Goal: Task Accomplishment & Management: Complete application form

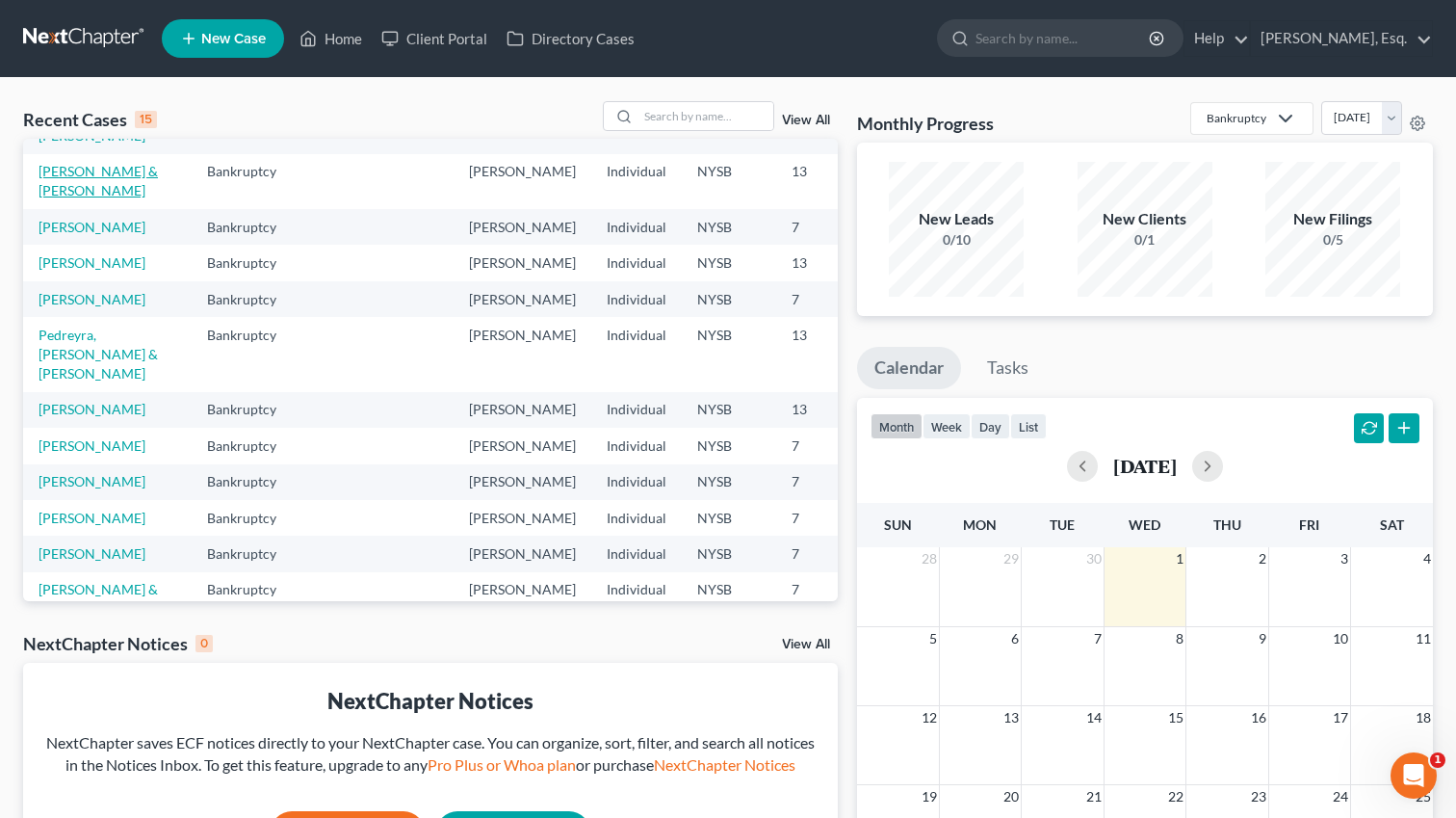
scroll to position [158, 0]
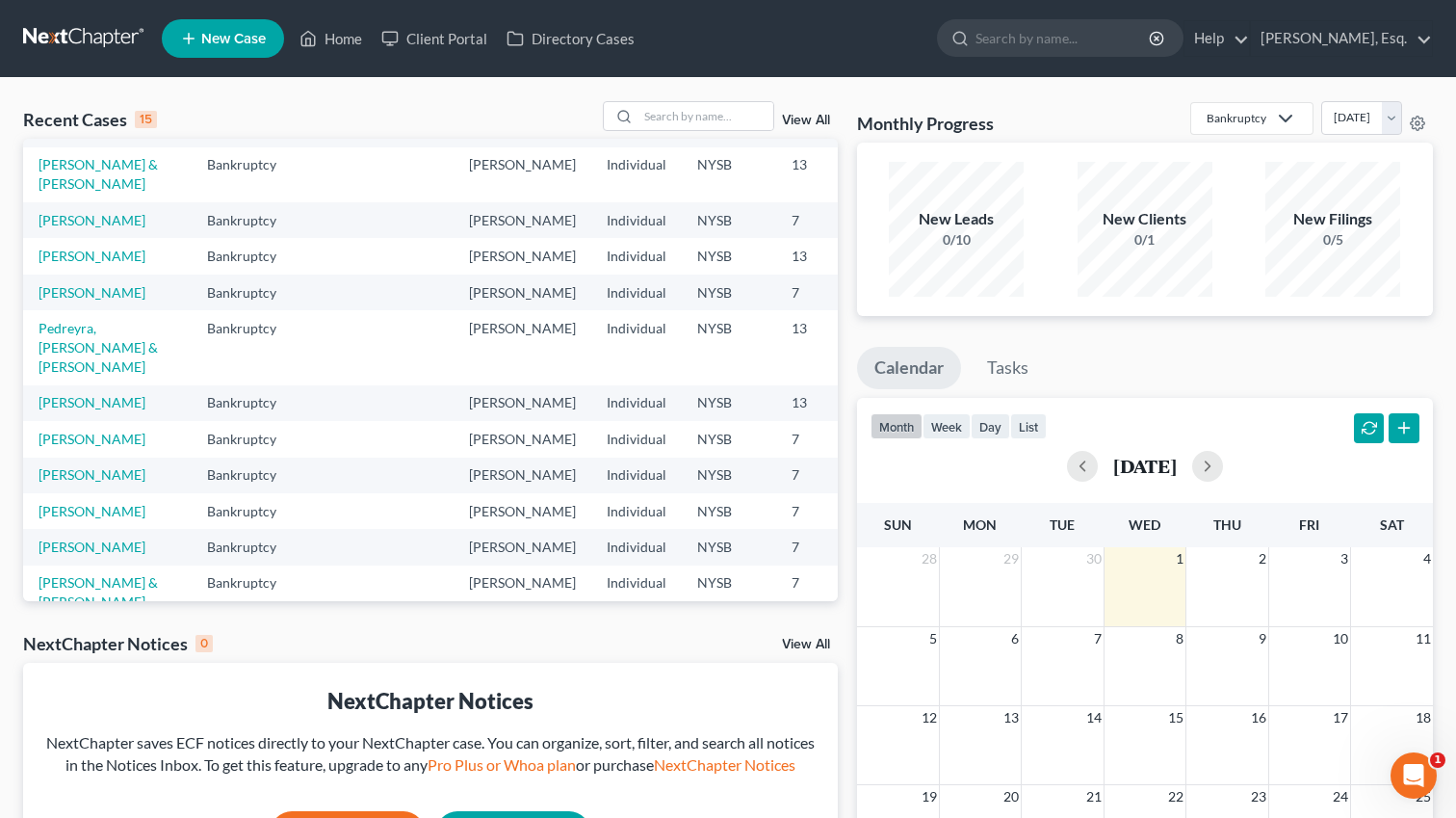
click at [57, 384] on td "Pedreyra, [PERSON_NAME] & [PERSON_NAME]" at bounding box center [108, 348] width 169 height 74
click at [57, 374] on link "Pedreyra, [PERSON_NAME] & [PERSON_NAME]" at bounding box center [98, 347] width 120 height 55
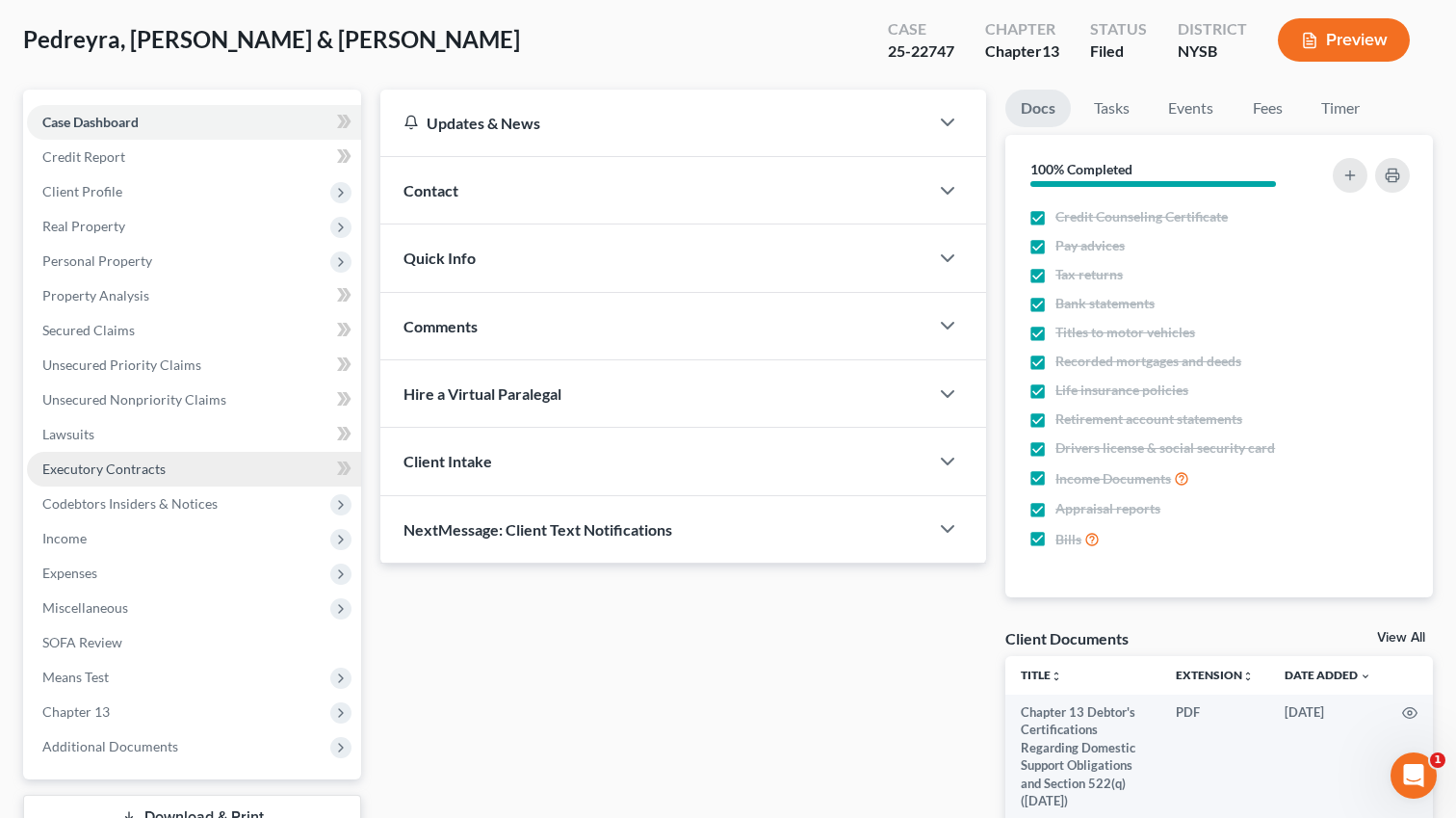
scroll to position [101, 0]
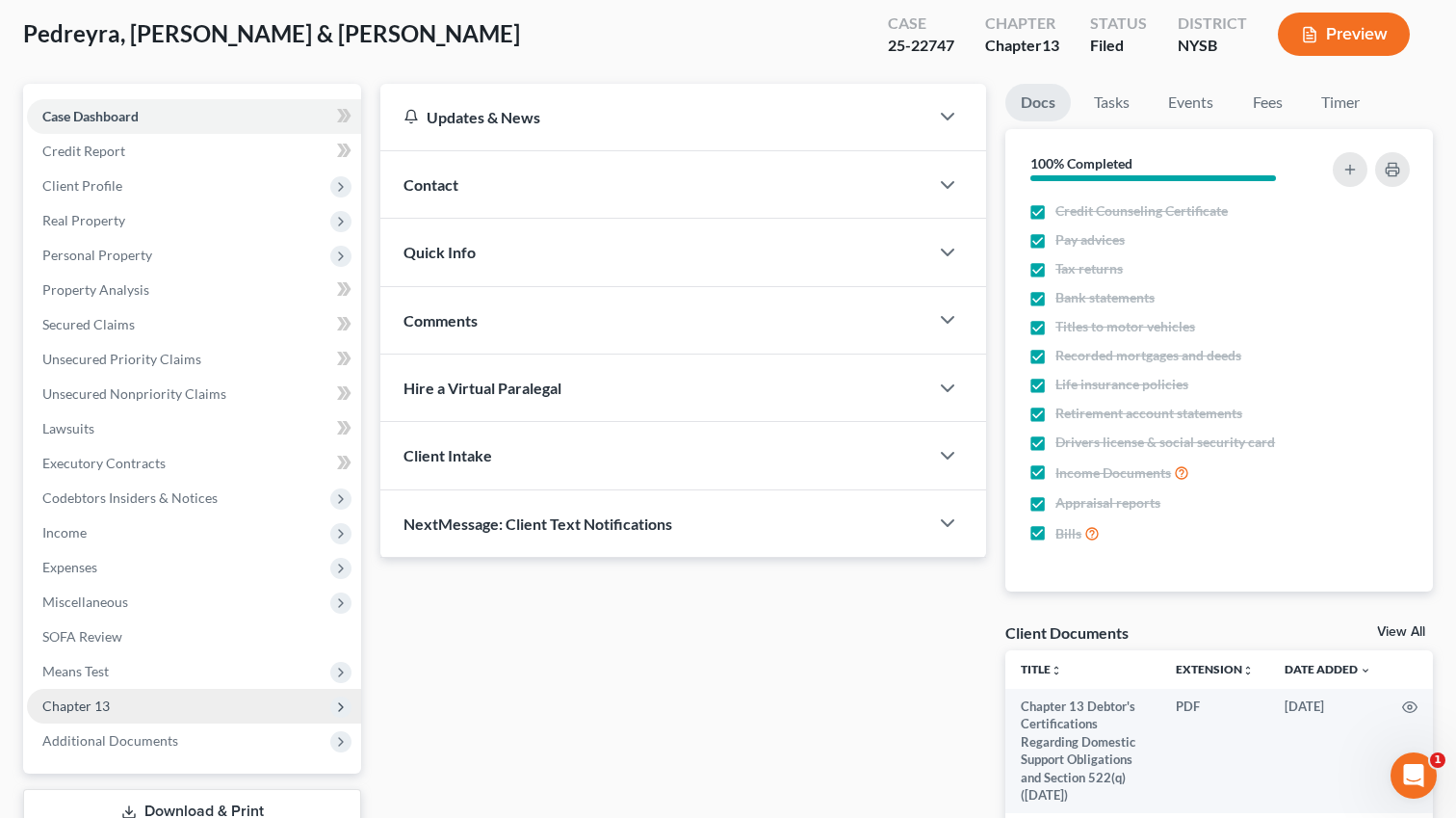
click at [129, 710] on span "Chapter 13" at bounding box center [194, 705] width 334 height 34
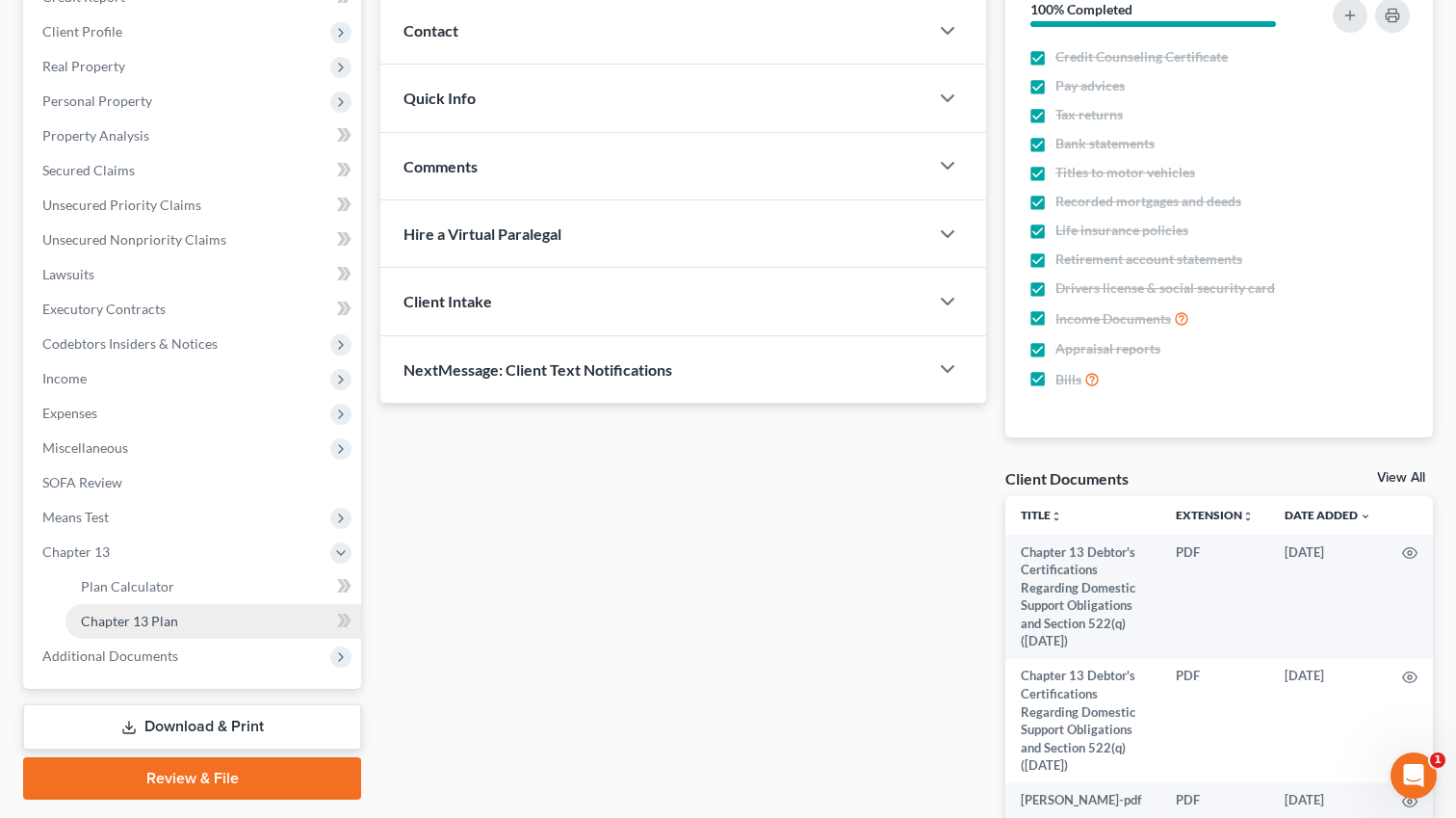
click at [131, 622] on span "Chapter 13 Plan" at bounding box center [129, 620] width 97 height 17
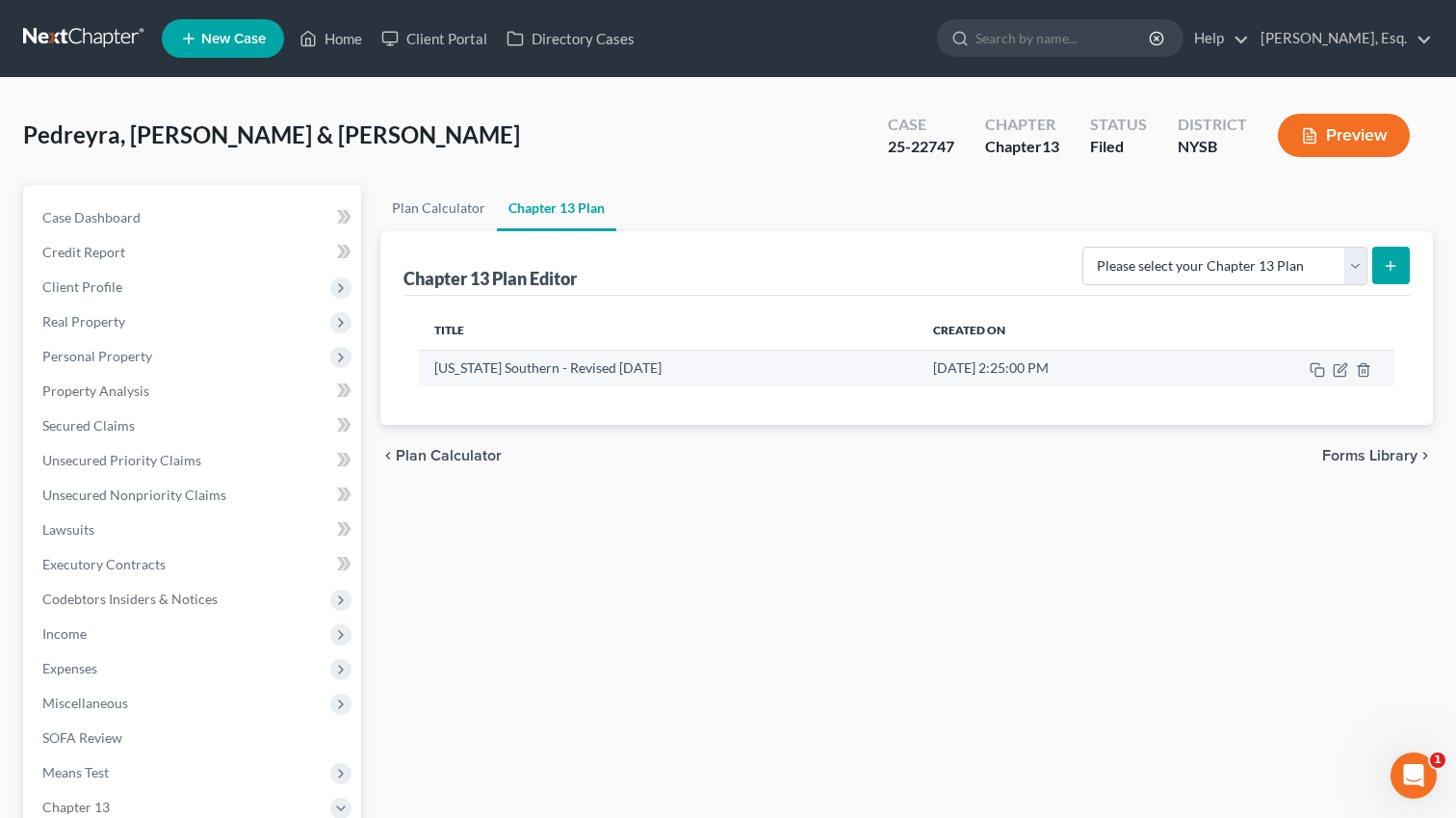
click at [612, 377] on td "[US_STATE] Southern - Revised [DATE]" at bounding box center [668, 367] width 499 height 36
click at [1335, 370] on icon "button" at bounding box center [1341, 370] width 16 height 16
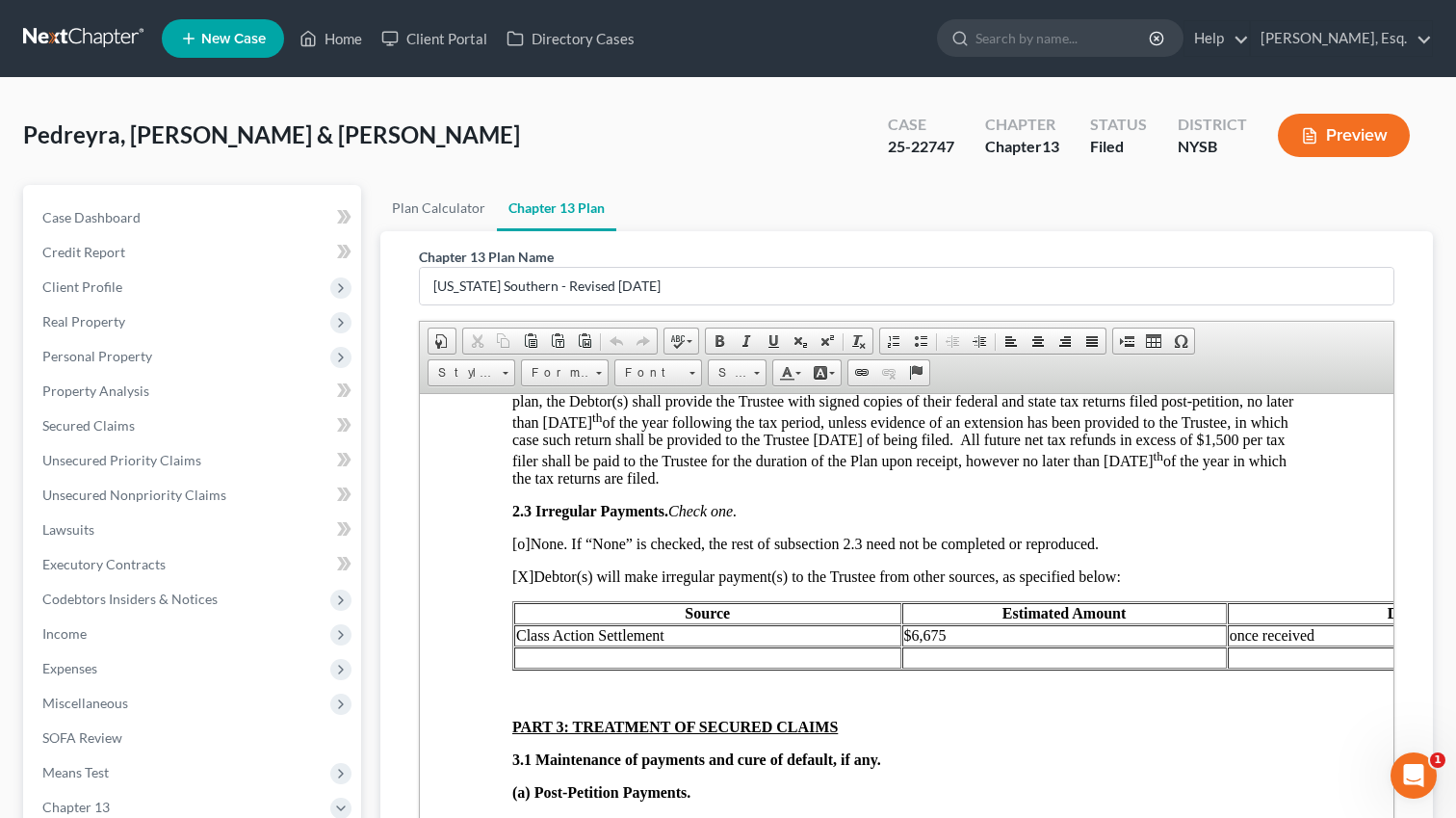
scroll to position [1451, 0]
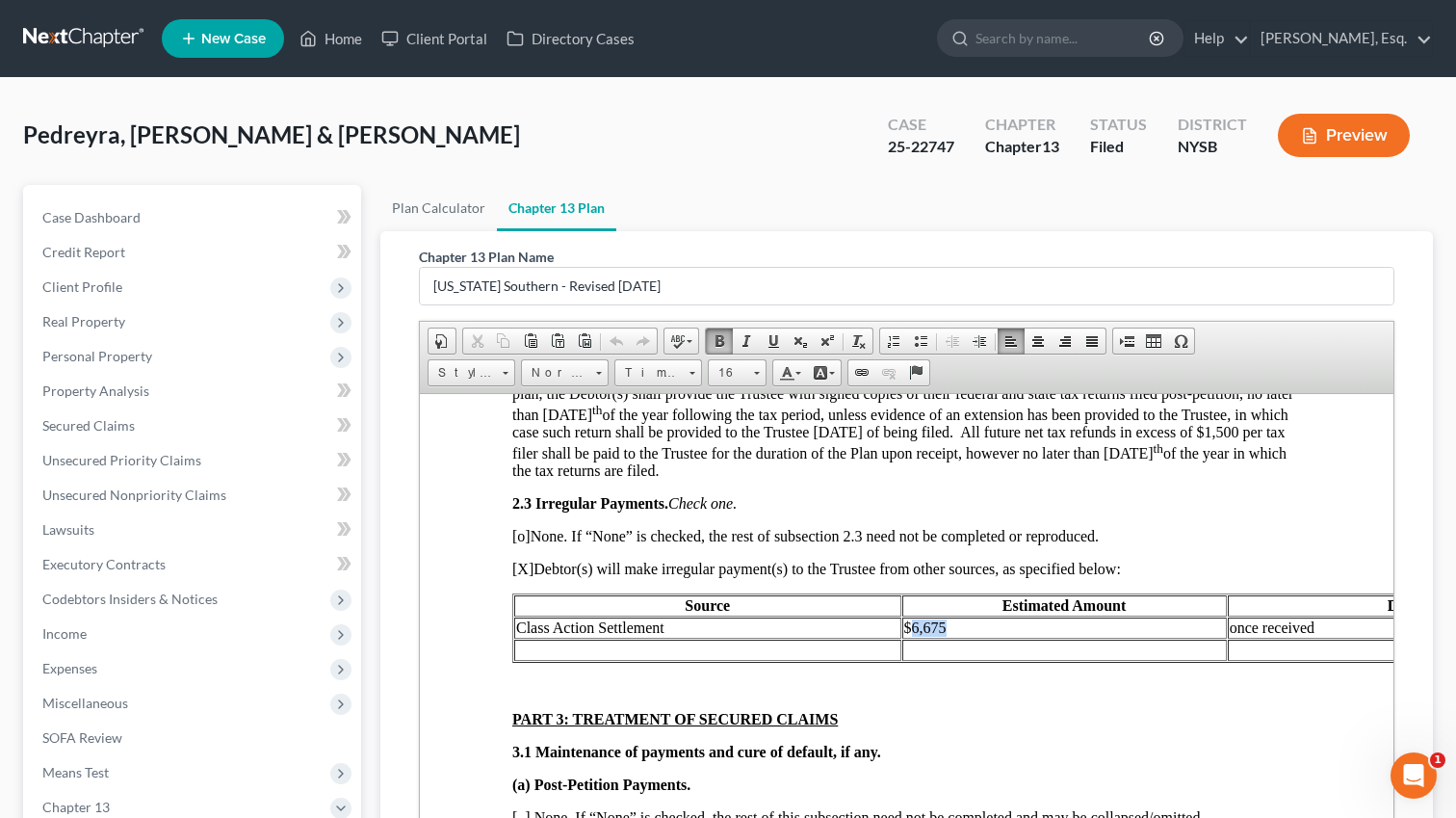
drag, startPoint x: 911, startPoint y: 651, endPoint x: 946, endPoint y: 650, distance: 35.0
click at [946, 638] on td "$6,675" at bounding box center [1064, 627] width 324 height 22
paste body
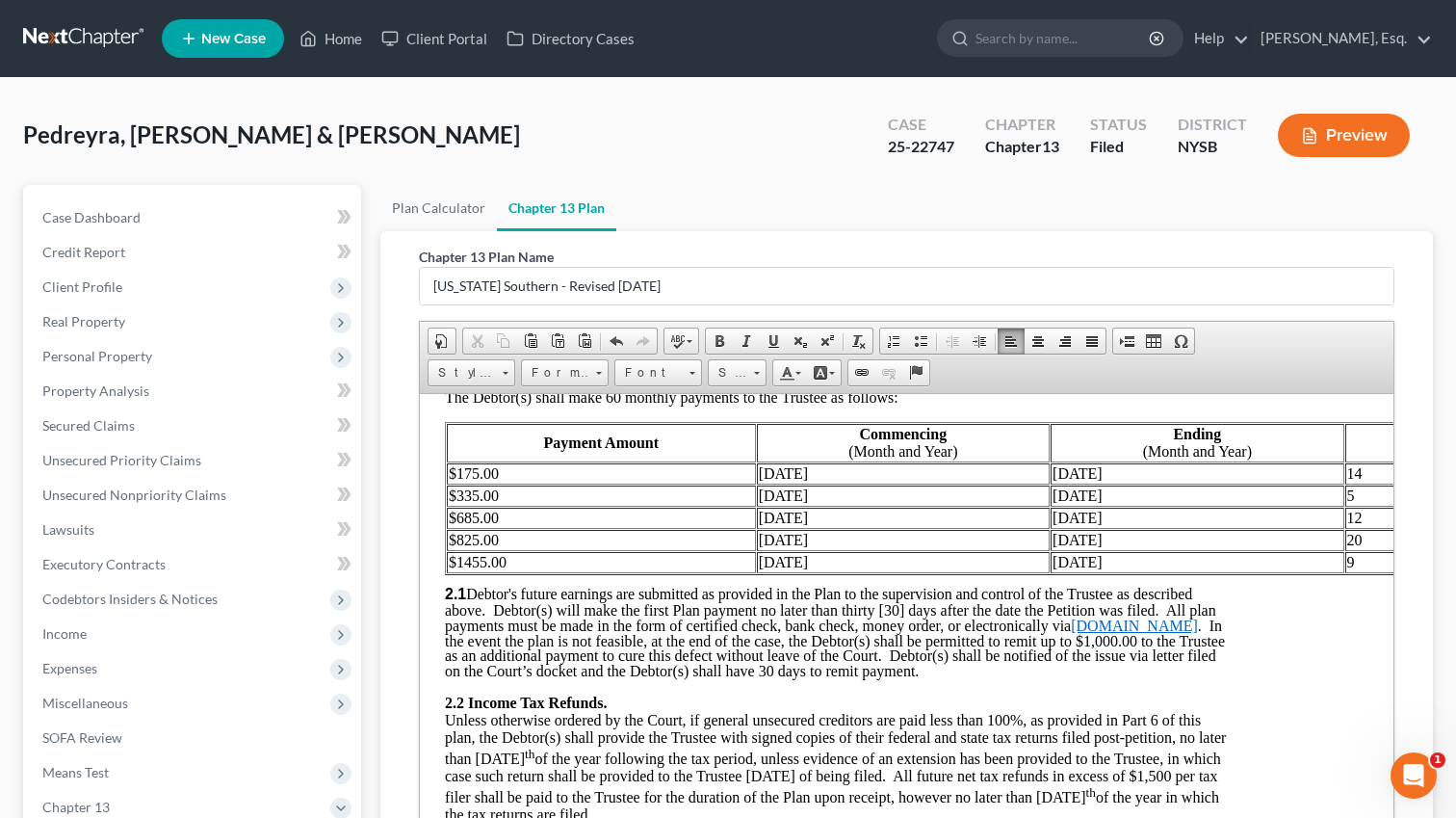
scroll to position [1077, 68]
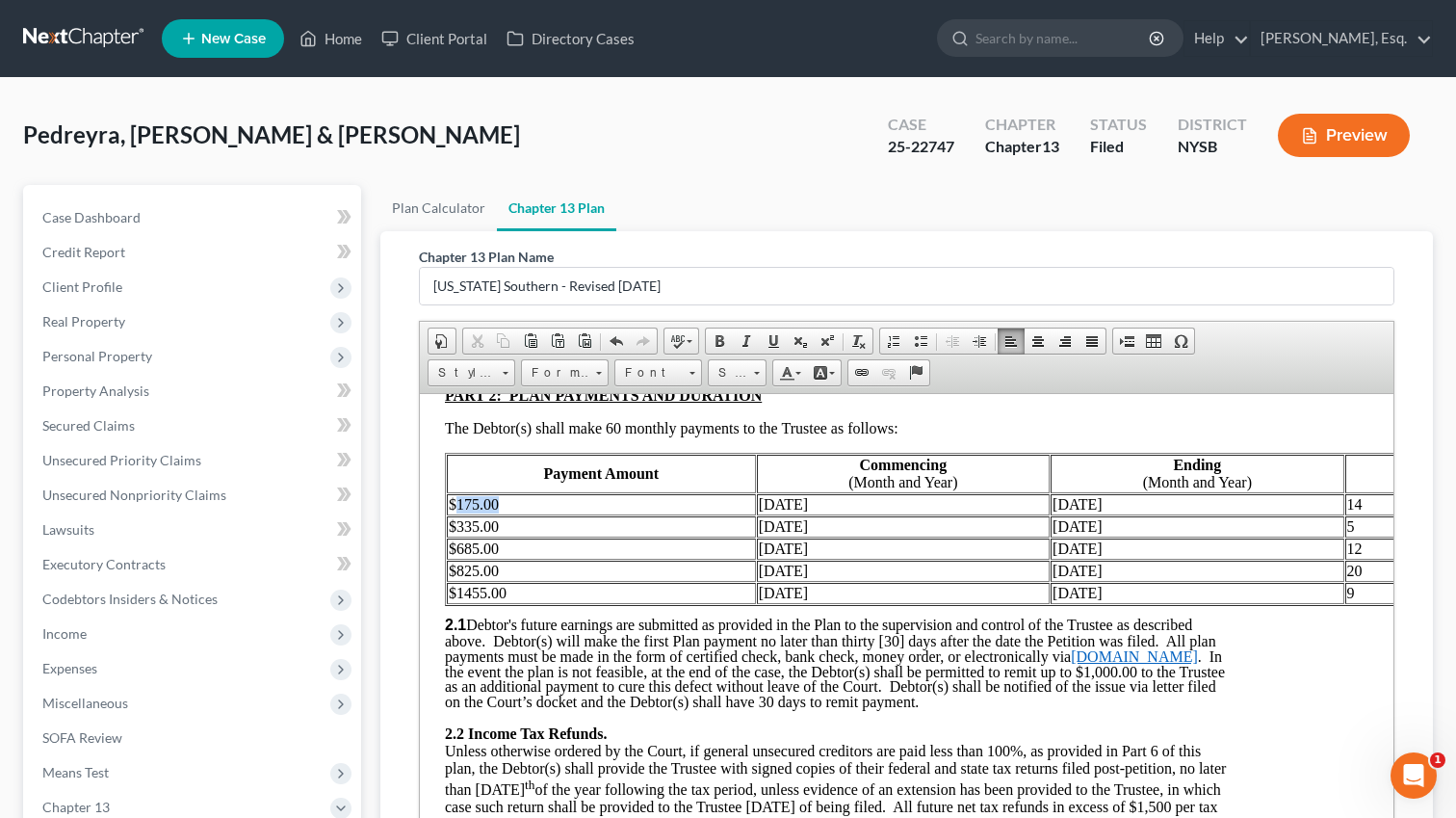
drag, startPoint x: 501, startPoint y: 519, endPoint x: 458, endPoint y: 521, distance: 43.0
click at [458, 514] on td "$175.00" at bounding box center [602, 504] width 310 height 22
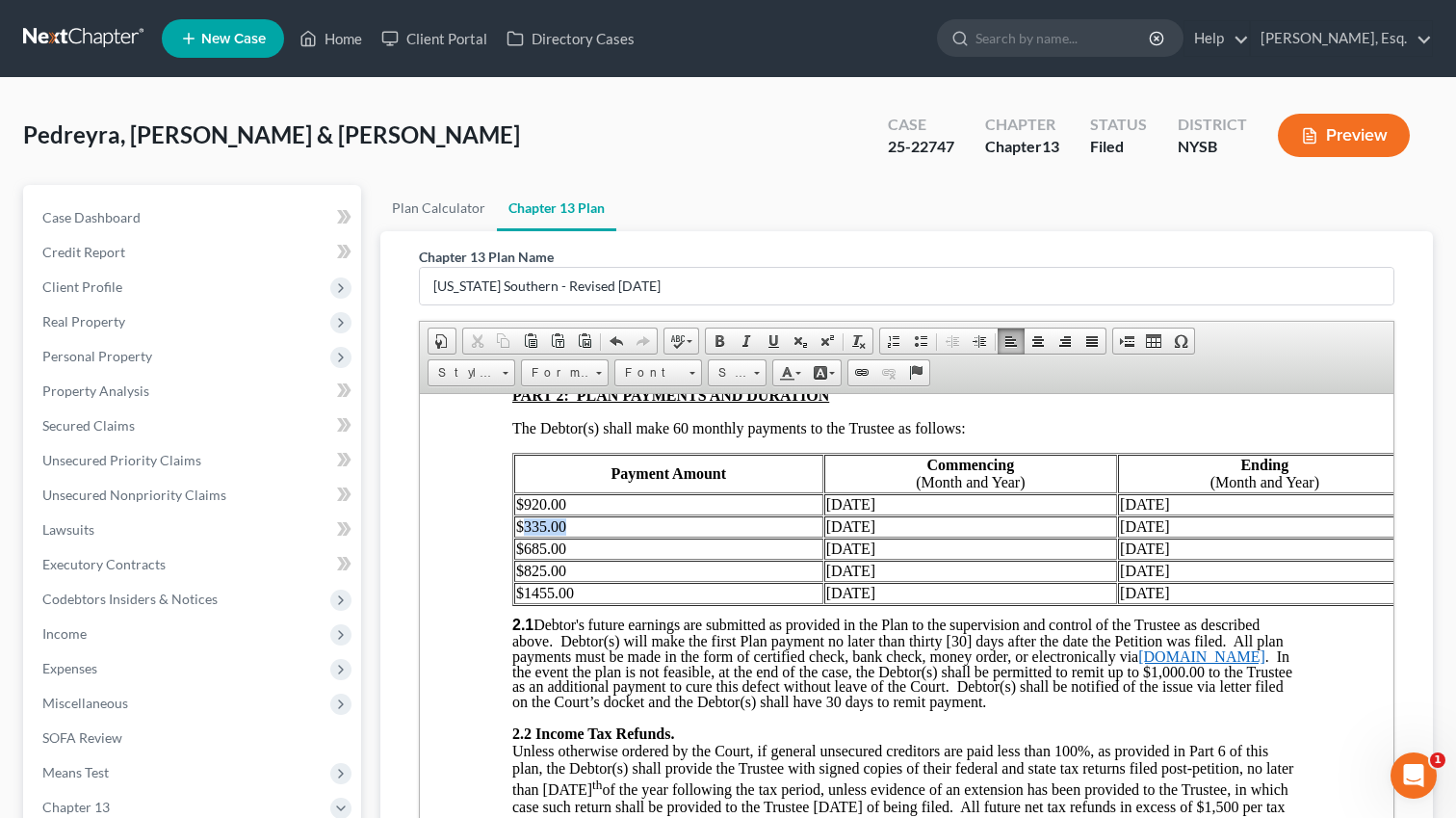
drag, startPoint x: 566, startPoint y: 543, endPoint x: 526, endPoint y: 545, distance: 40.0
click at [526, 537] on td "$335.00" at bounding box center [669, 526] width 310 height 22
click at [532, 537] on td "$ 1080 ​" at bounding box center [669, 526] width 310 height 22
drag, startPoint x: 566, startPoint y: 566, endPoint x: 524, endPoint y: 566, distance: 42.0
click at [524, 558] on td "$685.00" at bounding box center [669, 549] width 310 height 22
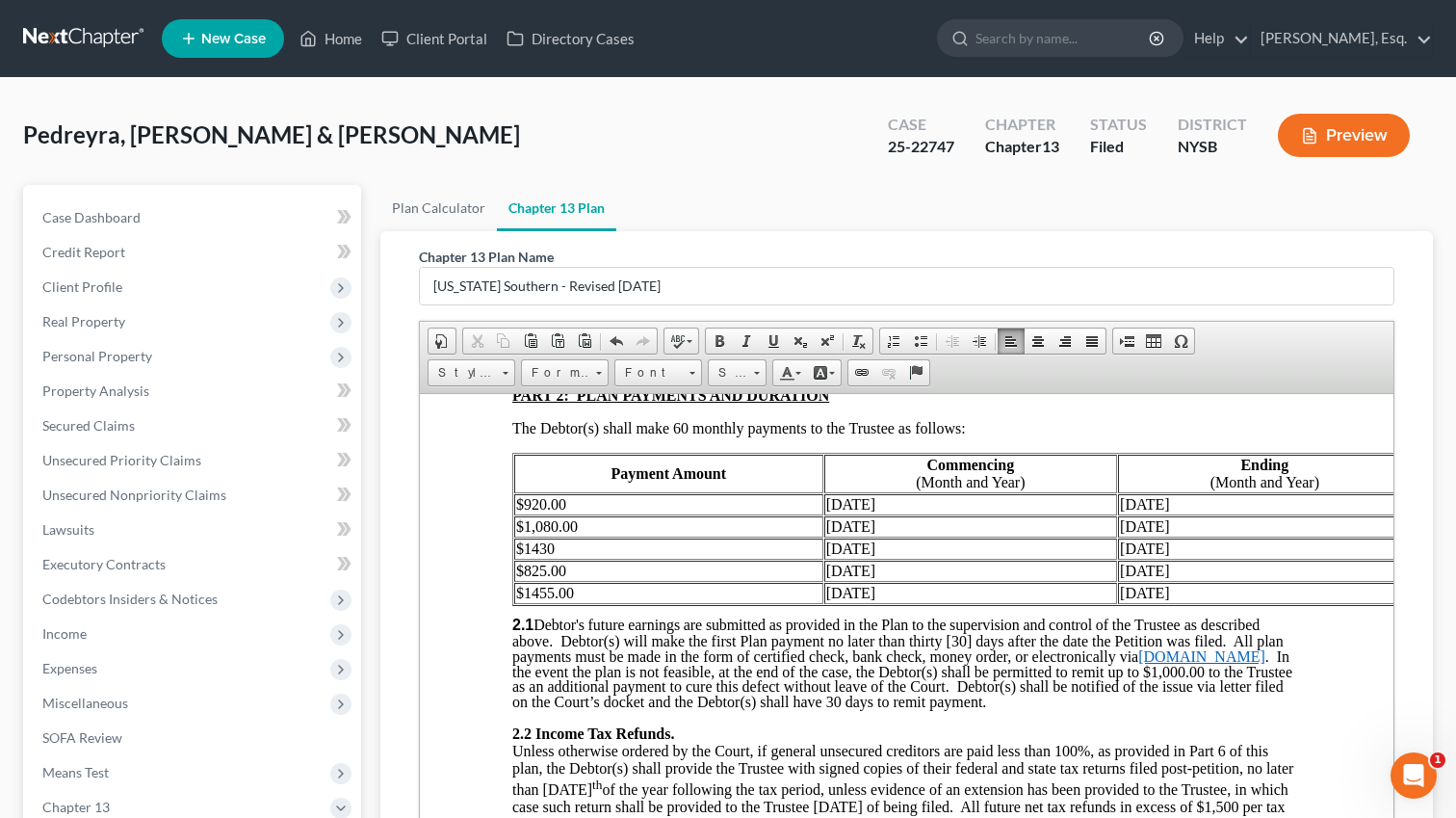
click at [533, 558] on td "$ 1430" at bounding box center [669, 549] width 310 height 22
drag, startPoint x: 554, startPoint y: 592, endPoint x: 525, endPoint y: 591, distance: 29.0
click at [525, 581] on td "$825.00" at bounding box center [669, 570] width 310 height 22
click at [530, 581] on td "$ 1570" at bounding box center [669, 570] width 310 height 22
click at [528, 602] on td "$1455.00" at bounding box center [669, 593] width 310 height 22
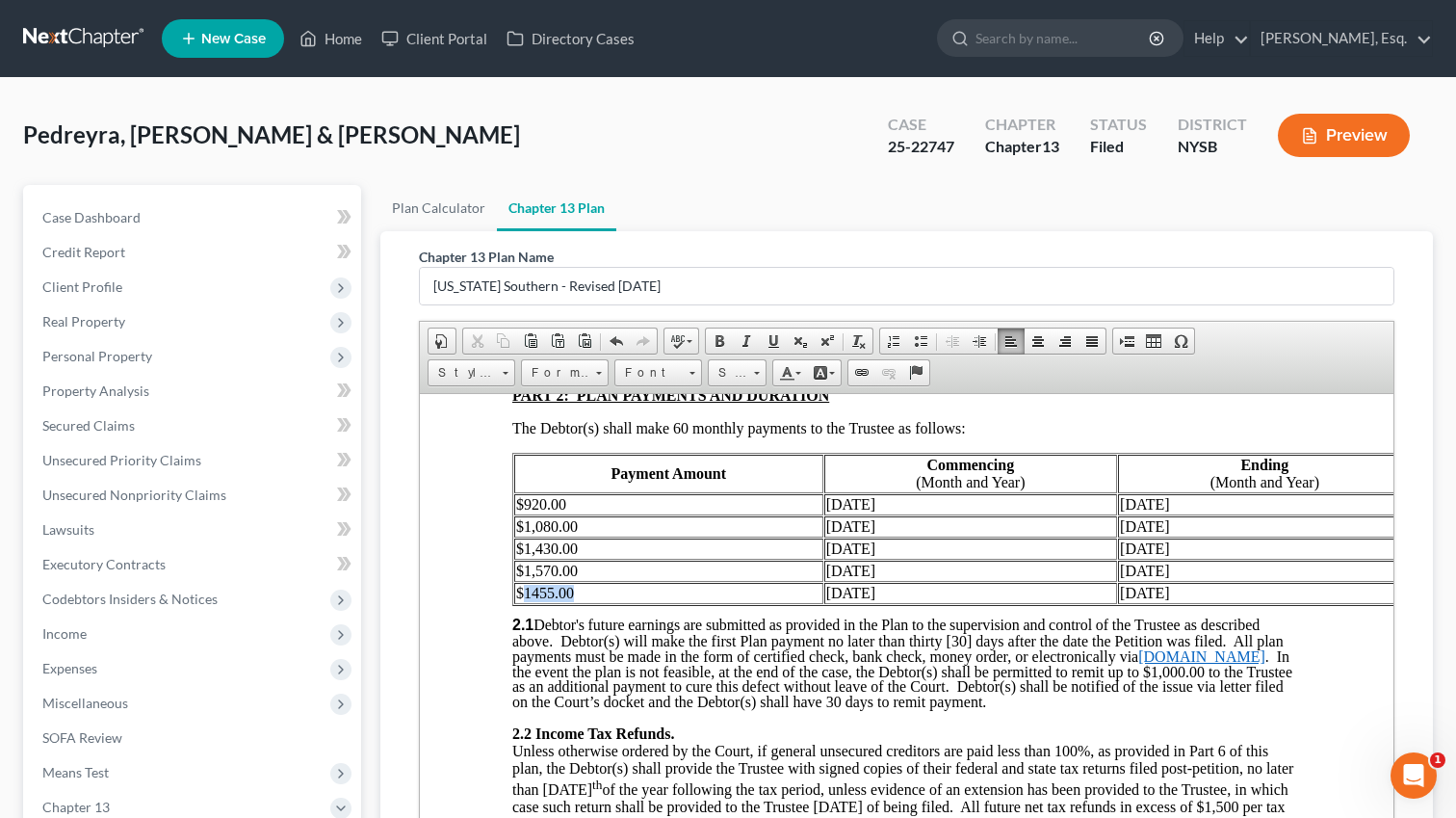
click at [528, 602] on td "$1455.00" at bounding box center [669, 593] width 310 height 22
click at [573, 602] on td "$1455.00" at bounding box center [669, 593] width 310 height 22
drag, startPoint x: 578, startPoint y: 606, endPoint x: 526, endPoint y: 606, distance: 52.0
click at [526, 602] on td "$1455.00" at bounding box center [669, 593] width 310 height 22
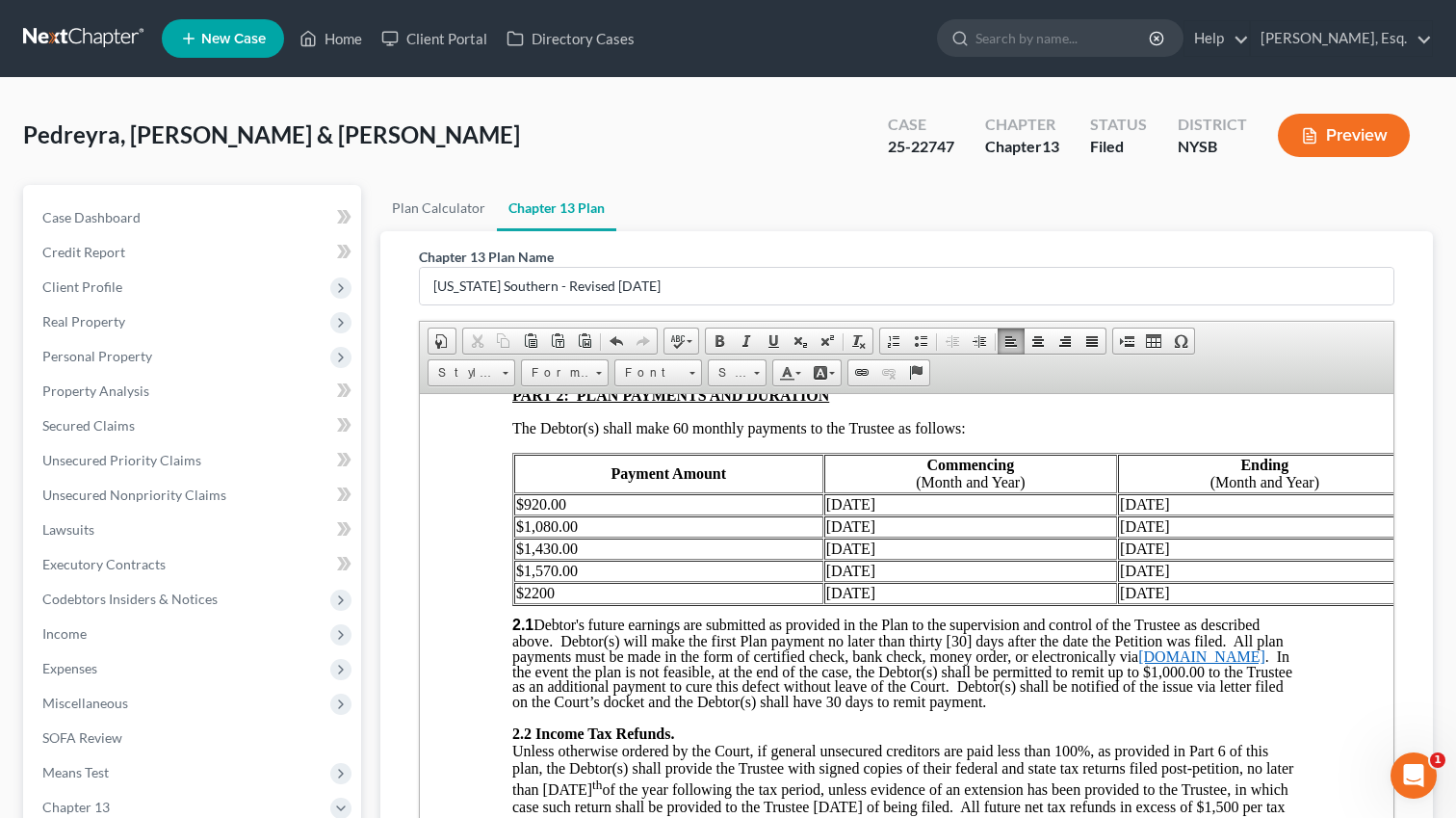
click at [533, 602] on td "$ 2200" at bounding box center [669, 593] width 310 height 22
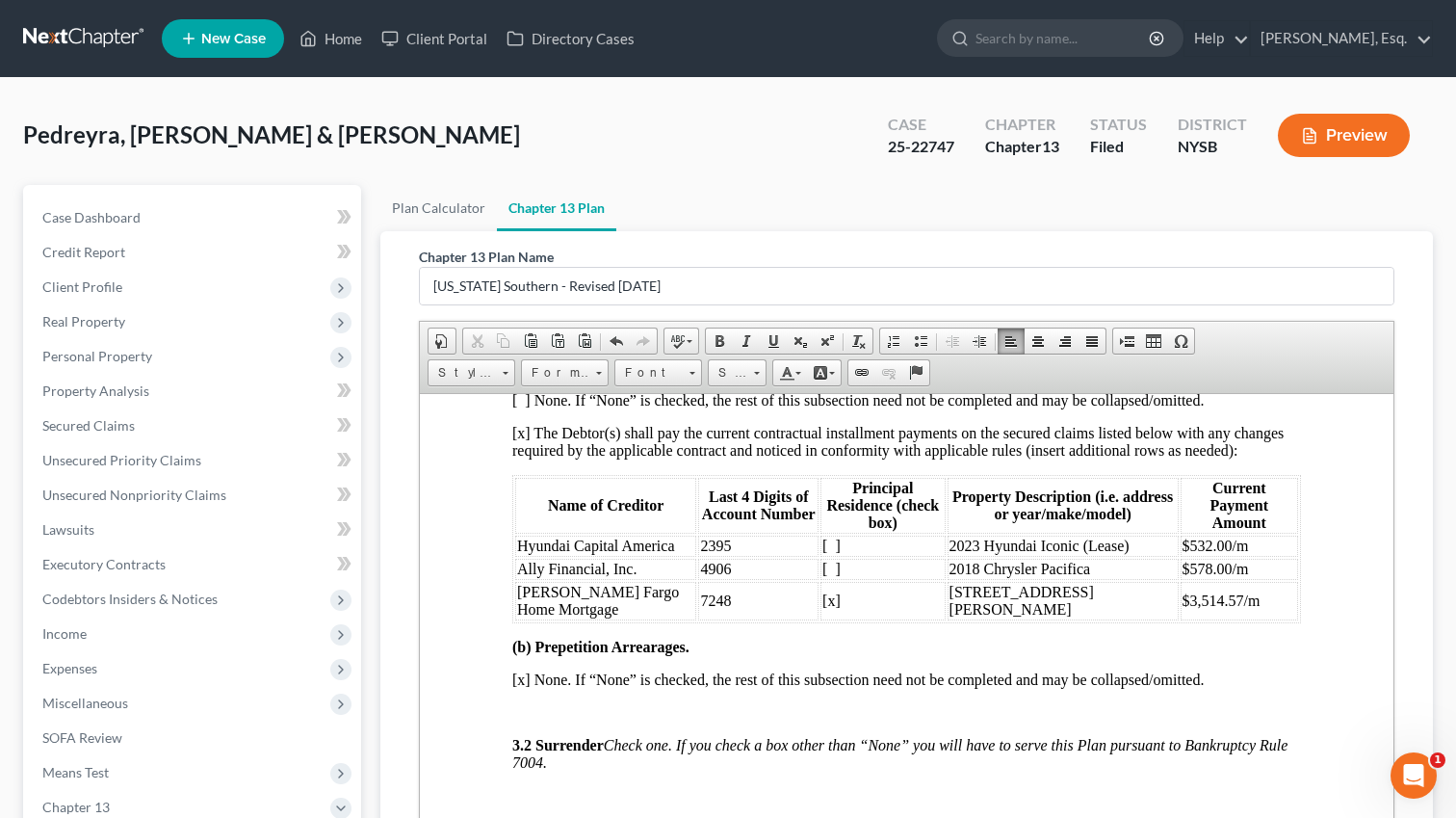
scroll to position [1870, 0]
drag, startPoint x: 1177, startPoint y: 647, endPoint x: 1230, endPoint y: 648, distance: 53.0
click at [1230, 605] on span "$3,514.57/m" at bounding box center [1222, 598] width 78 height 17
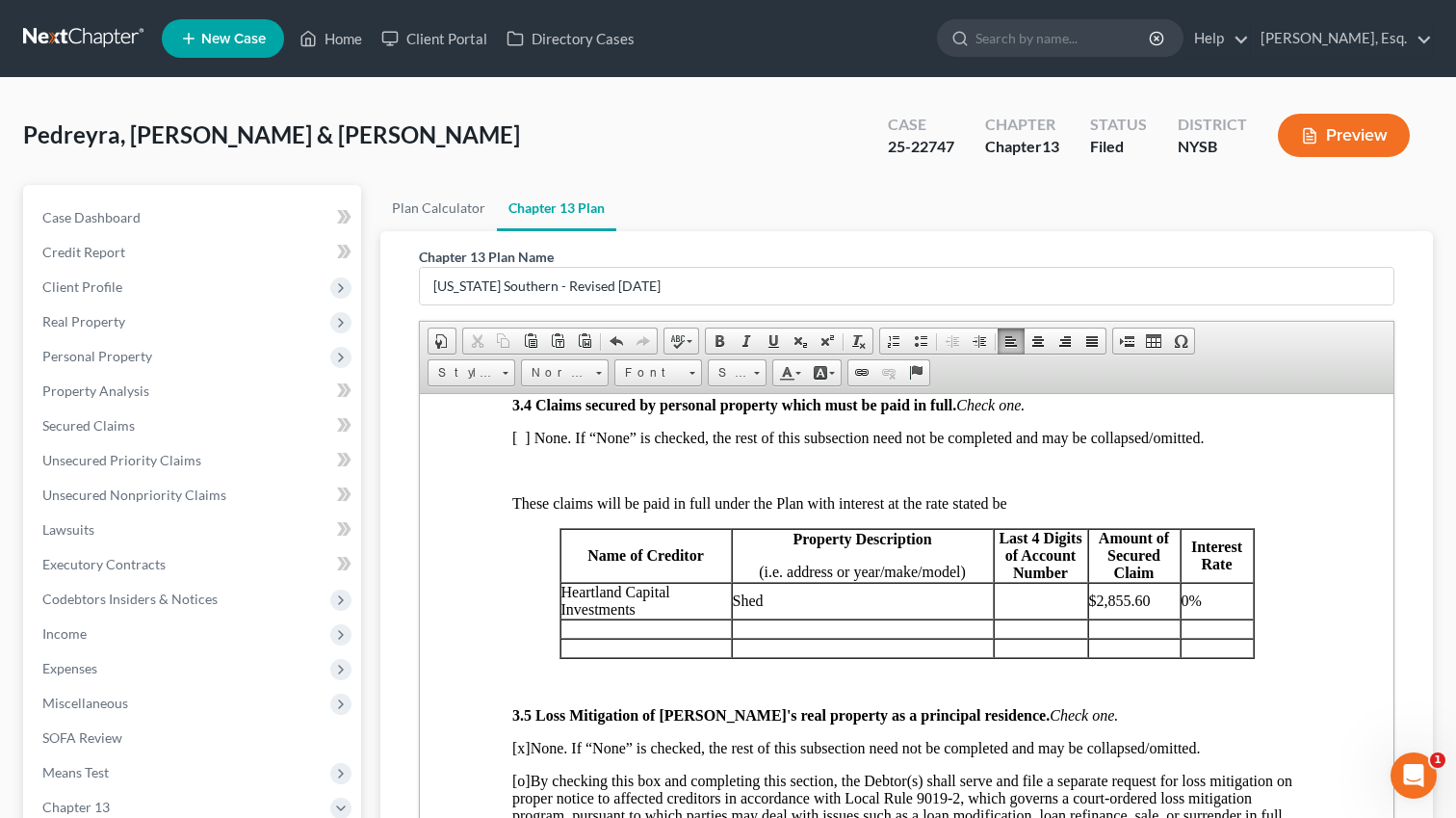
scroll to position [2595, 0]
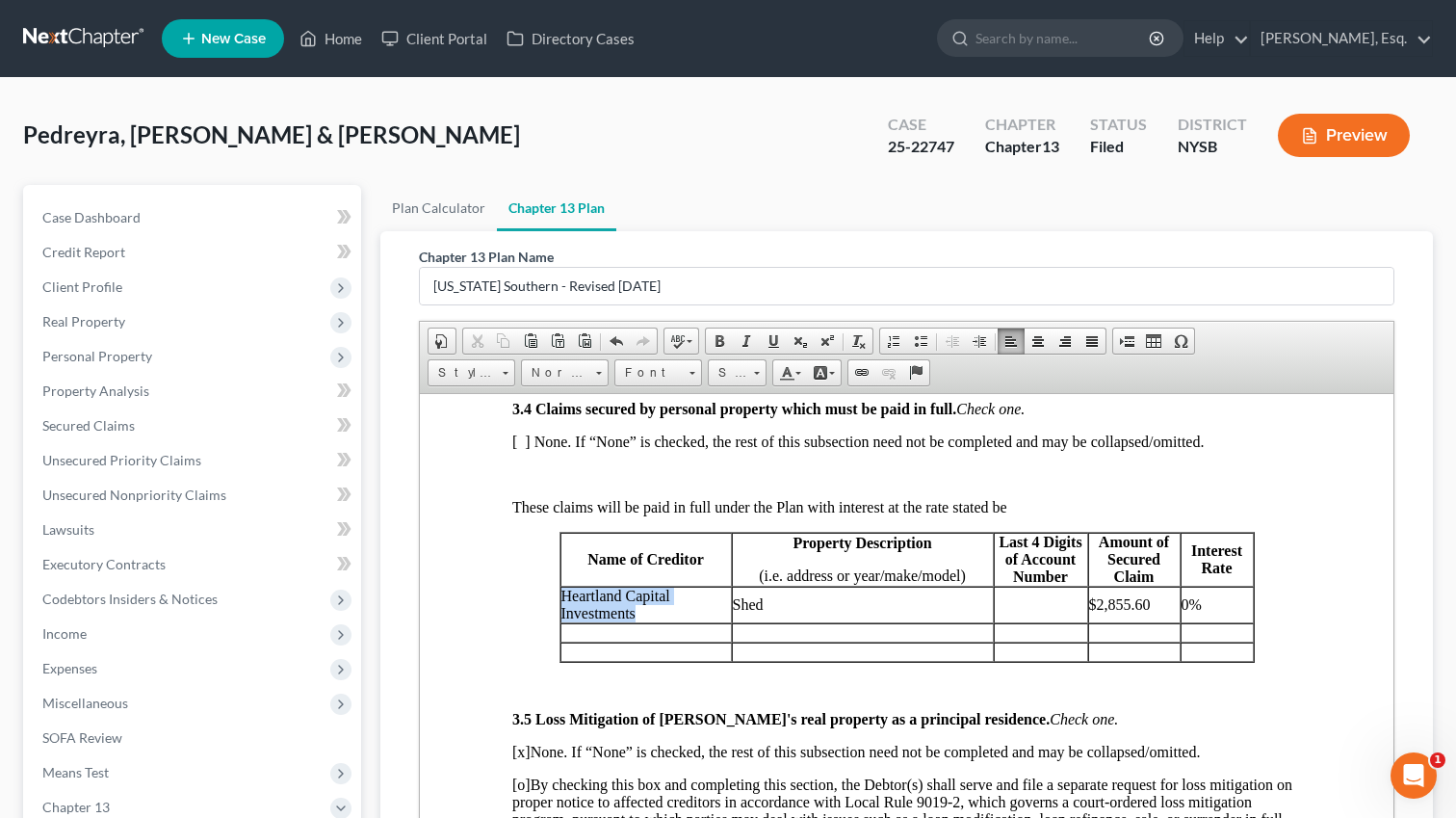
drag, startPoint x: 563, startPoint y: 648, endPoint x: 644, endPoint y: 671, distance: 84.2
click at [644, 621] on p "Heartland Capital Investments" at bounding box center [646, 603] width 170 height 34
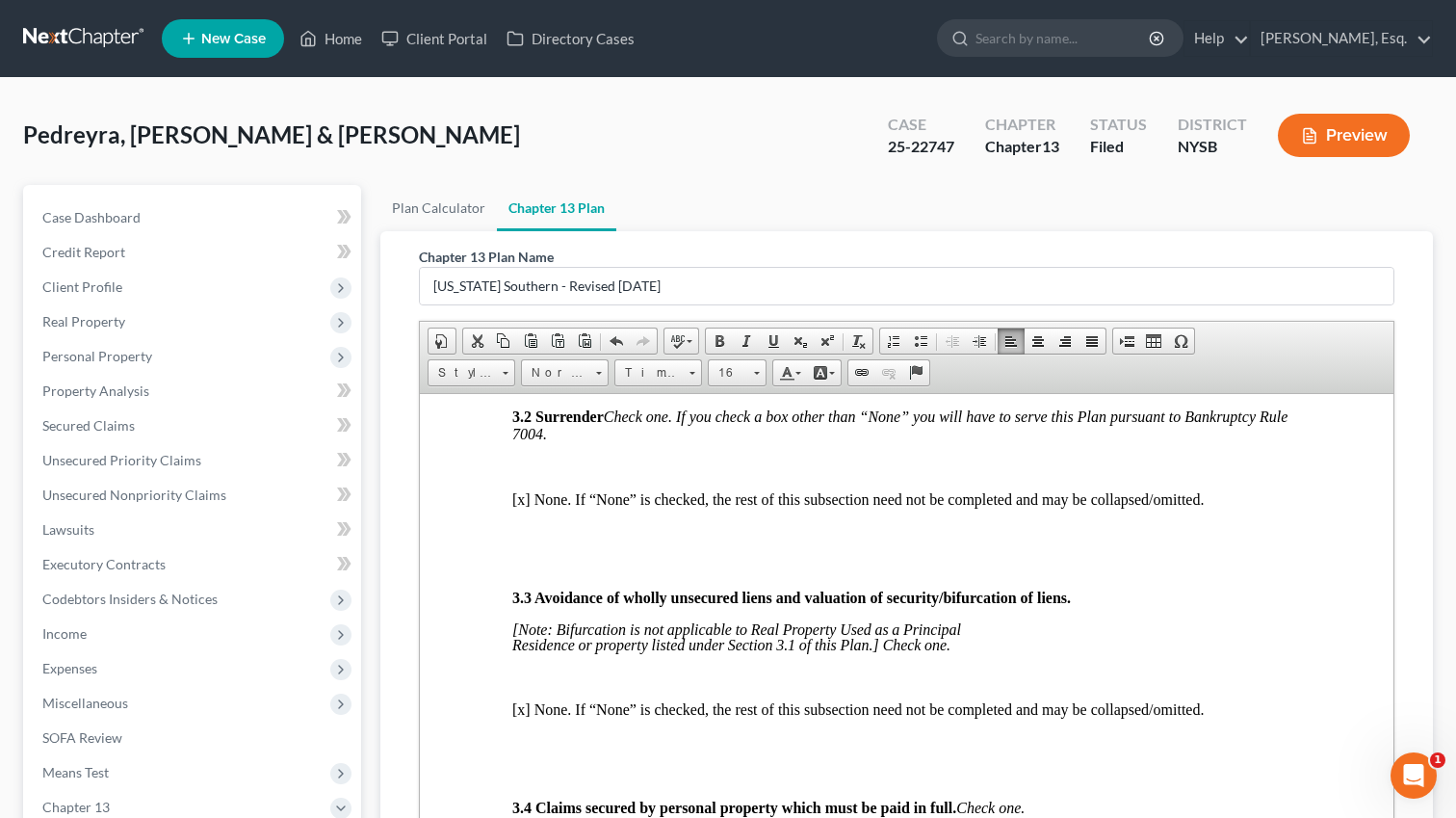
scroll to position [2185, 0]
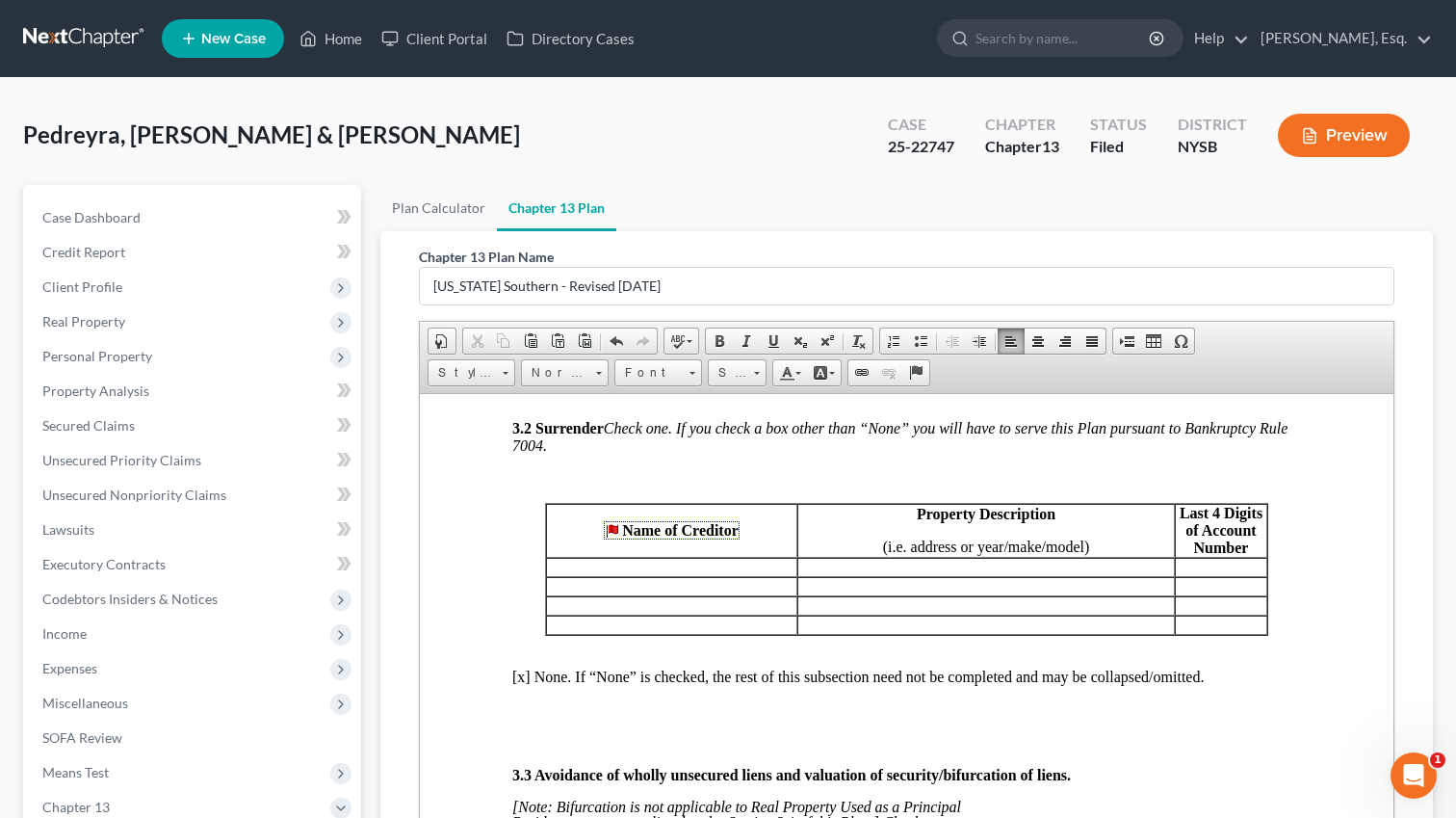
click at [622, 538] on strong "Name of Creditor" at bounding box center [680, 529] width 117 height 17
click at [624, 538] on strong "Name of Creditor" at bounding box center [680, 529] width 117 height 17
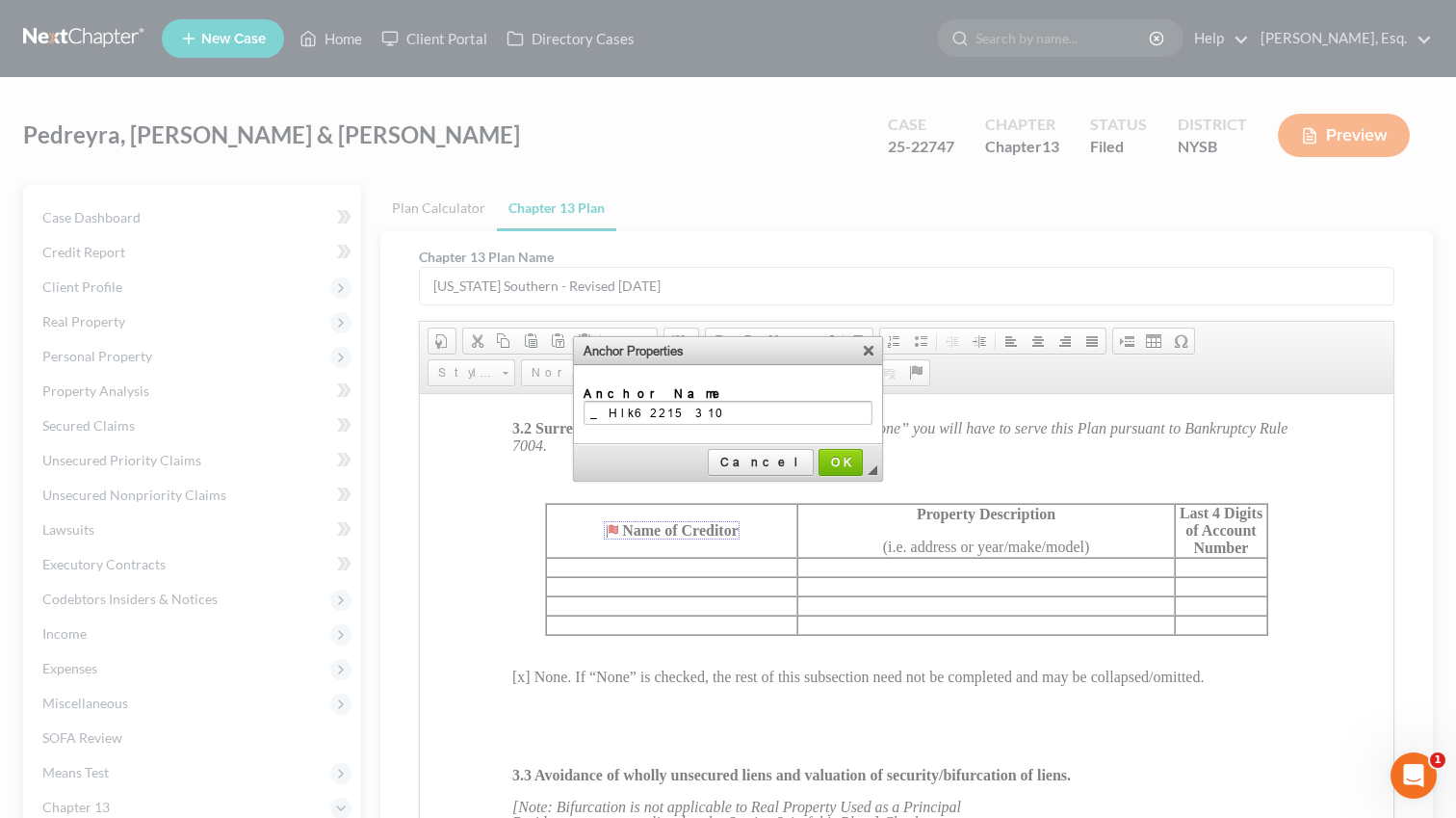
click at [613, 575] on div at bounding box center [728, 409] width 1456 height 818
click at [786, 455] on span "Cancel" at bounding box center [760, 461] width 102 height 15
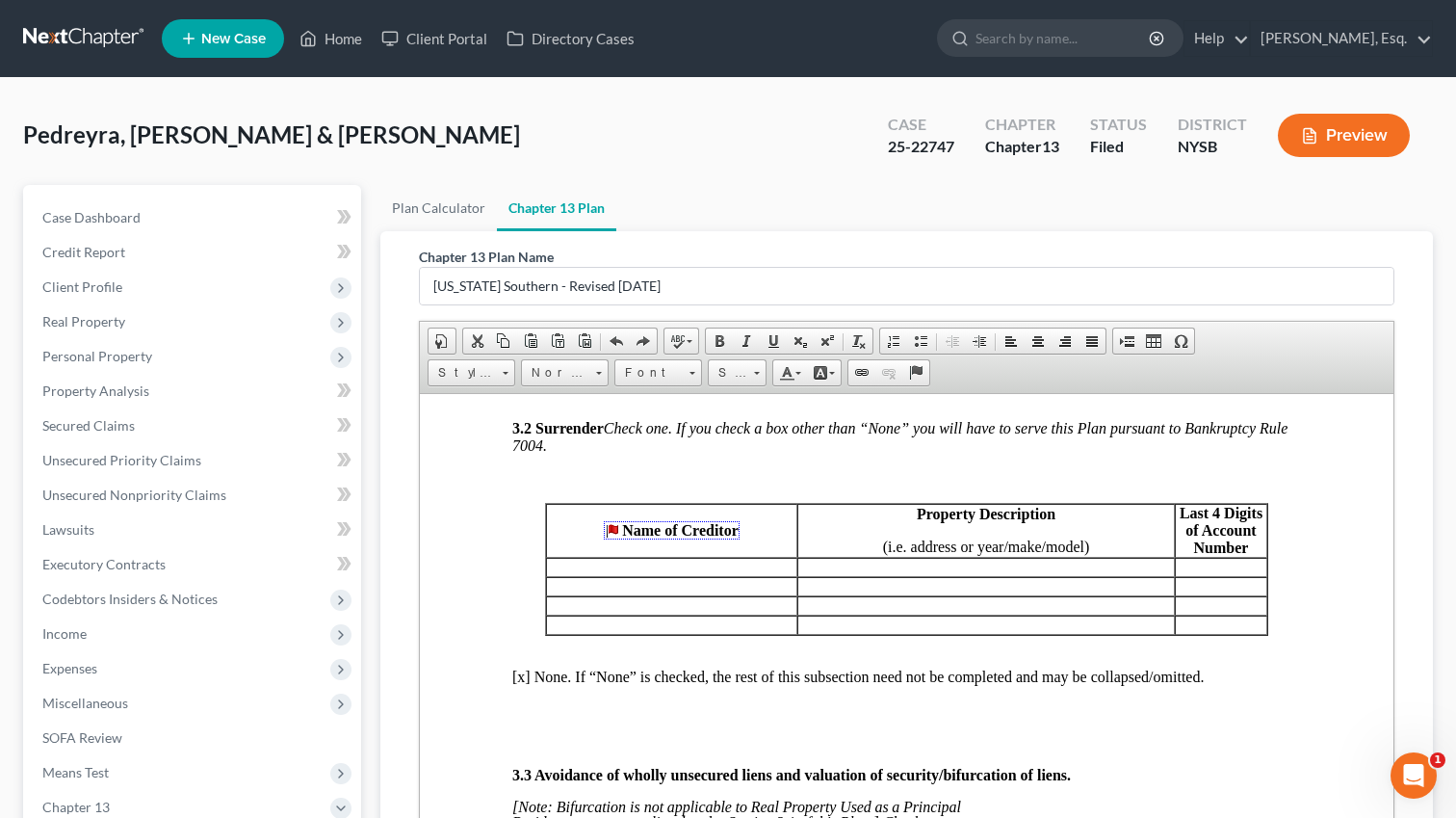
click at [622, 538] on strong "Name of Creditor" at bounding box center [680, 529] width 117 height 17
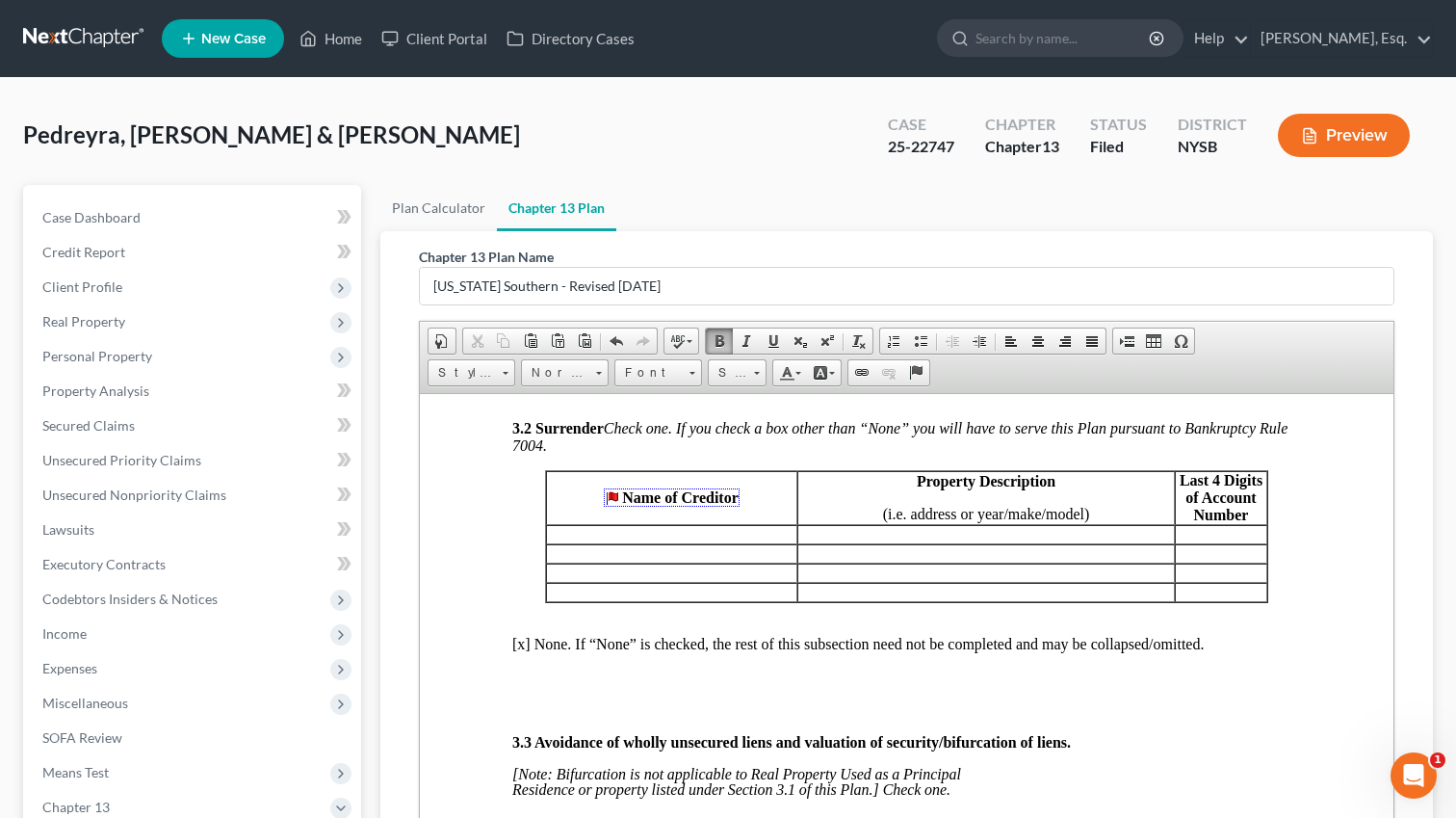
drag, startPoint x: 608, startPoint y: 547, endPoint x: 623, endPoint y: 547, distance: 15.0
click at [623, 505] on link "Name of Creditor" at bounding box center [671, 496] width 136 height 19
drag, startPoint x: 623, startPoint y: 547, endPoint x: 590, endPoint y: 547, distance: 33.0
click at [590, 505] on p "Name of Creditor" at bounding box center [671, 497] width 250 height 18
click at [576, 542] on p at bounding box center [671, 534] width 250 height 18
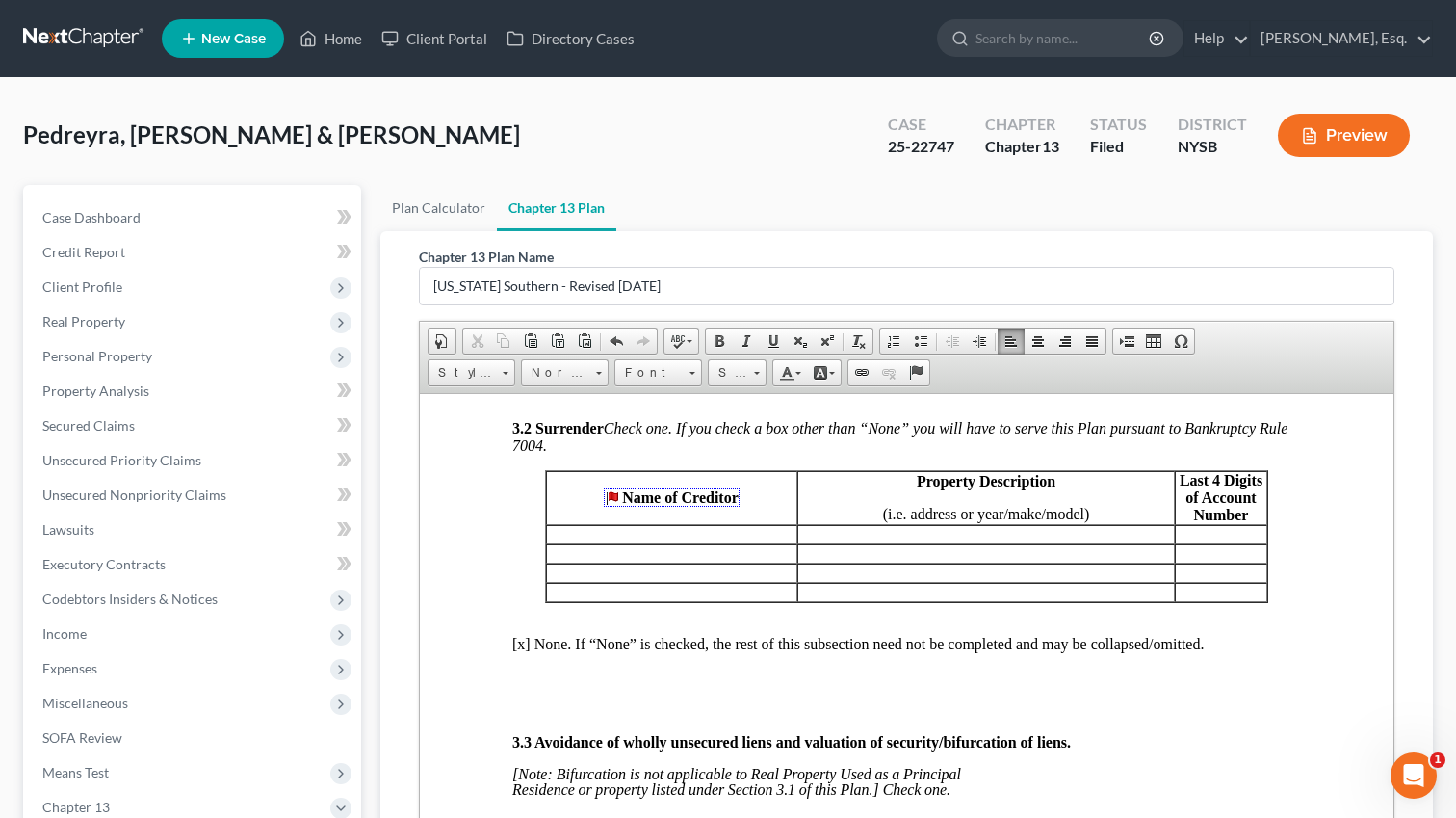
click at [640, 505] on strong "Name of Creditor" at bounding box center [680, 496] width 117 height 17
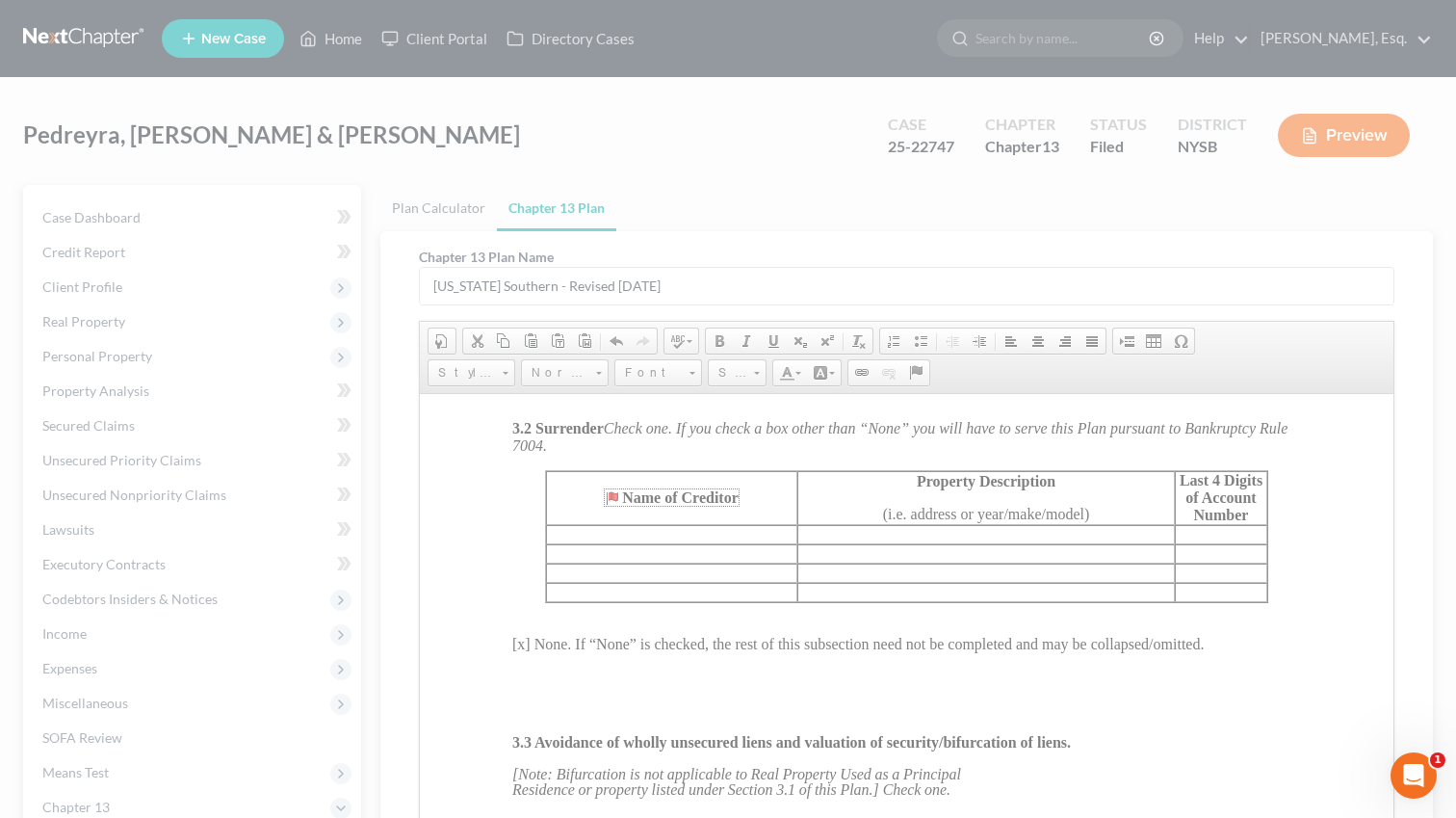
type input "_Hlk62215310"
click at [640, 541] on div at bounding box center [728, 409] width 1456 height 818
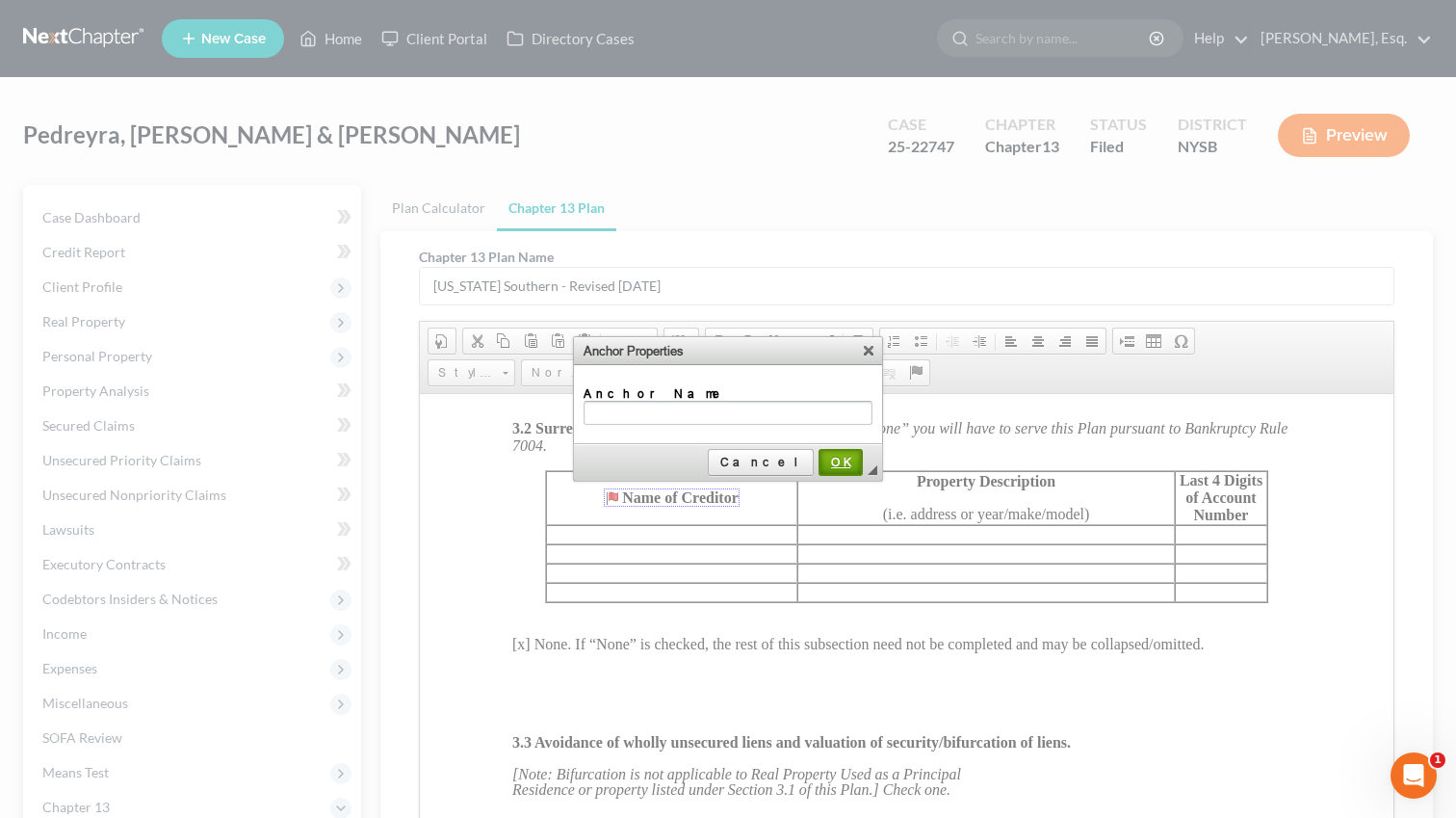
click at [841, 458] on span "OK" at bounding box center [841, 461] width 40 height 15
click at [607, 609] on div at bounding box center [728, 409] width 1456 height 818
click at [746, 416] on input "Anchor Name" at bounding box center [728, 412] width 289 height 24
type input "Name of Creditor"
click at [841, 463] on span "OK" at bounding box center [841, 461] width 40 height 15
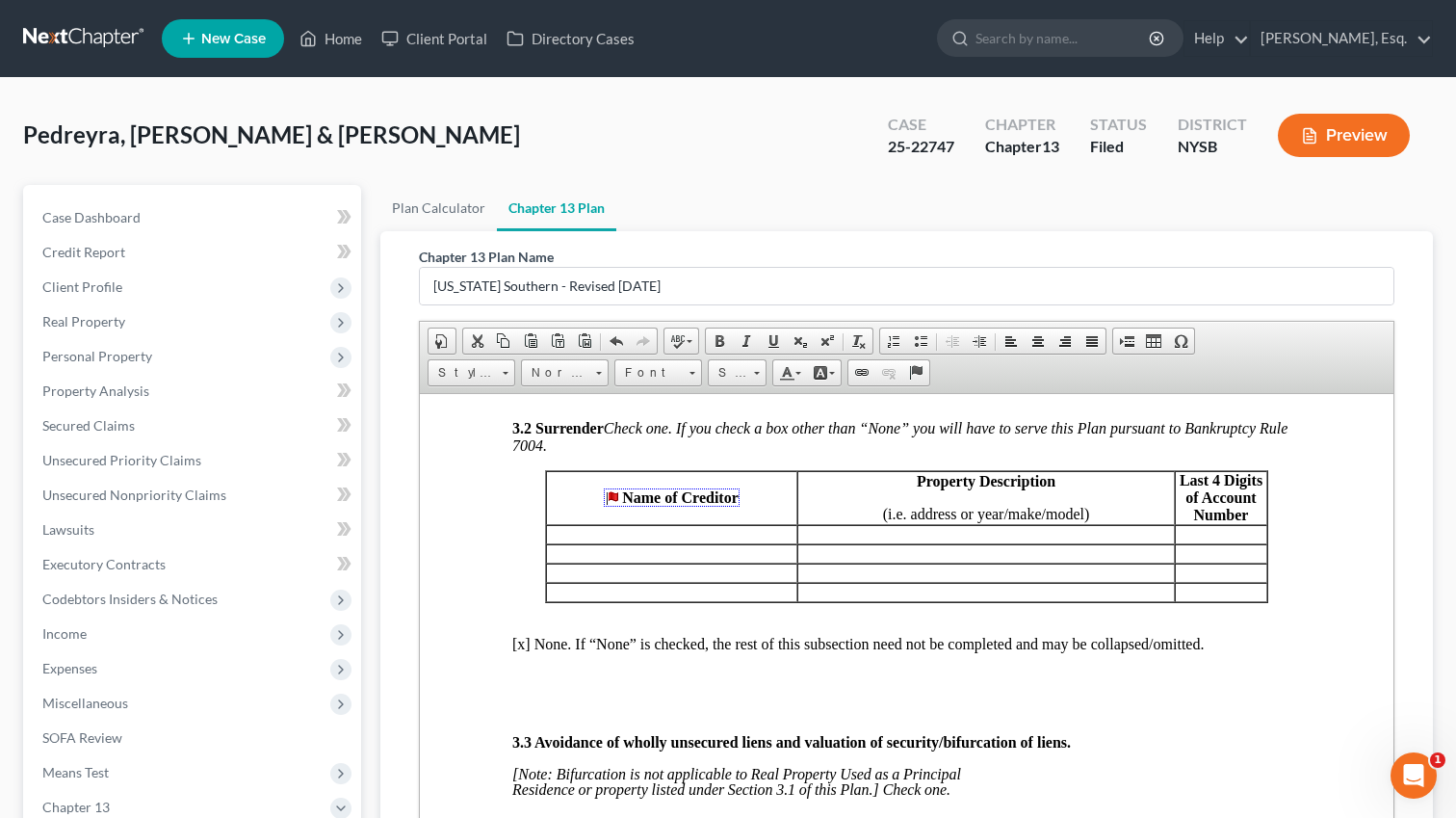
click at [686, 542] on p at bounding box center [671, 534] width 250 height 18
click at [620, 505] on Creditor "Name of Creditor" at bounding box center [671, 496] width 136 height 19
click at [608, 505] on Creditor "Name of Creditor" at bounding box center [671, 496] width 136 height 19
click at [596, 524] on td "Name of Creditor" at bounding box center [671, 497] width 252 height 54
click at [716, 561] on p at bounding box center [671, 553] width 250 height 18
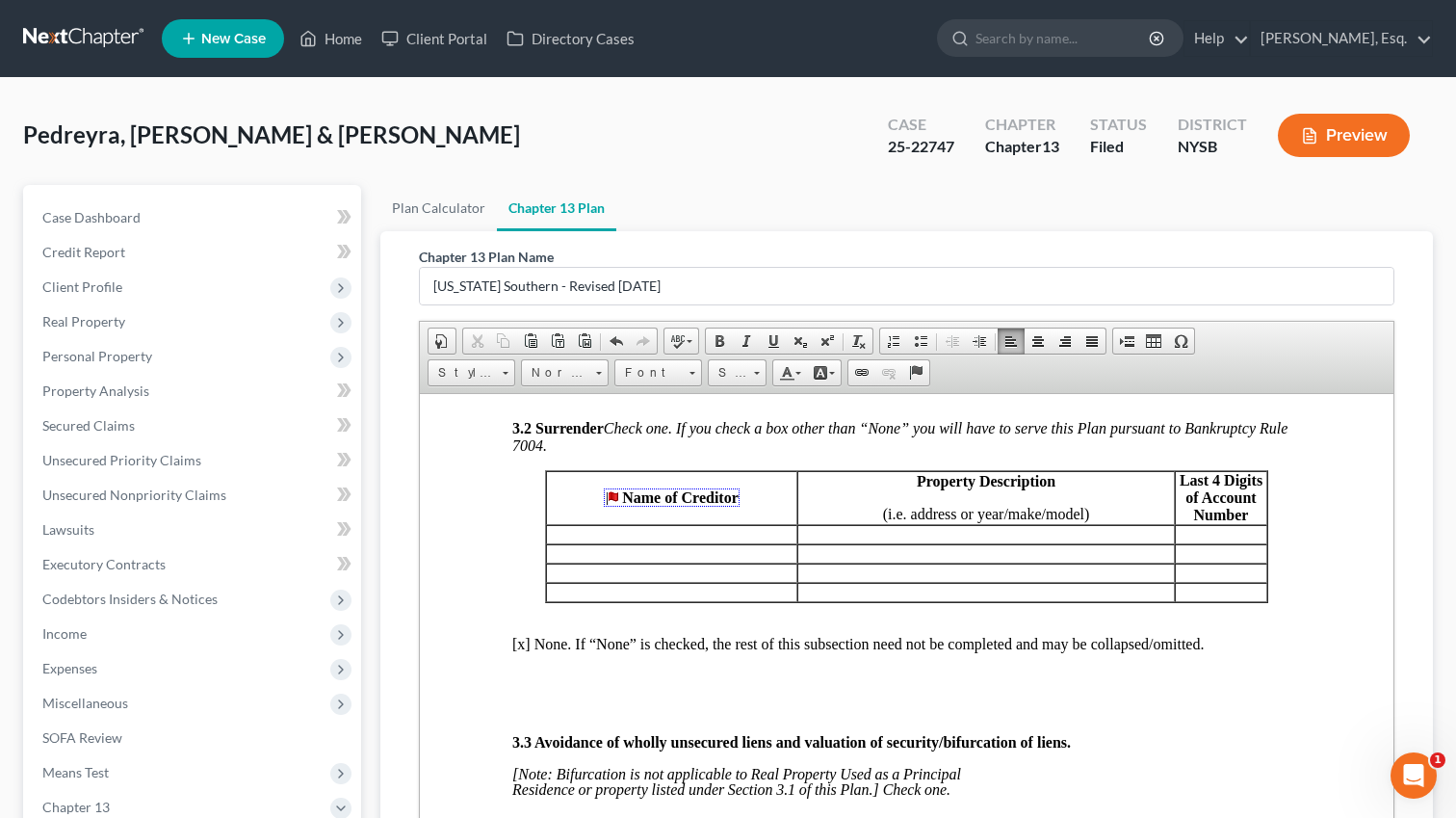
click at [704, 542] on p at bounding box center [671, 534] width 250 height 18
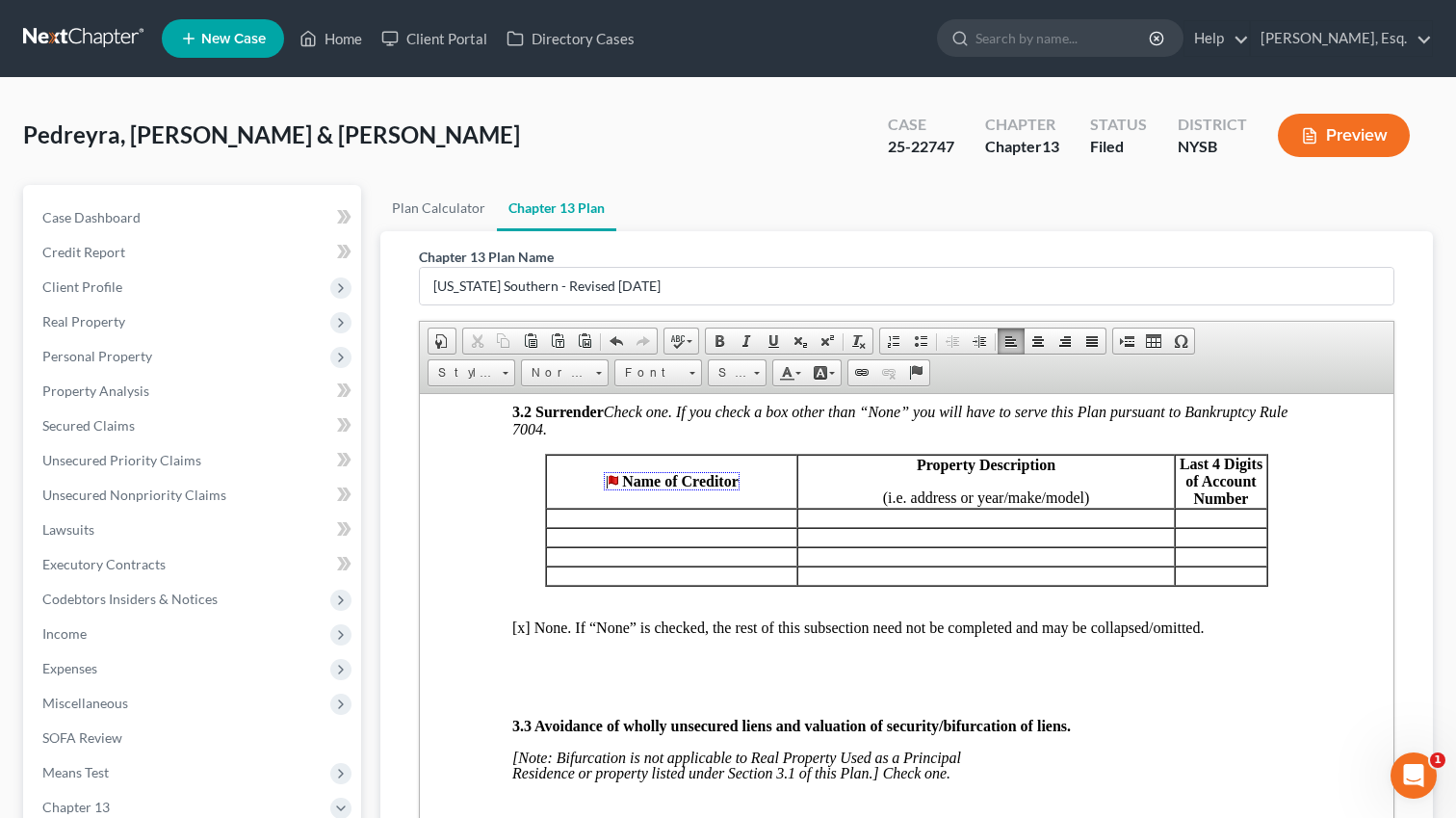
scroll to position [2190, 0]
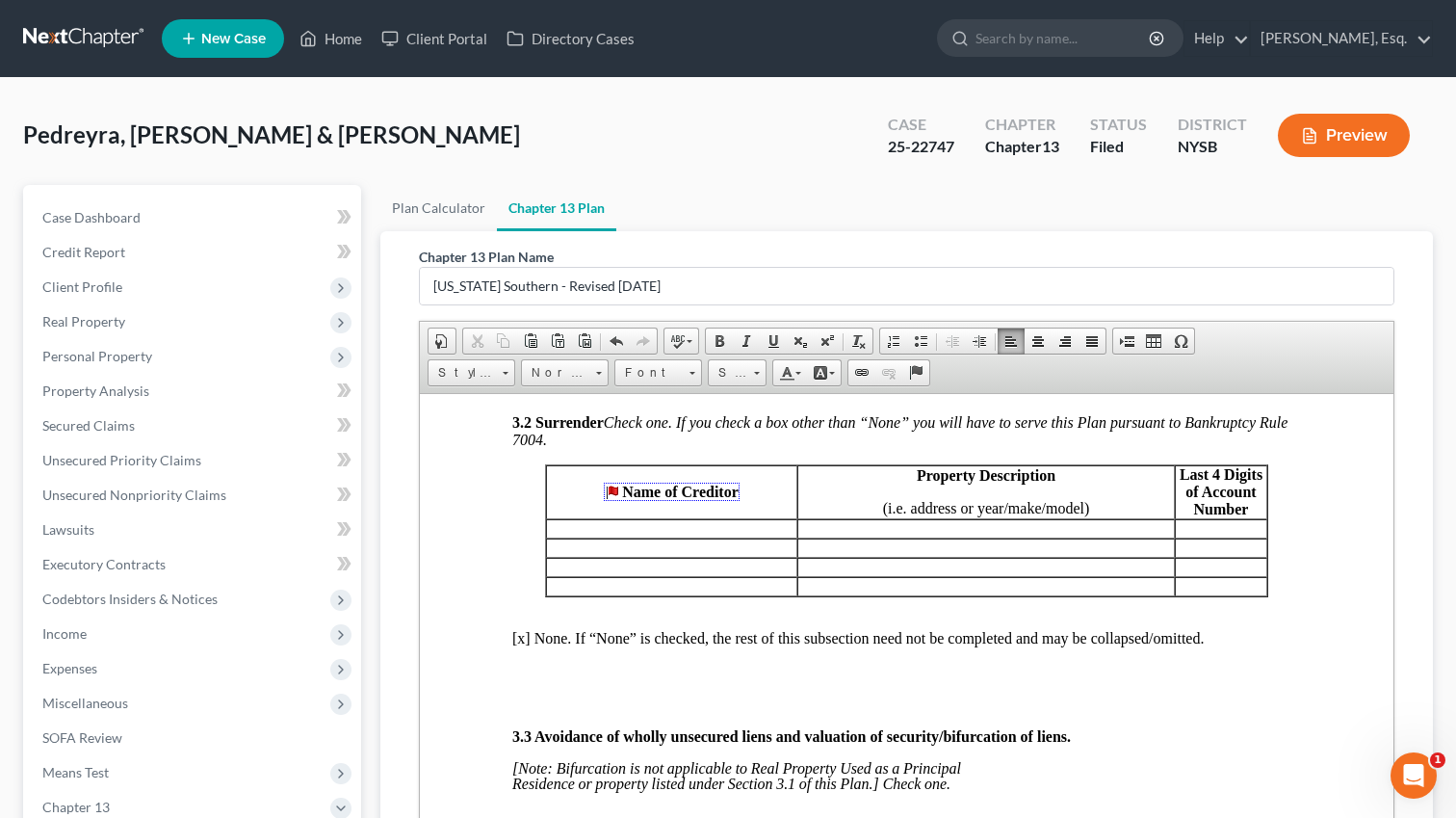
click at [727, 537] on p at bounding box center [671, 528] width 250 height 18
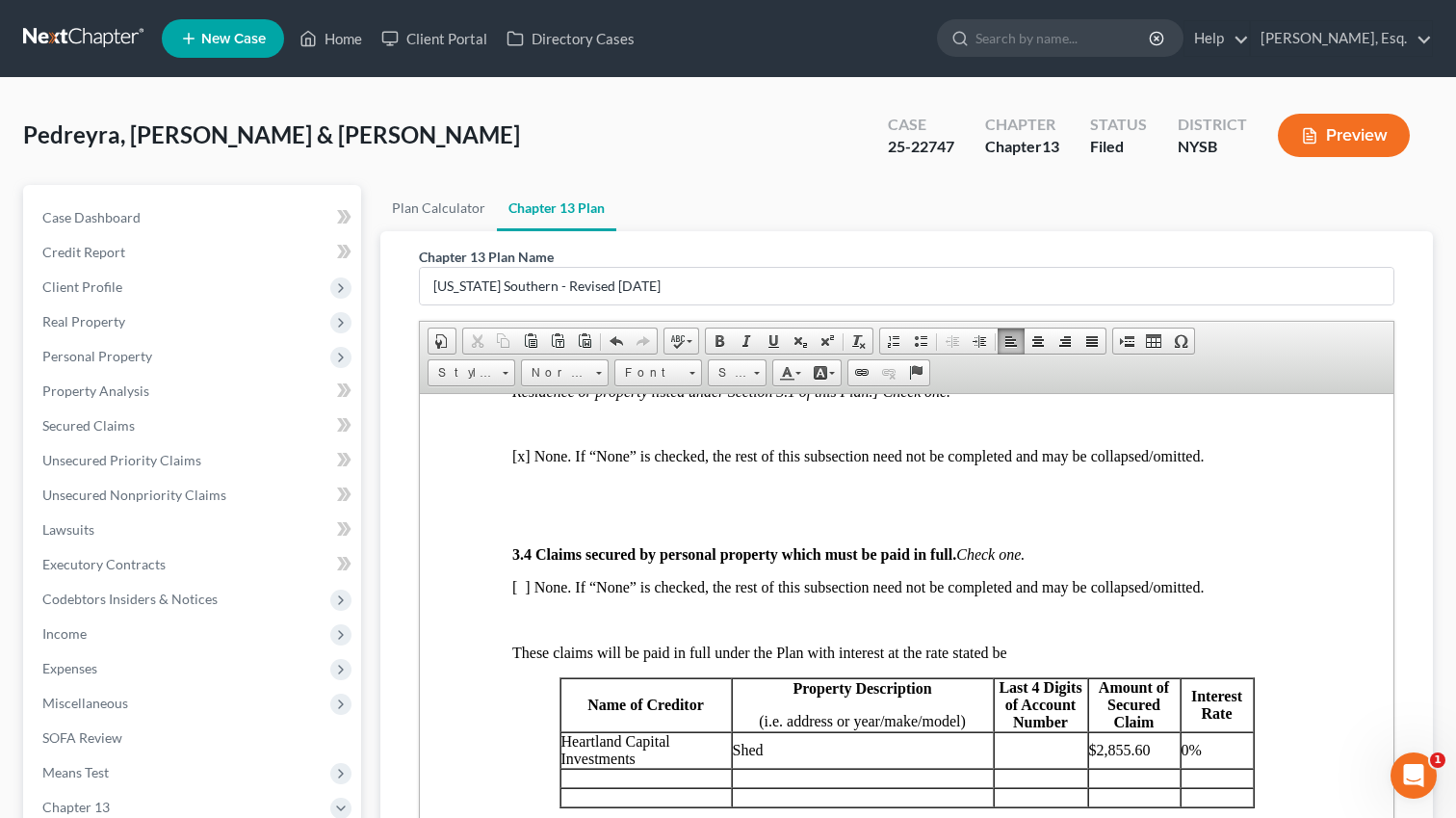
scroll to position [2799, 0]
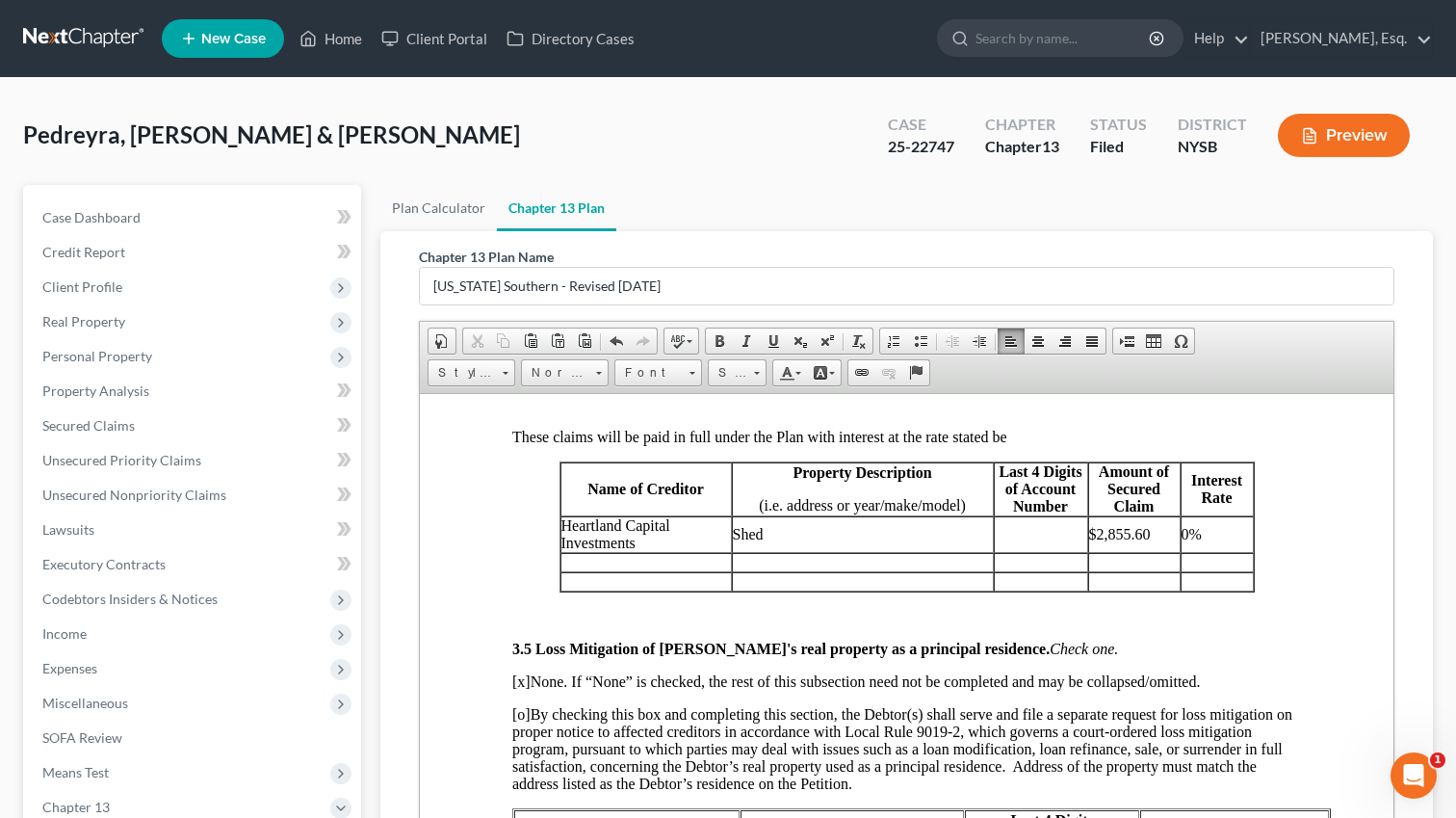
click at [655, 551] on p "Heartland Capital Investments" at bounding box center [646, 533] width 170 height 34
copy span "Heartland Capital Investments"
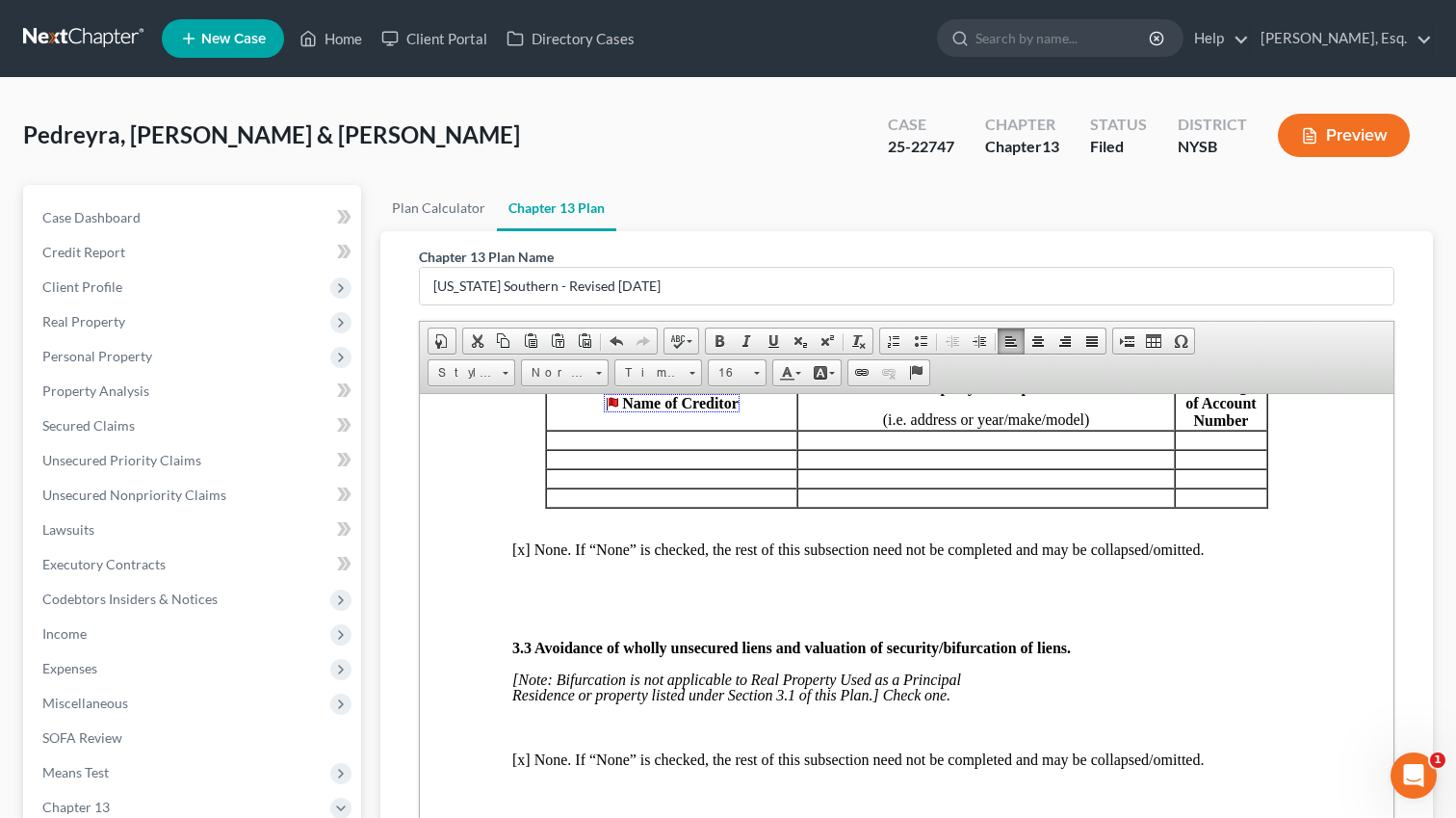
scroll to position [2259, 0]
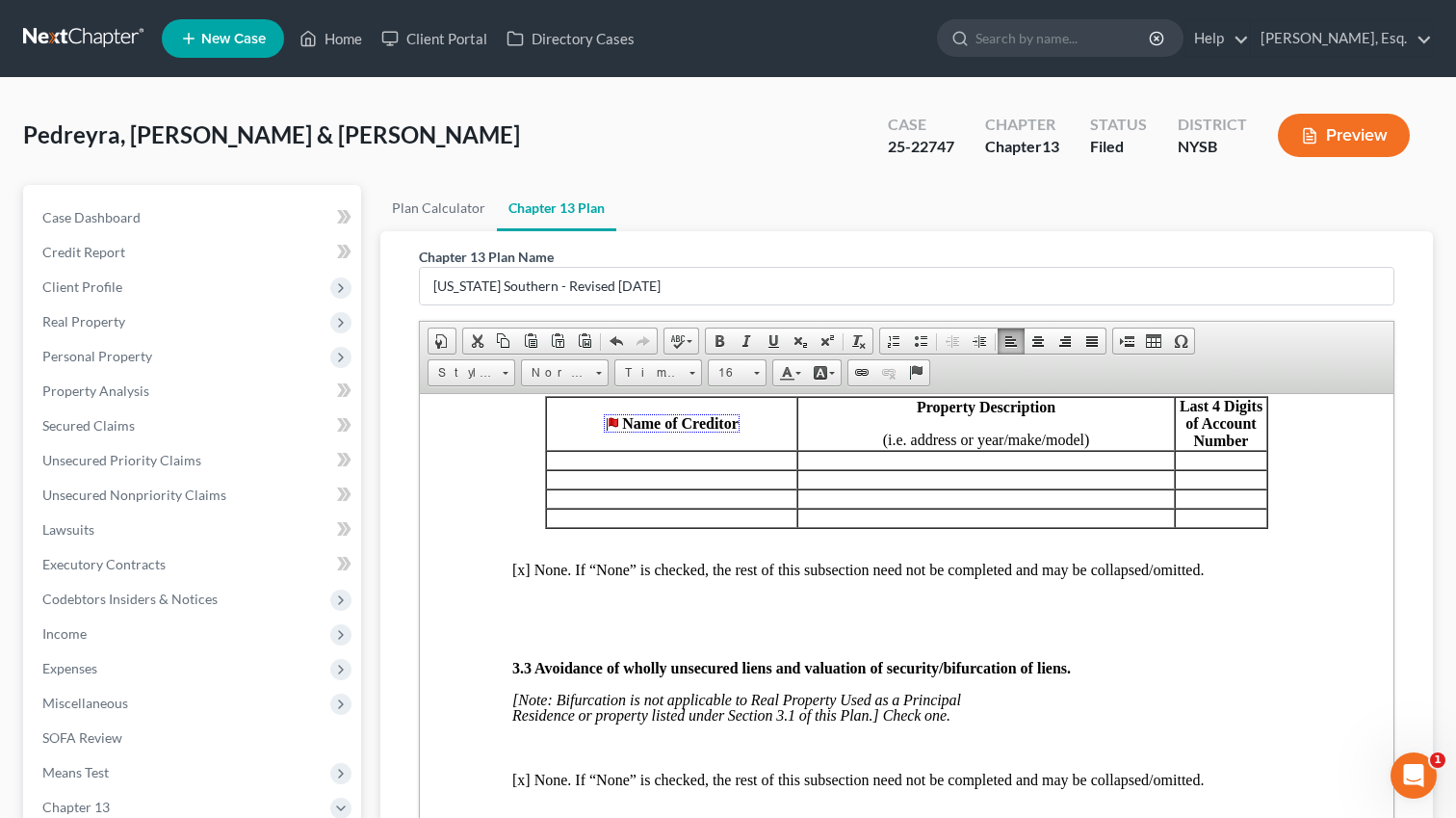
click at [650, 468] on p at bounding box center [671, 459] width 250 height 18
click at [616, 468] on p at bounding box center [671, 459] width 250 height 18
click at [582, 468] on p at bounding box center [671, 459] width 250 height 18
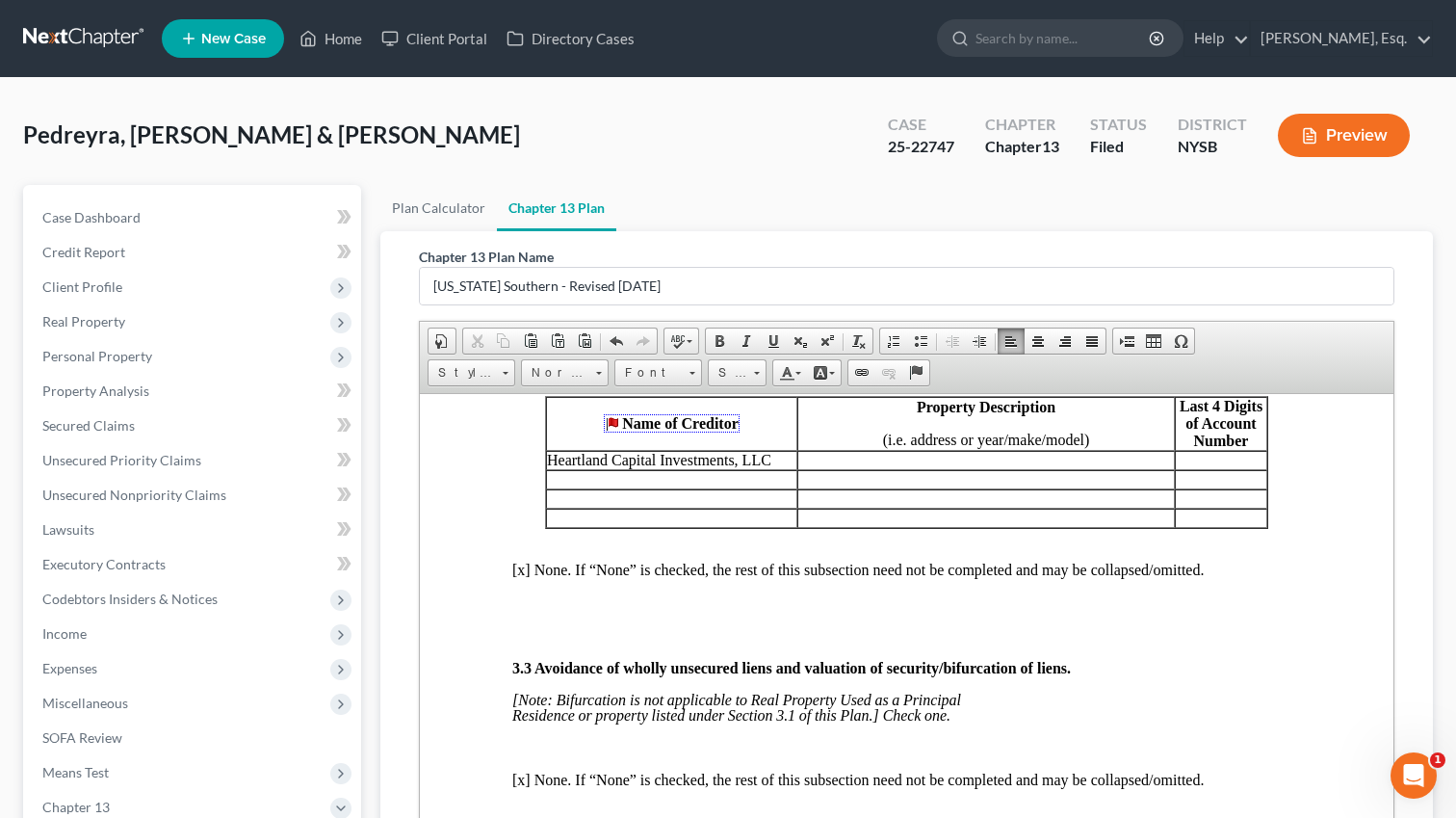
click at [941, 468] on p at bounding box center [986, 459] width 375 height 18
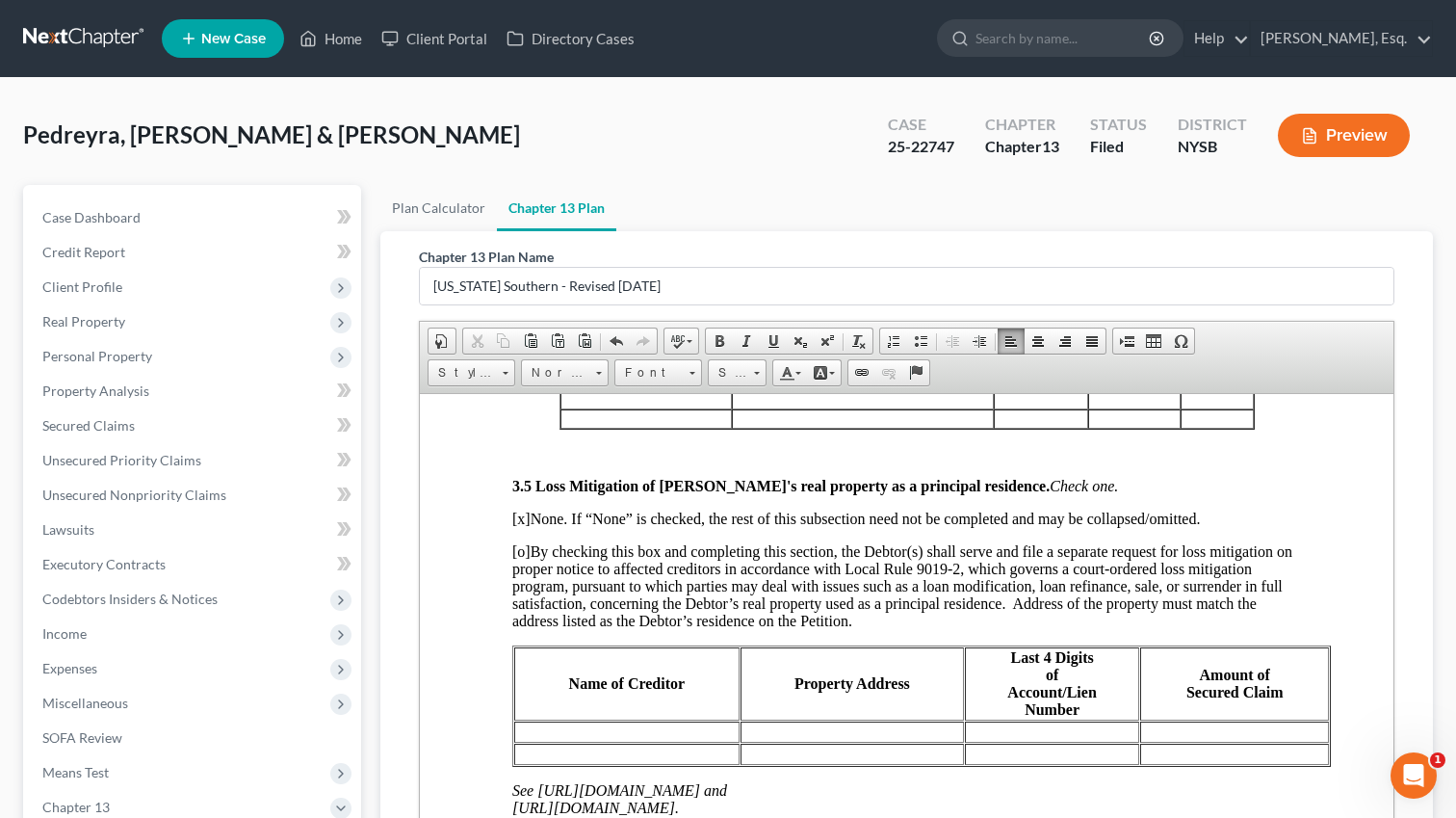
scroll to position [2847, 0]
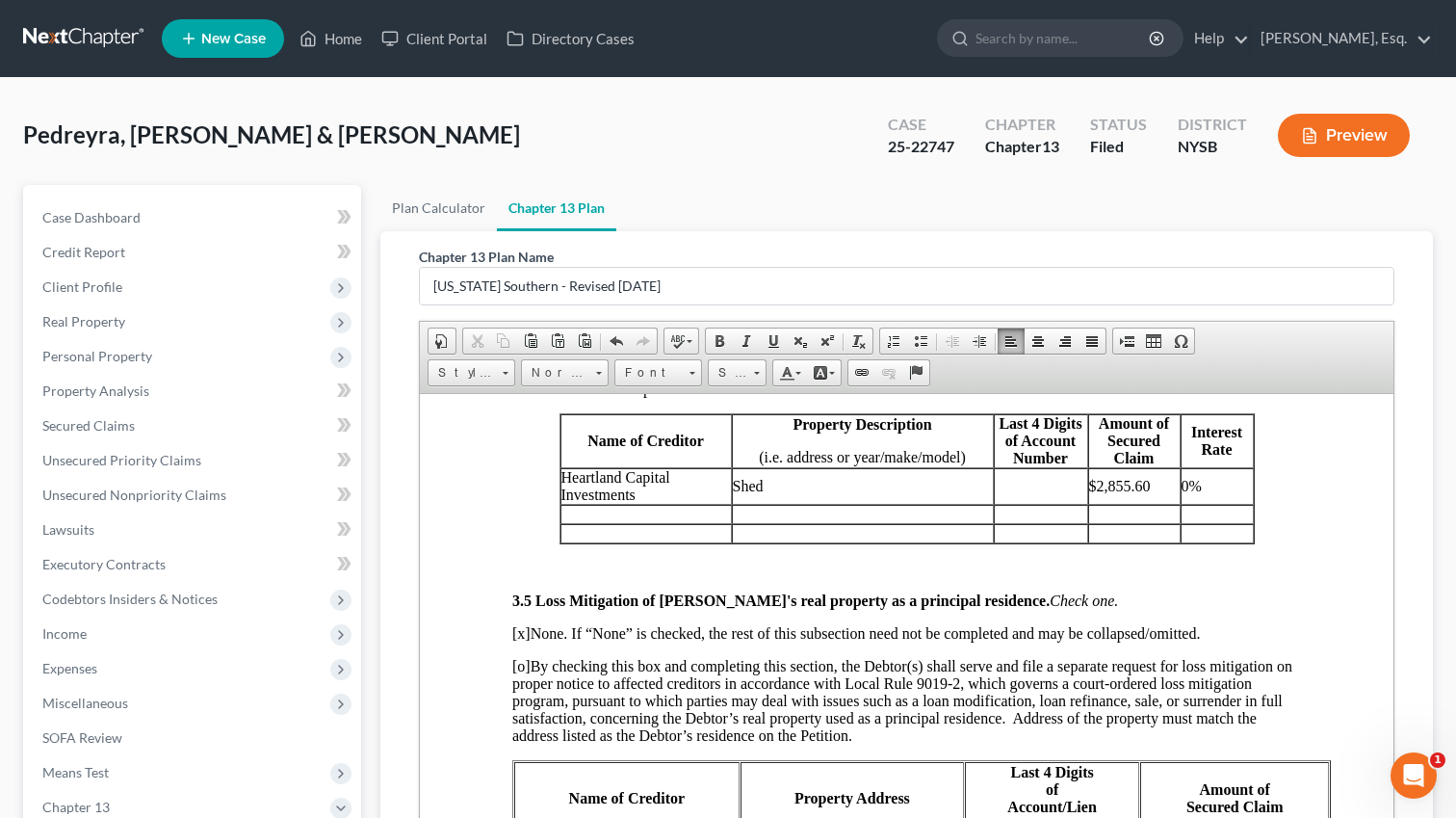
click at [747, 494] on p "Shed" at bounding box center [862, 486] width 260 height 18
copy p "Shed"
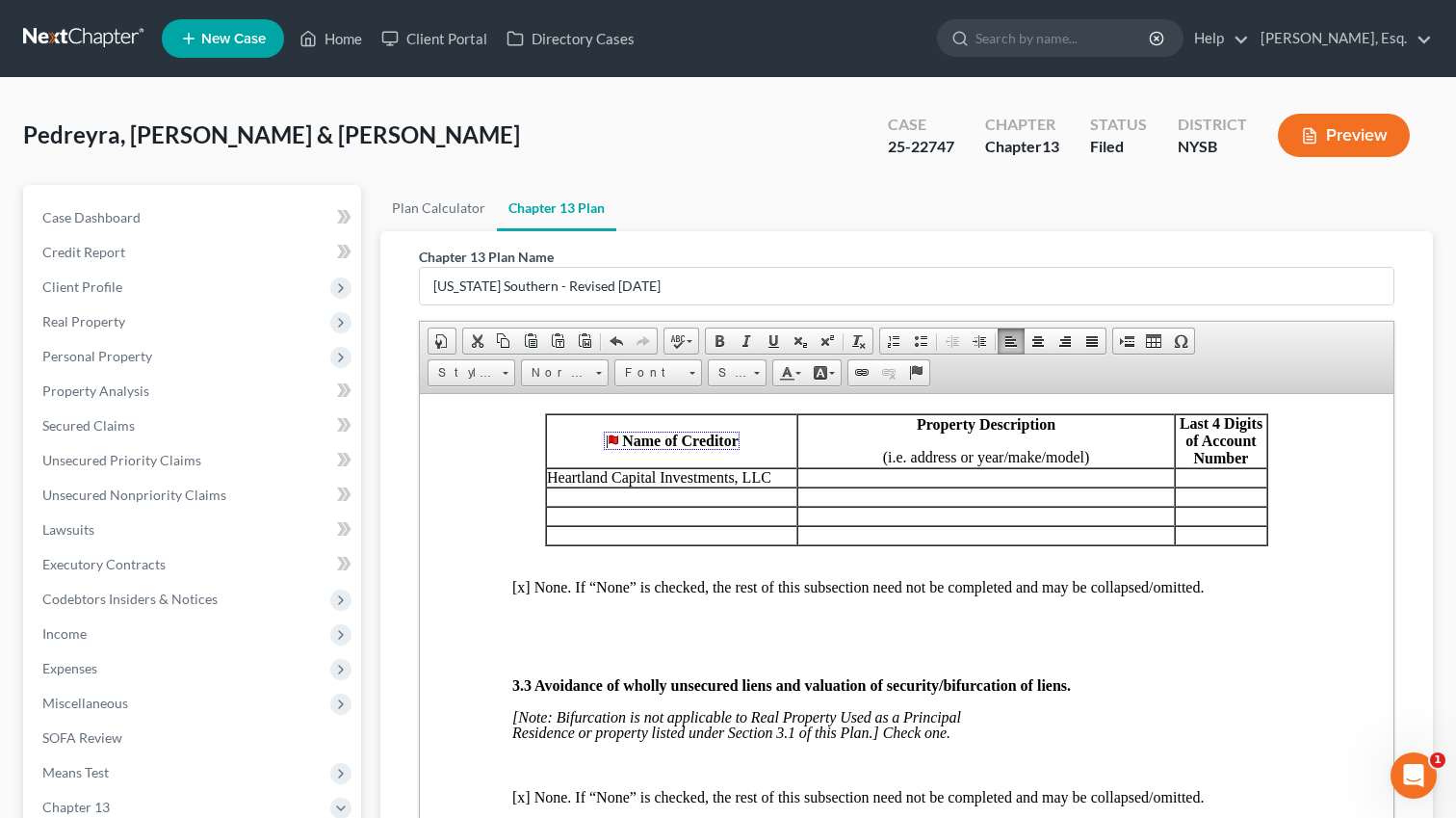
scroll to position [2230, 0]
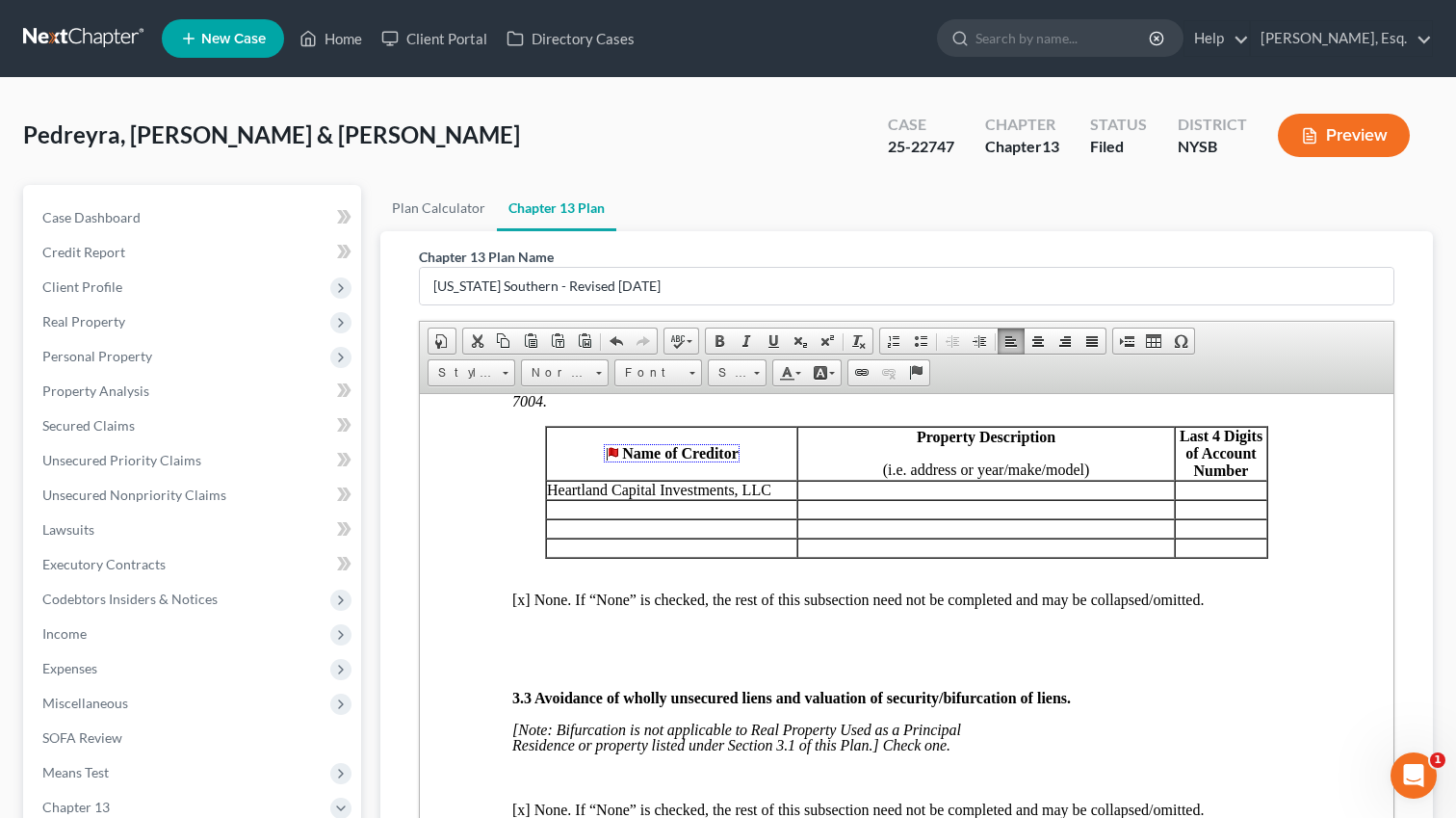
click at [861, 498] on p at bounding box center [986, 490] width 375 height 18
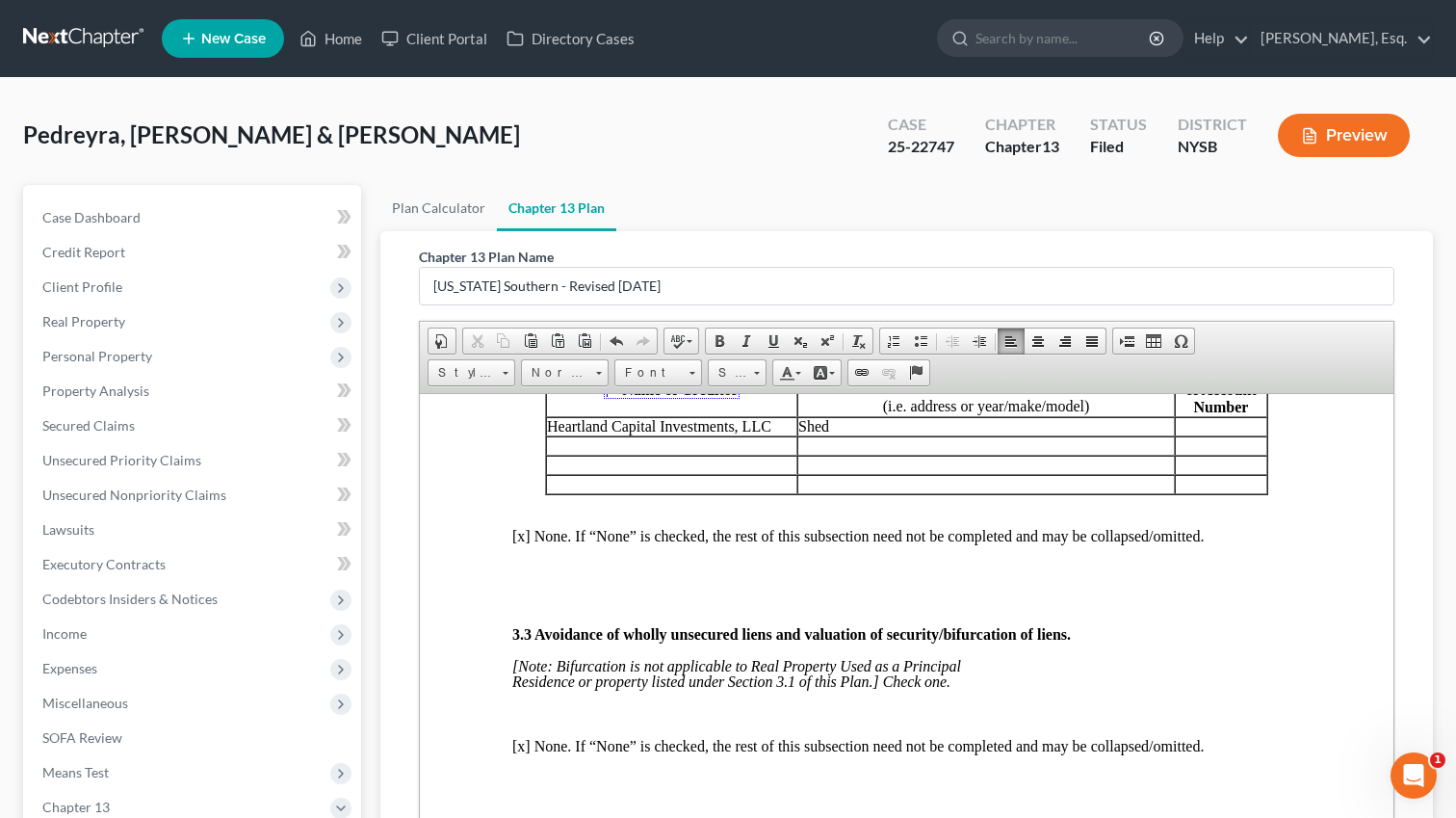
scroll to position [2274, 0]
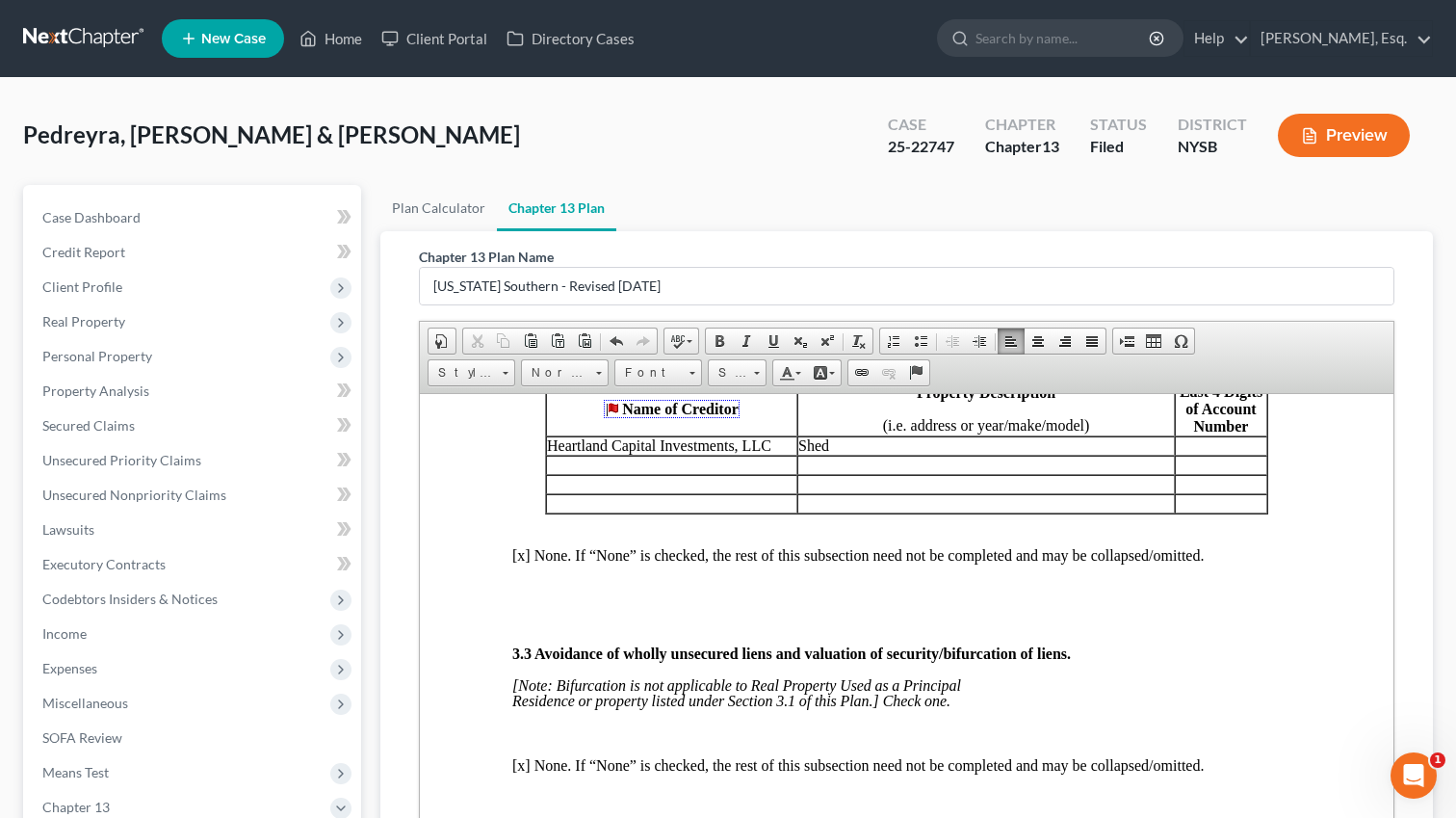
click at [1236, 454] on p at bounding box center [1221, 445] width 90 height 18
click at [877, 454] on p "Shed" at bounding box center [986, 445] width 375 height 18
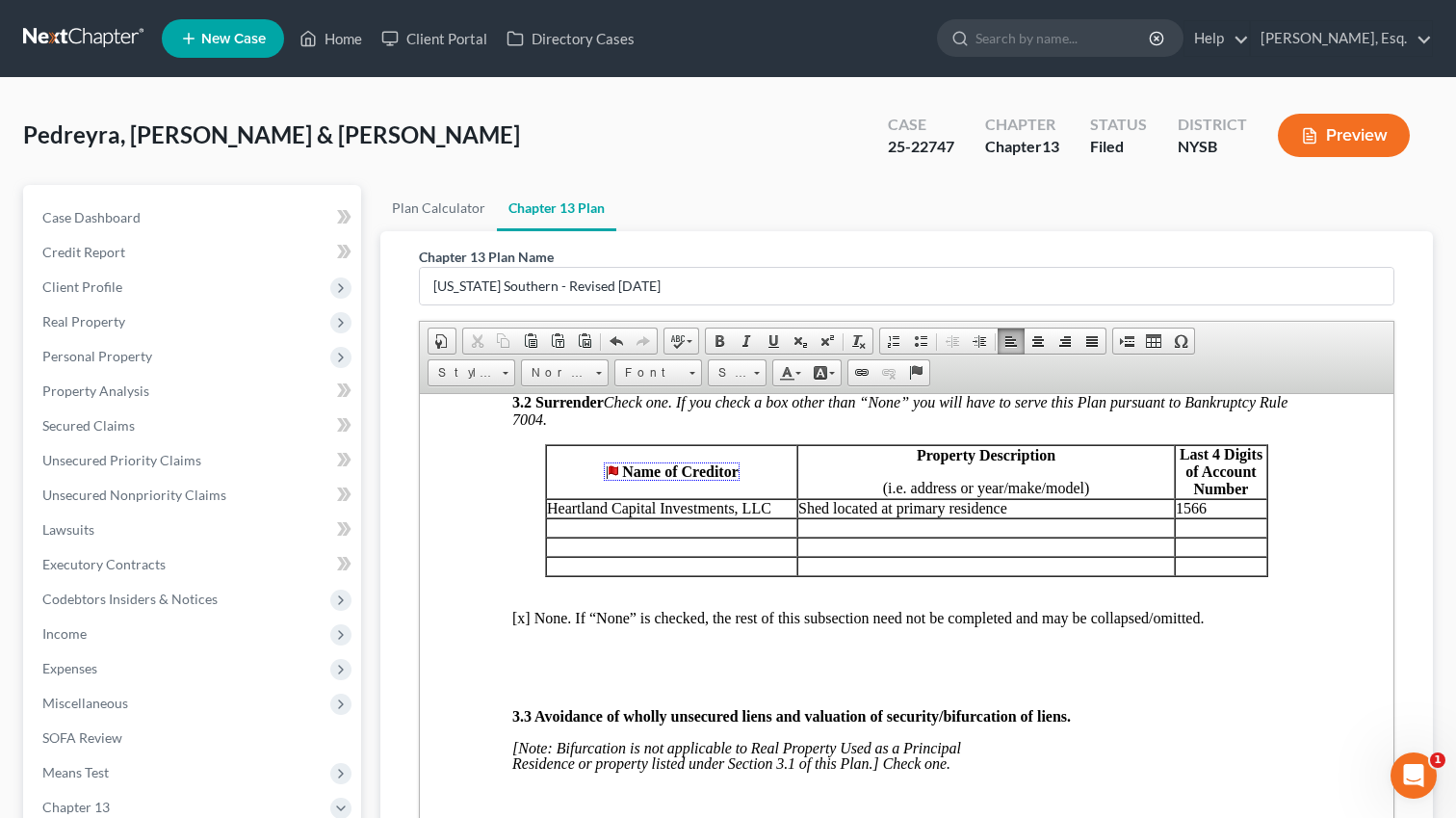
scroll to position [2202, 0]
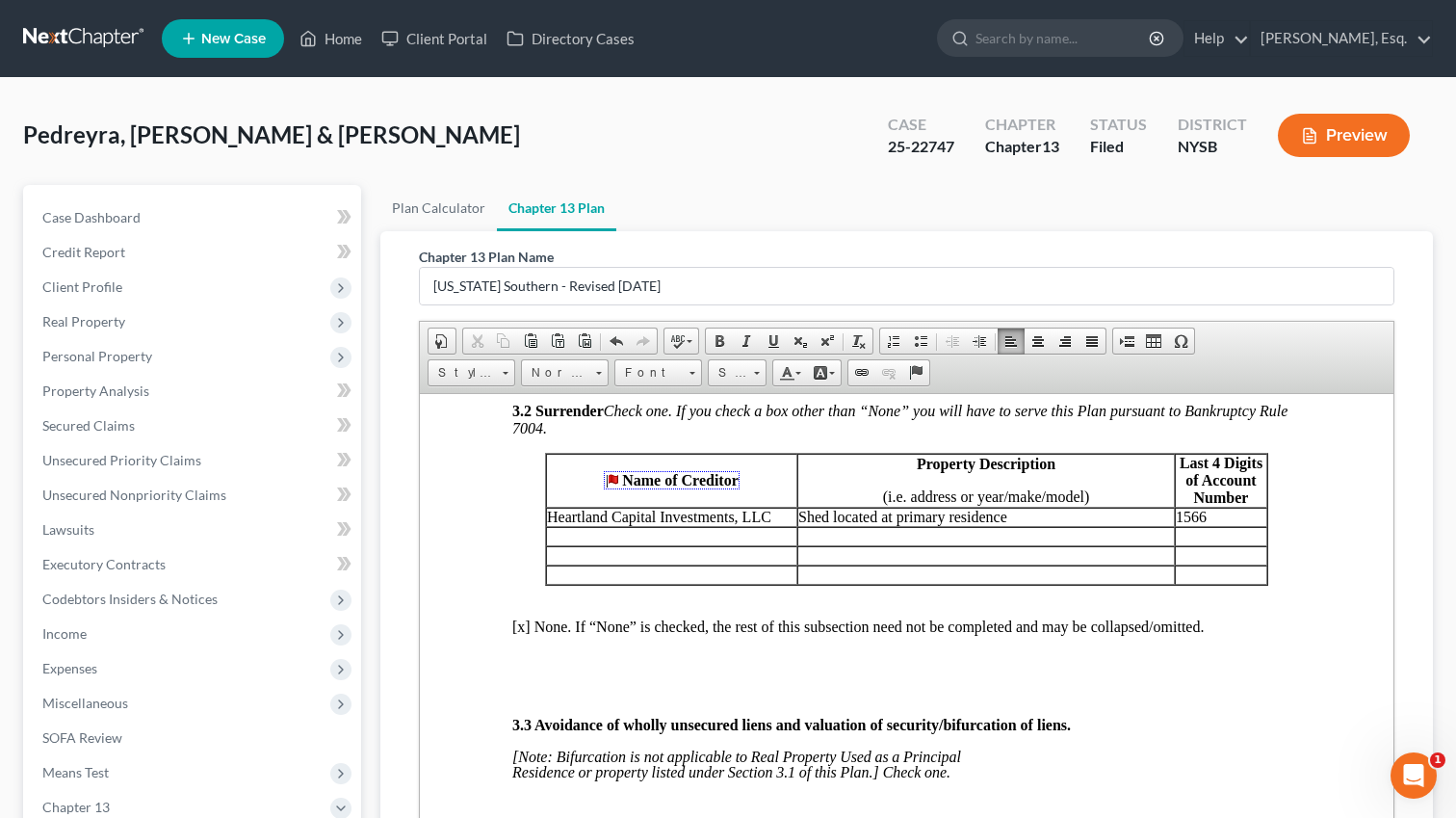
click at [523, 635] on p "[x] None. If “None” is checked, the rest of this subsection need not be complet…" at bounding box center [906, 626] width 789 height 18
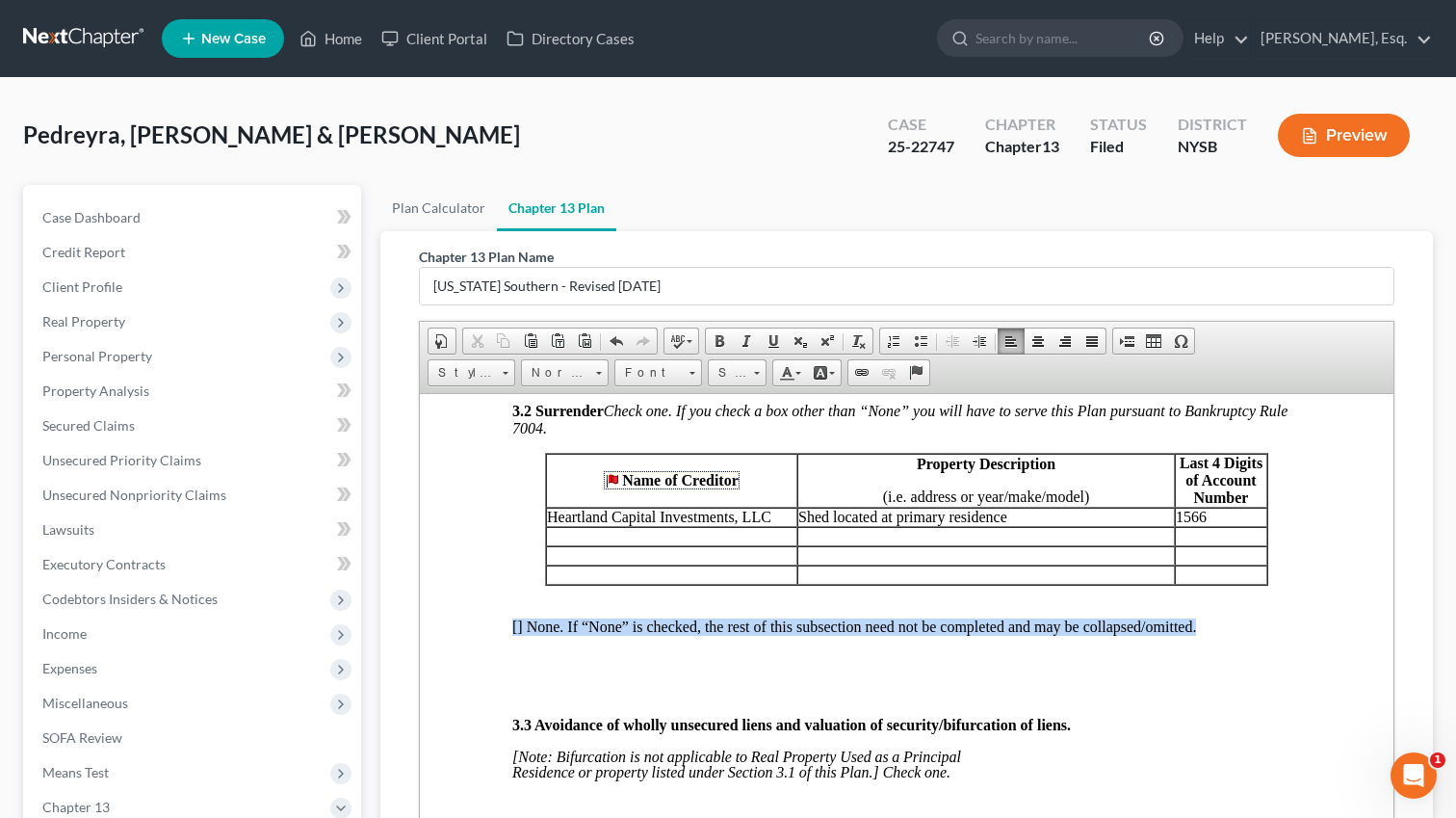
drag, startPoint x: 506, startPoint y: 673, endPoint x: 1206, endPoint y: 684, distance: 700.1
copy p "[ ] None. If “None” is checked, the rest of this subsection need not be complet…"
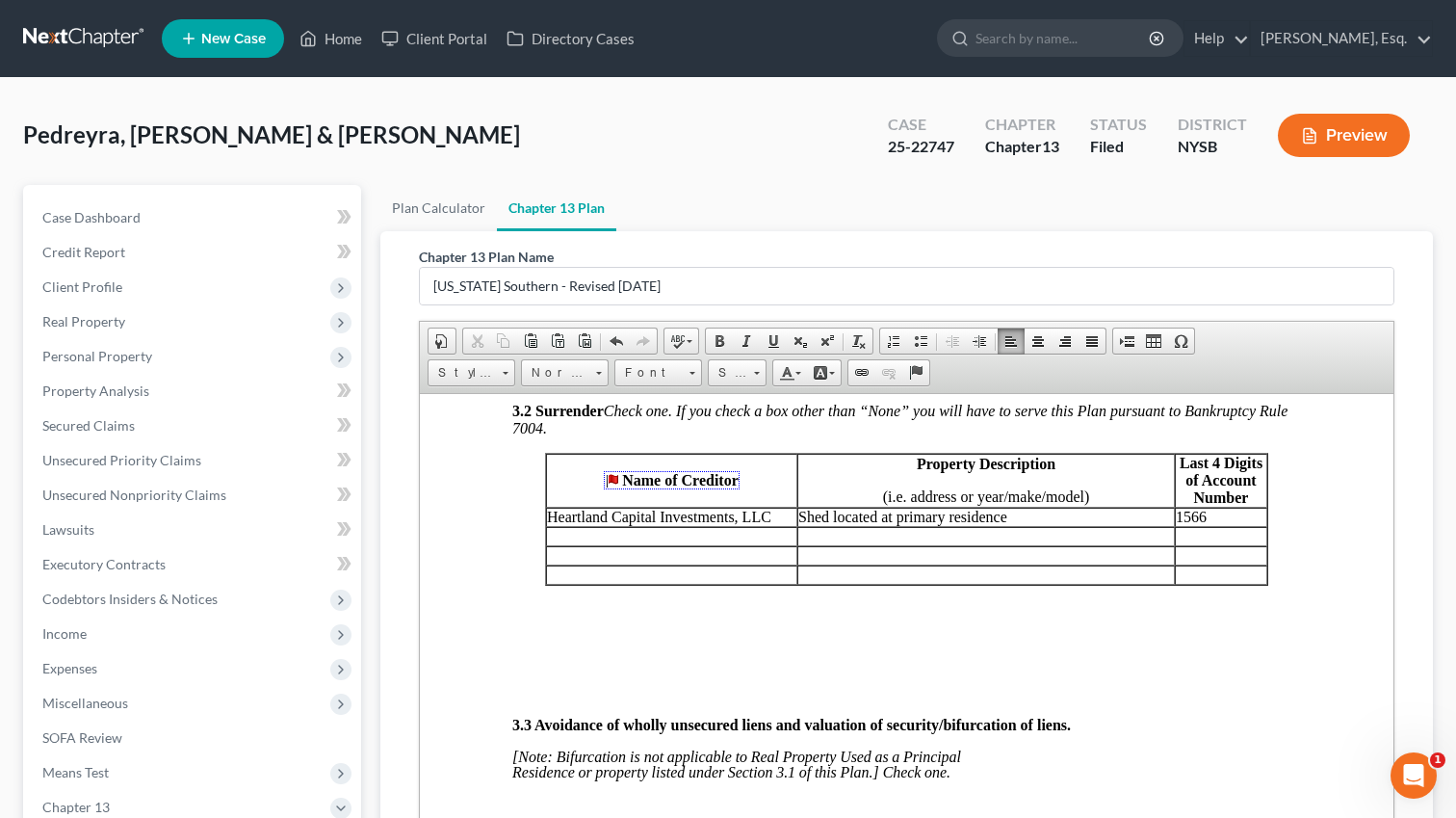
click at [554, 436] on p "3.2 Surrender Check one. If you check a box other than “None” you will have to …" at bounding box center [906, 418] width 789 height 34
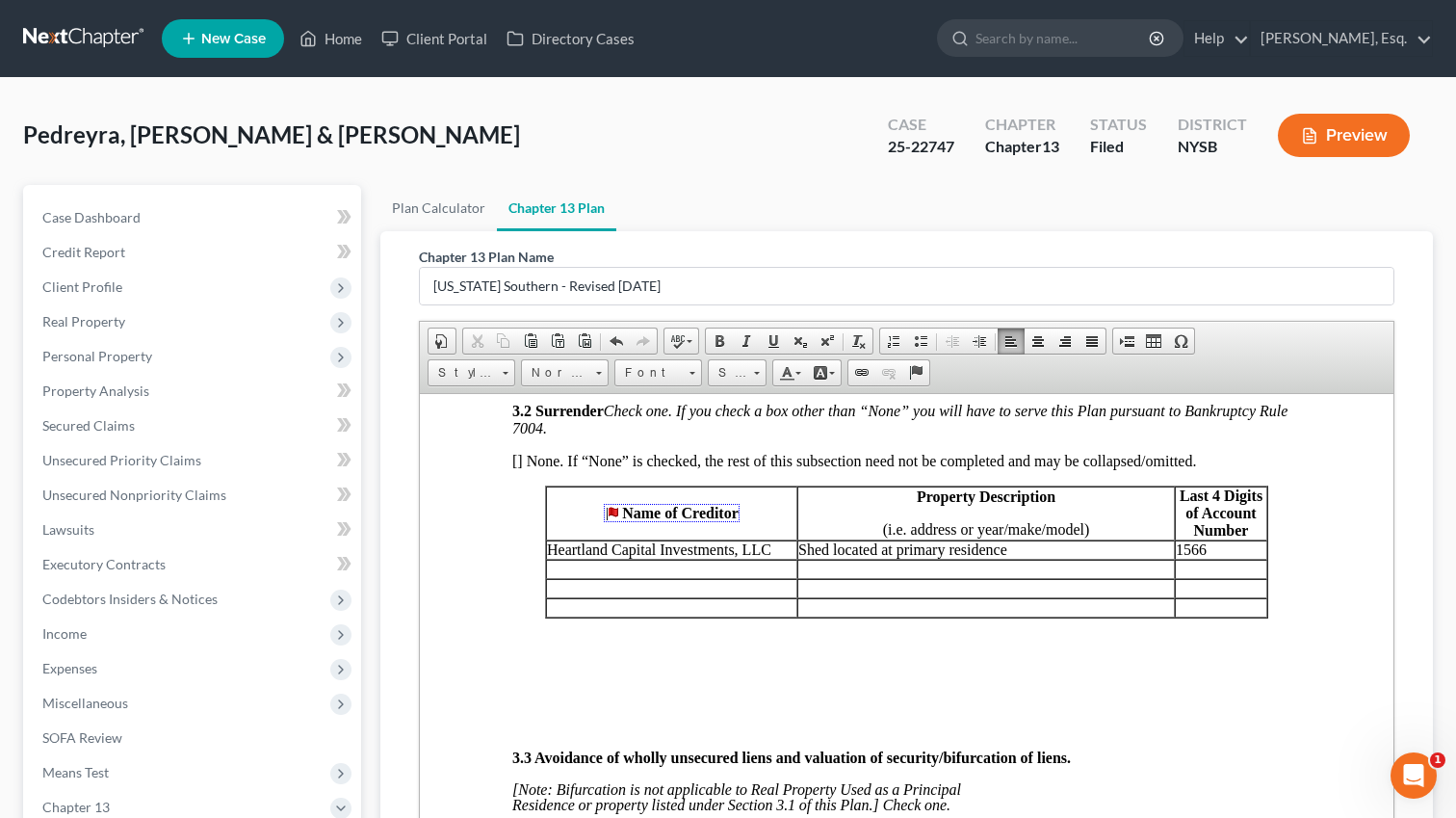
click at [519, 469] on p "[] None. If “None” is checked, the rest of this subsection need not be complete…" at bounding box center [906, 460] width 789 height 18
click at [597, 700] on p at bounding box center [906, 692] width 789 height 18
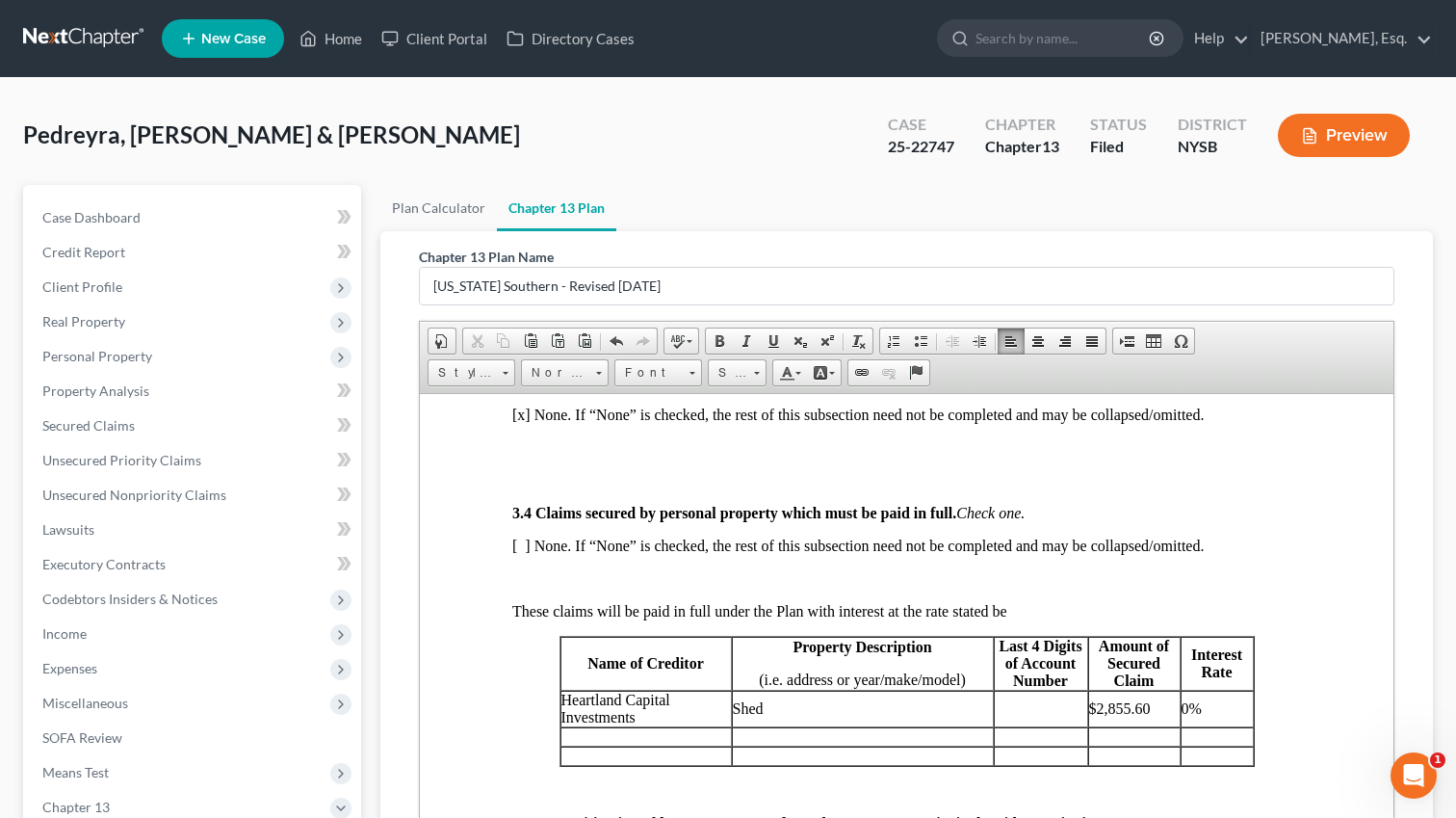
scroll to position [2647, 0]
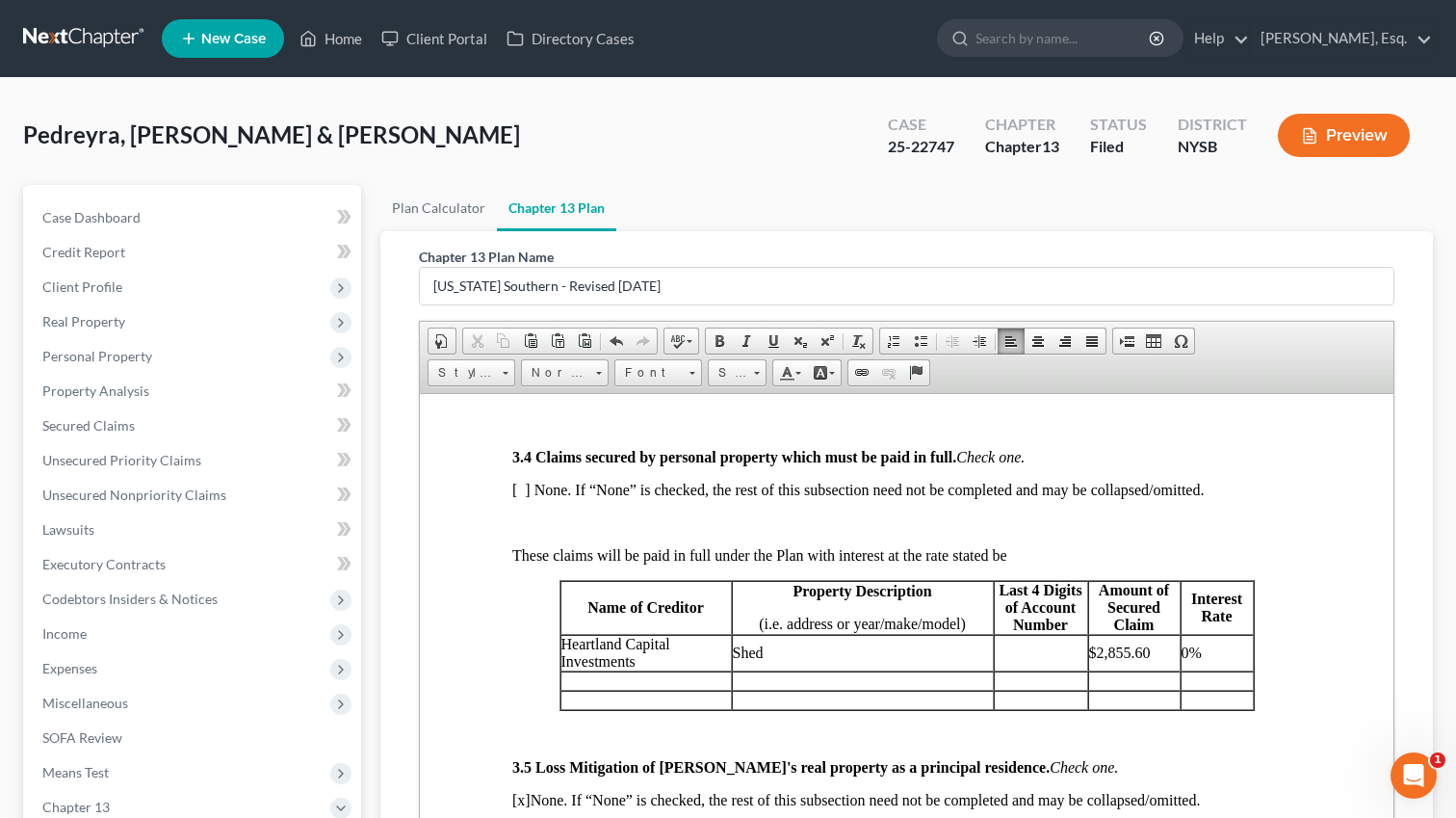
click at [553, 432] on p at bounding box center [906, 424] width 789 height 18
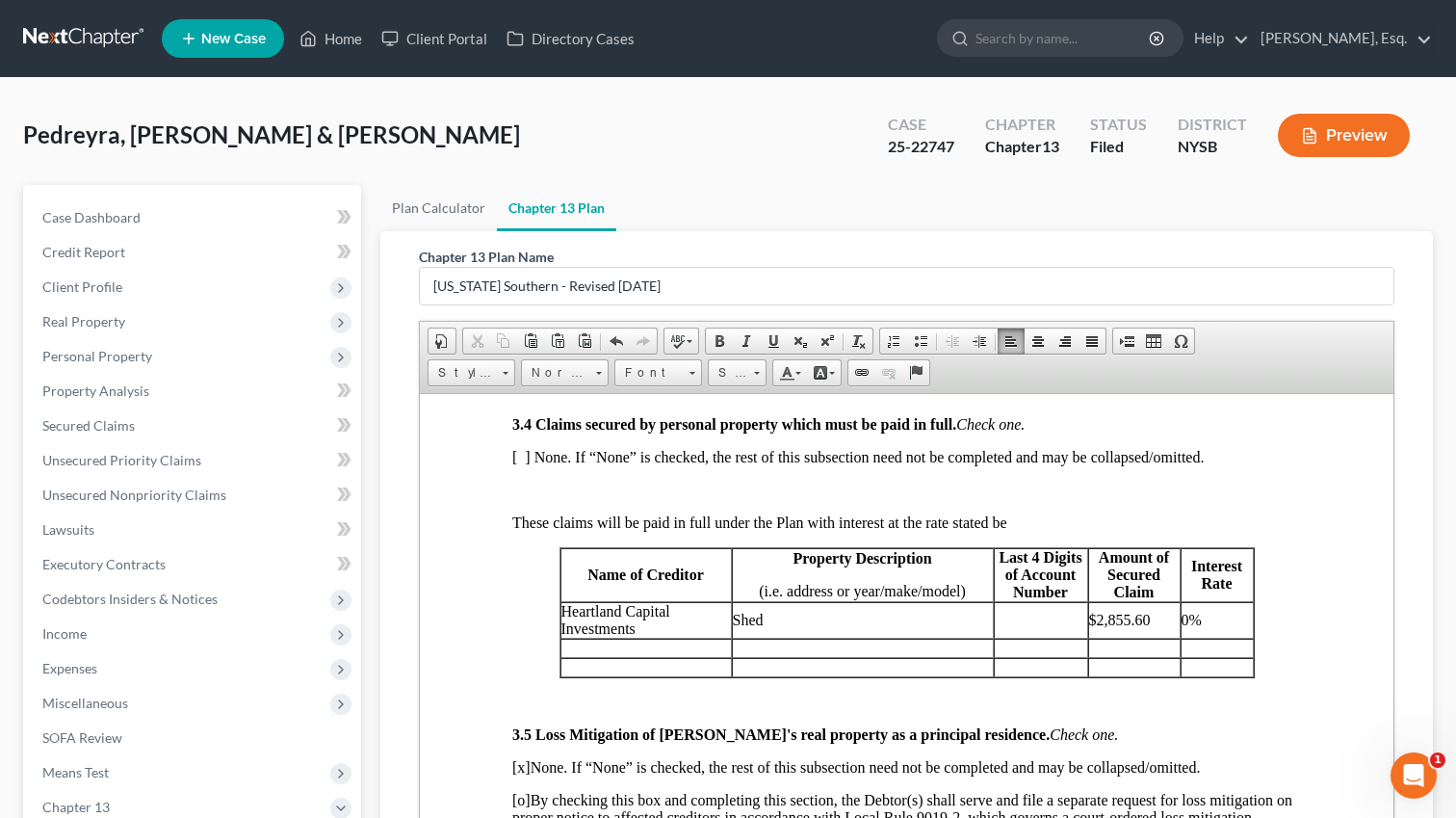
click at [620, 636] on span "Heartland Capital Investments" at bounding box center [615, 618] width 109 height 33
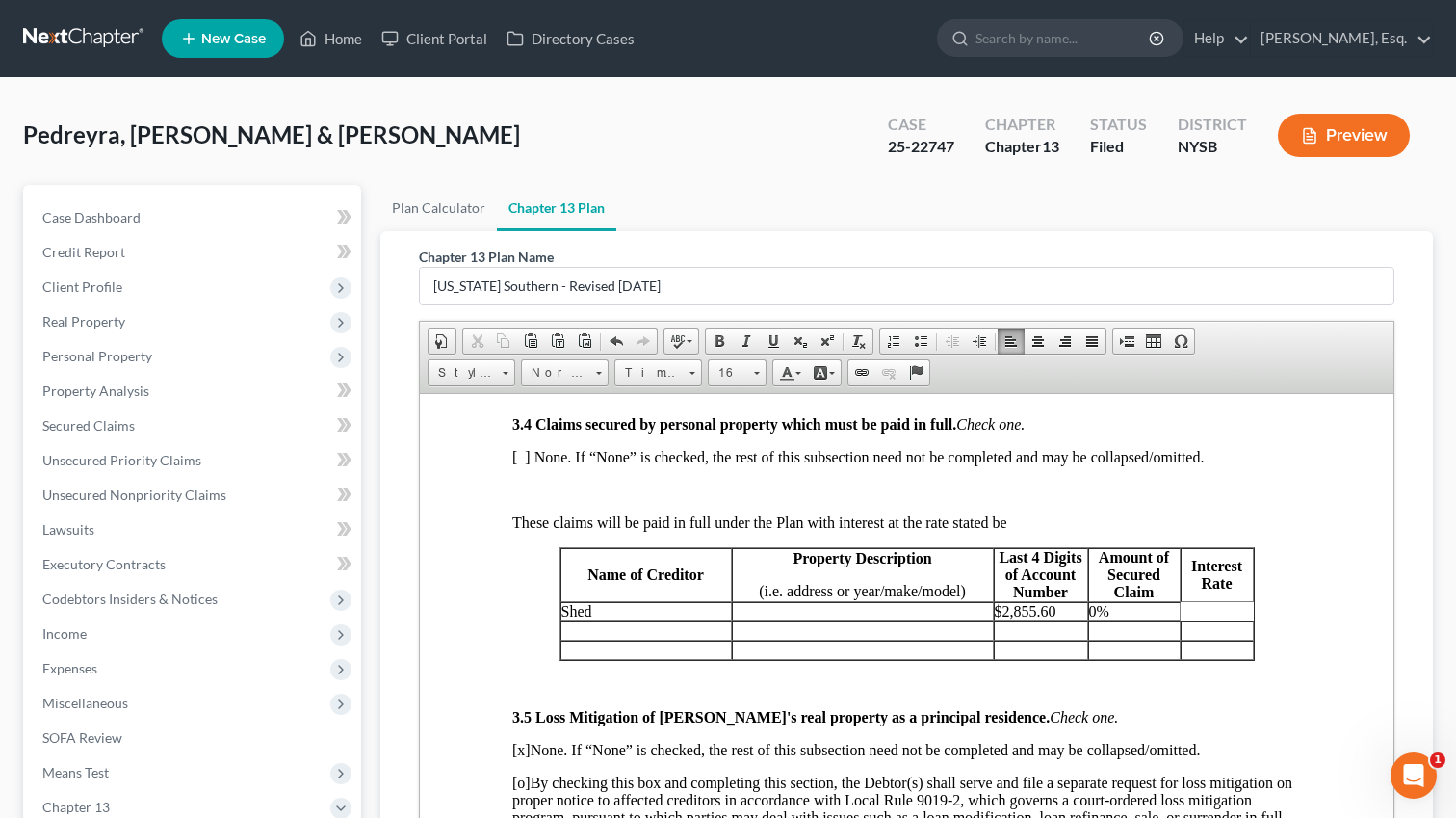
click at [675, 619] on p "​ Shed" at bounding box center [646, 610] width 170 height 18
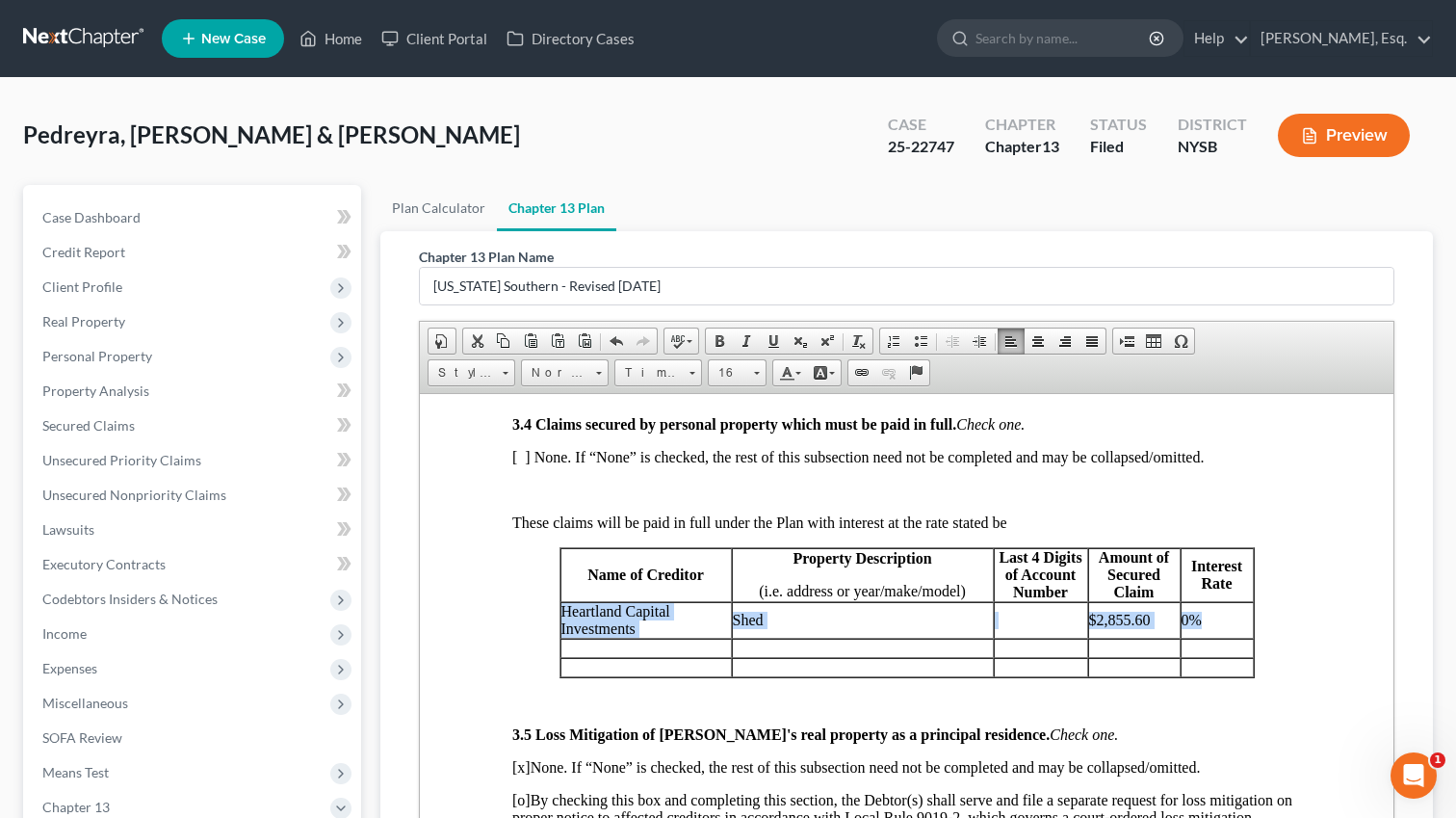
click at [1205, 628] on p "0%" at bounding box center [1217, 619] width 72 height 18
click at [671, 637] on p "Heartland Capital Investments" at bounding box center [646, 618] width 170 height 34
drag, startPoint x: 635, startPoint y: 682, endPoint x: 564, endPoint y: 668, distance: 72.4
click at [564, 636] on span "Heartland Capital Investments" at bounding box center [615, 618] width 109 height 33
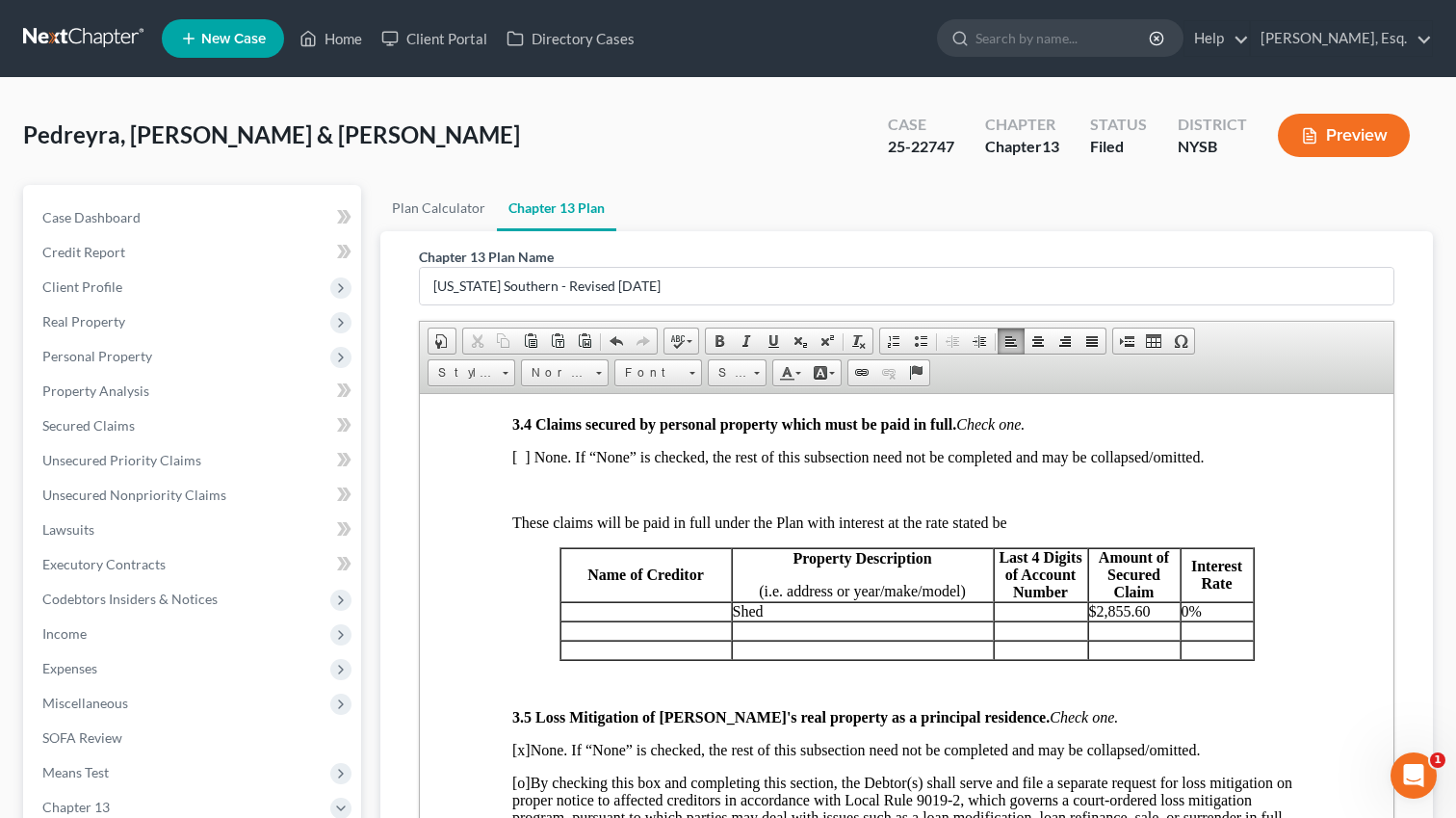
click at [743, 619] on p "Shed" at bounding box center [862, 610] width 260 height 18
click at [1131, 619] on p "$2,855.60" at bounding box center [1135, 610] width 90 height 18
click at [1213, 619] on p "0%" at bounding box center [1217, 610] width 72 height 18
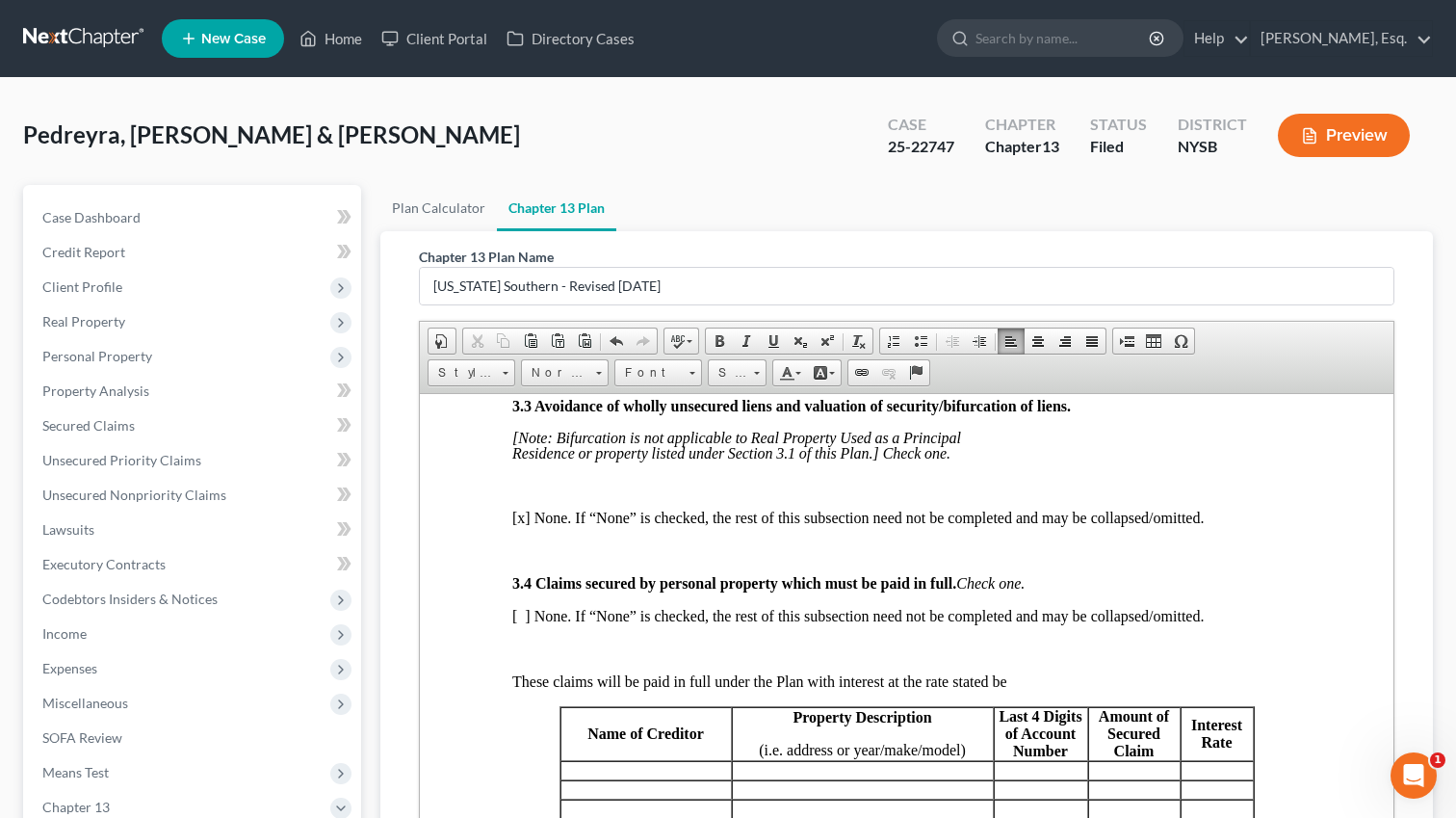
scroll to position [2488, 1]
click at [519, 624] on p "[ ] None. If “None” is checked, the rest of this subsection need not be complet…" at bounding box center [905, 615] width 789 height 18
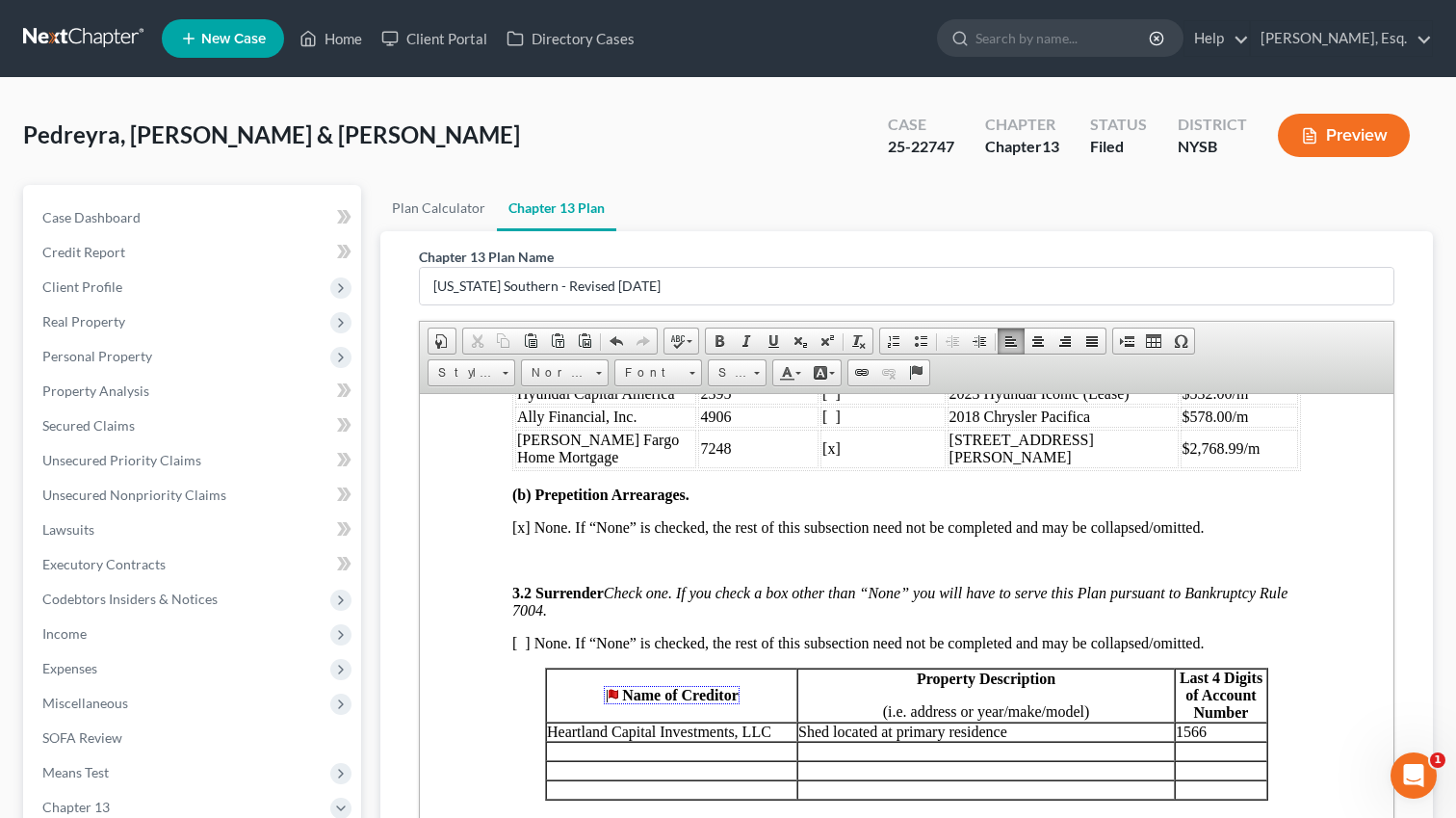
scroll to position [2022, 0]
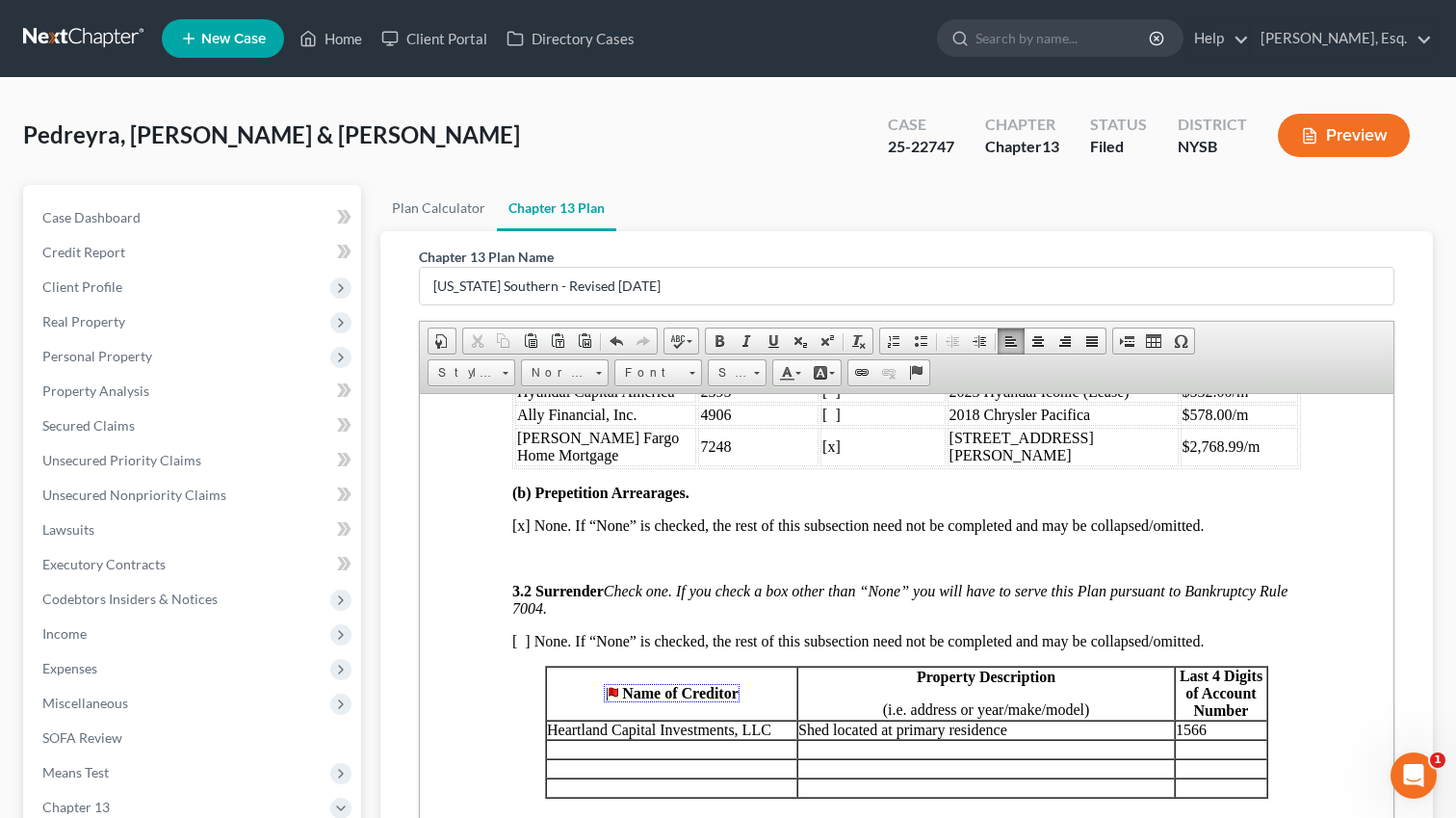
click at [524, 533] on span "[x] None. If “None” is checked, the rest of this subsection need not be complet…" at bounding box center [858, 524] width 692 height 17
click at [519, 566] on p at bounding box center [906, 557] width 789 height 18
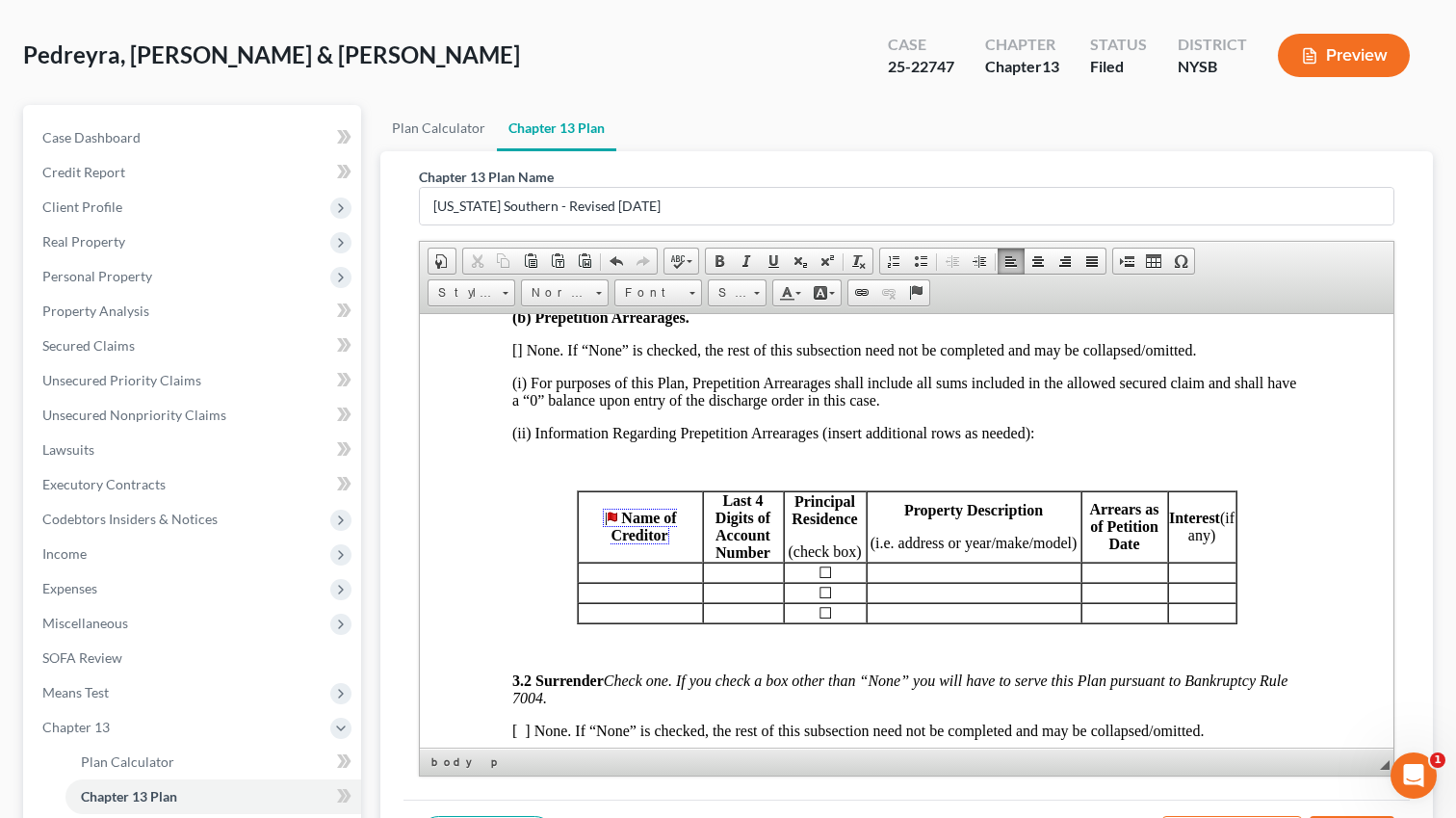
scroll to position [2127, 0]
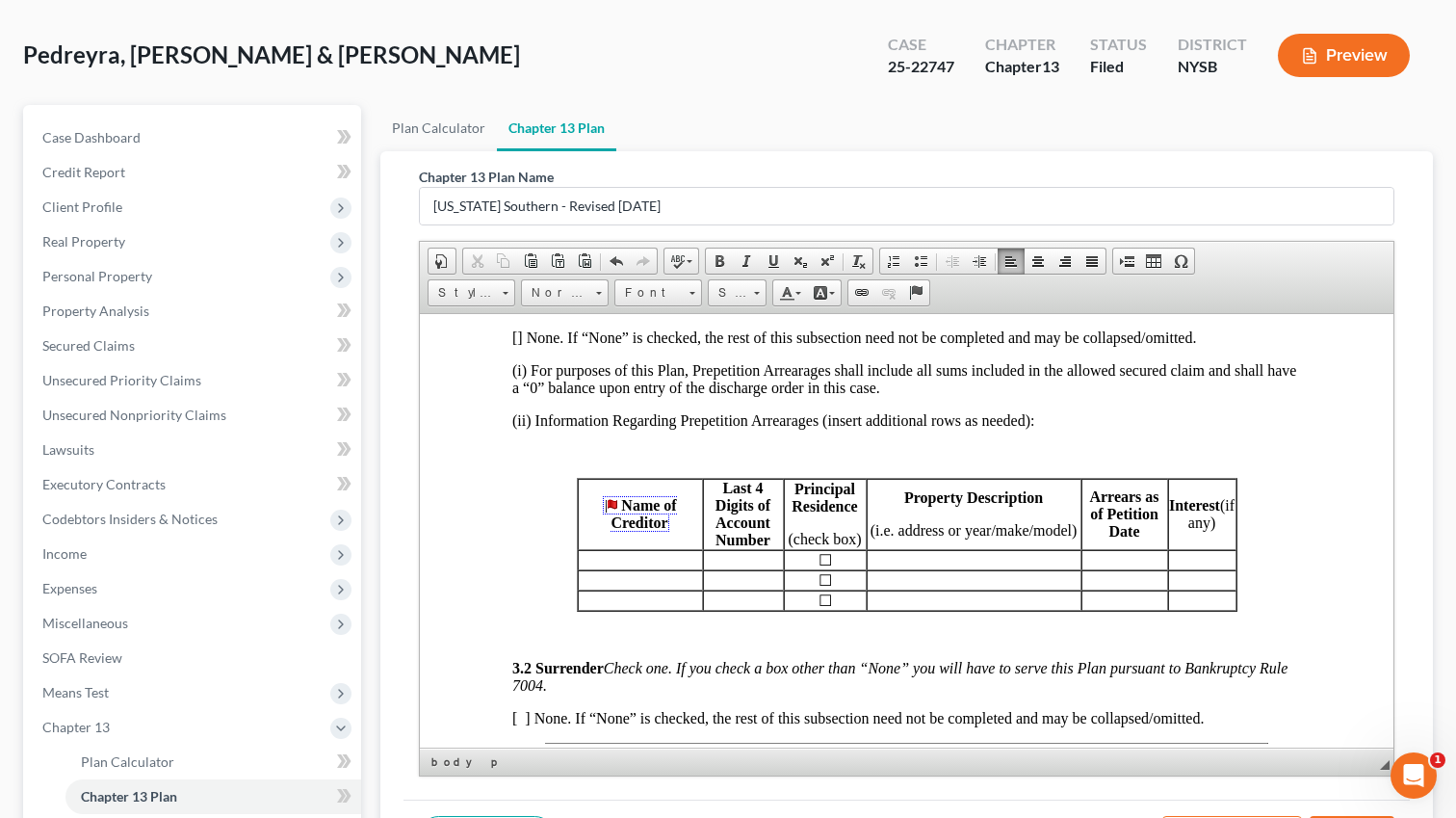
click at [614, 531] on link "Name of Creditor" at bounding box center [639, 512] width 73 height 35
drag, startPoint x: 685, startPoint y: 579, endPoint x: 604, endPoint y: 552, distance: 85.4
click at [604, 531] on p "Name of Creditor" at bounding box center [641, 512] width 123 height 34
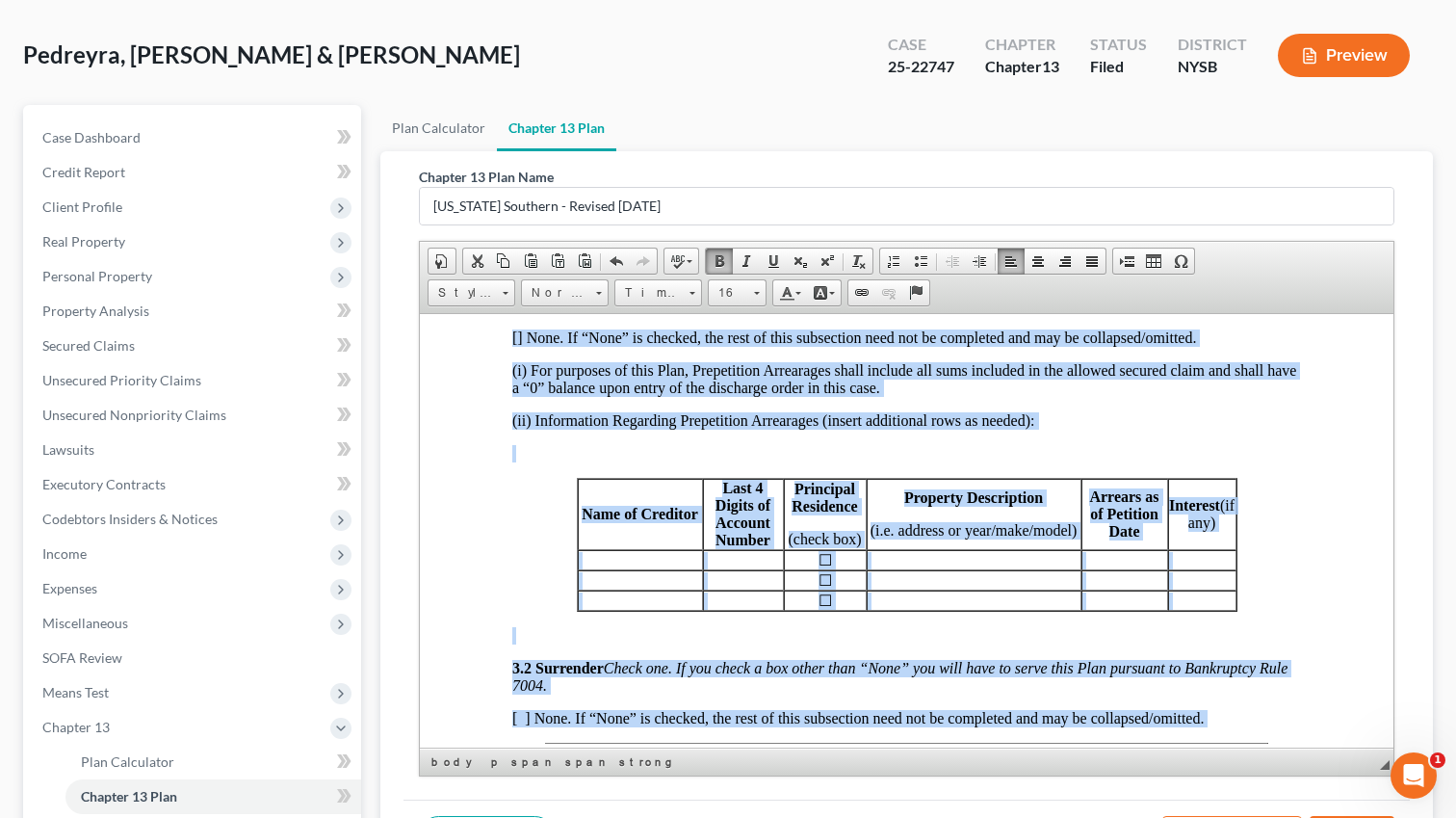
click at [642, 549] on td "Name of Creditor" at bounding box center [641, 513] width 125 height 72
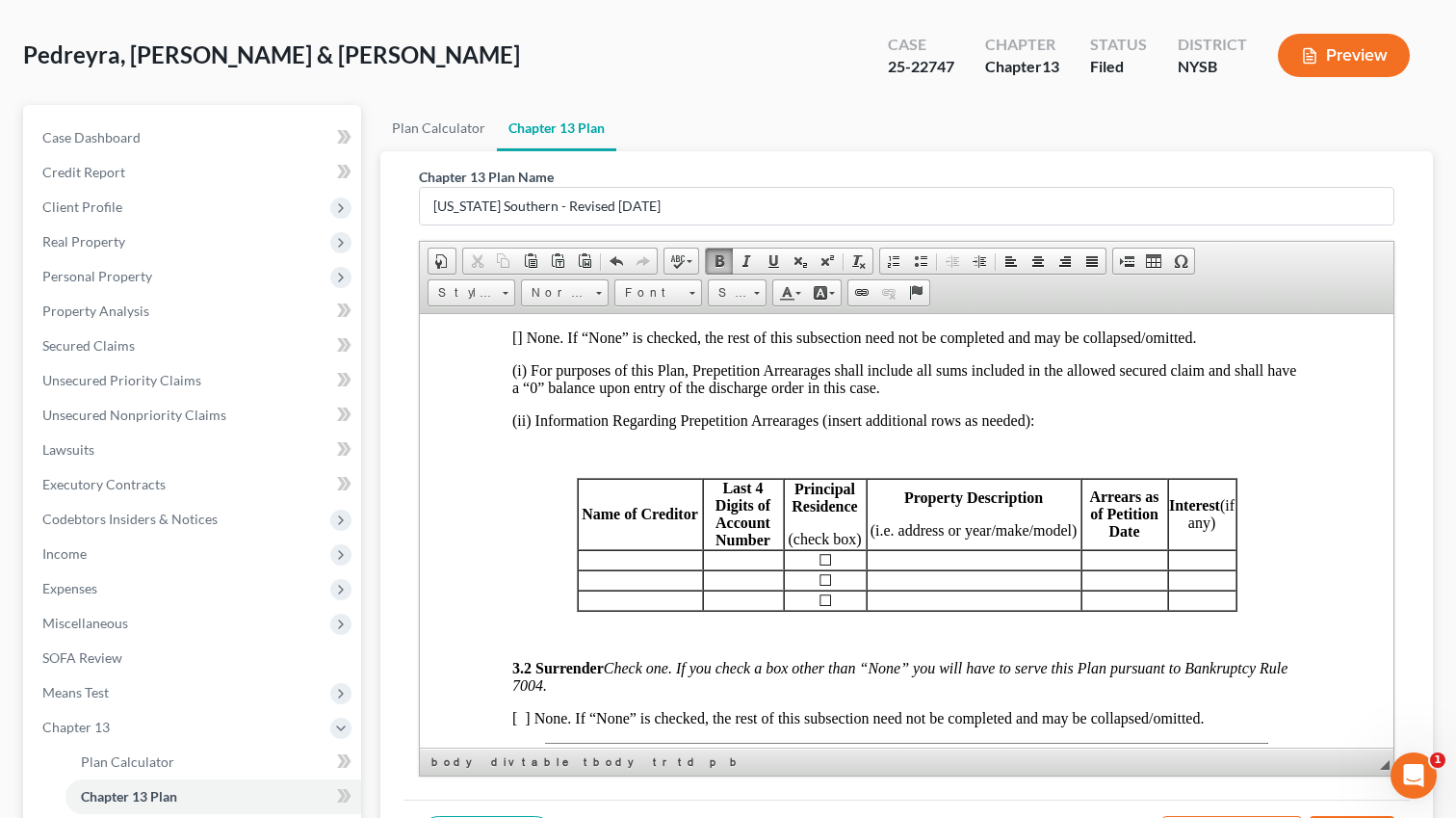
click at [642, 549] on td "Name of Creditor" at bounding box center [641, 513] width 125 height 72
click at [647, 549] on td "Name of Creditor" at bounding box center [641, 513] width 125 height 72
click at [649, 549] on td "Name of Creditor" at bounding box center [641, 513] width 125 height 72
click at [653, 521] on b "Name of Creditor" at bounding box center [640, 512] width 117 height 17
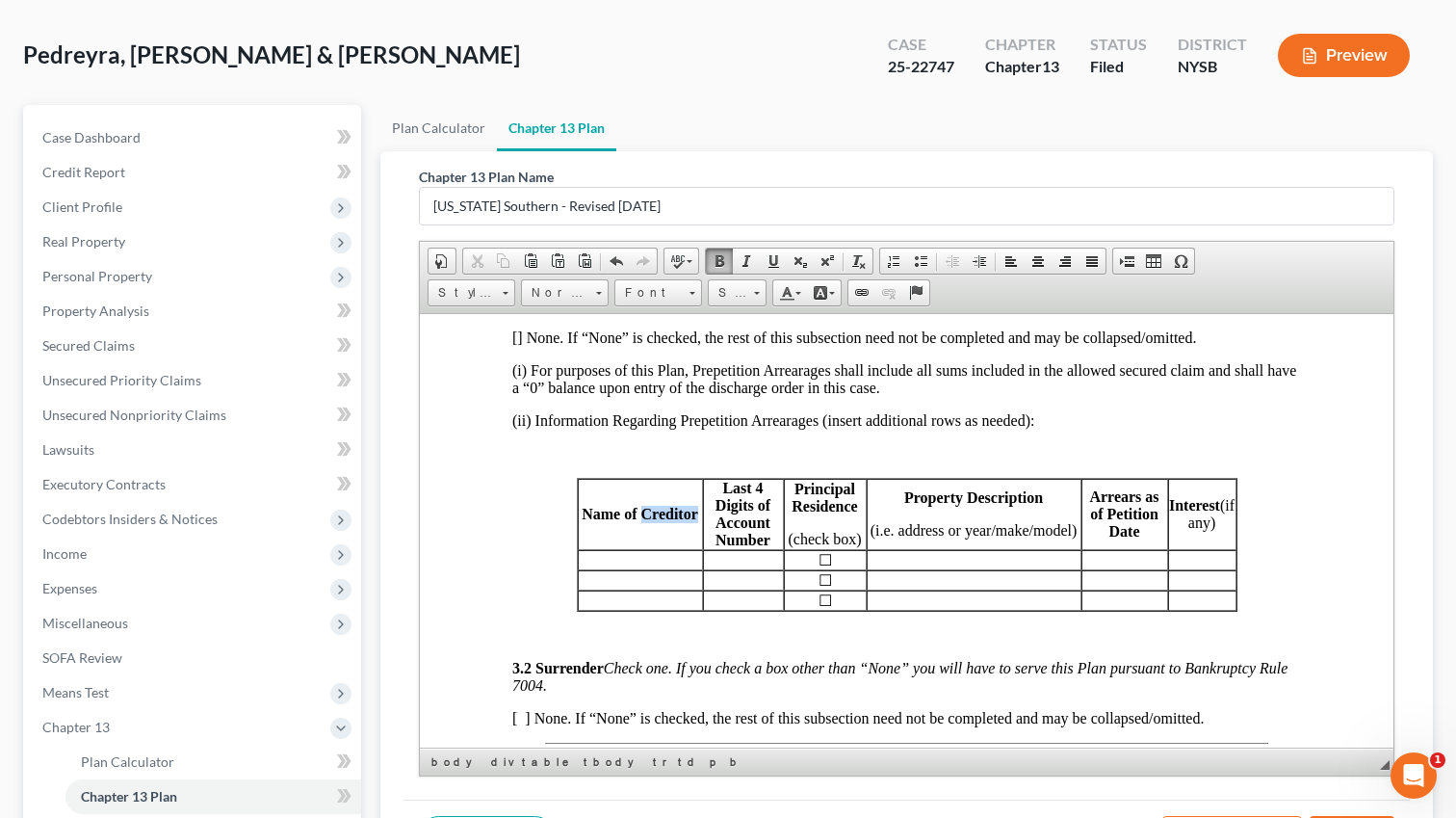
click at [653, 521] on b "Name of Creditor" at bounding box center [640, 512] width 117 height 17
click at [588, 521] on b "Name of Creditor" at bounding box center [640, 512] width 117 height 17
copy b "Name of Creditor"
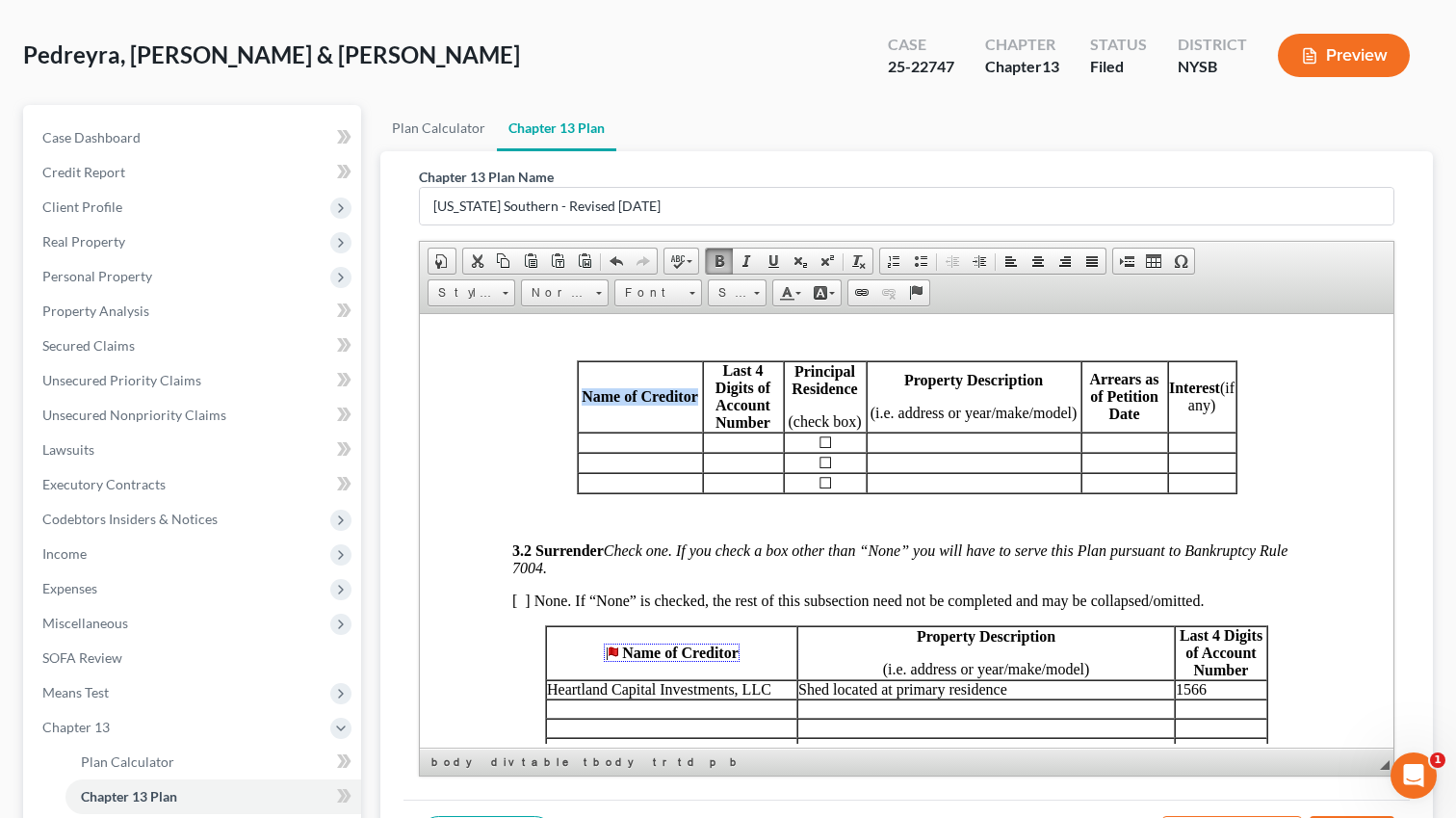
scroll to position [2303, 0]
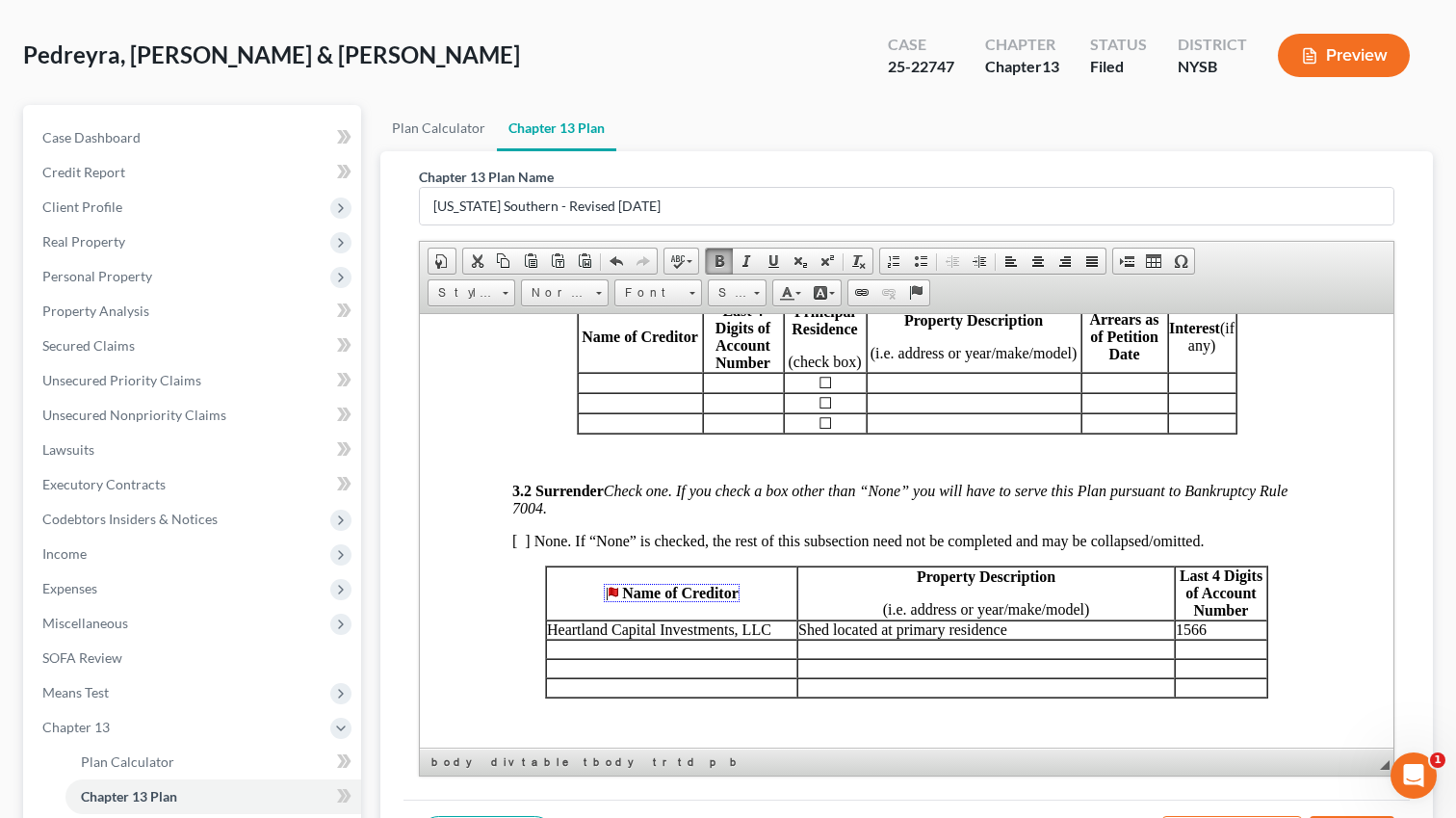
click at [745, 601] on p "Name of Creditor" at bounding box center [671, 593] width 250 height 18
drag, startPoint x: 744, startPoint y: 652, endPoint x: 597, endPoint y: 651, distance: 147.0
click at [597, 601] on p "Name of Creditor" at bounding box center [671, 593] width 250 height 18
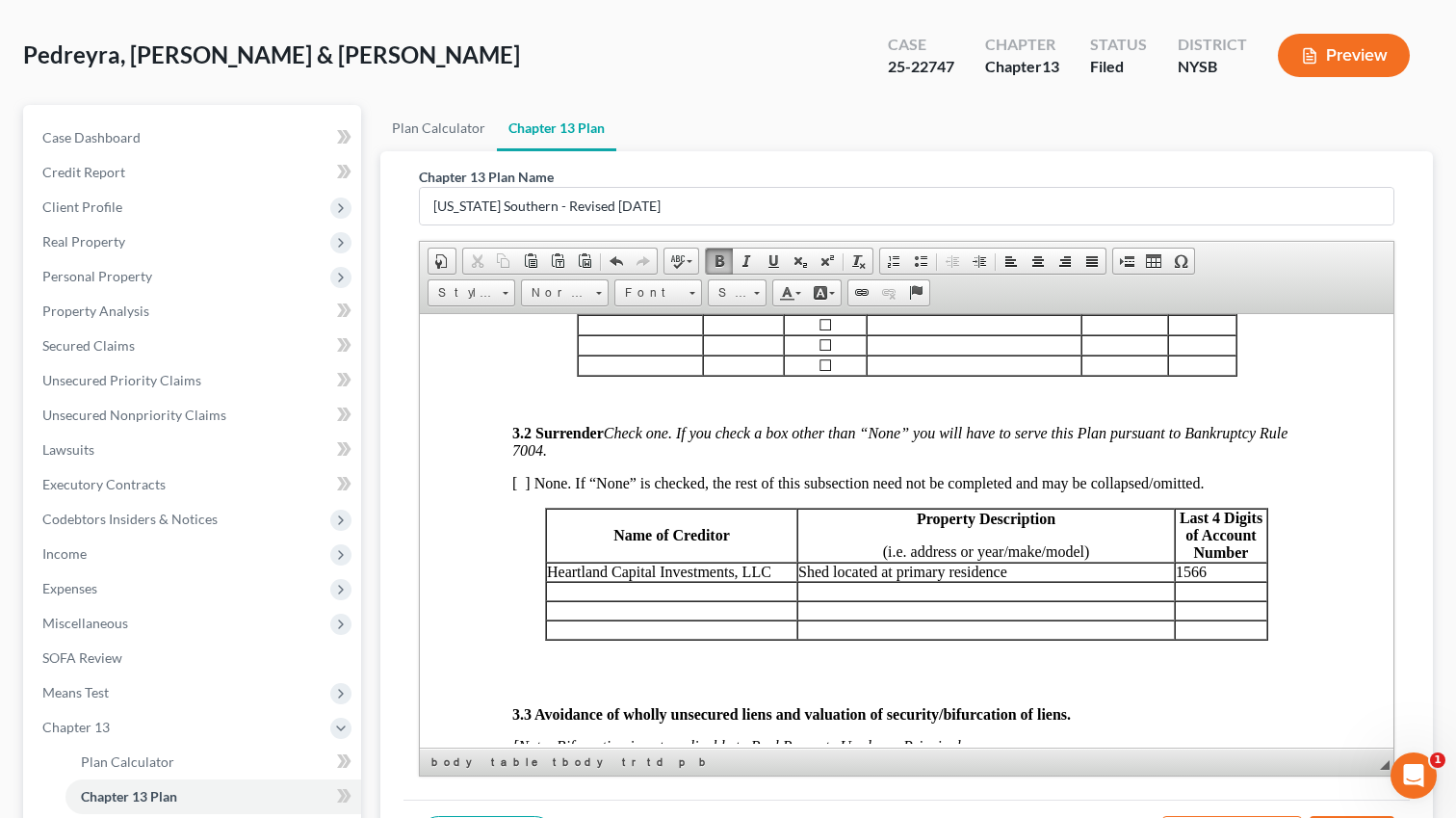
scroll to position [2382, 0]
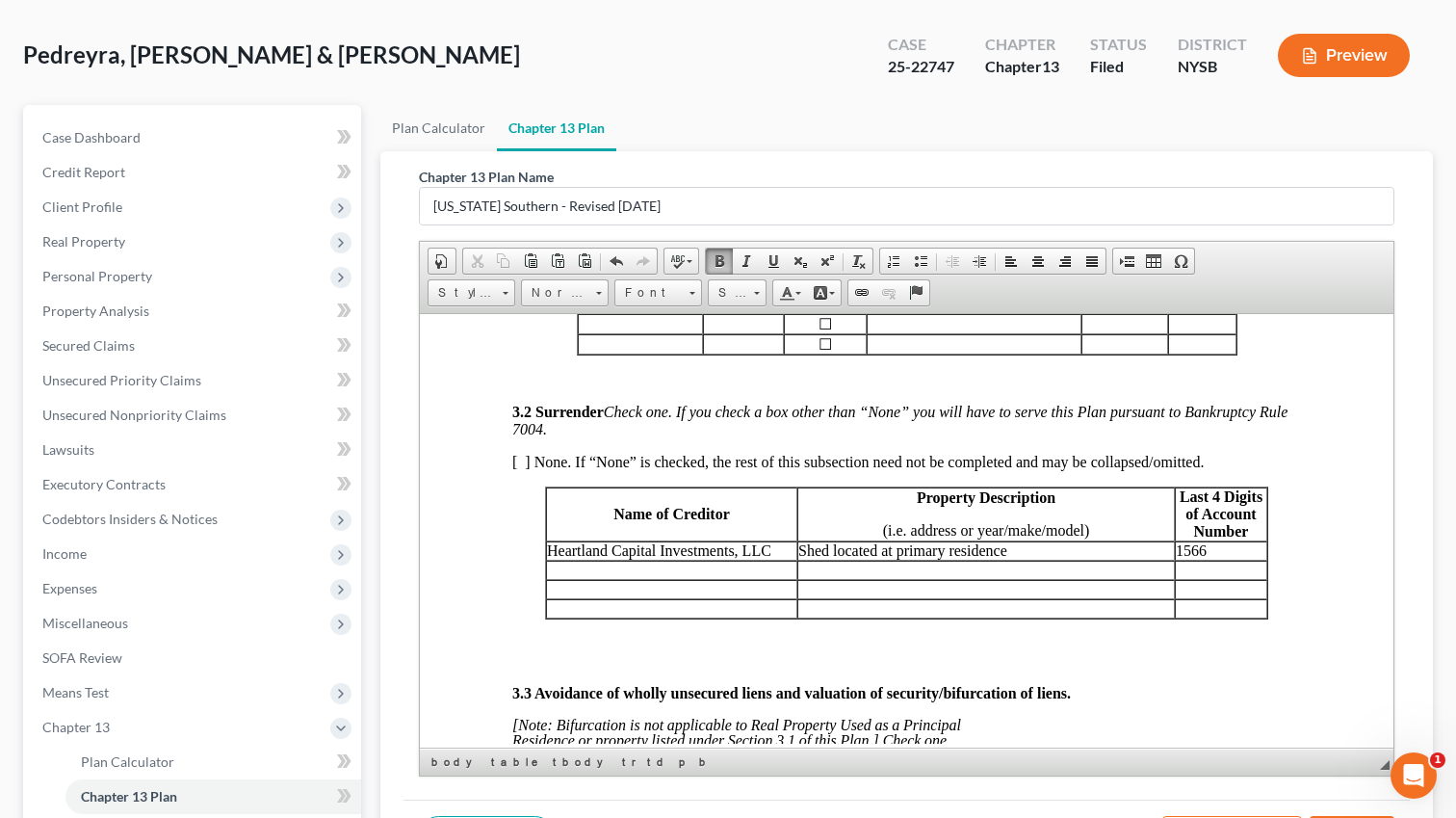
click at [1245, 470] on p "[ ] None. If “None” is checked, the rest of this subsection need not be complet…" at bounding box center [906, 461] width 789 height 18
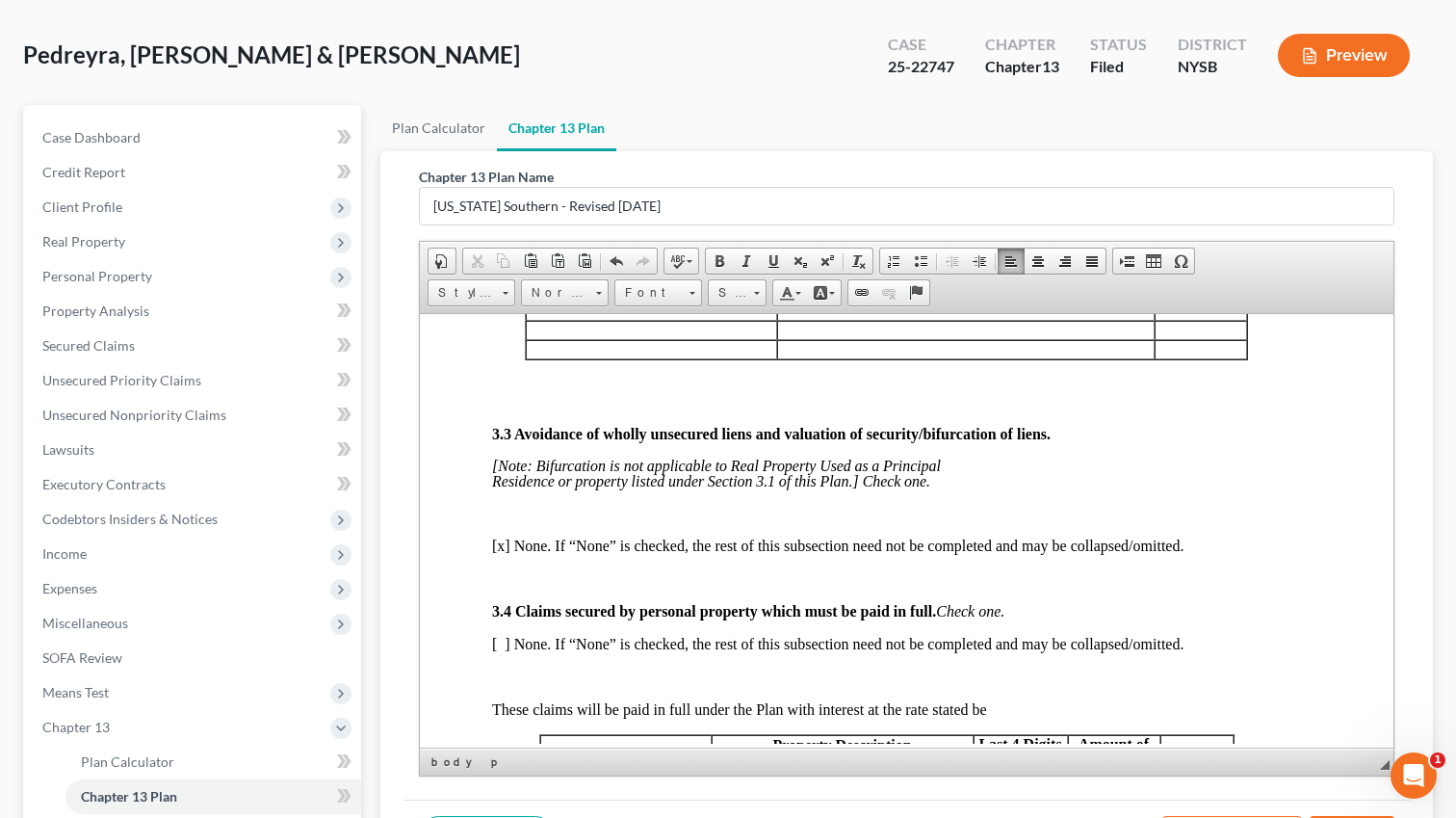
scroll to position [2727, 27]
click at [678, 409] on p at bounding box center [879, 401] width 789 height 18
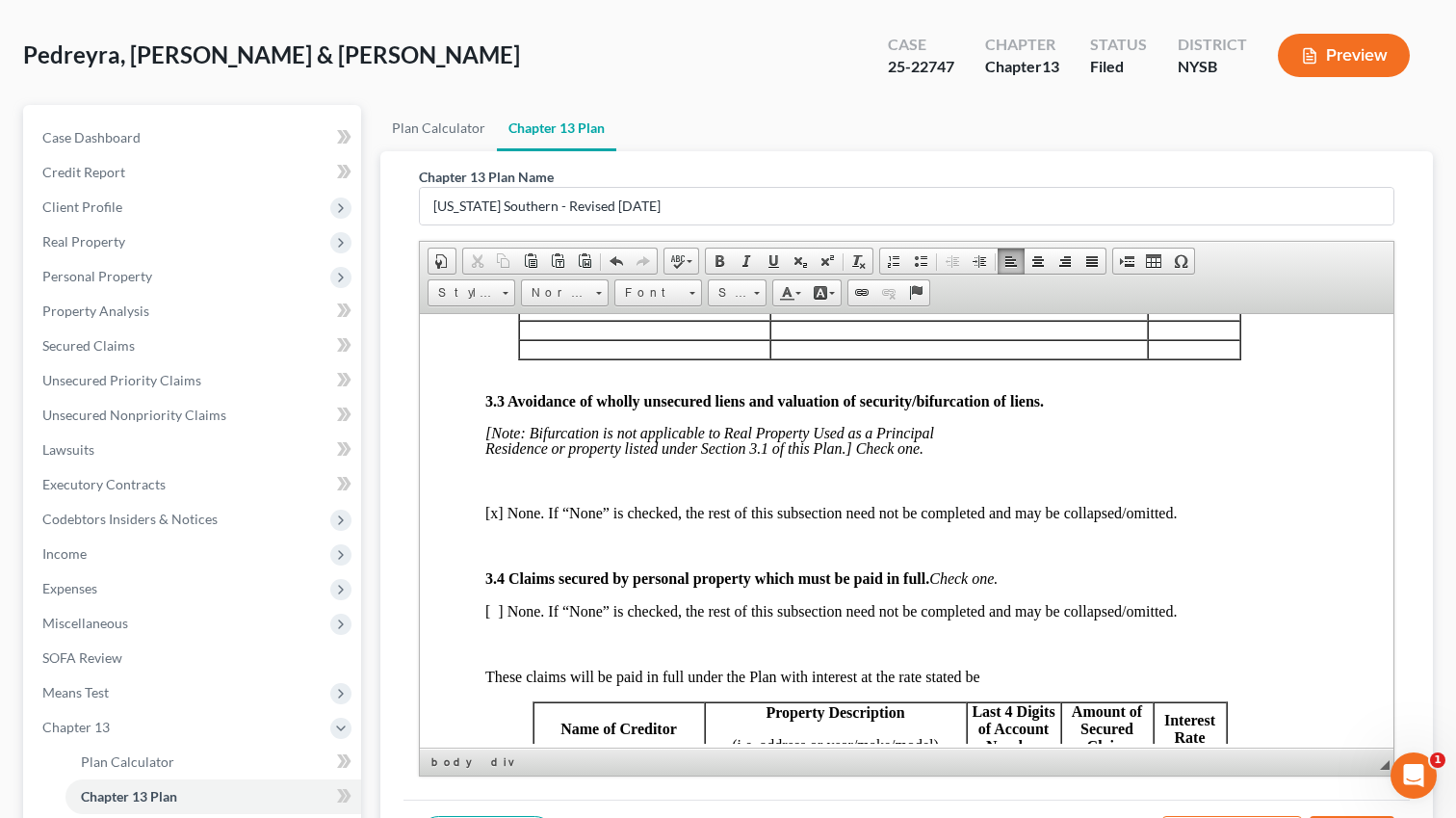
click at [612, 488] on p at bounding box center [879, 480] width 789 height 18
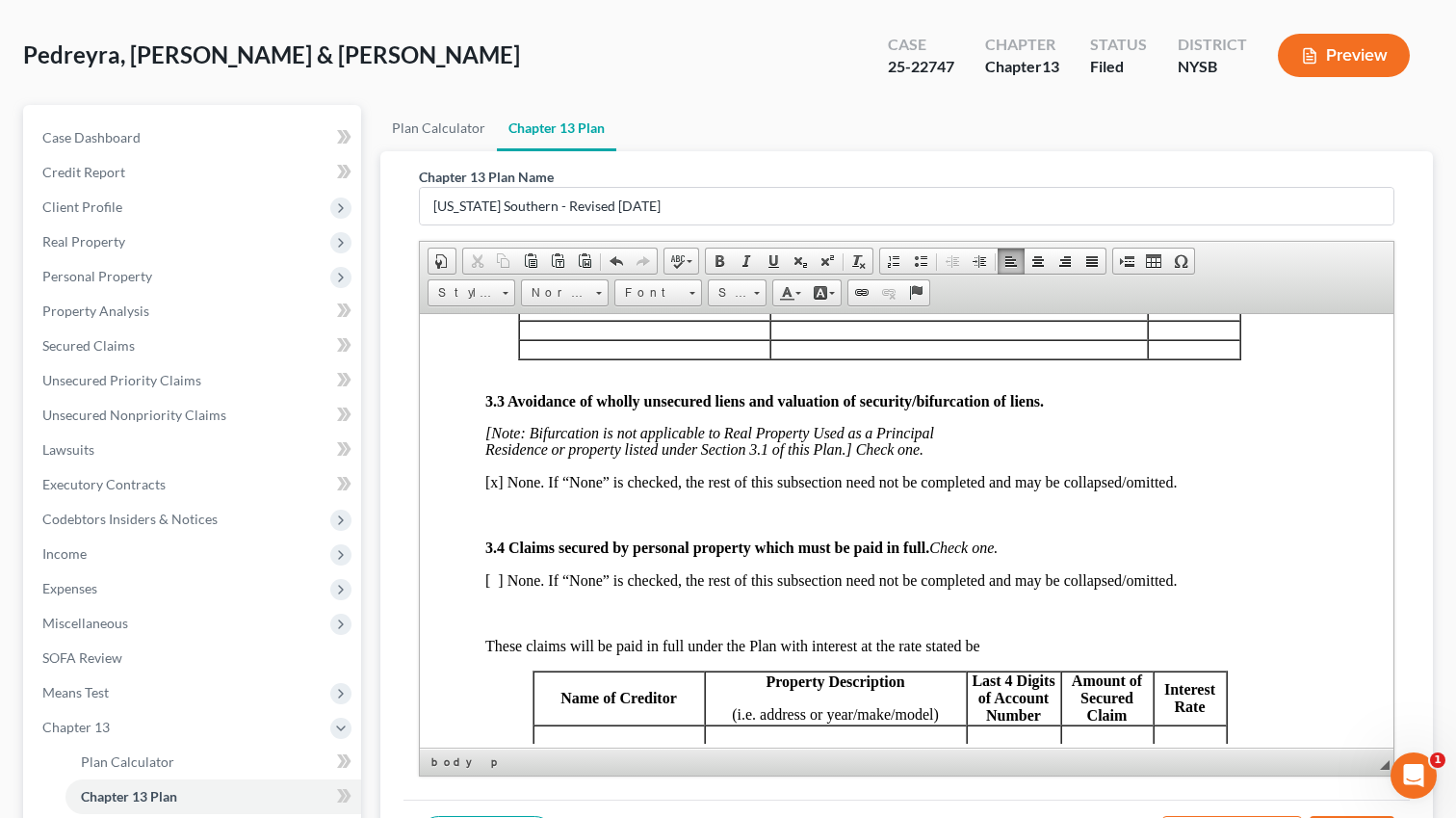
click at [569, 586] on body "UNITED STATES BANKRUPTCY COURT SOUTHERN DISTRICT OF [US_STATE] ----------------…" at bounding box center [879, 702] width 789 height 6056
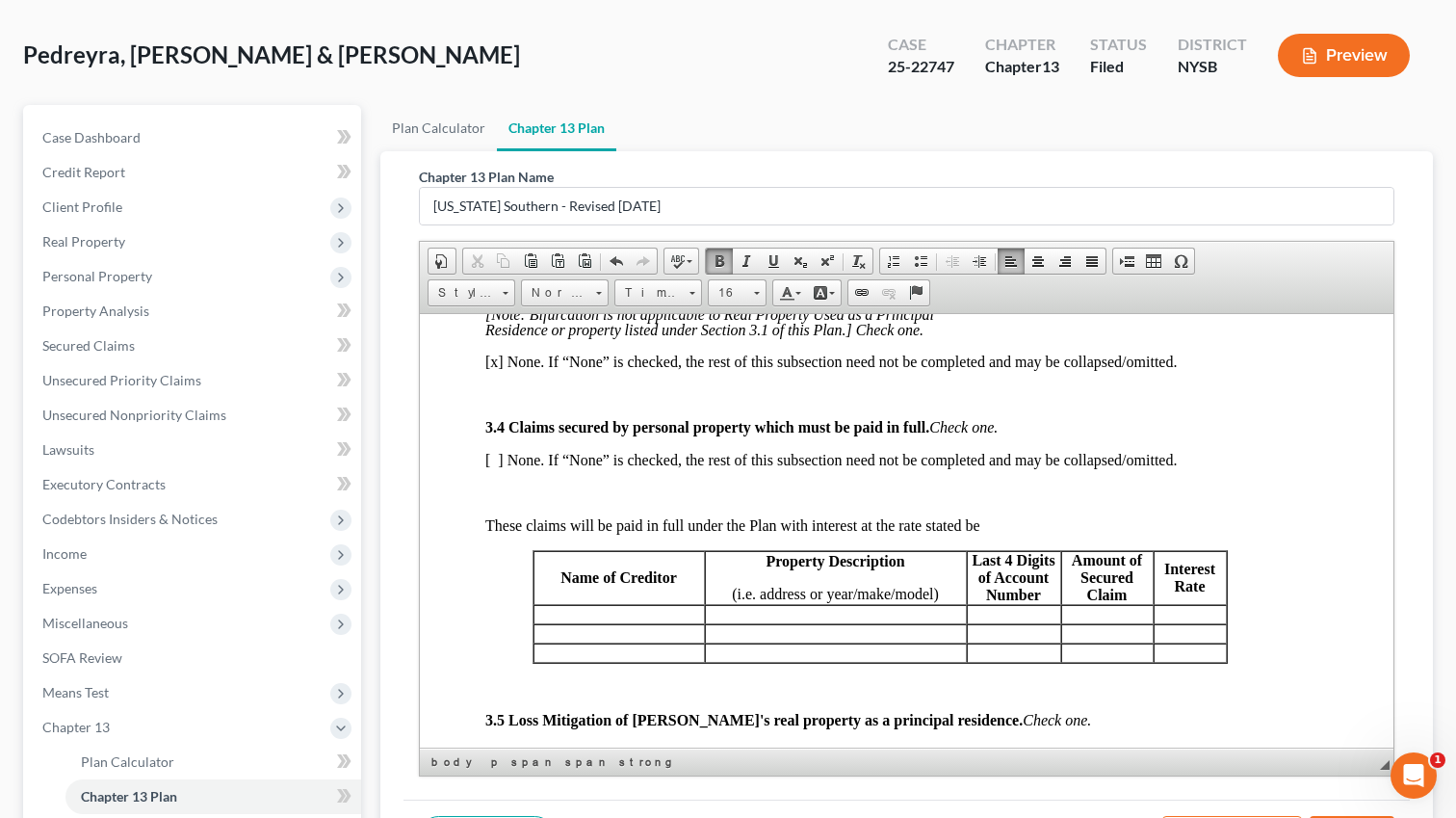
scroll to position [2865, 27]
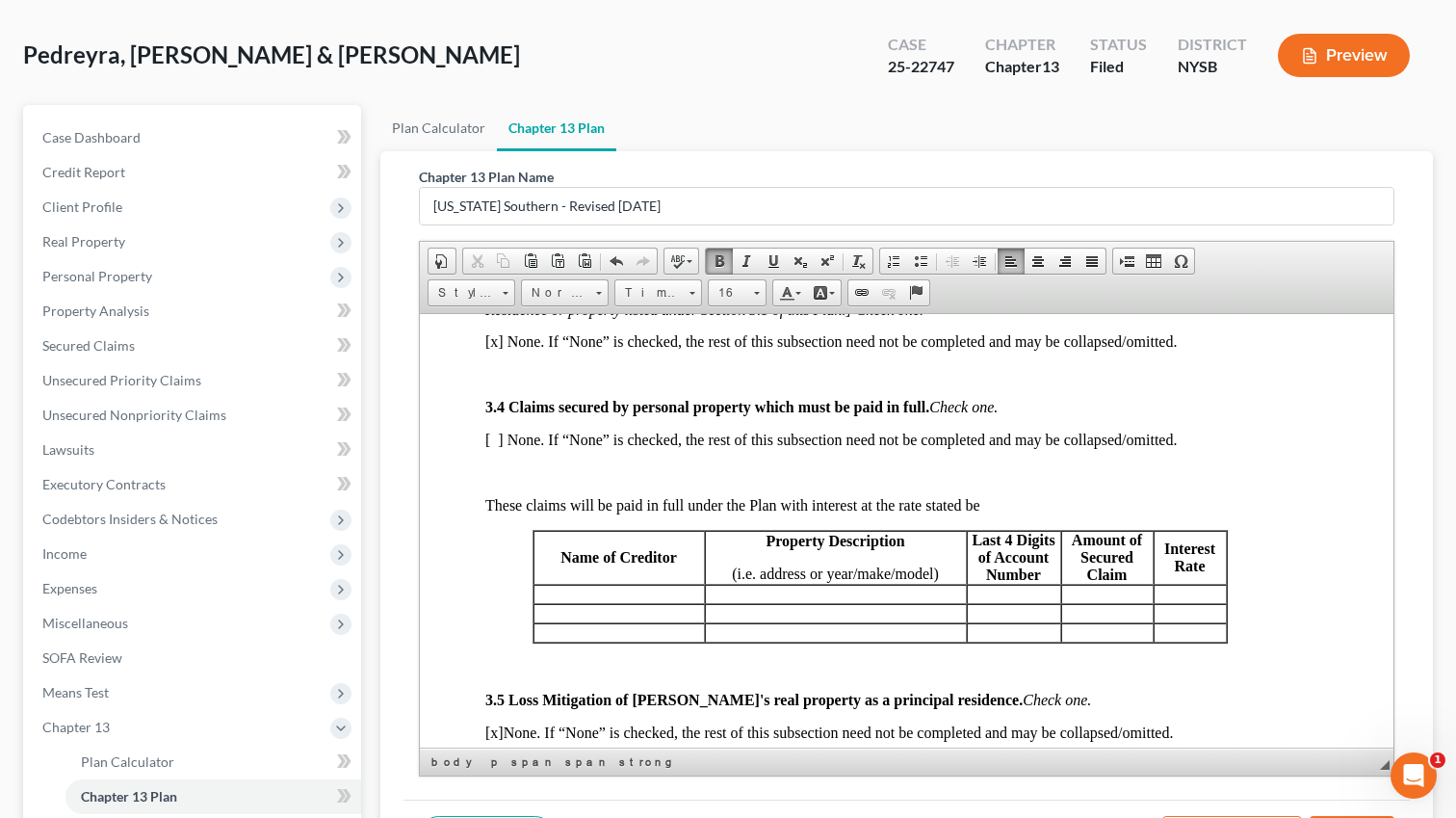
click at [496, 448] on p "[ ] None. If “None” is checked, the rest of this subsection need not be complet…" at bounding box center [879, 439] width 789 height 18
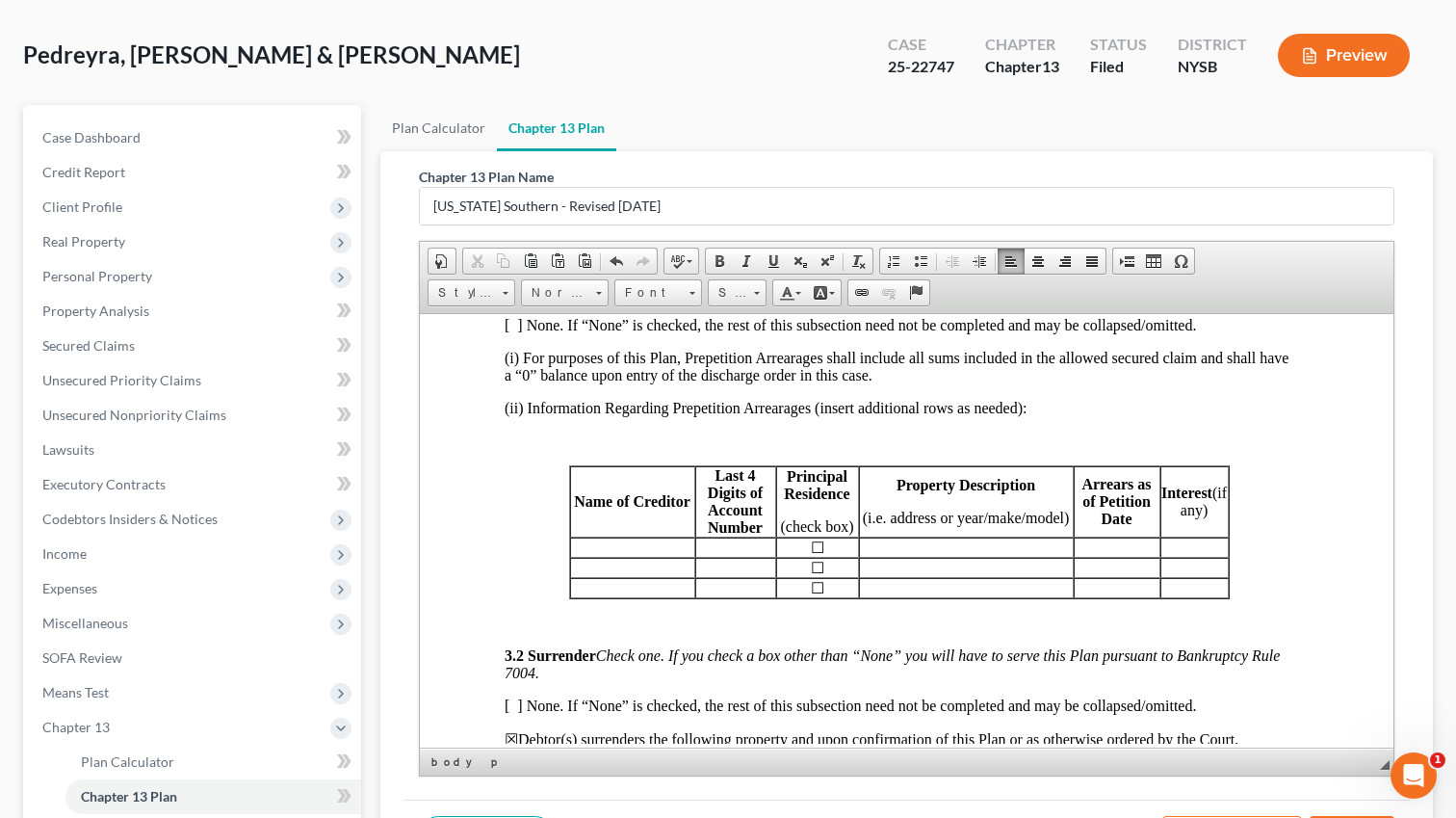
scroll to position [2134, 8]
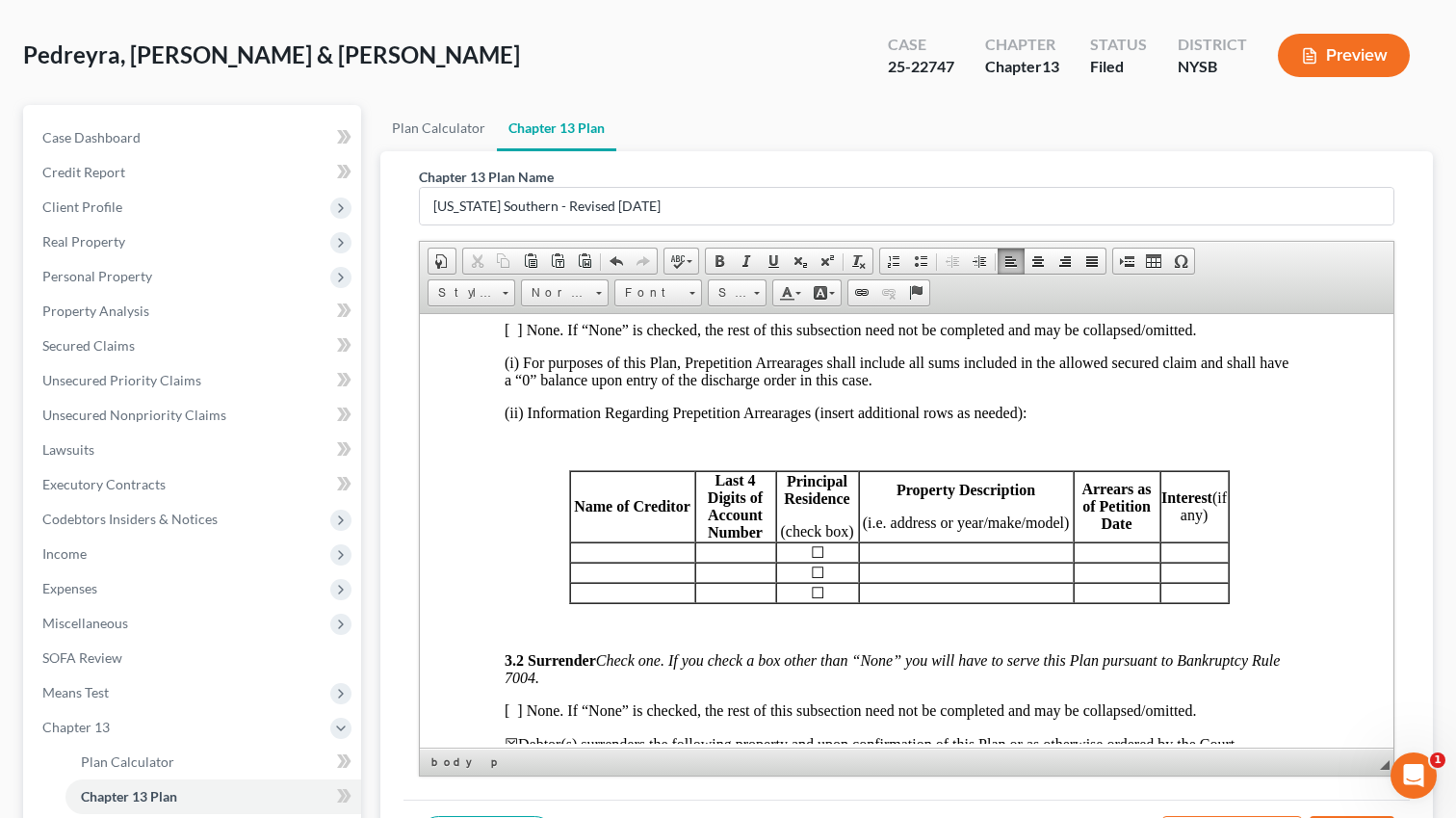
click at [662, 560] on p at bounding box center [633, 552] width 123 height 18
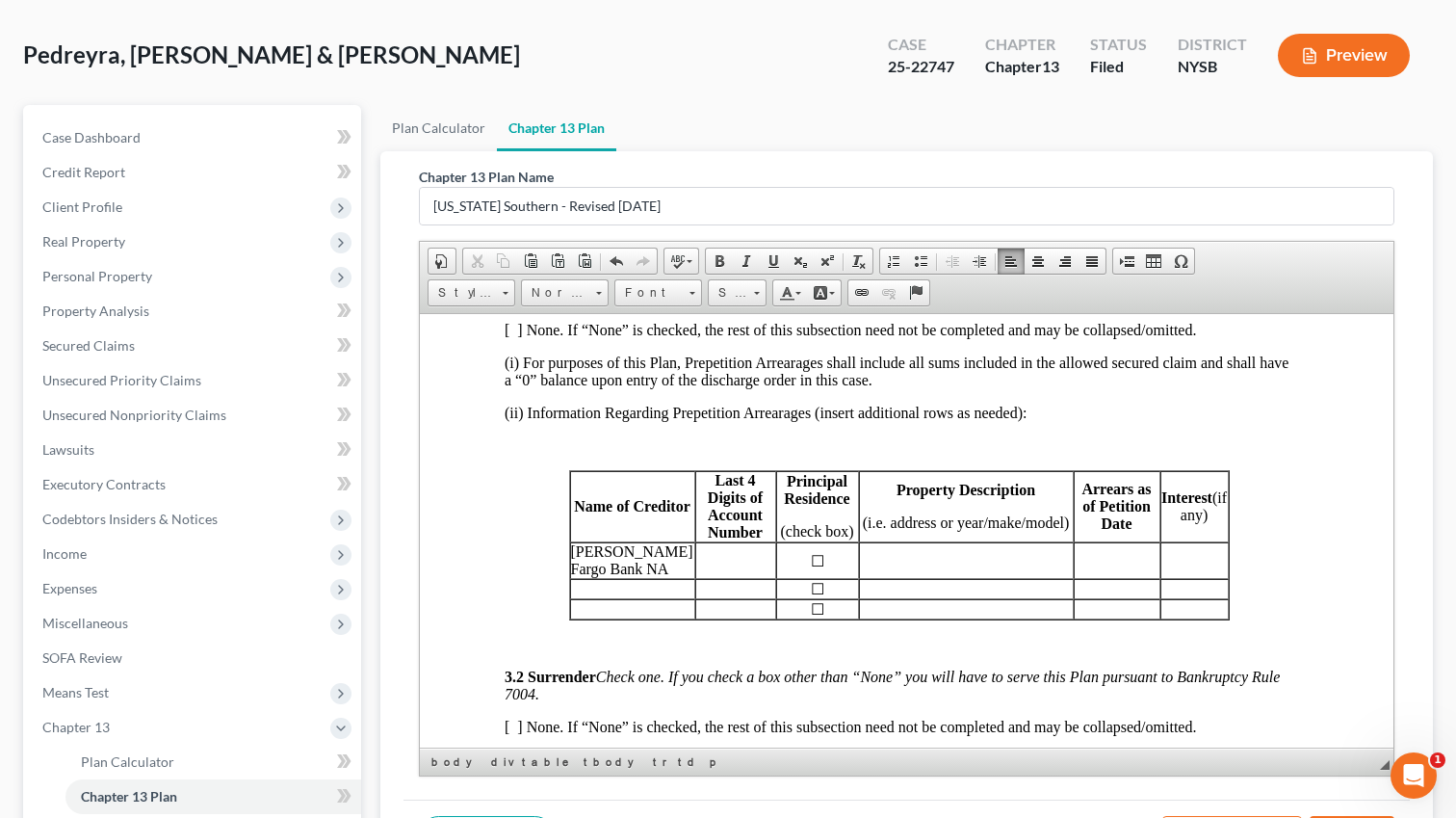
click at [719, 568] on p at bounding box center [736, 559] width 79 height 18
click at [900, 568] on p at bounding box center [966, 559] width 213 height 18
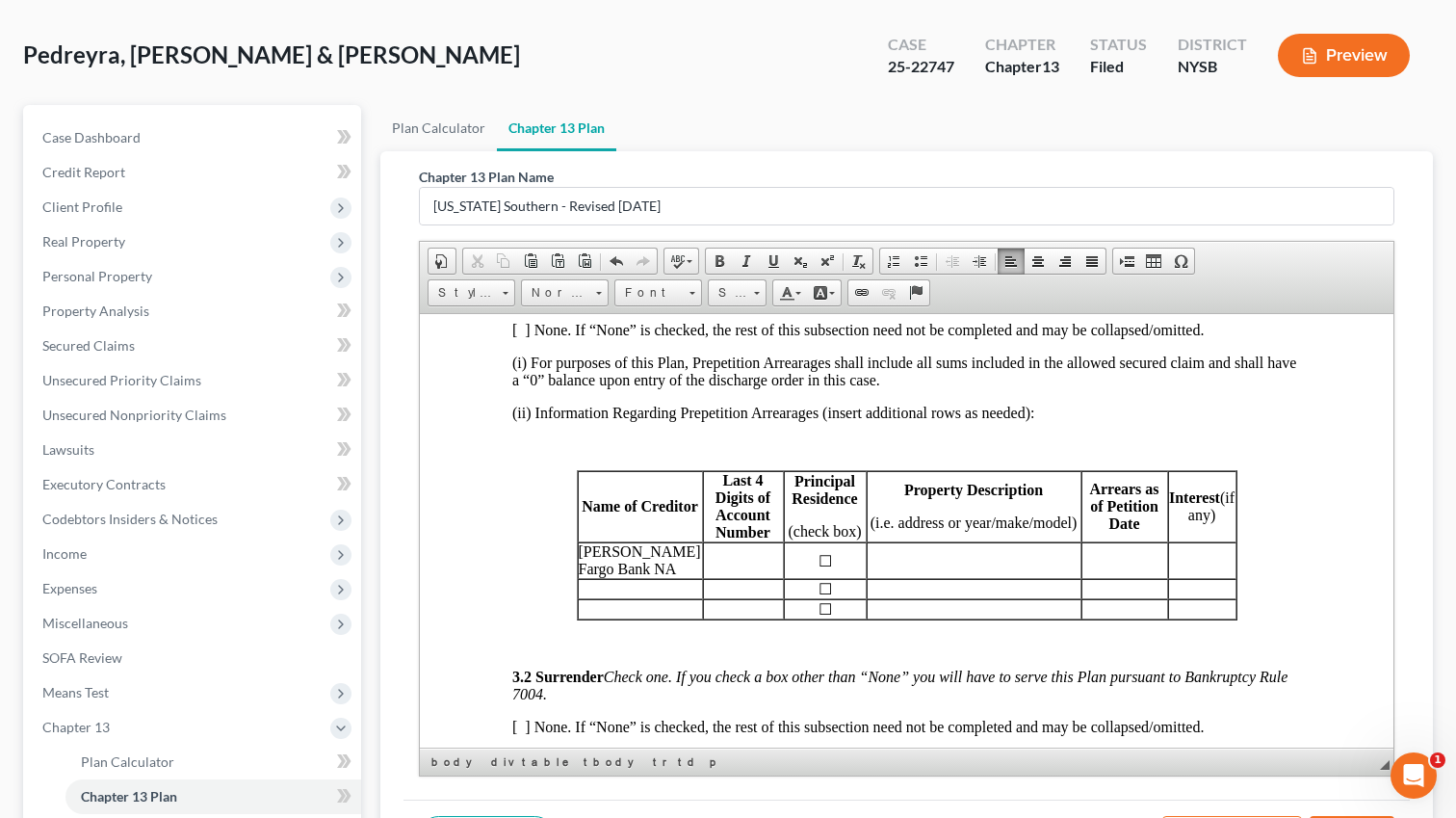
click at [1151, 568] on p at bounding box center [1125, 559] width 85 height 18
click at [1109, 568] on p at bounding box center [1125, 559] width 85 height 18
click at [1087, 568] on p "46,594.97" at bounding box center [1125, 559] width 85 height 18
click at [1188, 568] on p at bounding box center [1202, 559] width 67 height 18
click at [917, 568] on p at bounding box center [974, 559] width 213 height 18
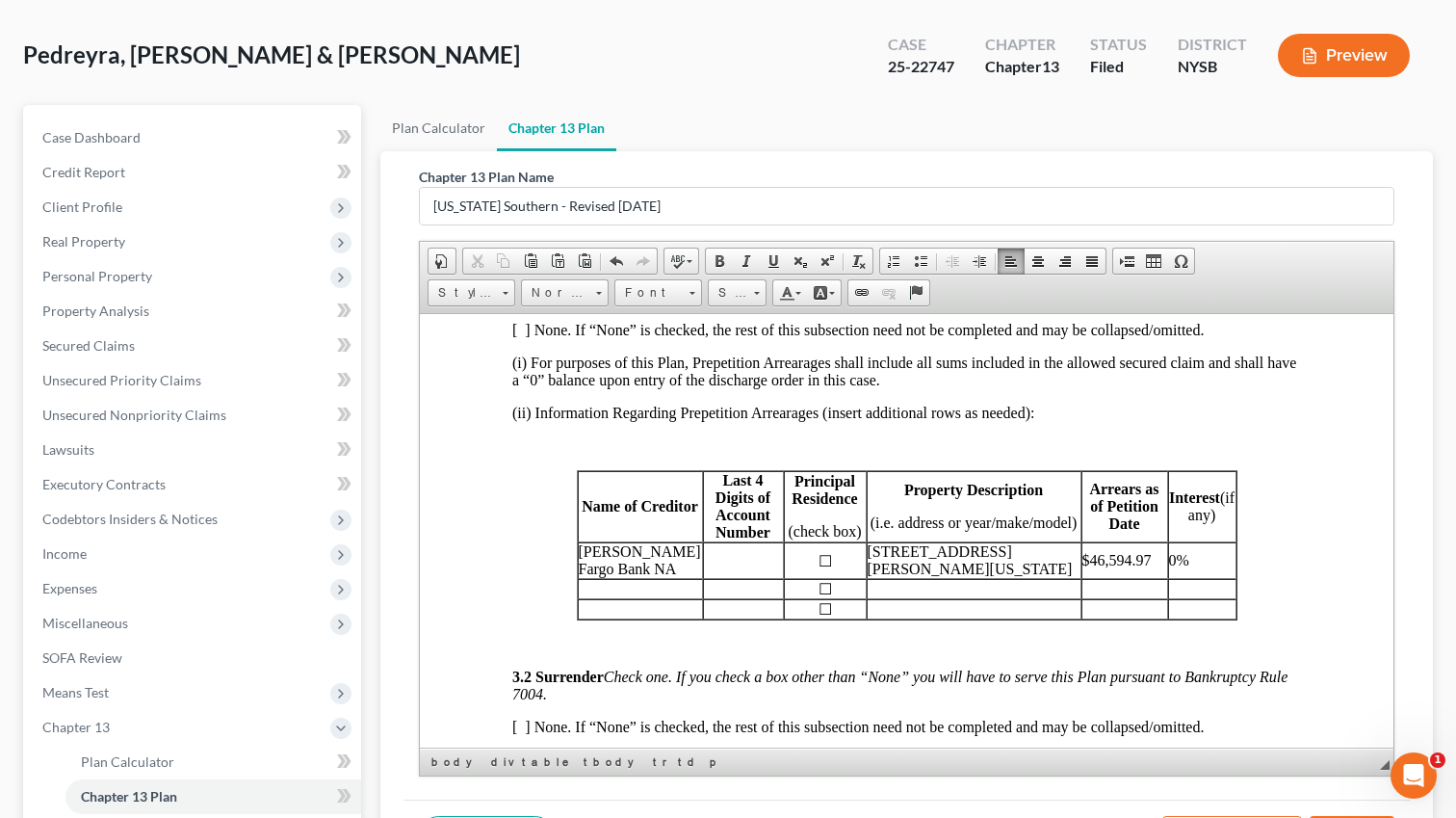
click at [824, 569] on p "☐" at bounding box center [825, 559] width 81 height 19
drag, startPoint x: 819, startPoint y: 614, endPoint x: 832, endPoint y: 614, distance: 13.0
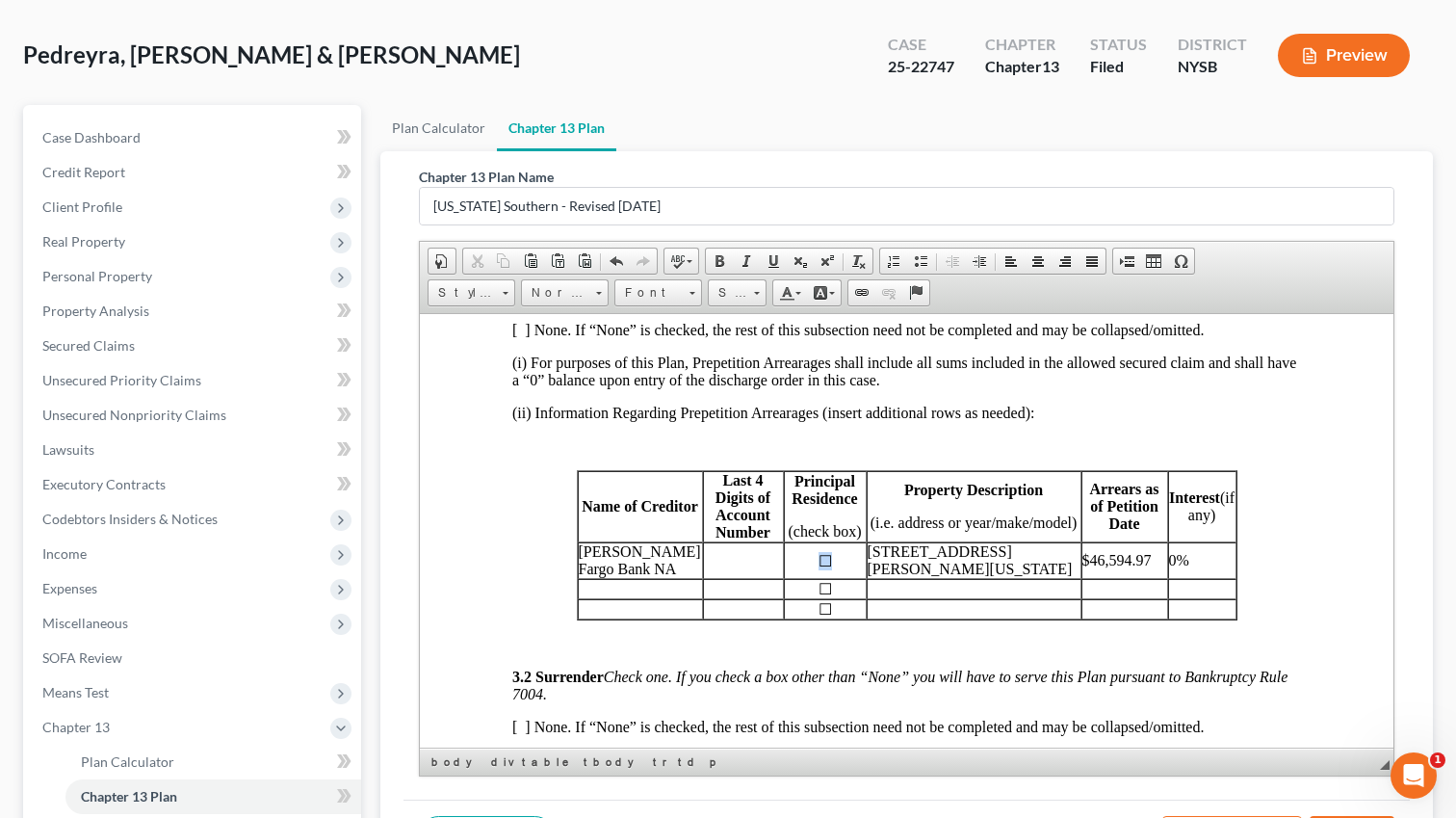
click at [832, 569] on p "☐" at bounding box center [825, 559] width 81 height 19
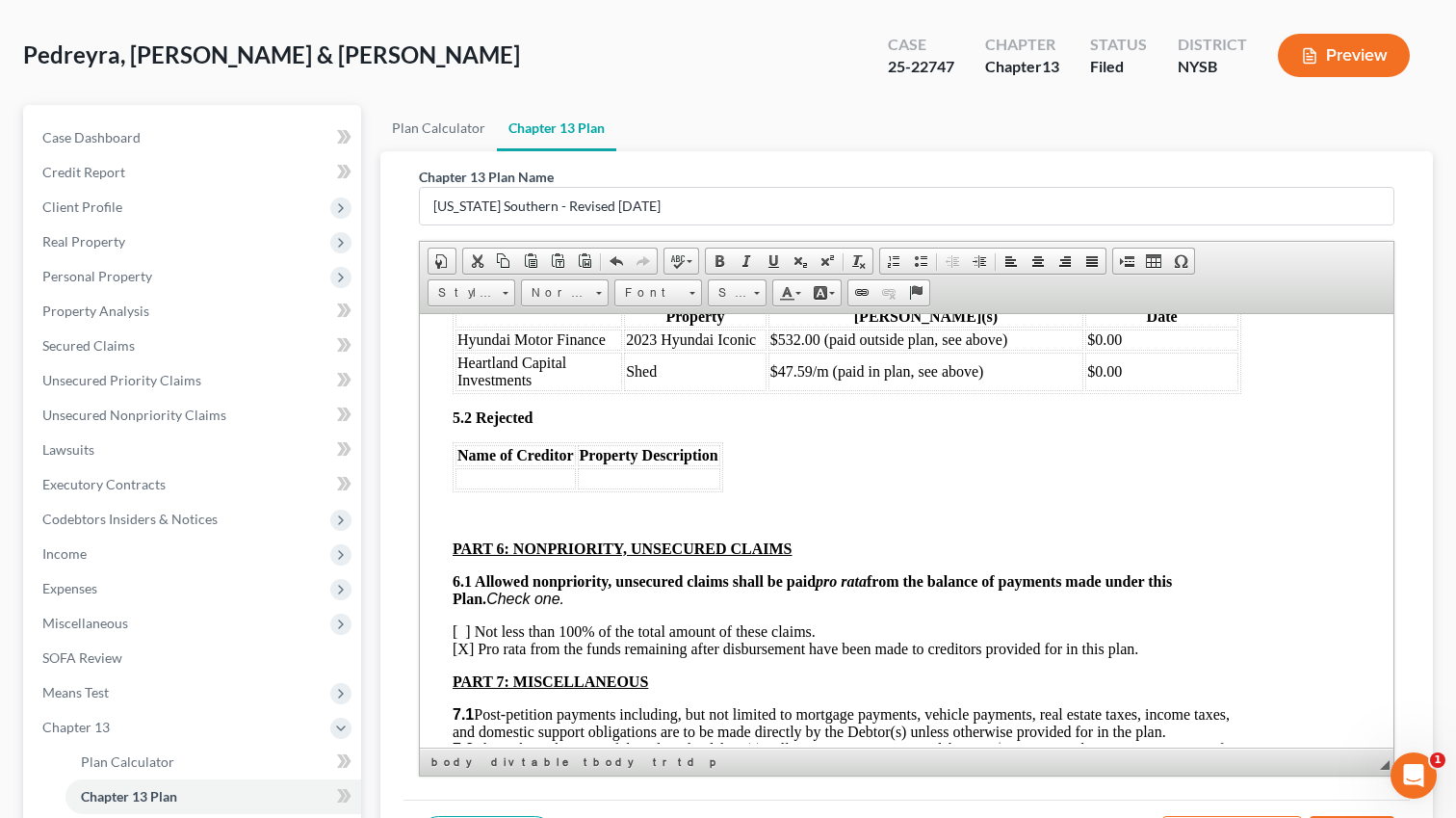
scroll to position [4645, 60]
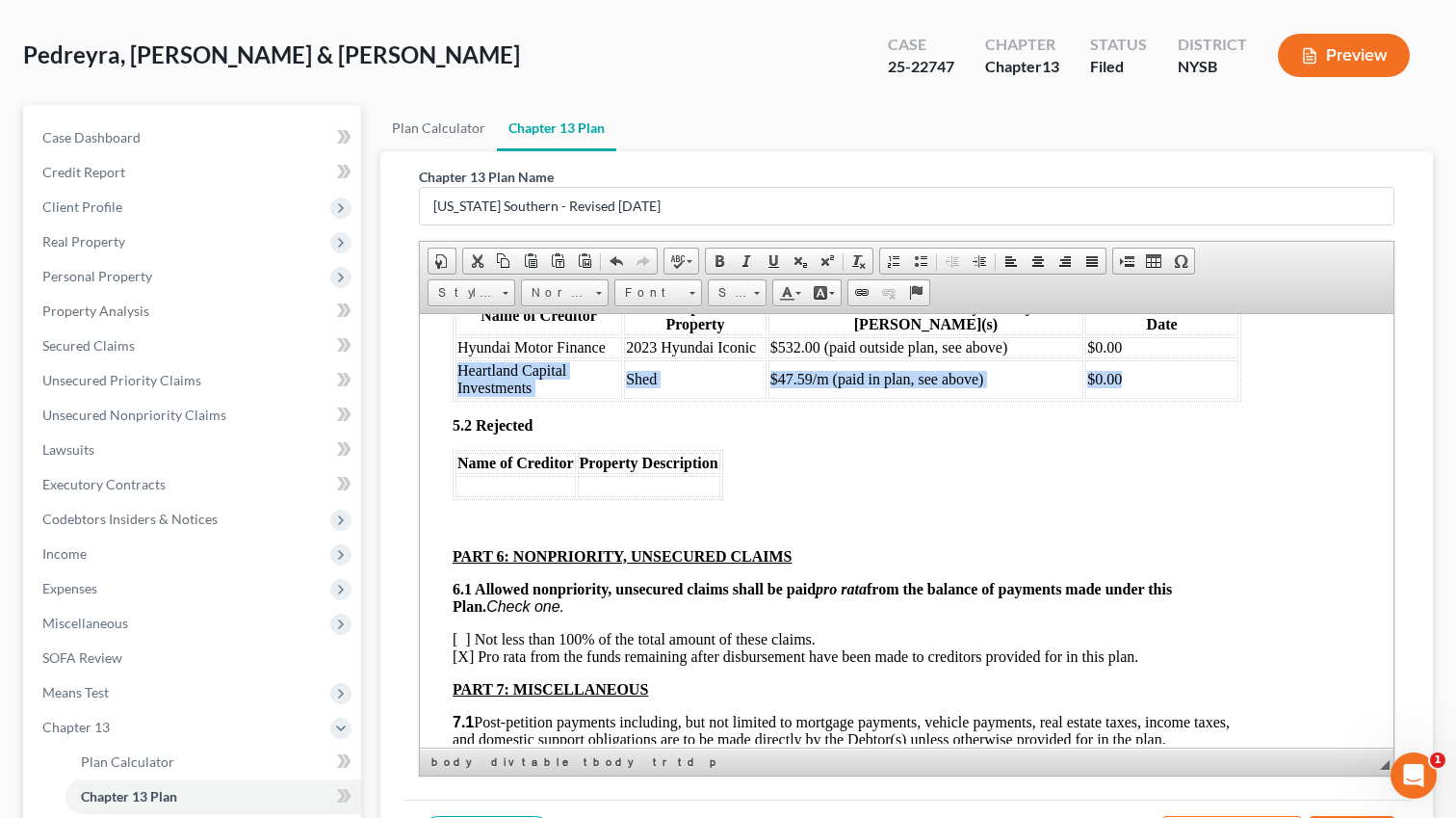
drag, startPoint x: 459, startPoint y: 468, endPoint x: 1107, endPoint y: 470, distance: 648.0
click at [1107, 398] on tr "Heartland Capital Investments Shed $47.59/m (paid in plan, see above) $0.00" at bounding box center [847, 378] width 783 height 38
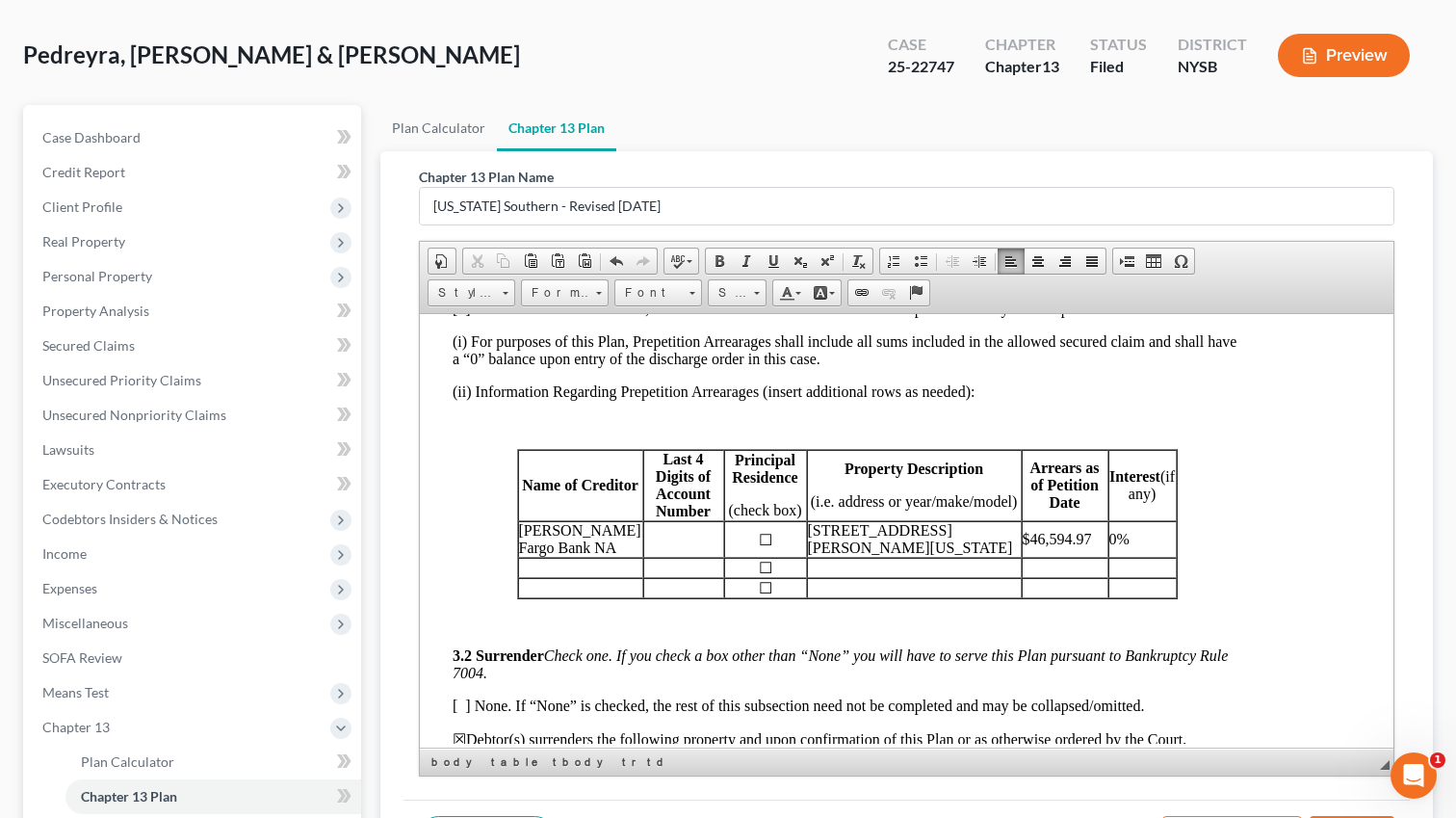
scroll to position [2151, 60]
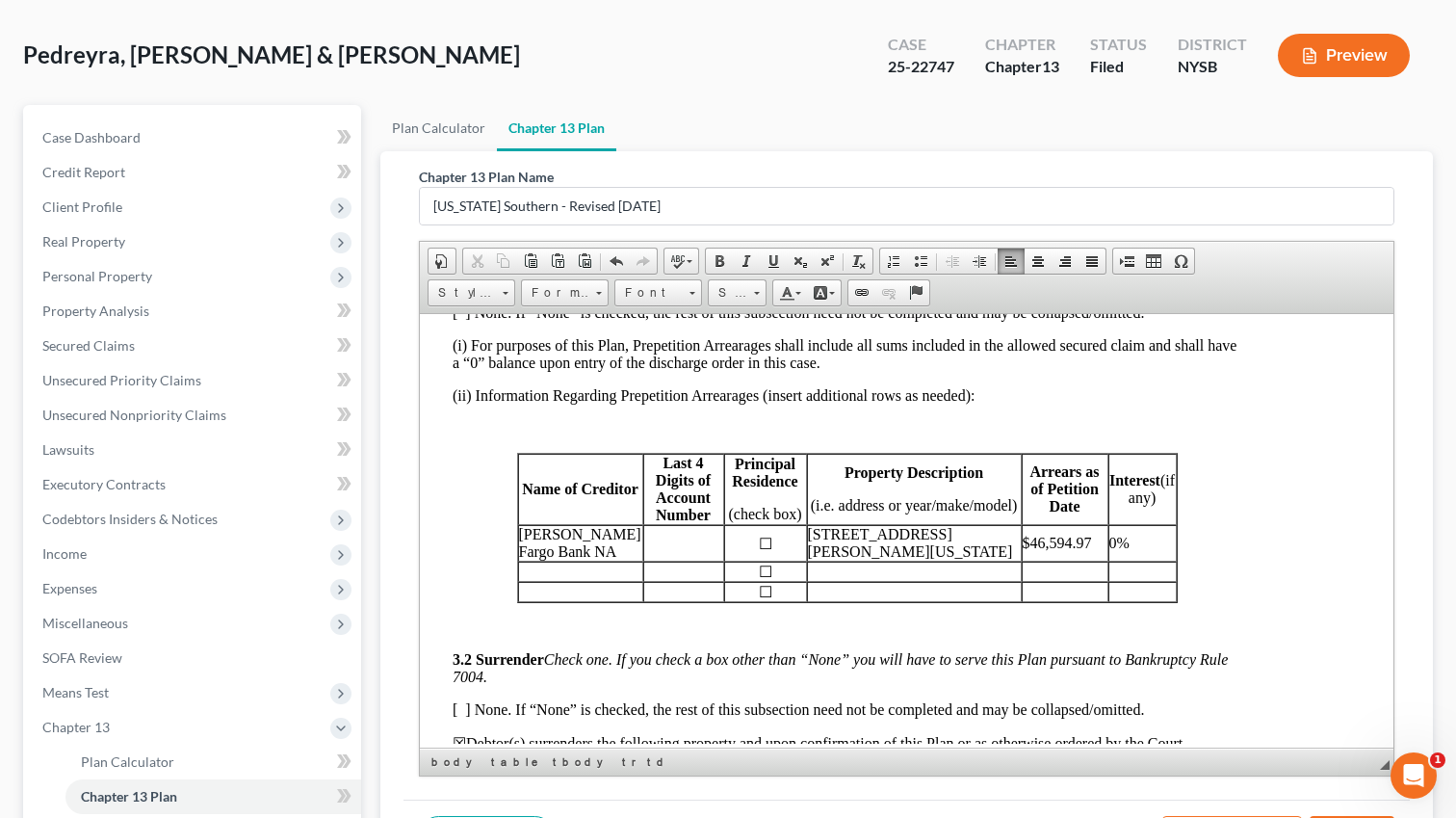
click at [765, 552] on p "☐" at bounding box center [765, 543] width 81 height 19
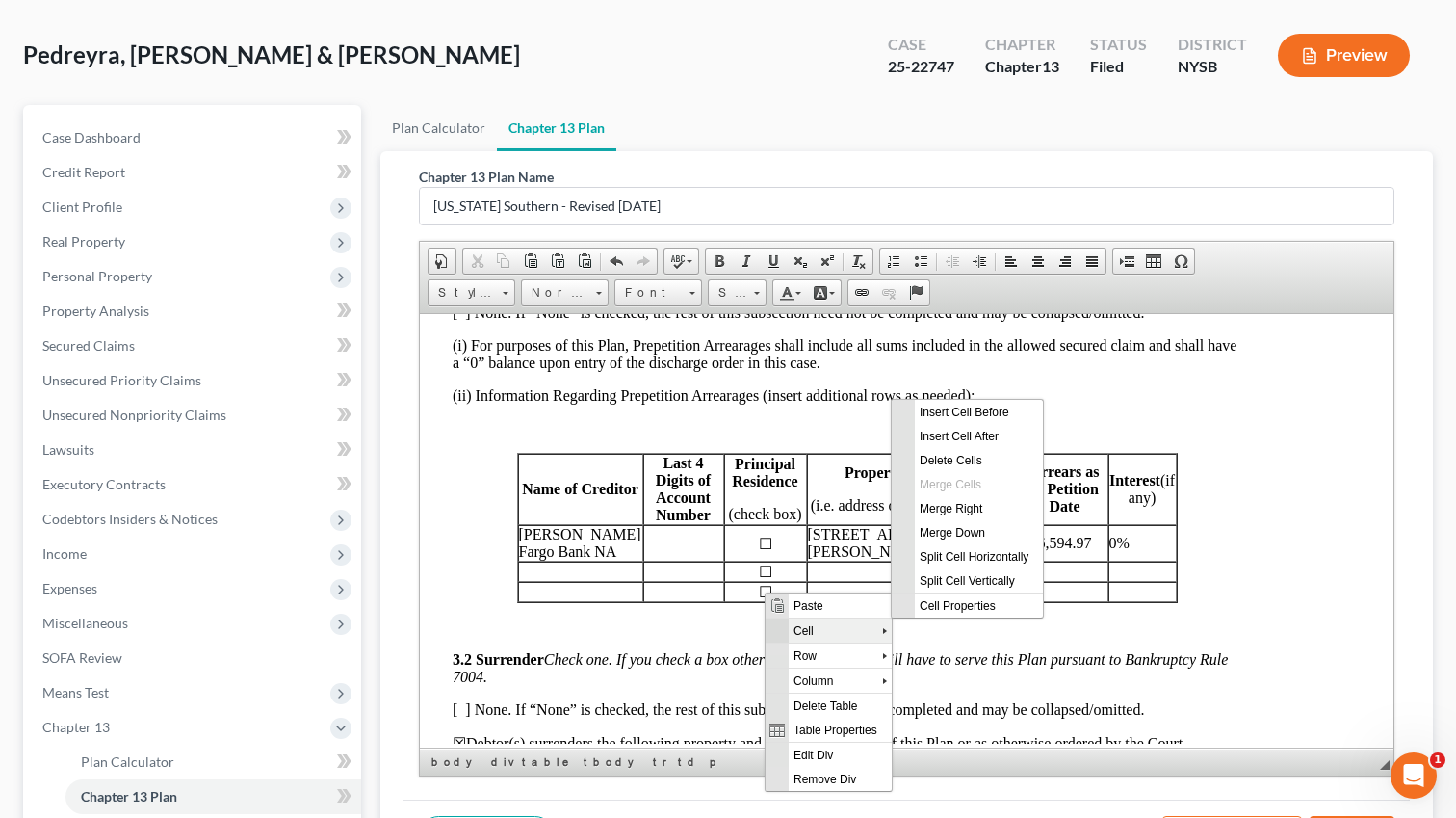
scroll to position [0, 0]
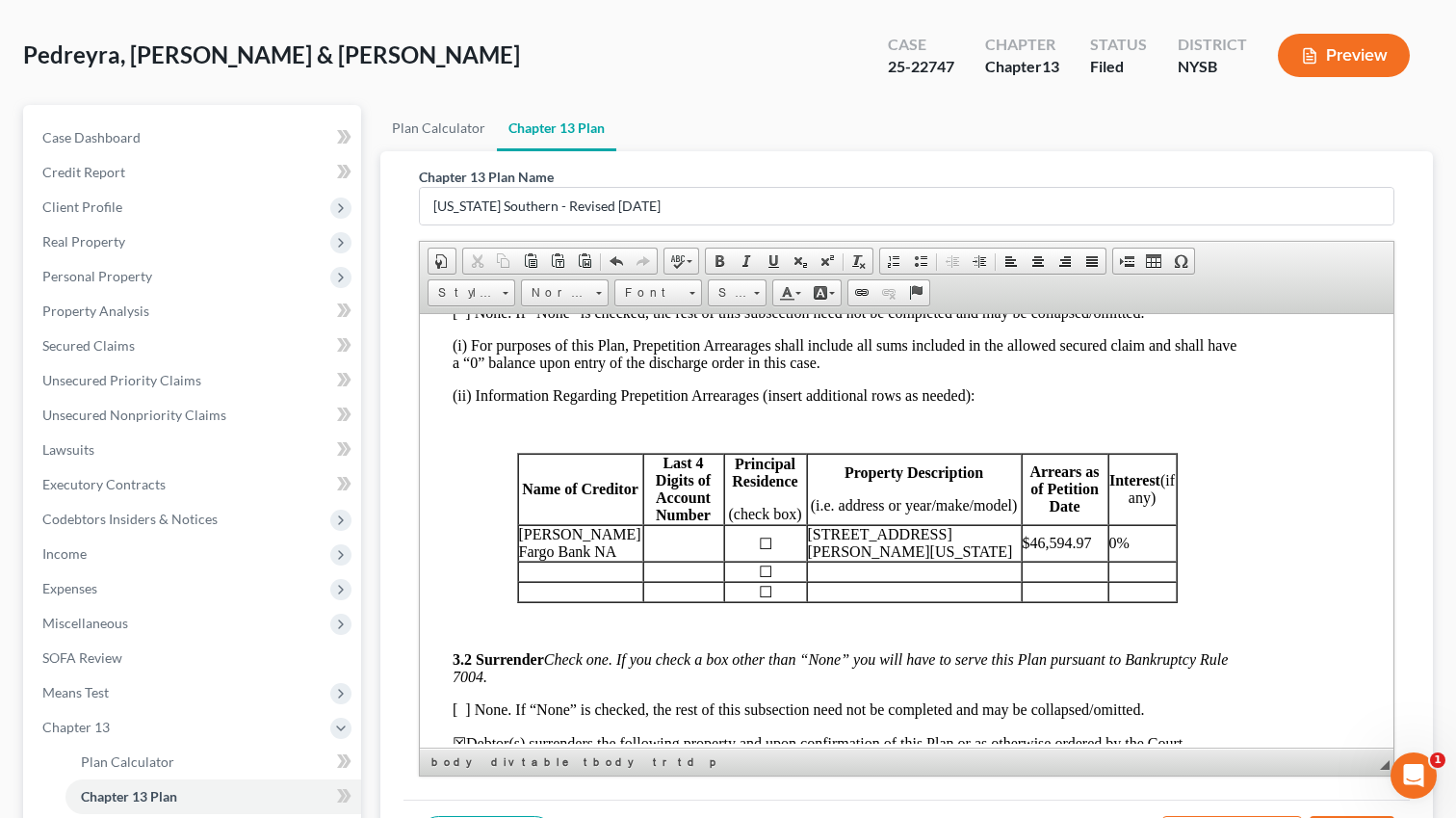
click at [698, 551] on p at bounding box center [684, 543] width 79 height 18
drag, startPoint x: 757, startPoint y: 594, endPoint x: 775, endPoint y: 587, distance: 19.3
click at [775, 552] on p "☐" at bounding box center [765, 543] width 81 height 19
click at [779, 580] on p "☐" at bounding box center [765, 570] width 81 height 19
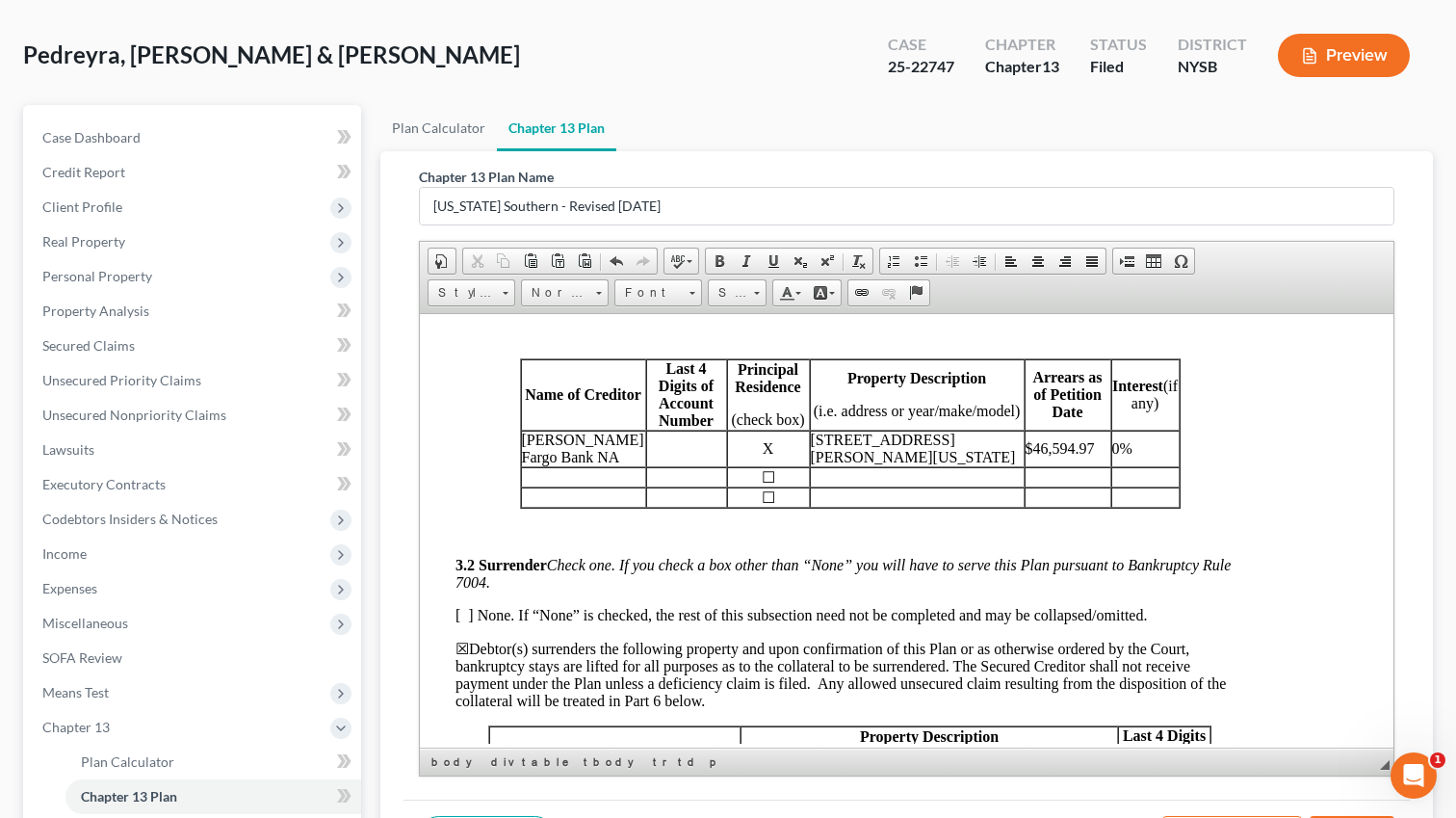
scroll to position [2241, 57]
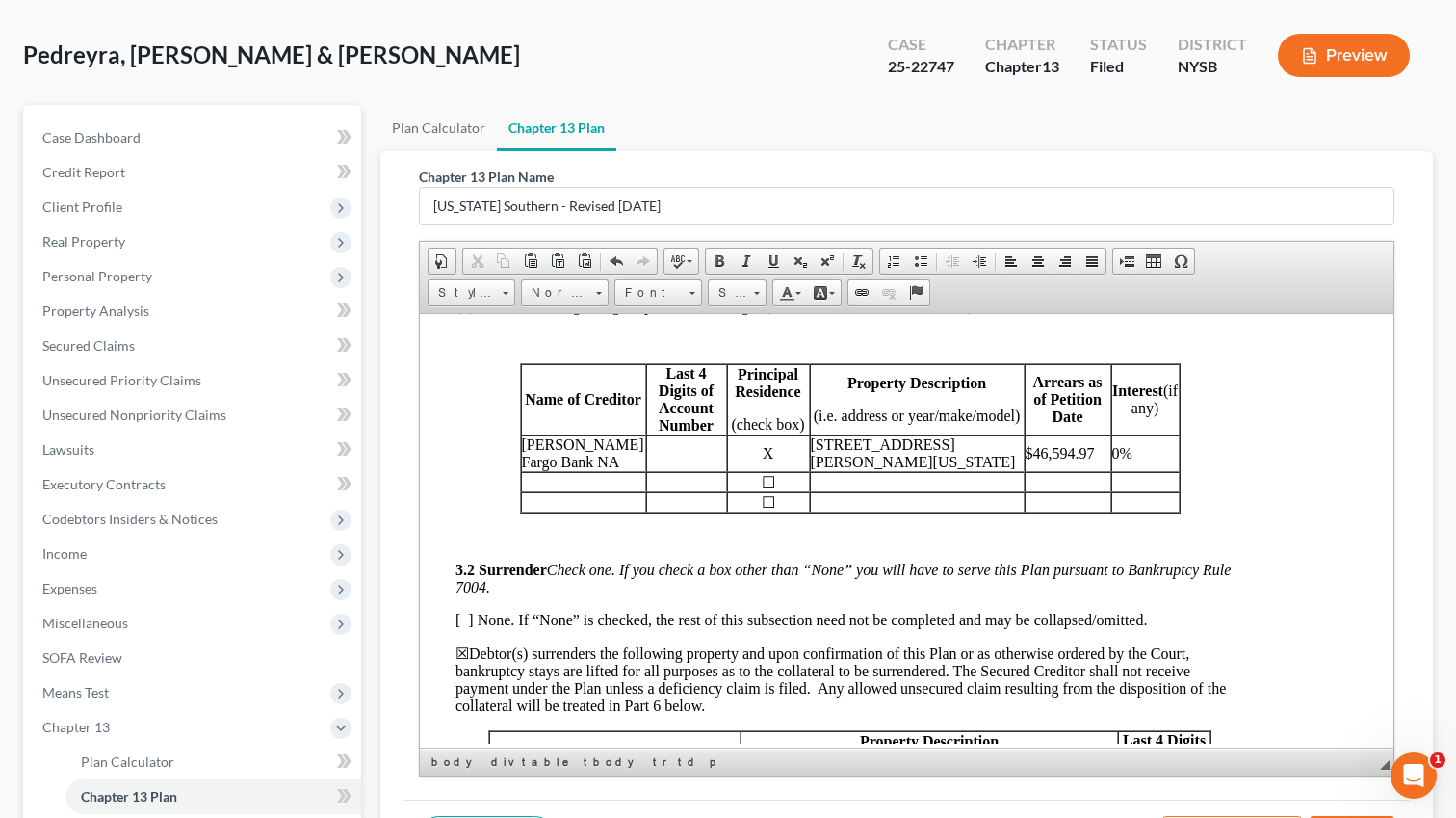
click at [672, 461] on p at bounding box center [687, 453] width 79 height 18
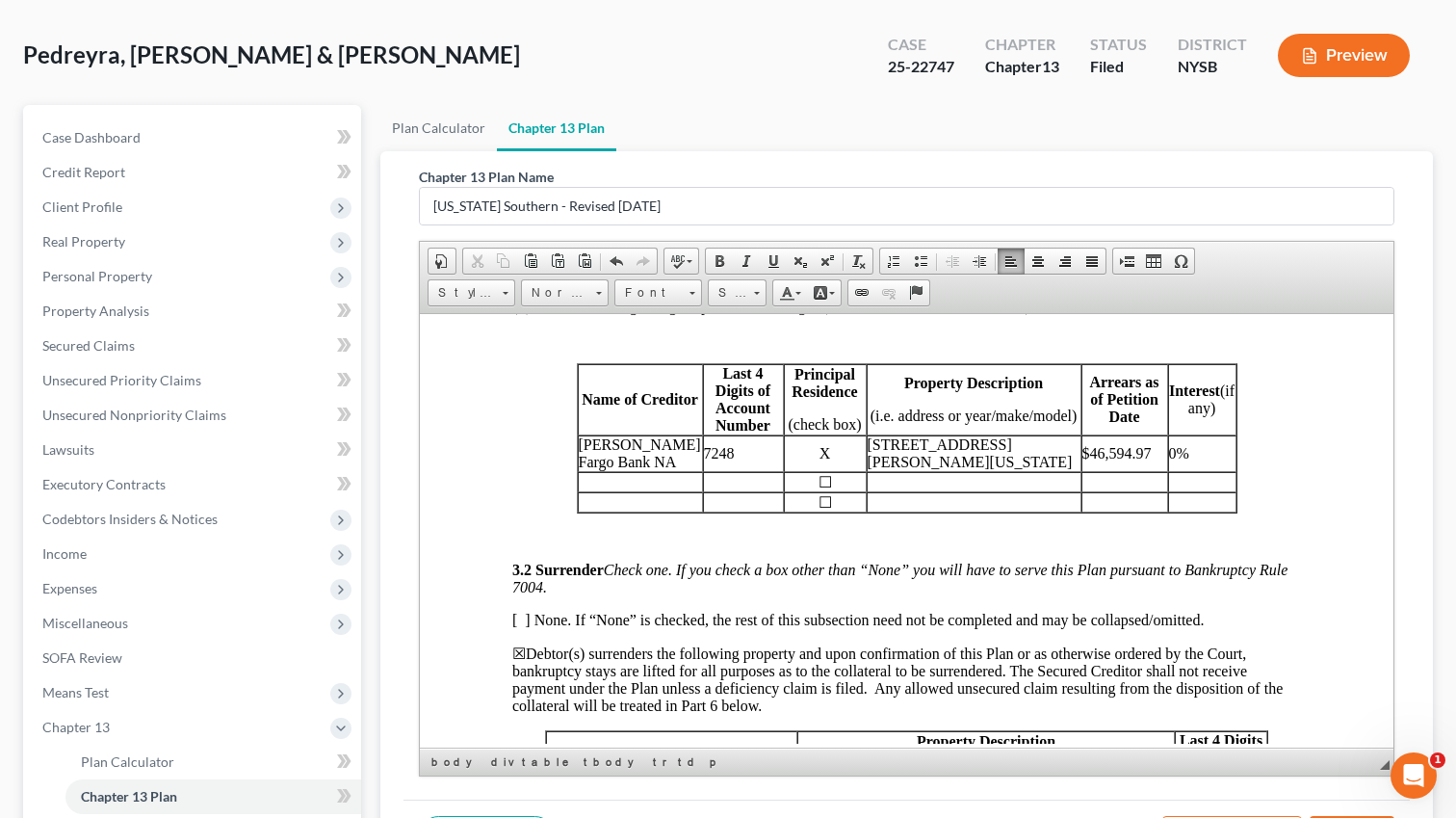
click at [705, 461] on p "7248" at bounding box center [744, 453] width 79 height 18
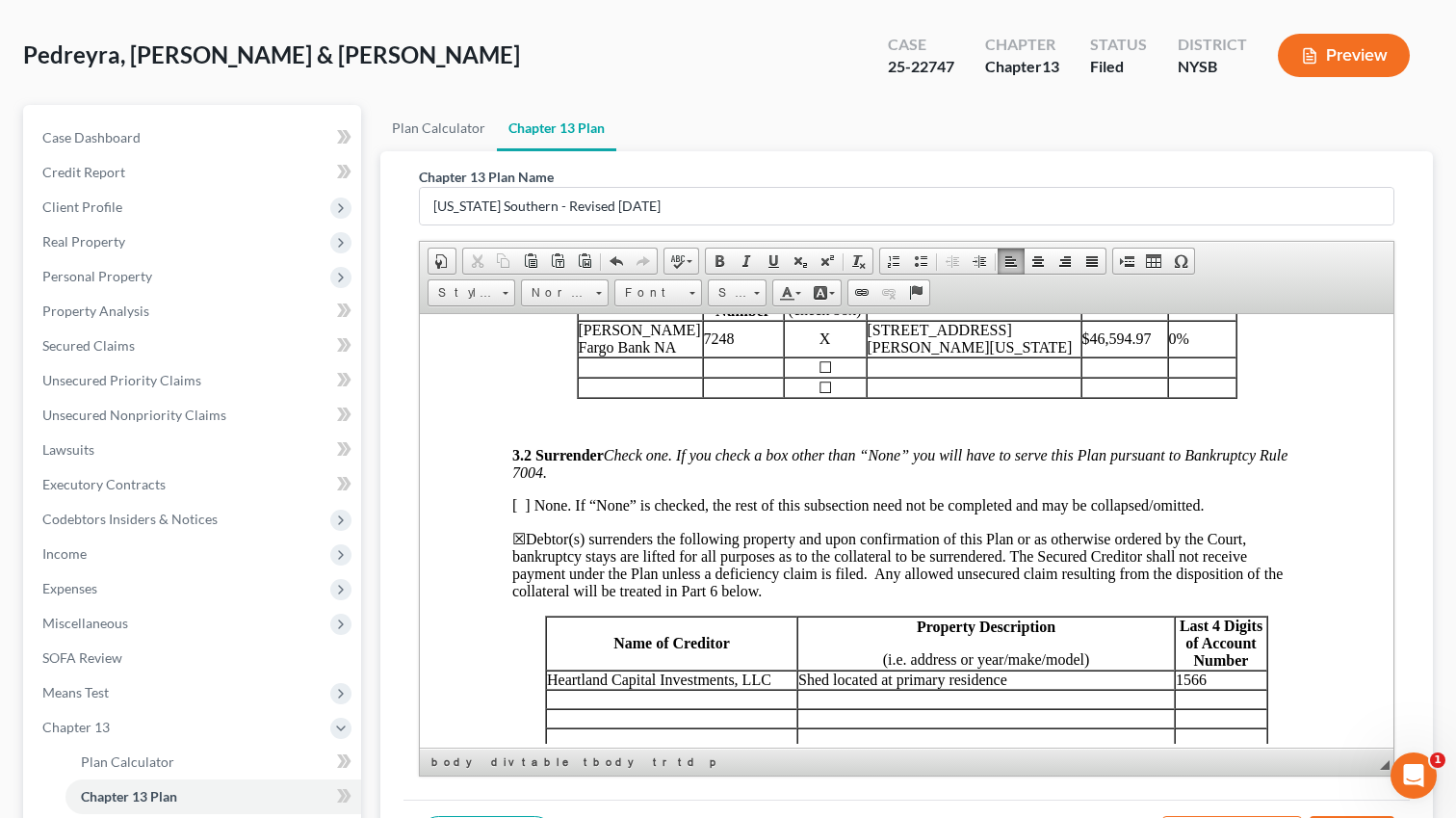
scroll to position [2328, 0]
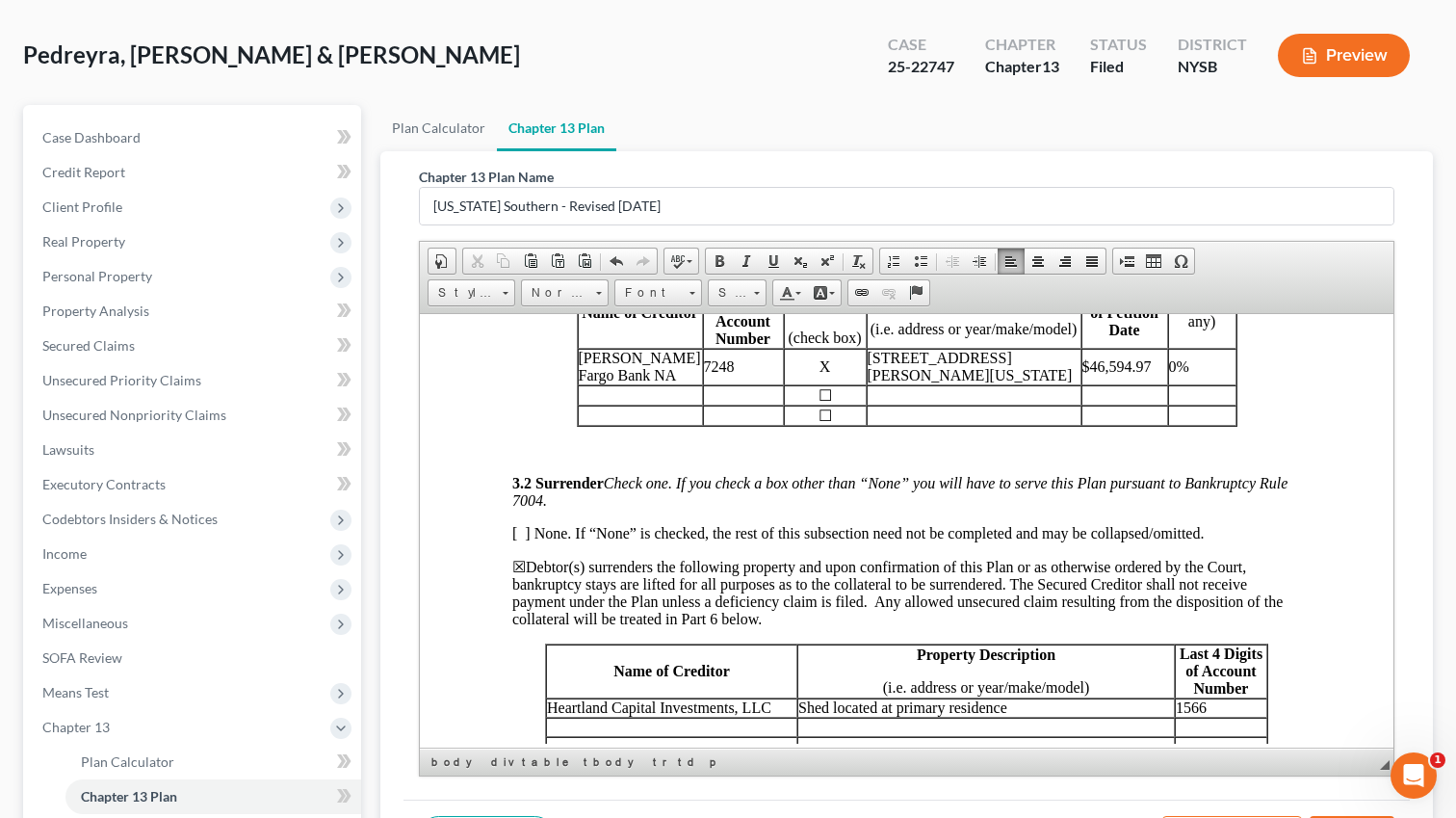
click at [665, 458] on p at bounding box center [906, 450] width 789 height 18
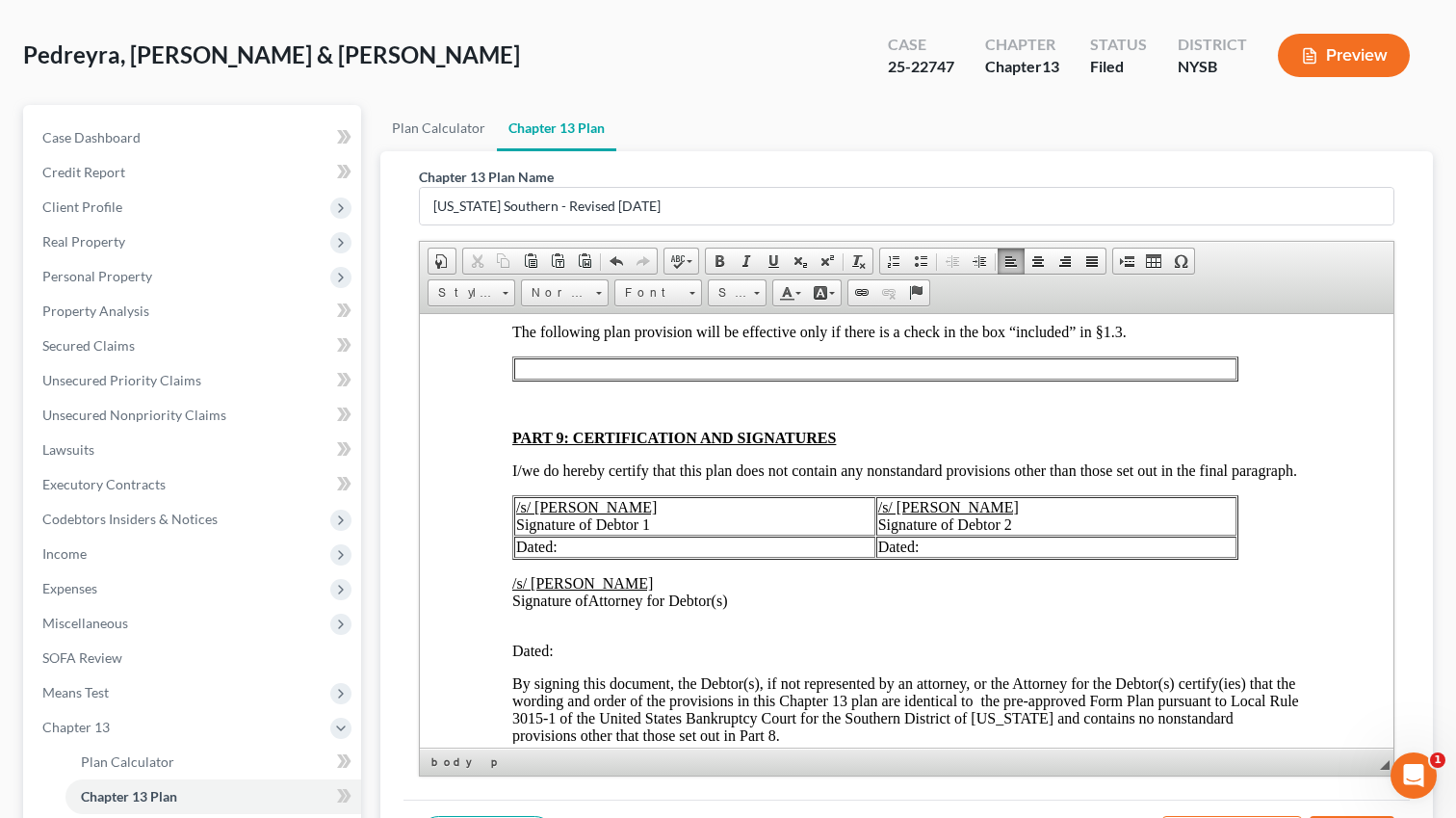
scroll to position [5148, 0]
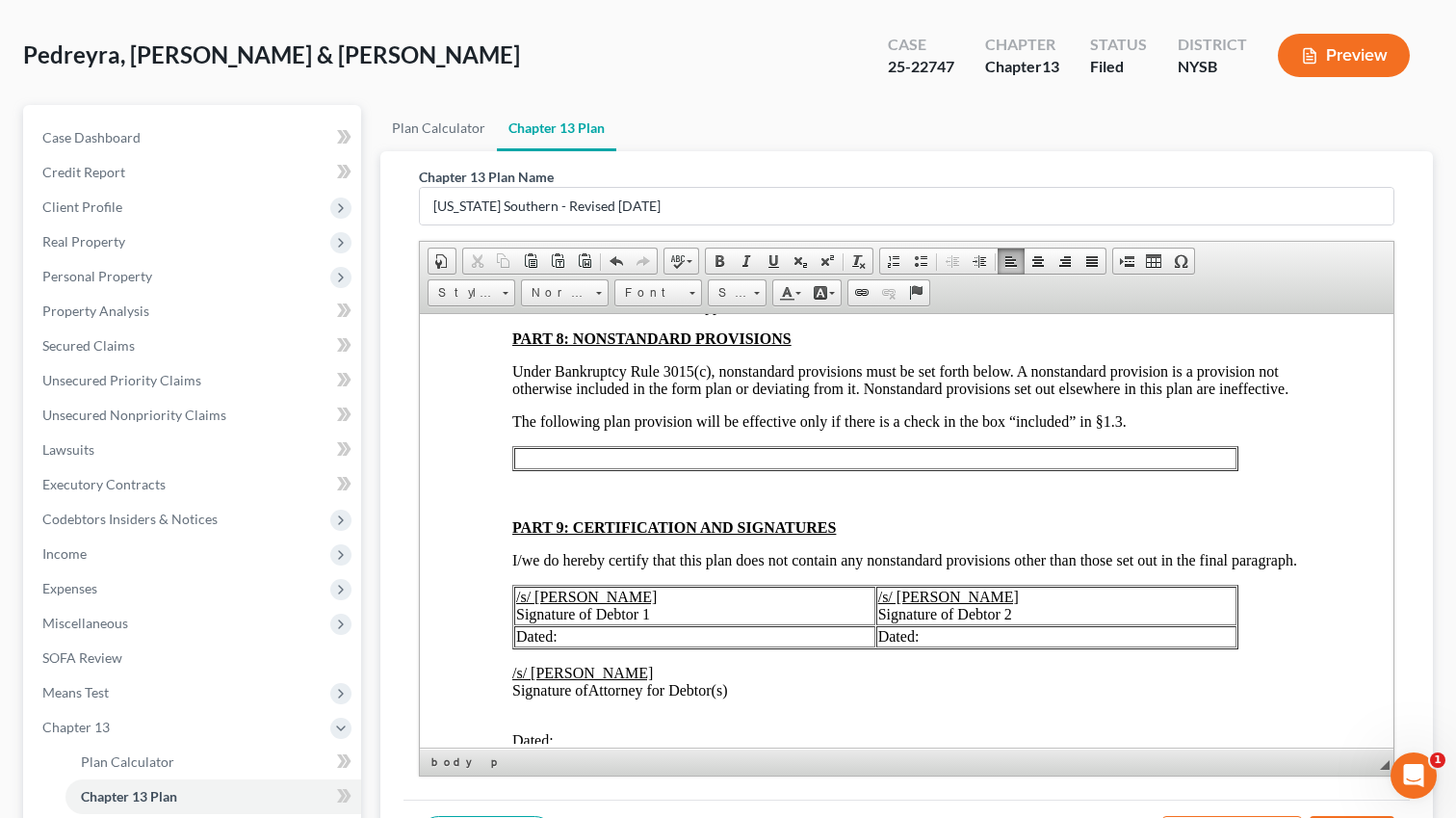
click at [695, 468] on td at bounding box center [875, 457] width 722 height 22
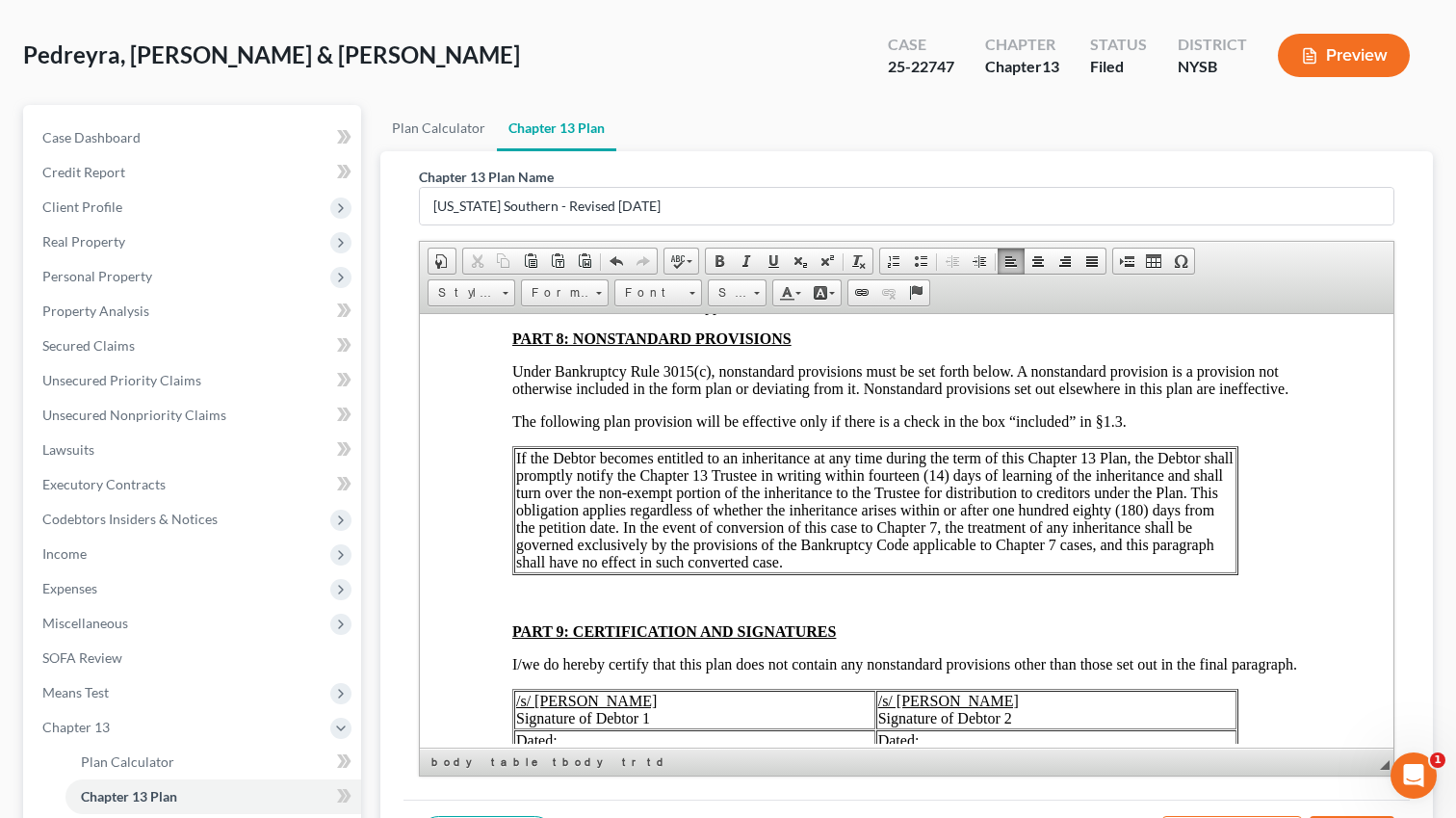
click at [537, 529] on td "If the Debtor becomes entitled to an inheritance at any time during the term of…" at bounding box center [875, 509] width 722 height 125
click at [595, 527] on td "If the Debtor becomes entitled to an inheritance at any time during the term of…" at bounding box center [875, 509] width 722 height 125
click at [539, 529] on td "If the Debtor becomes entitled to an inheritance at any time during the term of…" at bounding box center [875, 509] width 722 height 125
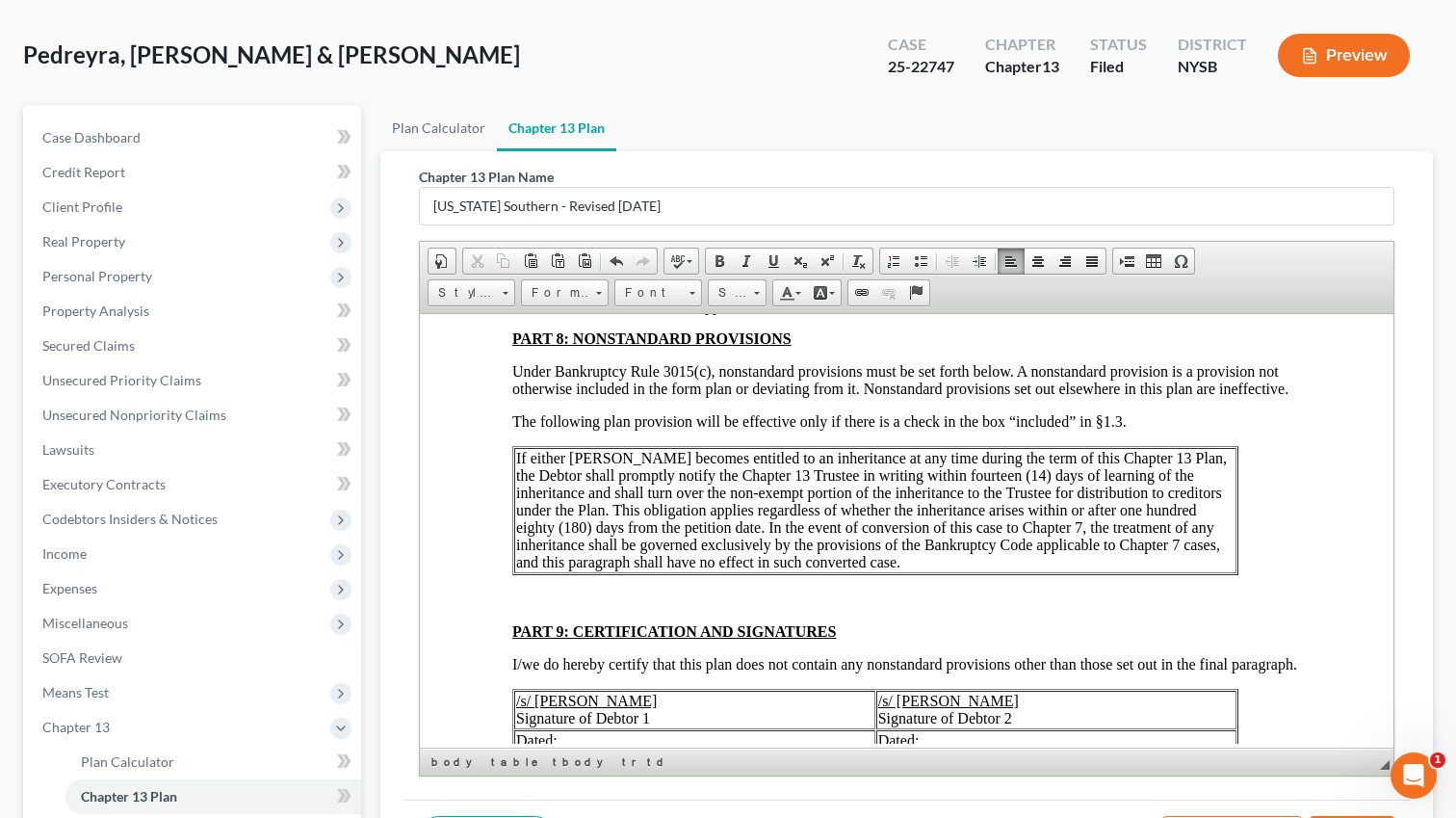
click at [1162, 528] on td "If either [PERSON_NAME] becomes entitled to an inheritance at any time during t…" at bounding box center [875, 509] width 722 height 125
click at [915, 543] on td "If either [PERSON_NAME] becomes entitled to an inheritance at any time during t…" at bounding box center [875, 509] width 722 height 125
click at [955, 544] on td "If either [PERSON_NAME] becomes entitled to an inheritance at any time during t…" at bounding box center [875, 509] width 722 height 125
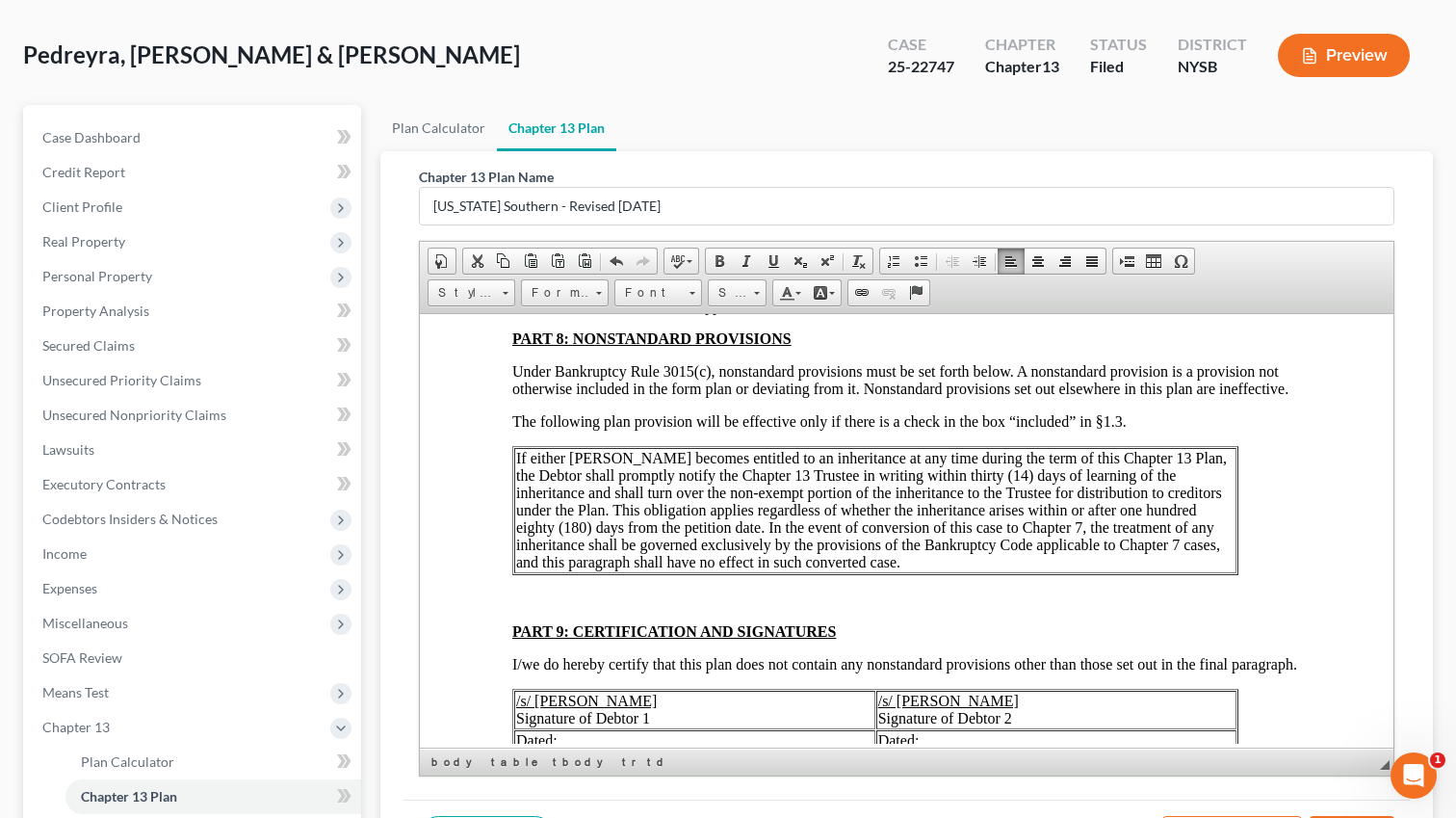
click at [949, 545] on td "If either [PERSON_NAME] becomes entitled to an inheritance at any time during t…" at bounding box center [875, 509] width 722 height 125
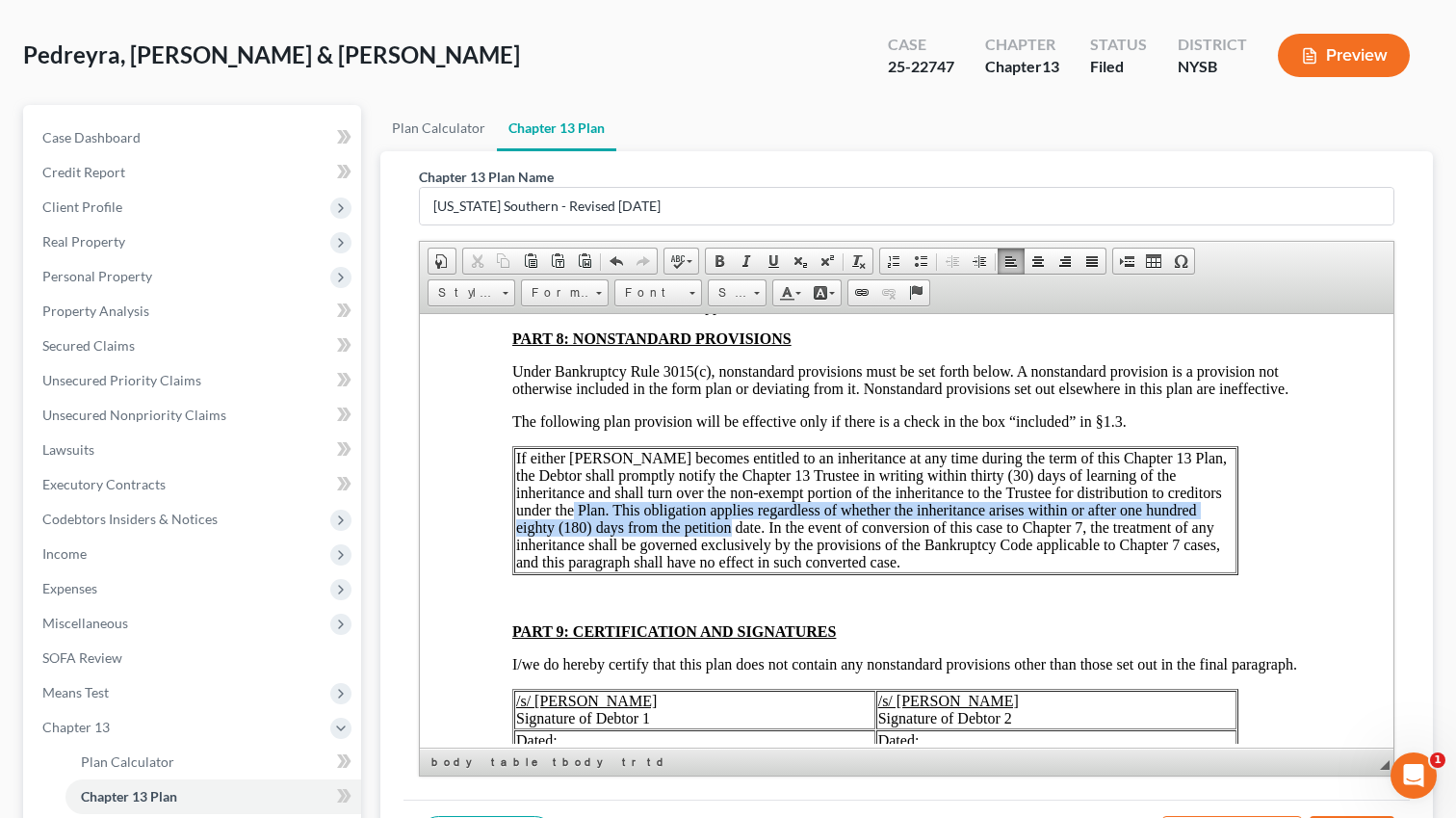
drag, startPoint x: 517, startPoint y: 580, endPoint x: 656, endPoint y: 596, distance: 139.9
click at [656, 572] on td "If either [PERSON_NAME] becomes entitled to an inheritance at any time during t…" at bounding box center [875, 509] width 722 height 125
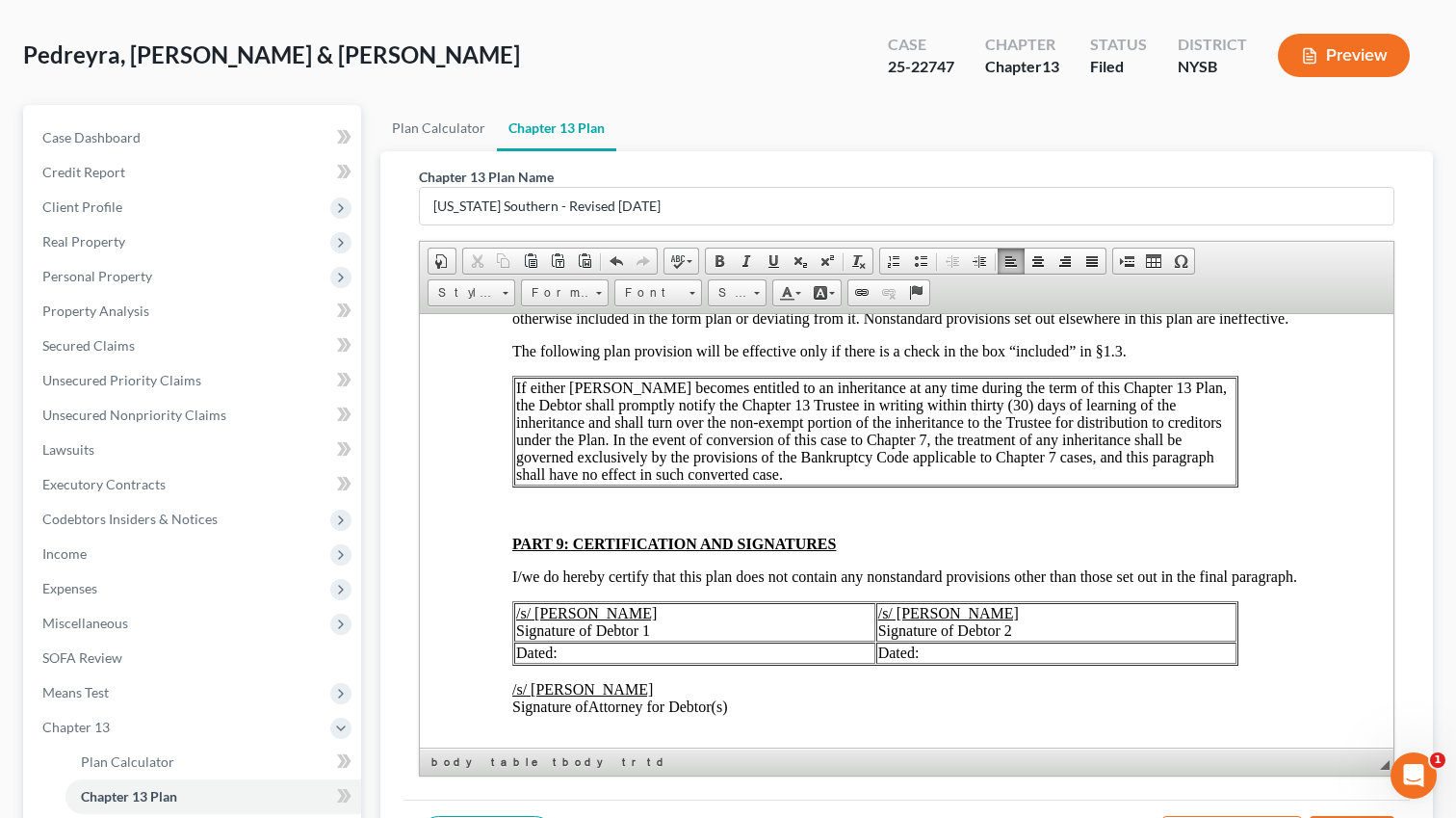
scroll to position [5238, 0]
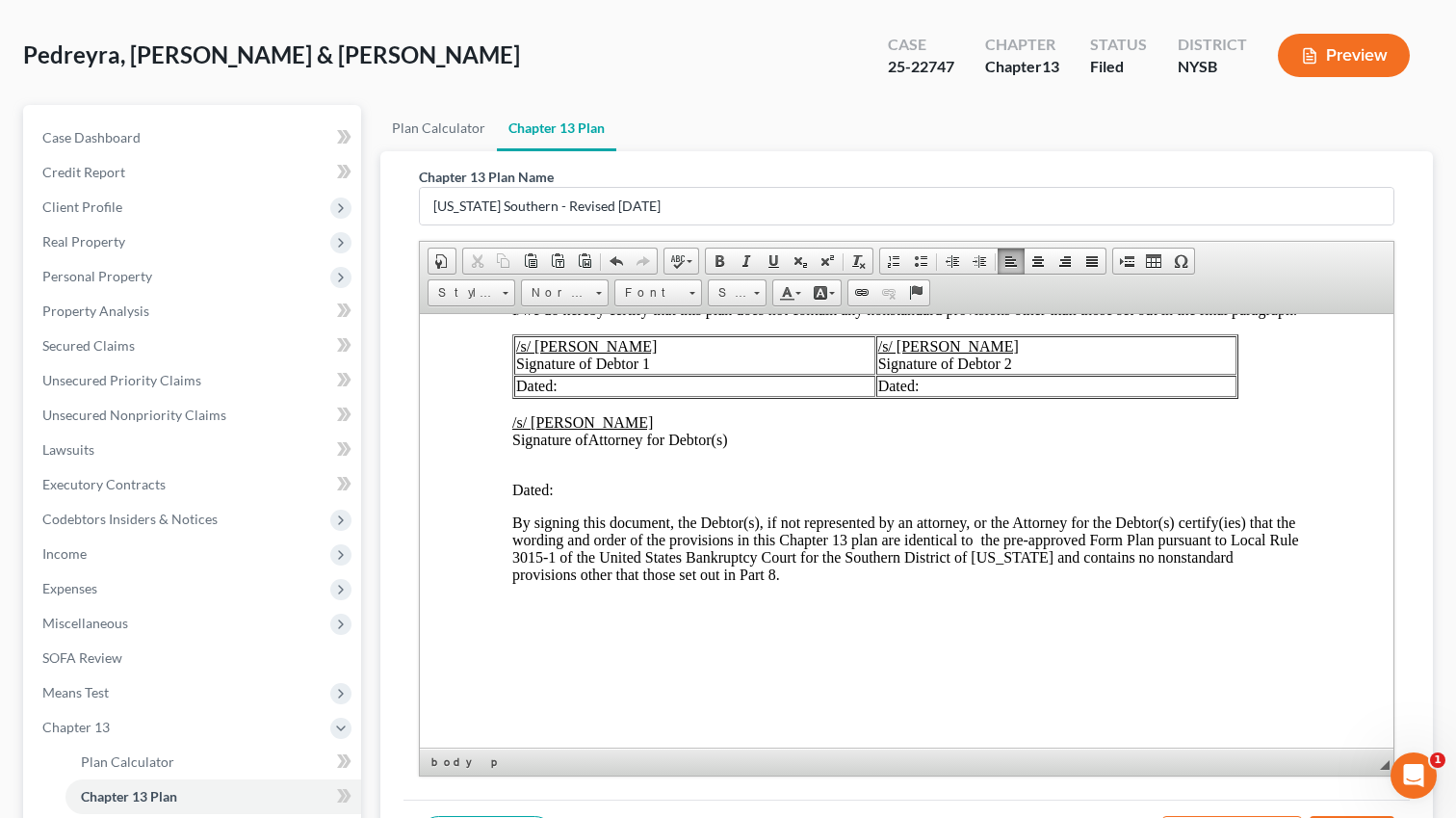
scroll to position [5435, 0]
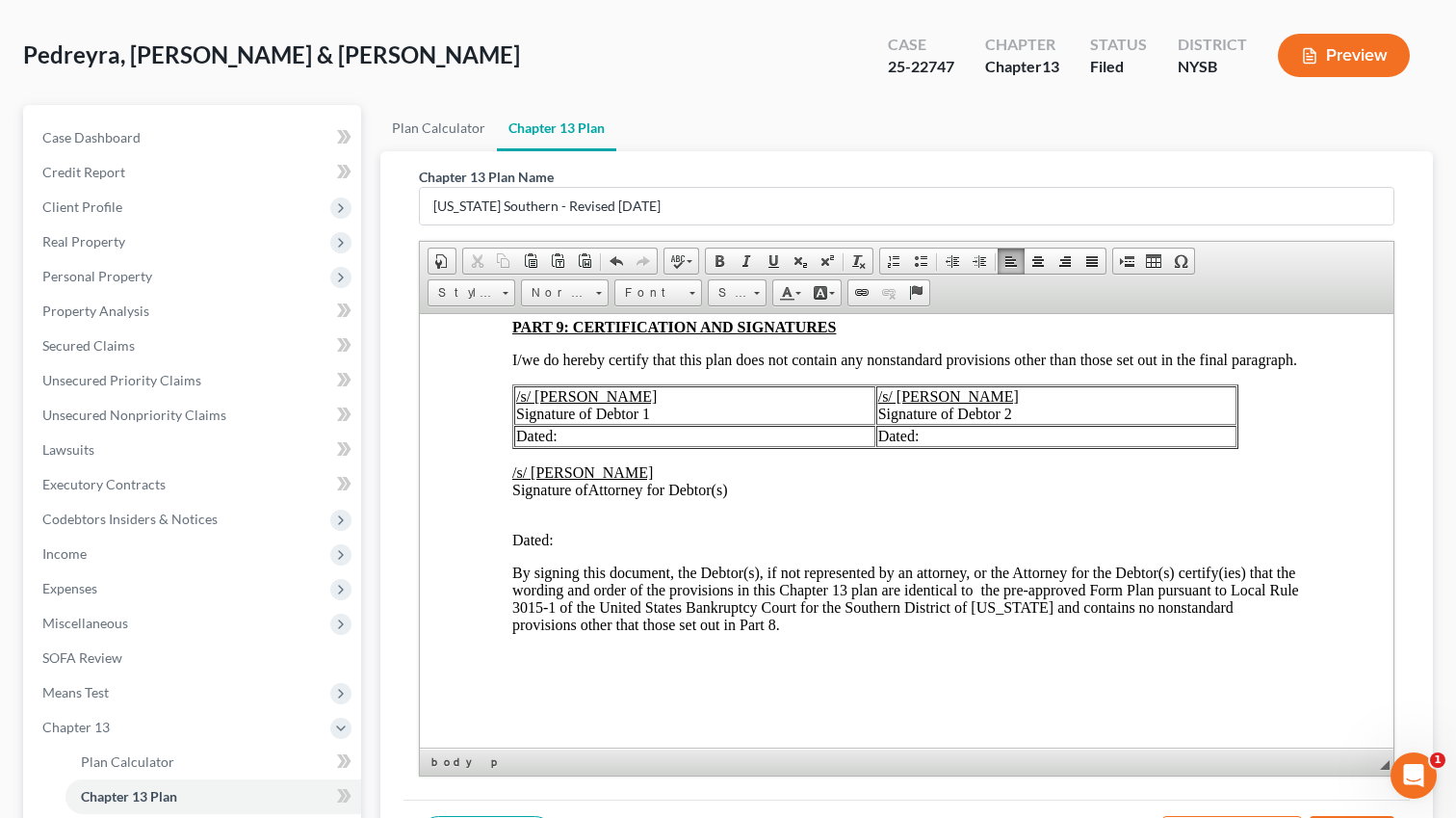
drag, startPoint x: 651, startPoint y: 469, endPoint x: 535, endPoint y: 471, distance: 116.0
click at [535, 424] on td "/s/ [PERSON_NAME] Signature of Debtor 1" at bounding box center [695, 404] width 362 height 38
drag, startPoint x: 1041, startPoint y: 471, endPoint x: 907, endPoint y: 473, distance: 134.0
click at [907, 424] on td "/s/ [PERSON_NAME] Signature of Debtor 2" at bounding box center [1052, 404] width 369 height 38
drag, startPoint x: 630, startPoint y: 550, endPoint x: 530, endPoint y: 553, distance: 100.0
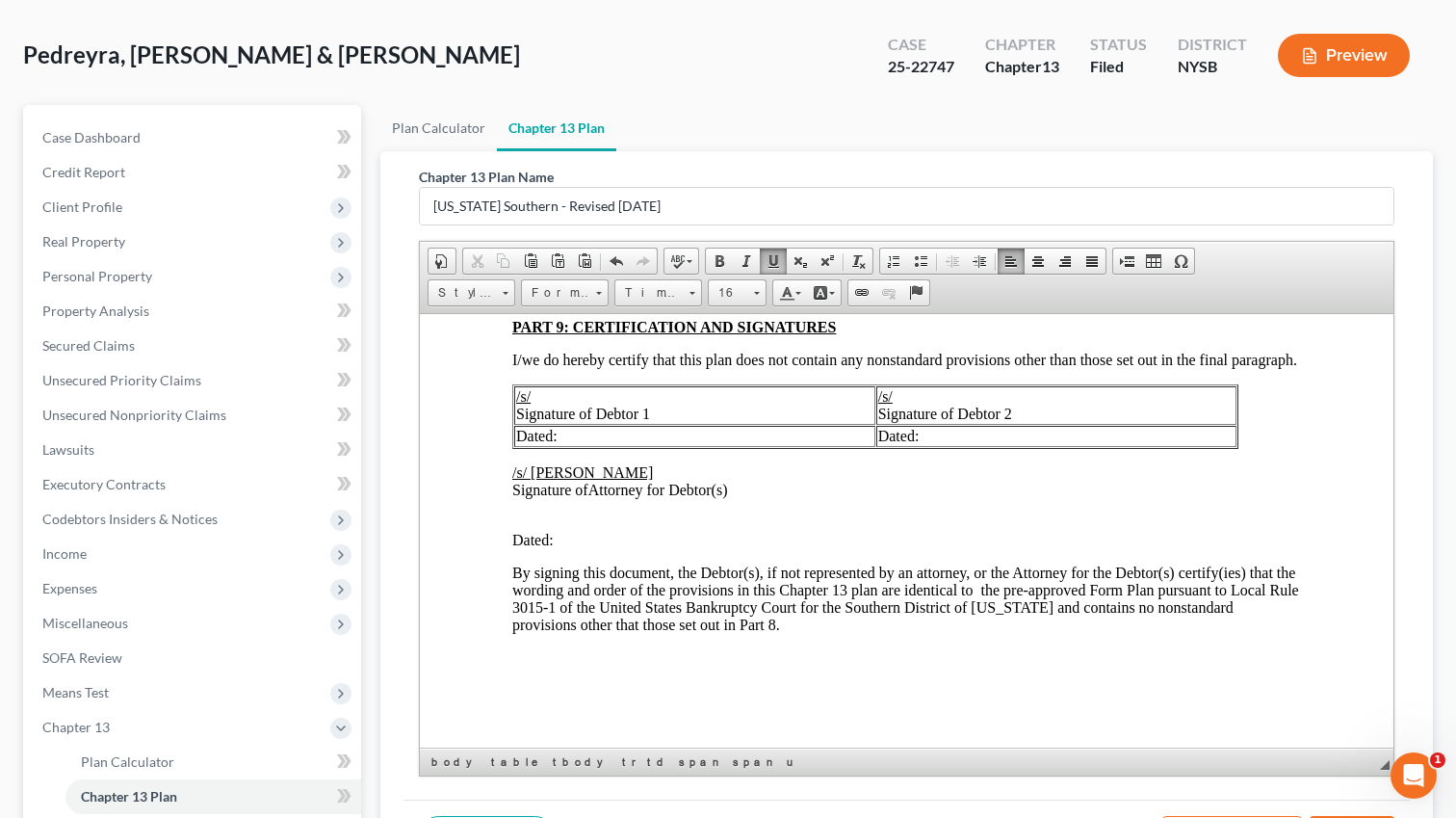
click at [530, 480] on u "/s/ [PERSON_NAME]" at bounding box center [583, 471] width 141 height 17
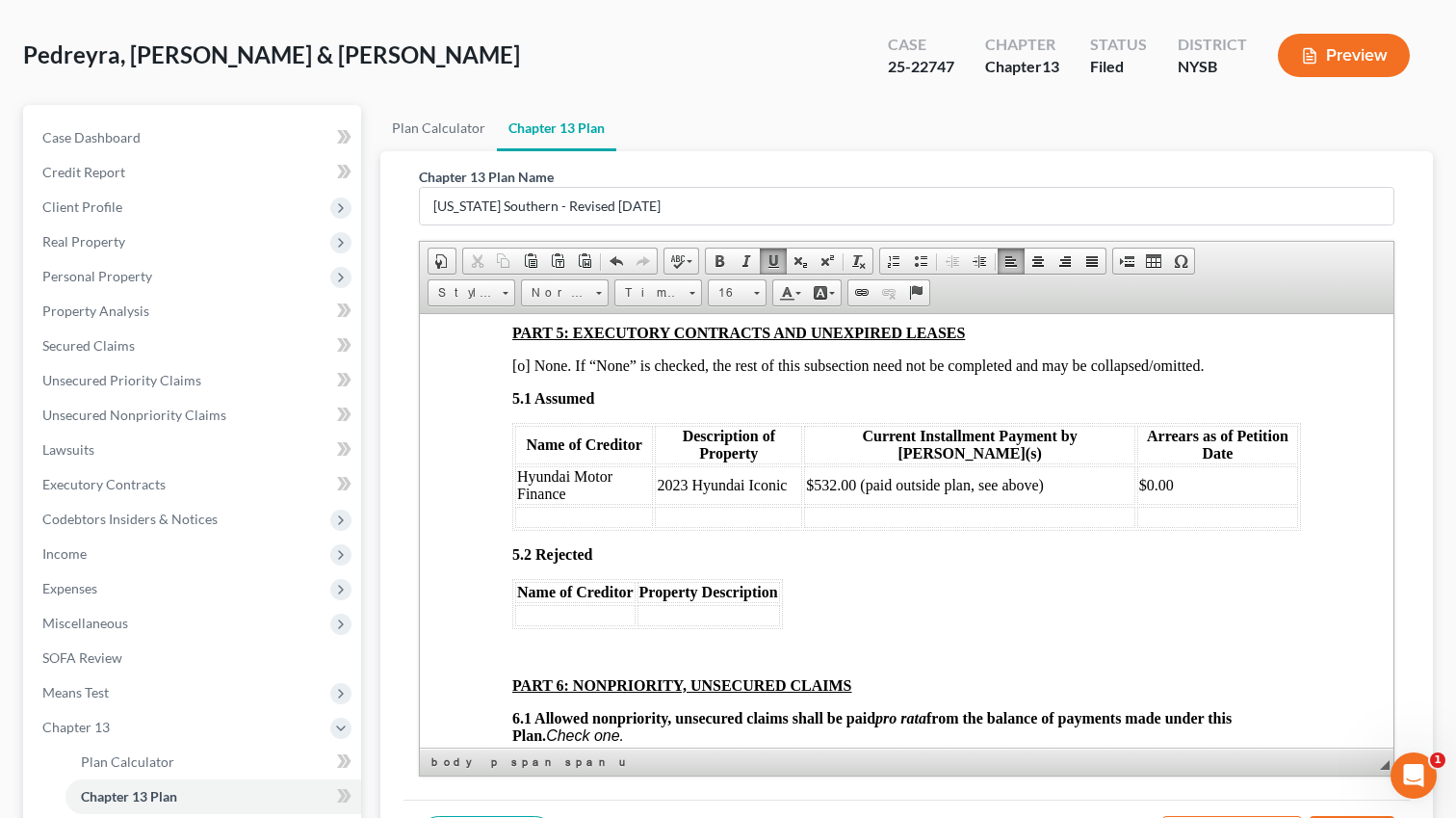
scroll to position [4530, 0]
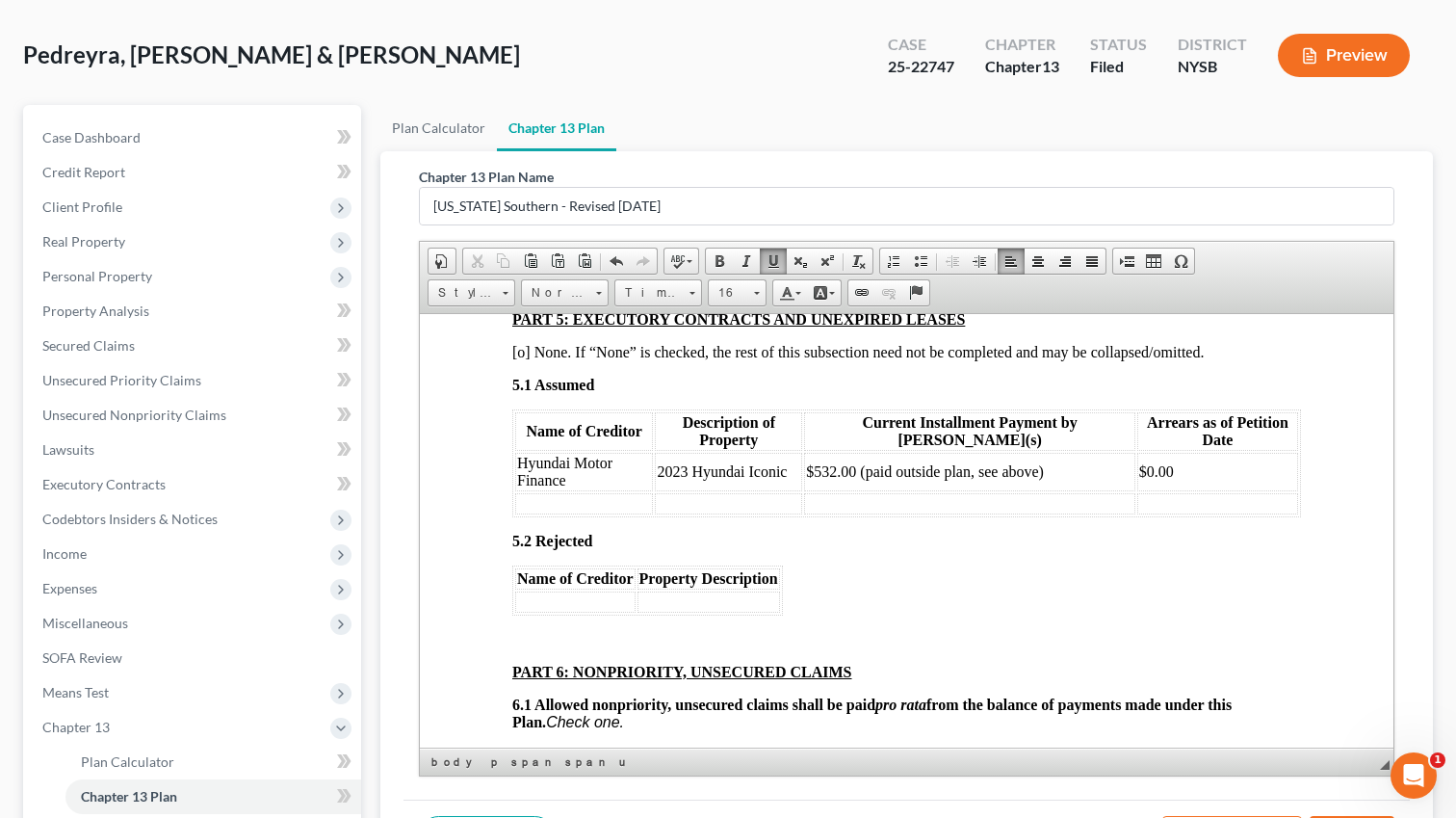
click at [578, 611] on td at bounding box center [575, 601] width 121 height 22
click at [553, 611] on td "Heartland" at bounding box center [575, 601] width 121 height 22
click at [787, 611] on td at bounding box center [820, 601] width 142 height 22
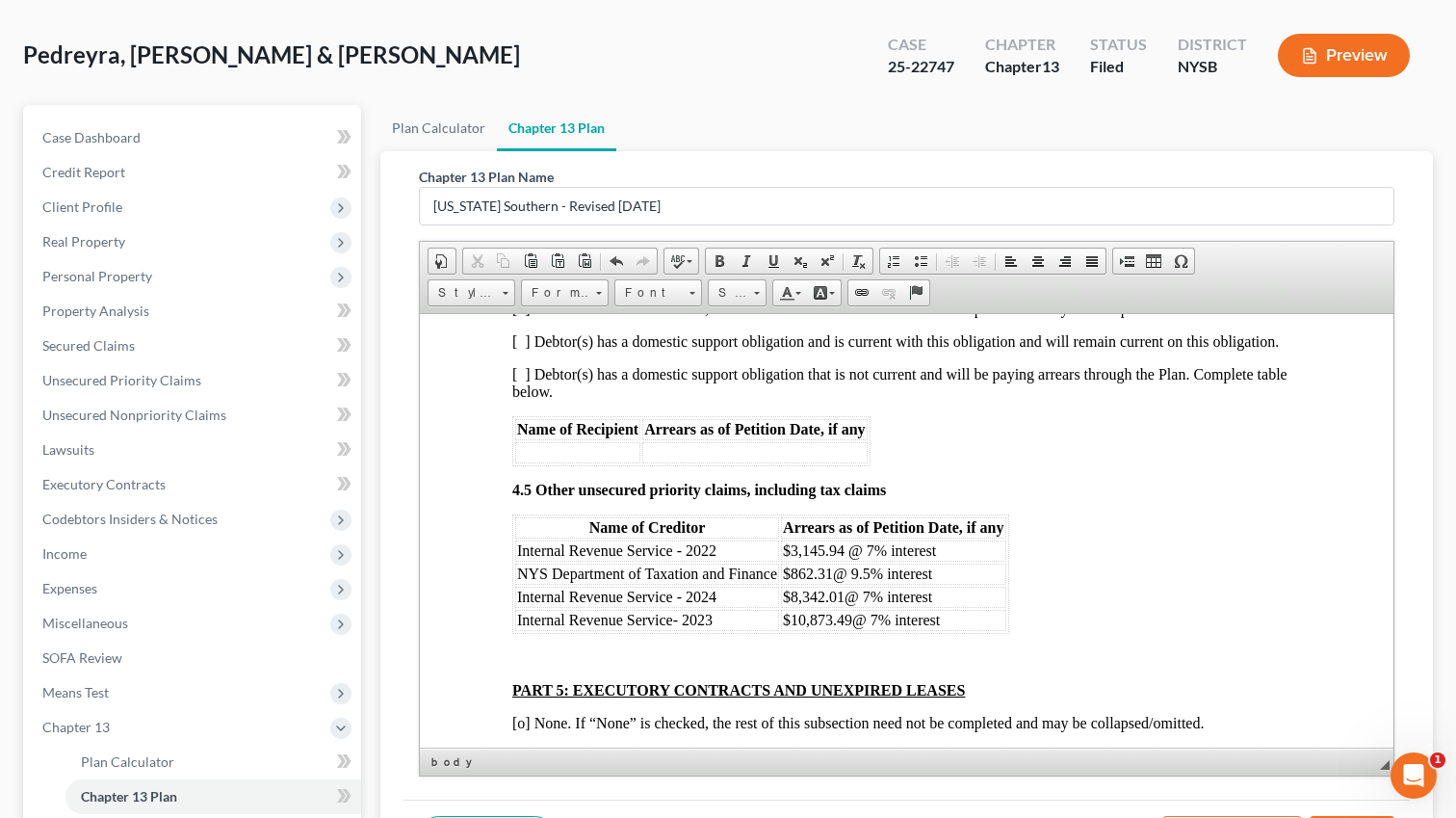
scroll to position [4165, 0]
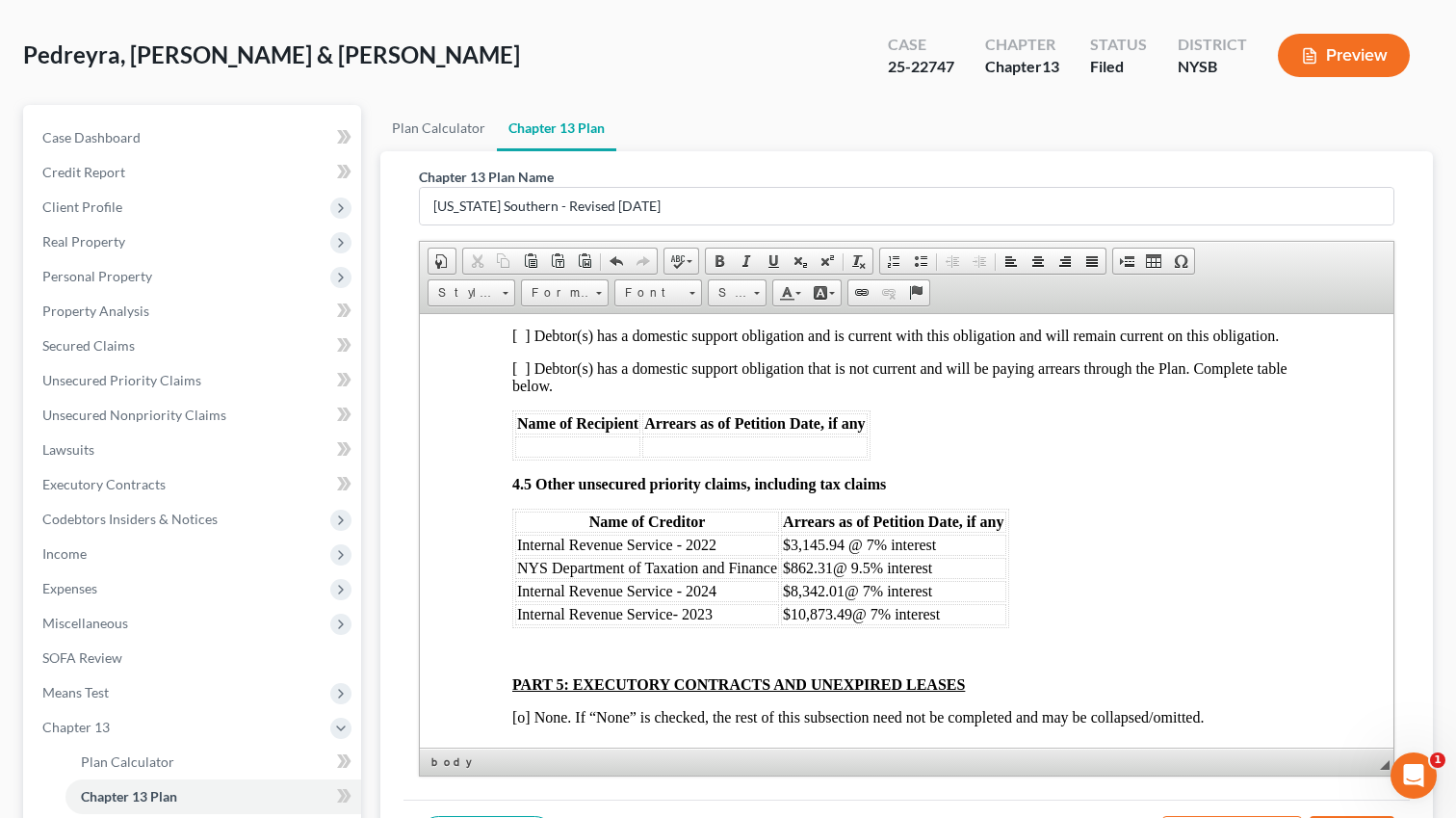
click at [808, 575] on span "$862.31" at bounding box center [807, 566] width 50 height 17
click at [1260, 243] on span "Editor toolbars Document Document Properties Clipboard/Undo Cut Copy Paste Past…" at bounding box center [907, 278] width 974 height 72
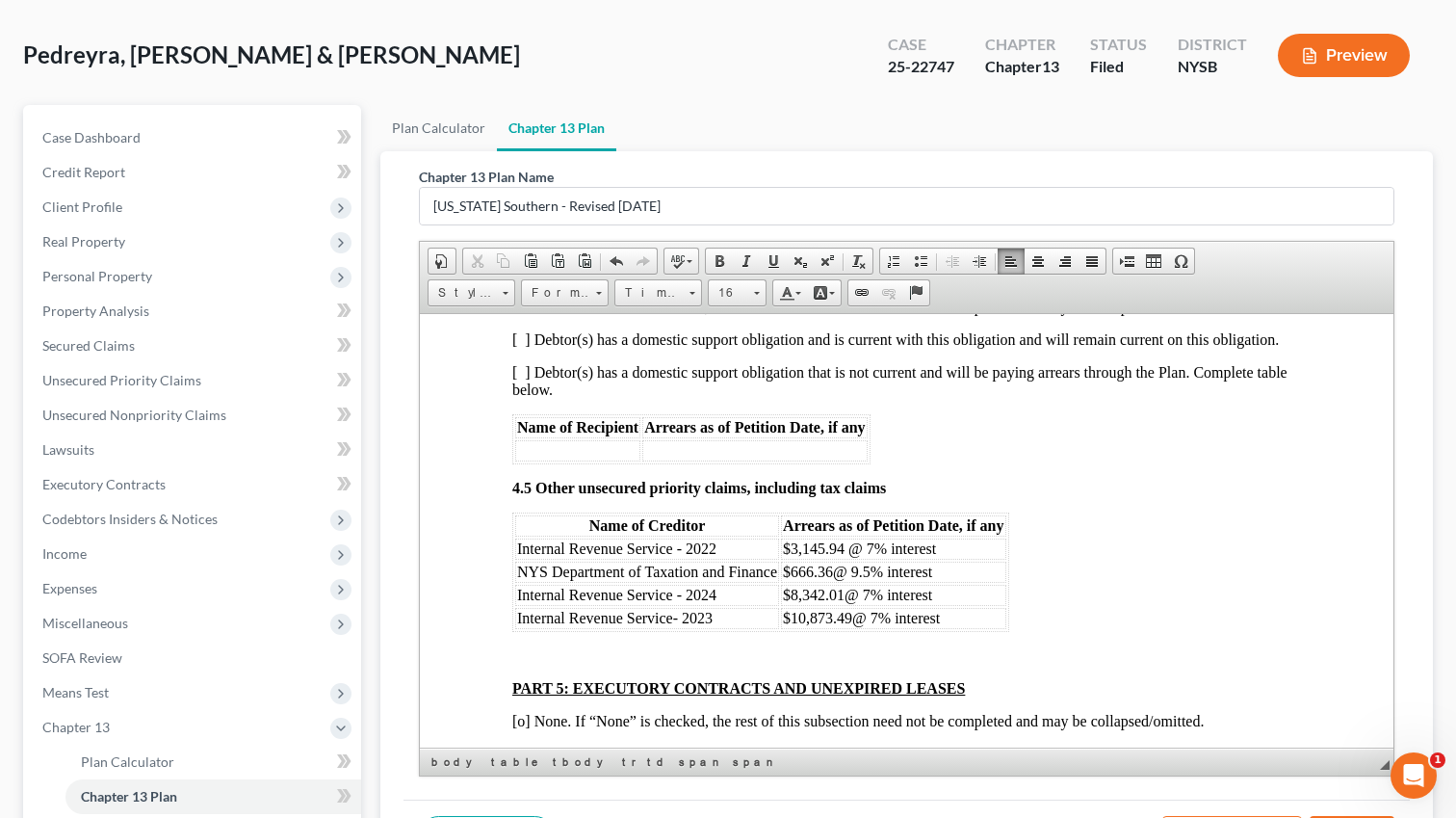
click at [735, 558] on td "Internal Revenue Service - 2022" at bounding box center [647, 549] width 264 height 22
drag, startPoint x: 804, startPoint y: 638, endPoint x: 859, endPoint y: 637, distance: 55.0
click at [859, 555] on span "$3,145.94 @ 7% interest" at bounding box center [876, 547] width 153 height 17
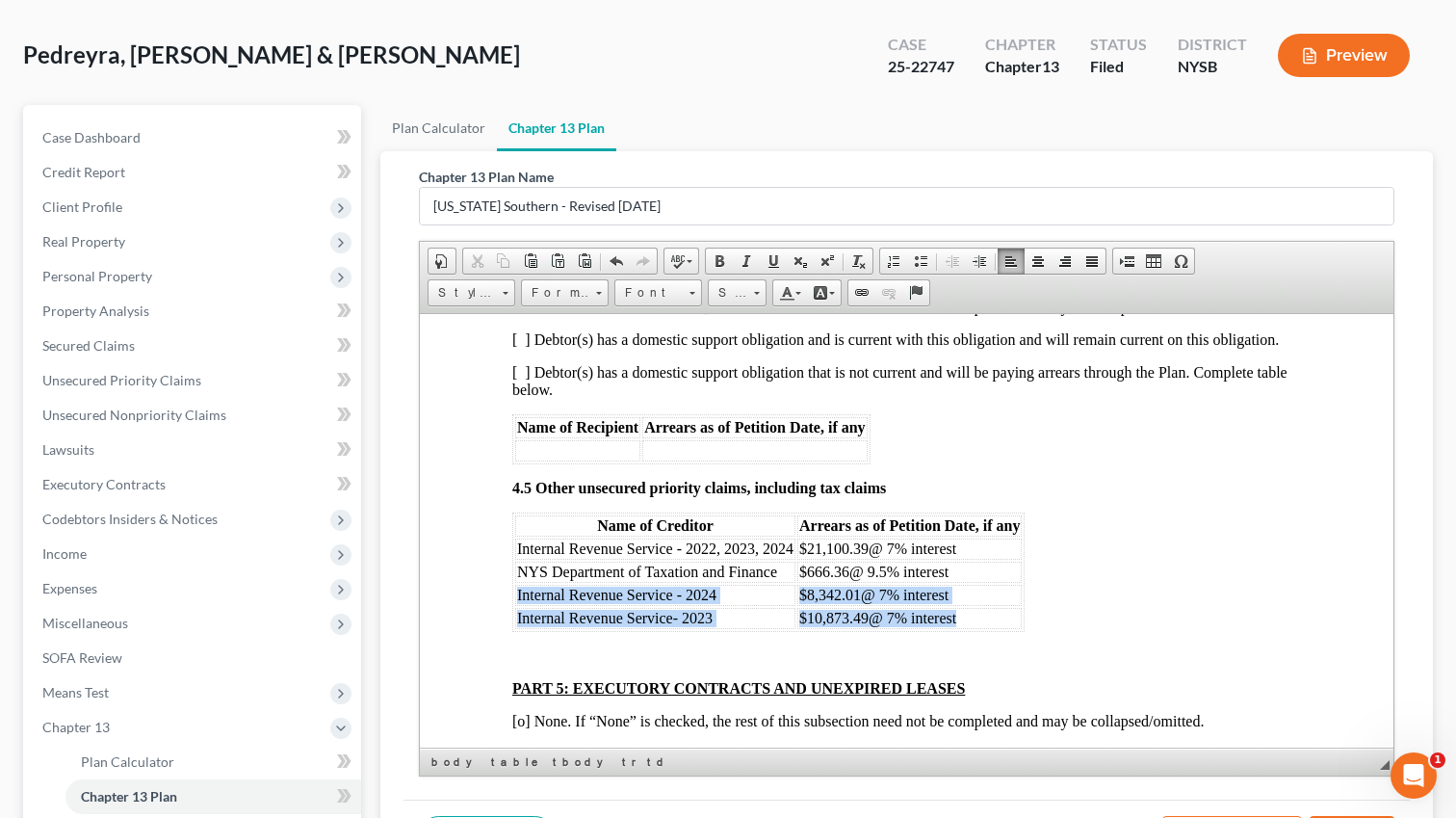
drag, startPoint x: 513, startPoint y: 685, endPoint x: 990, endPoint y: 706, distance: 477.5
click at [990, 631] on table "Name of Creditor Arrears as of Petition Date, if any Internal Revenue Service -…" at bounding box center [768, 571] width 512 height 120
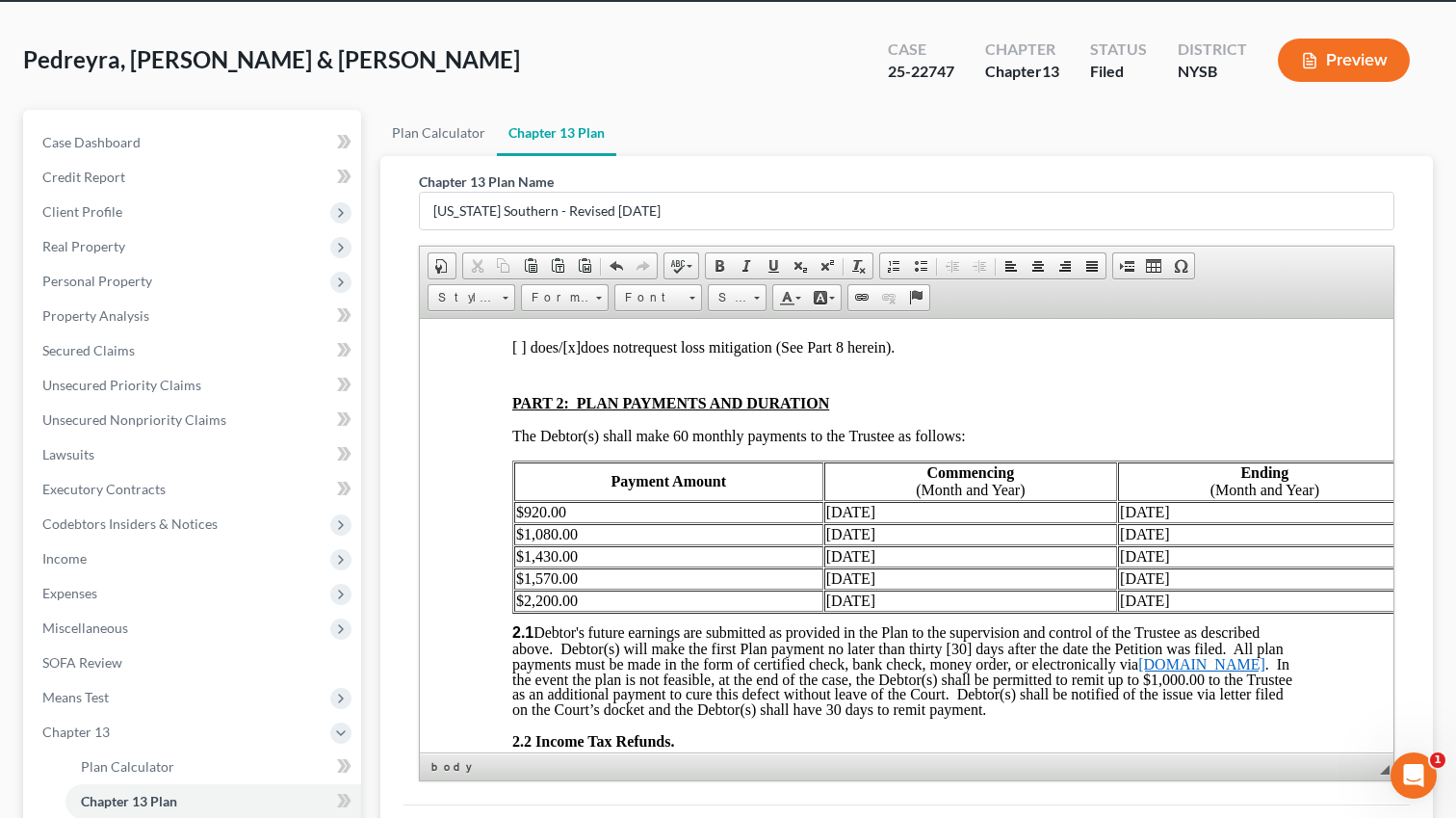
scroll to position [997, 0]
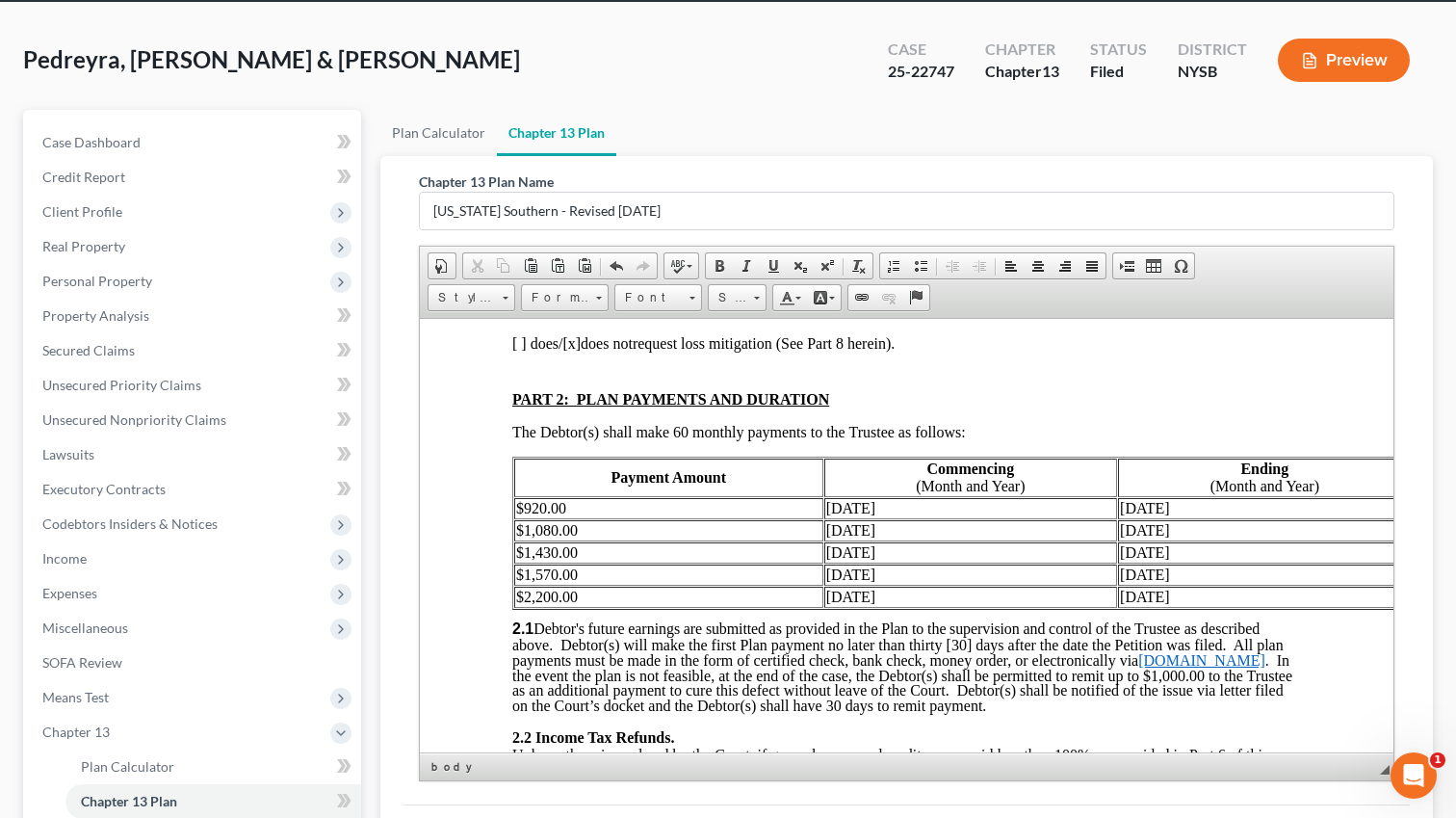
drag, startPoint x: 516, startPoint y: 524, endPoint x: 1236, endPoint y: 613, distance: 725.5
click at [1236, 606] on tbody "Payment Amount Commencing (Month and Year) Ending (Month and Year) Number of Mo…" at bounding box center [1131, 532] width 1234 height 149
copy tbody "$ 920.00 [DATE] [DATE] 14 $ 1,080.00 [DATE] [DATE] 5 $1,430.00 [DATE] [DATE] 12…"
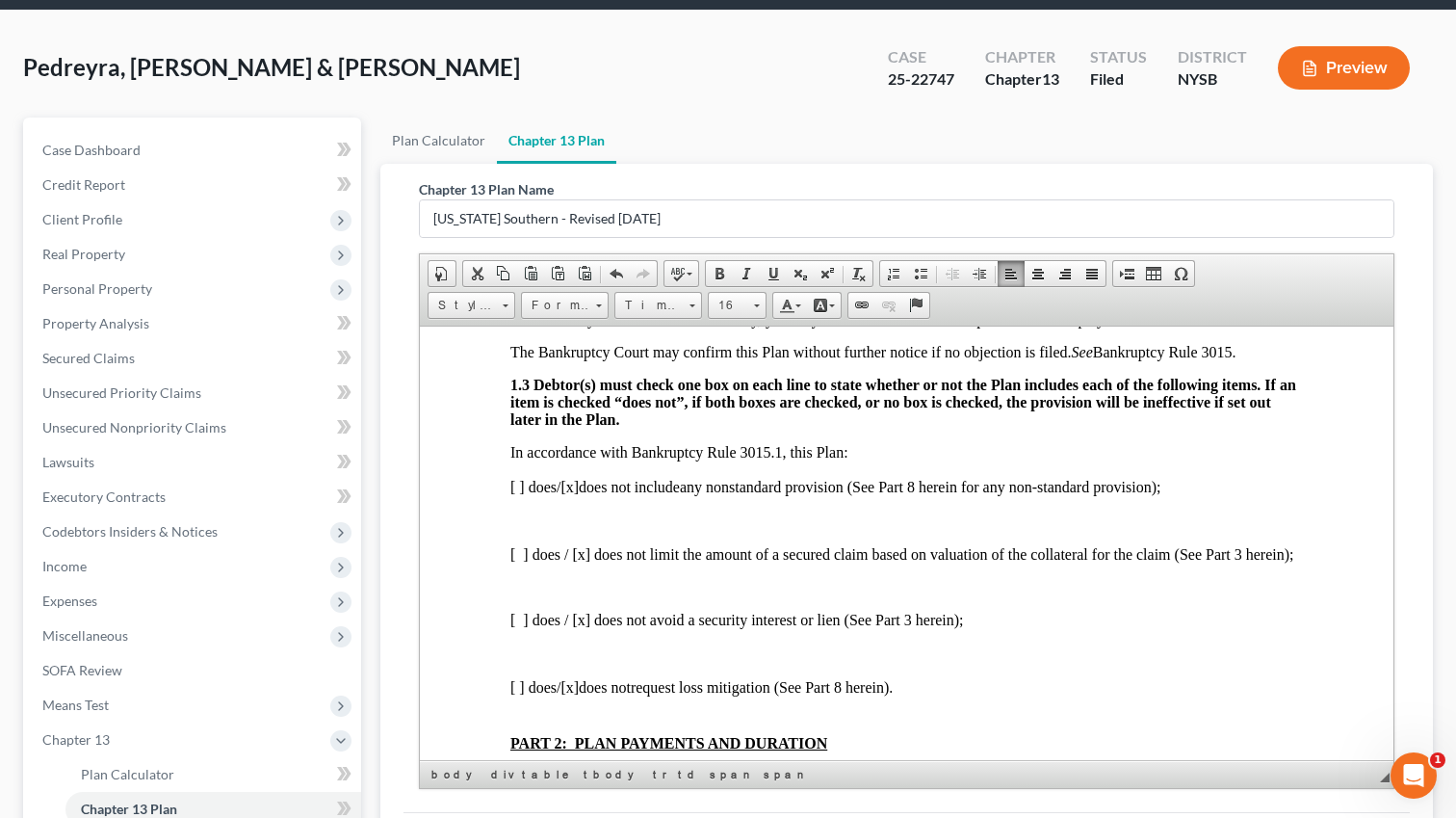
scroll to position [663, 2]
click at [579, 492] on span "[x]" at bounding box center [569, 484] width 19 height 17
copy span "x"
click at [512, 492] on span "[ ]" at bounding box center [517, 484] width 15 height 17
click at [516, 492] on span "[ ]" at bounding box center [517, 484] width 15 height 17
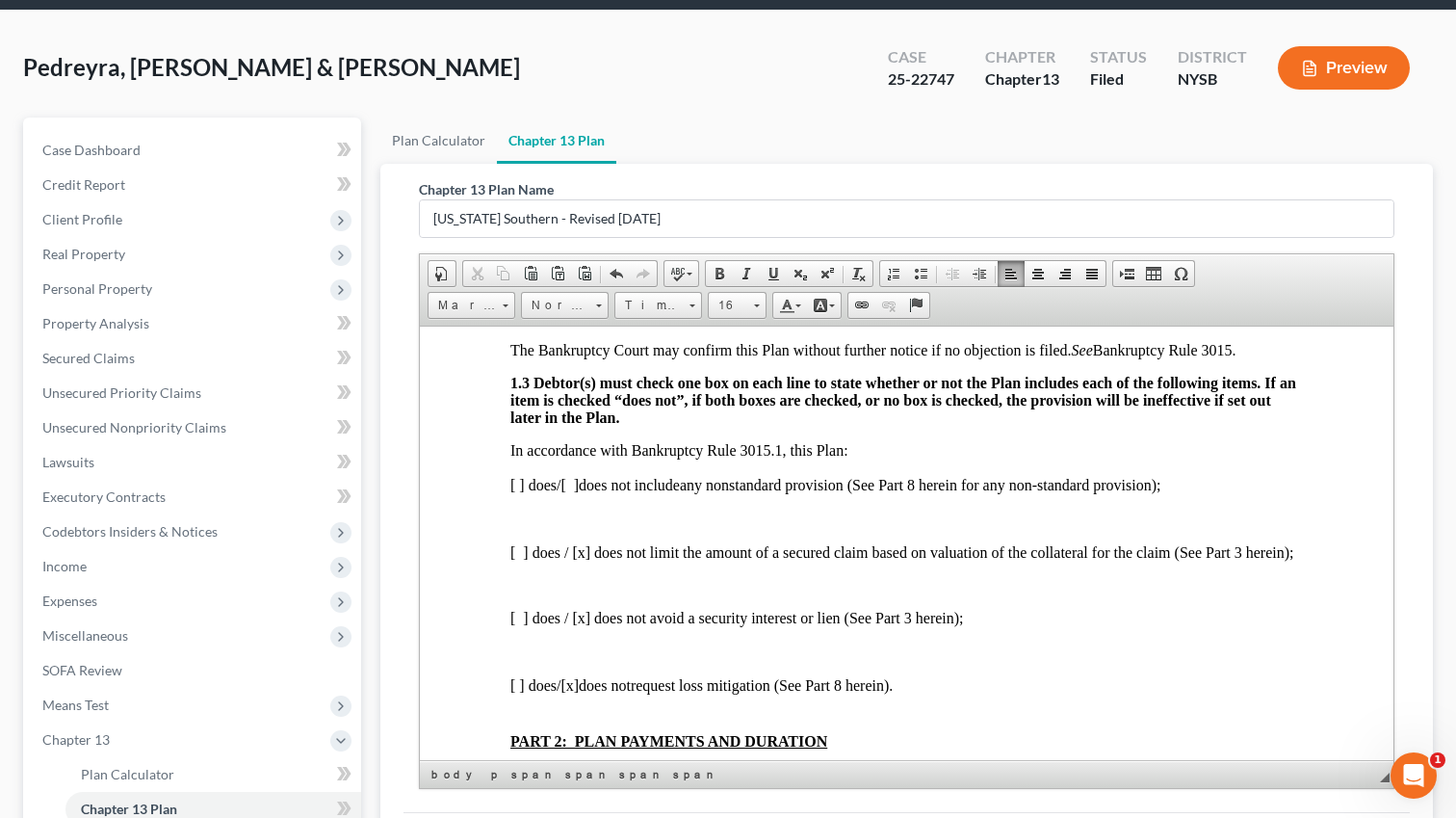
scroll to position [663, 0]
click at [585, 492] on span "[ ]" at bounding box center [575, 484] width 19 height 17
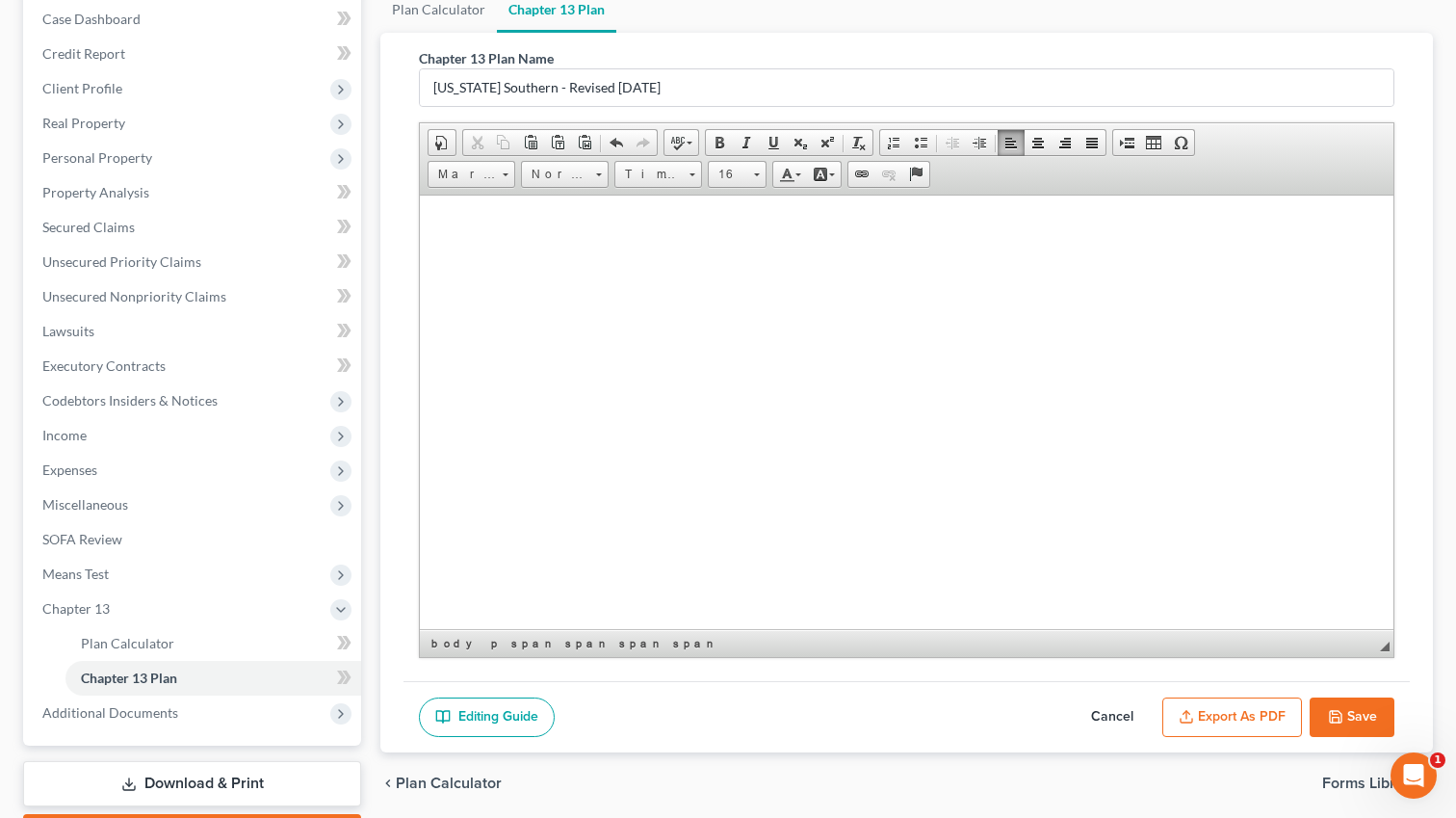
scroll to position [309, 0]
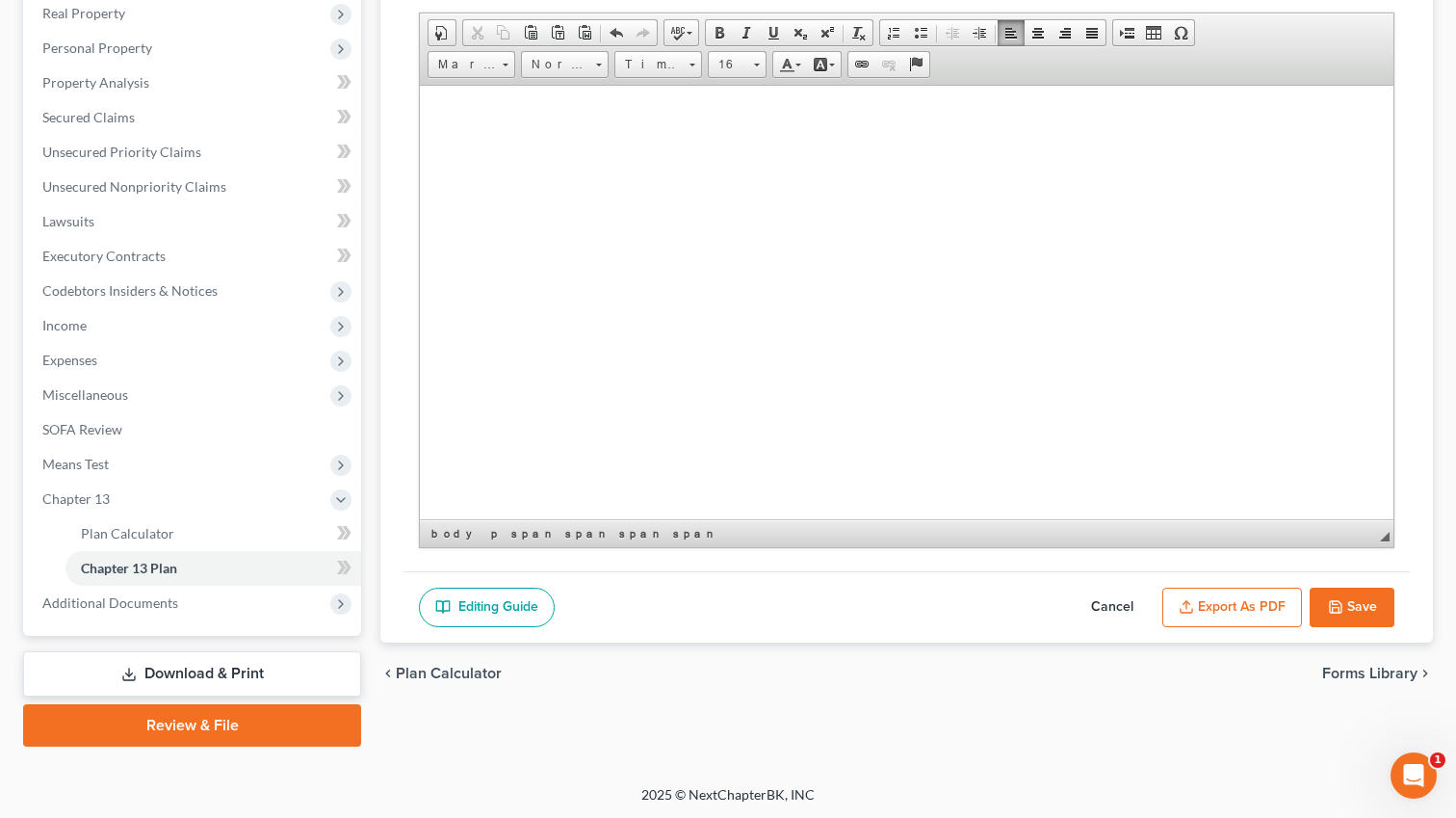
click at [1248, 601] on button "Export as PDF" at bounding box center [1233, 607] width 140 height 40
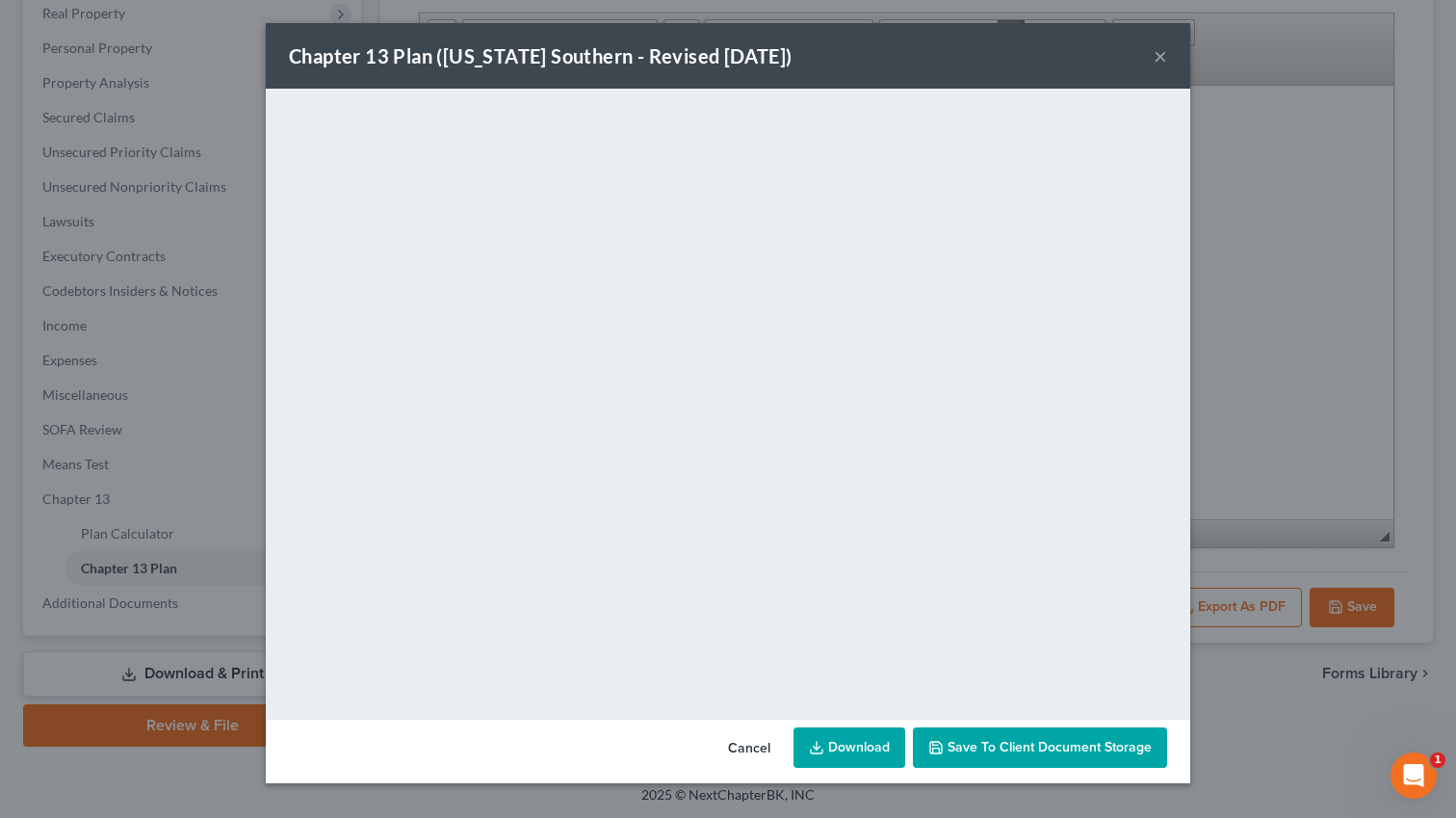
click at [1173, 48] on div "Chapter 13 Plan ([US_STATE] Southern - Revised [DATE]) ×" at bounding box center [728, 56] width 925 height 66
click at [1158, 59] on button "×" at bounding box center [1161, 56] width 14 height 24
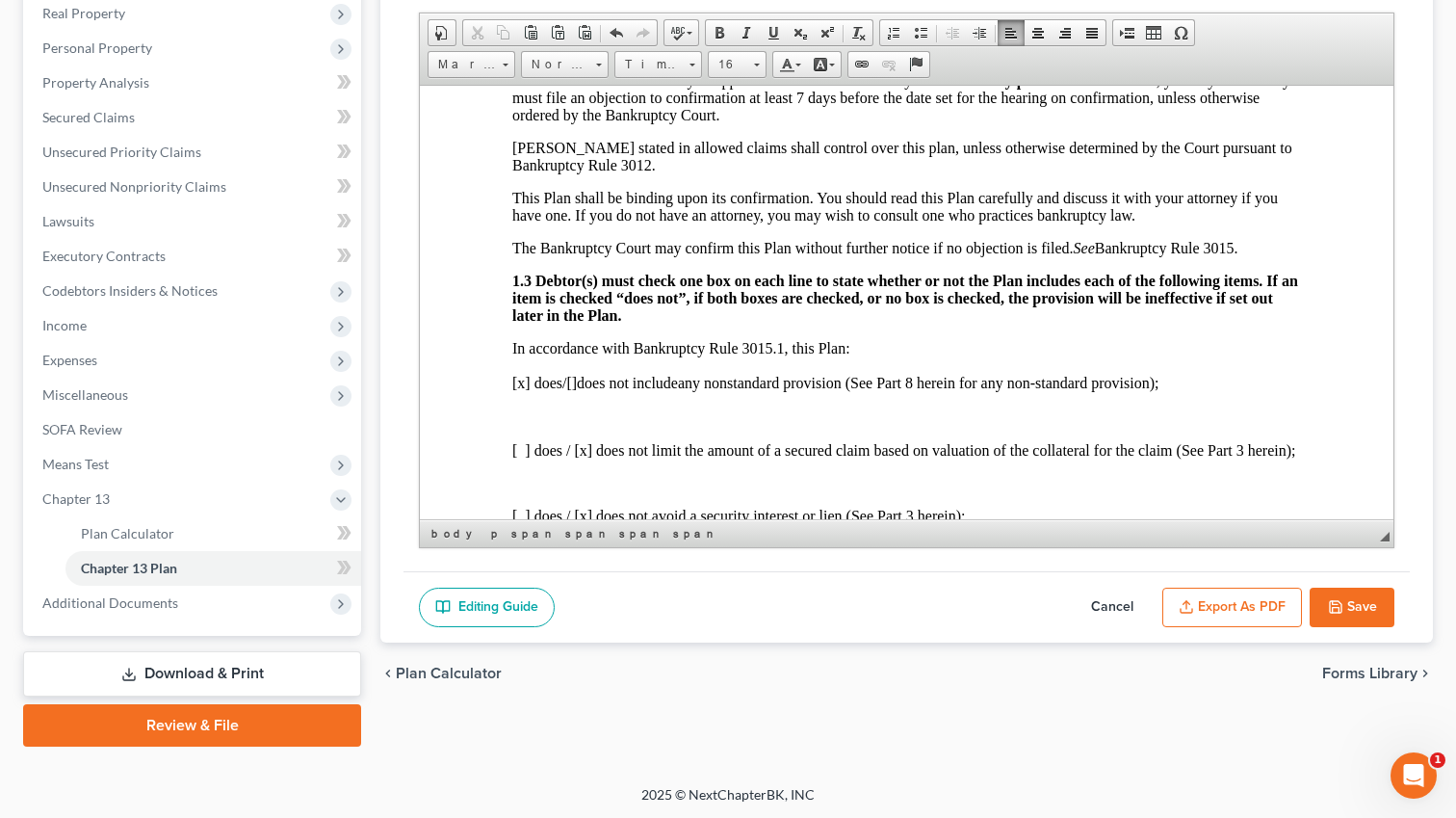
scroll to position [531, 0]
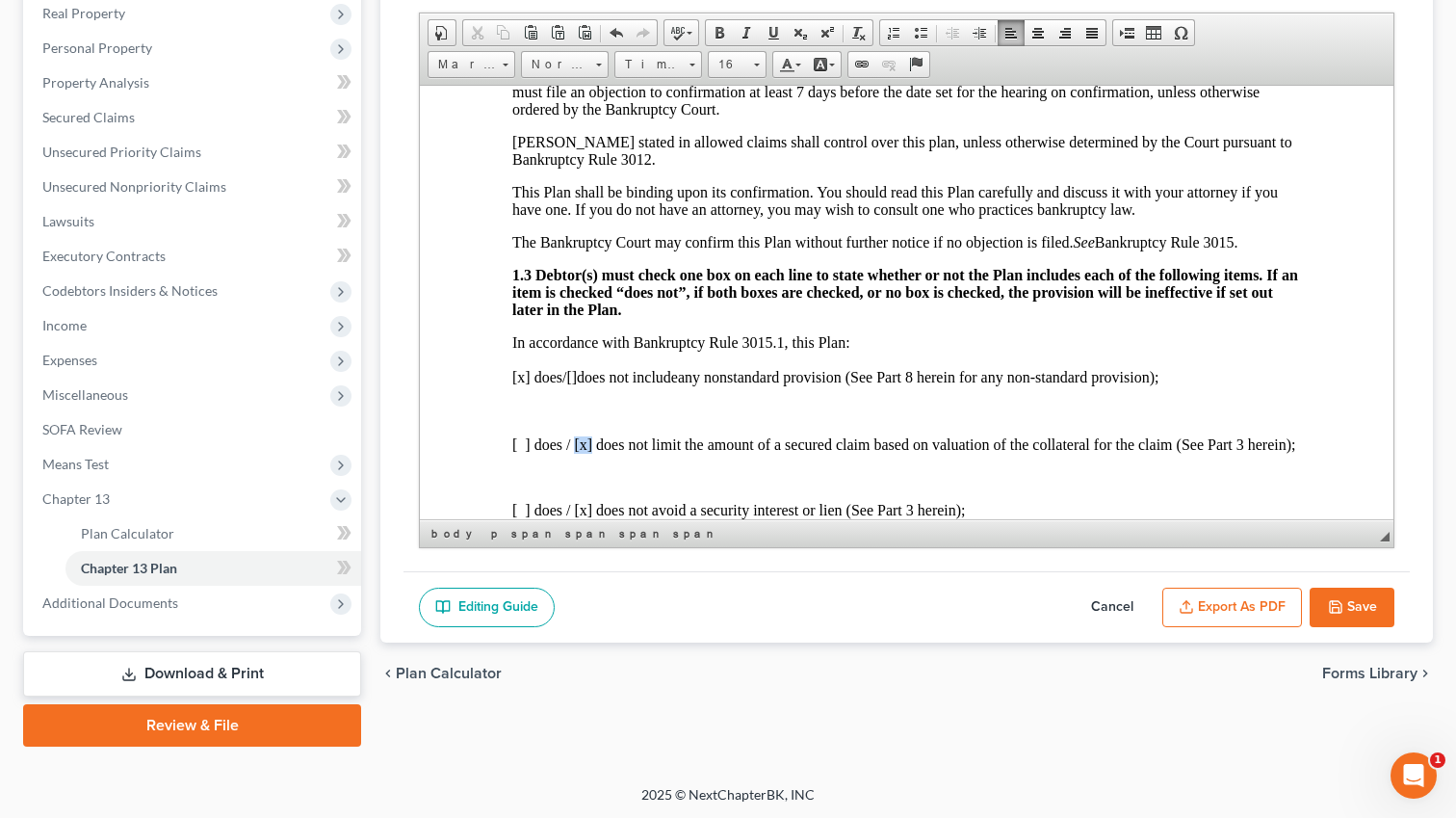
drag, startPoint x: 592, startPoint y: 462, endPoint x: 575, endPoint y: 461, distance: 17.0
click at [575, 453] on p "[ ] does / [x] does not limit the amount of a secured claim based on valuation …" at bounding box center [906, 444] width 789 height 18
copy p "[x]"
drag, startPoint x: 537, startPoint y: 384, endPoint x: 514, endPoint y: 384, distance: 23.0
click at [514, 384] on p "[ x ] does / [ ] does not include any nonstandard provision (See Part 8 herein …" at bounding box center [906, 377] width 789 height 22
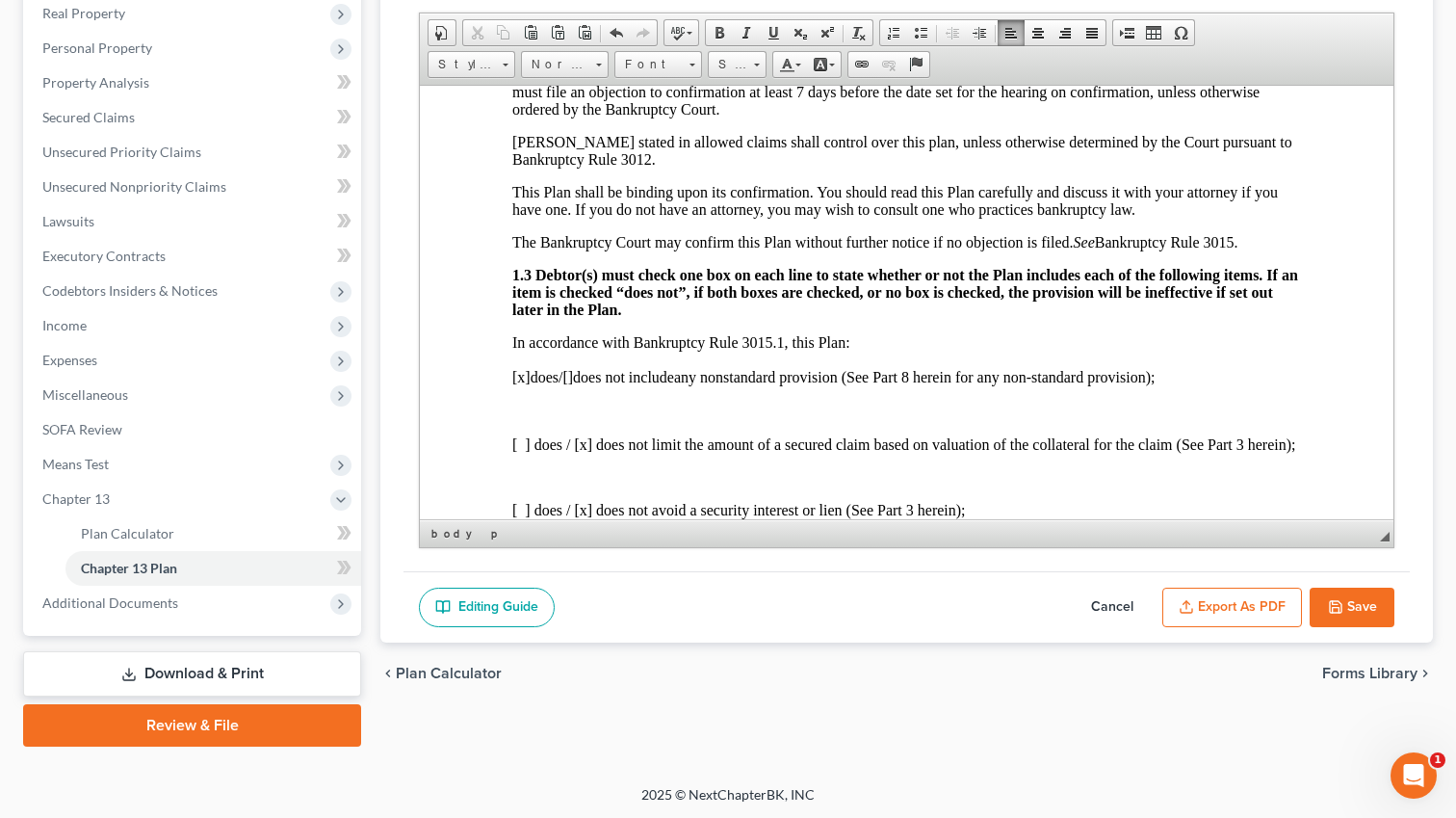
click at [1271, 600] on button "Export as PDF" at bounding box center [1233, 607] width 140 height 40
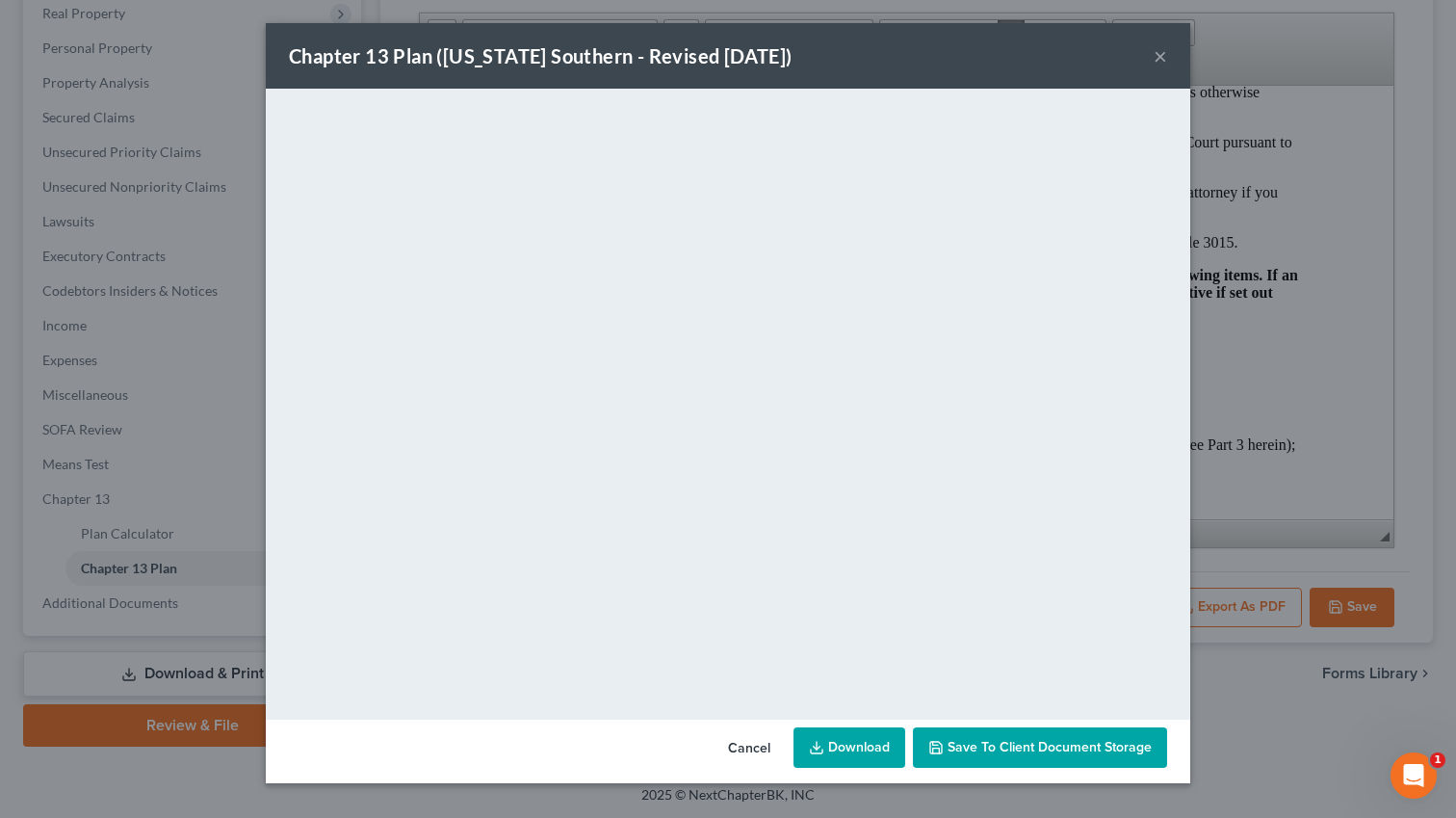
click at [1161, 60] on button "×" at bounding box center [1161, 56] width 14 height 24
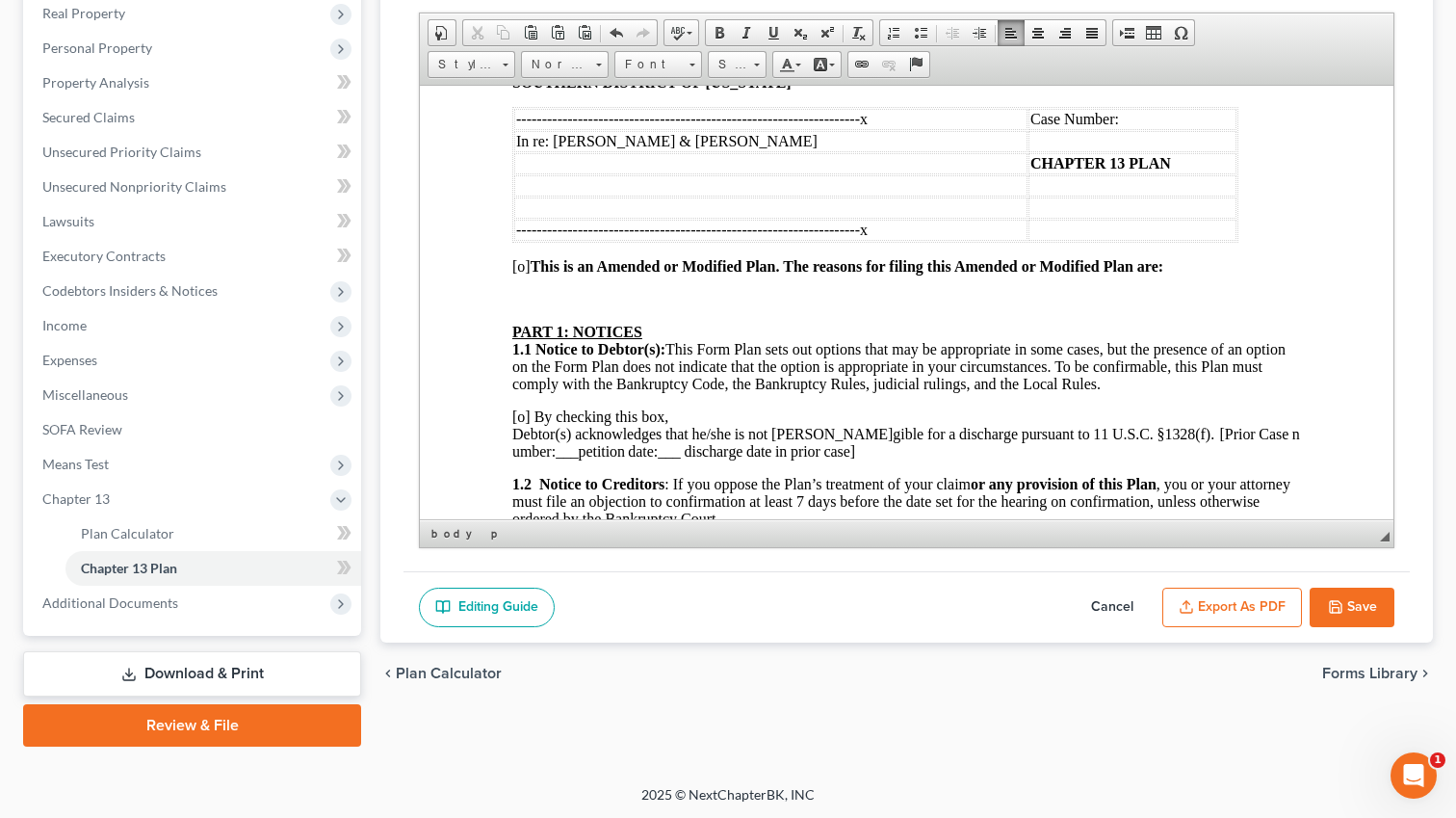
scroll to position [111, 0]
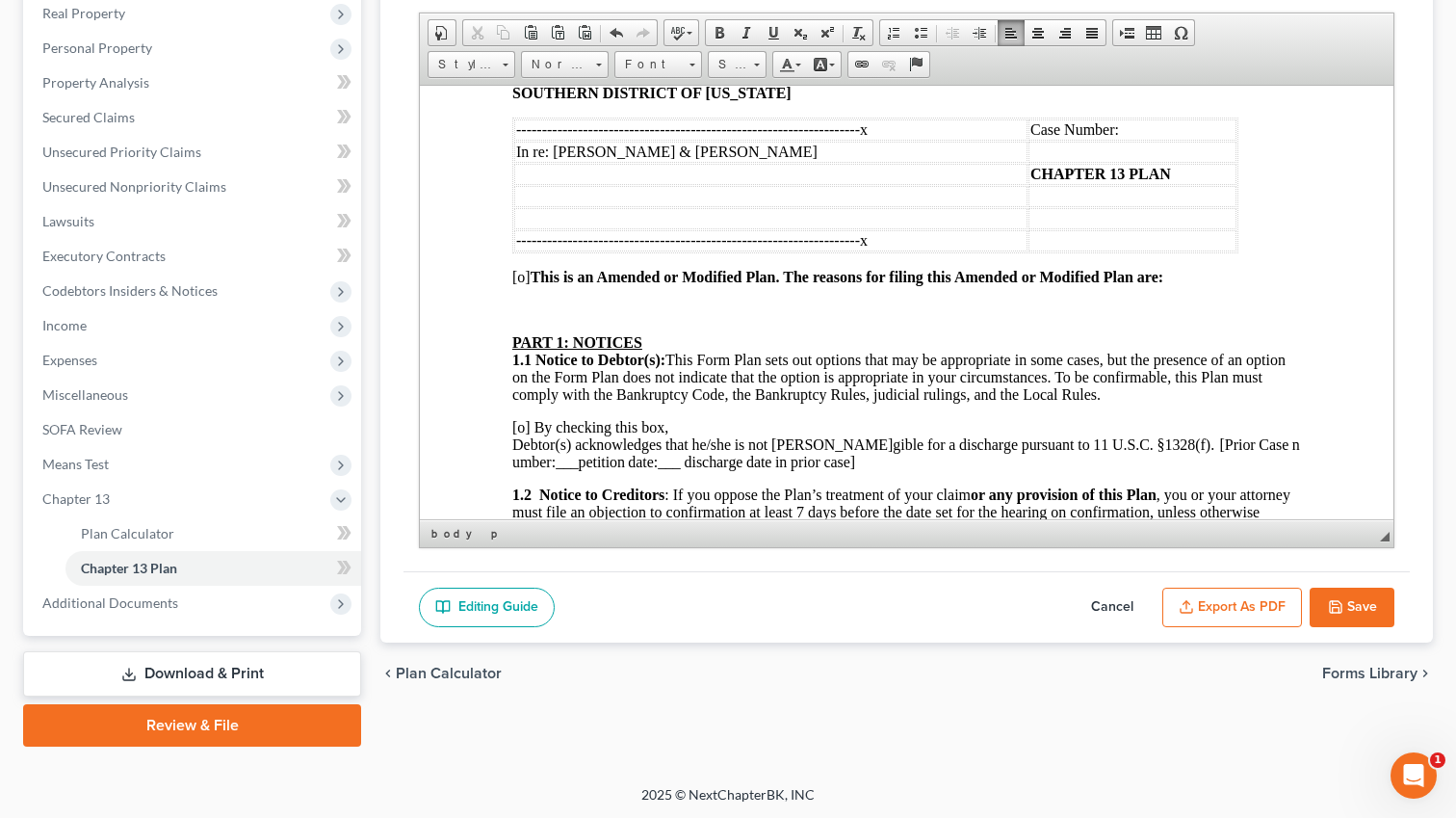
click at [534, 282] on strong "This is an Amended or Modified Plan. The reasons for filing this Amended or Mod…" at bounding box center [848, 275] width 633 height 17
drag, startPoint x: 531, startPoint y: 283, endPoint x: 510, endPoint y: 283, distance: 21.0
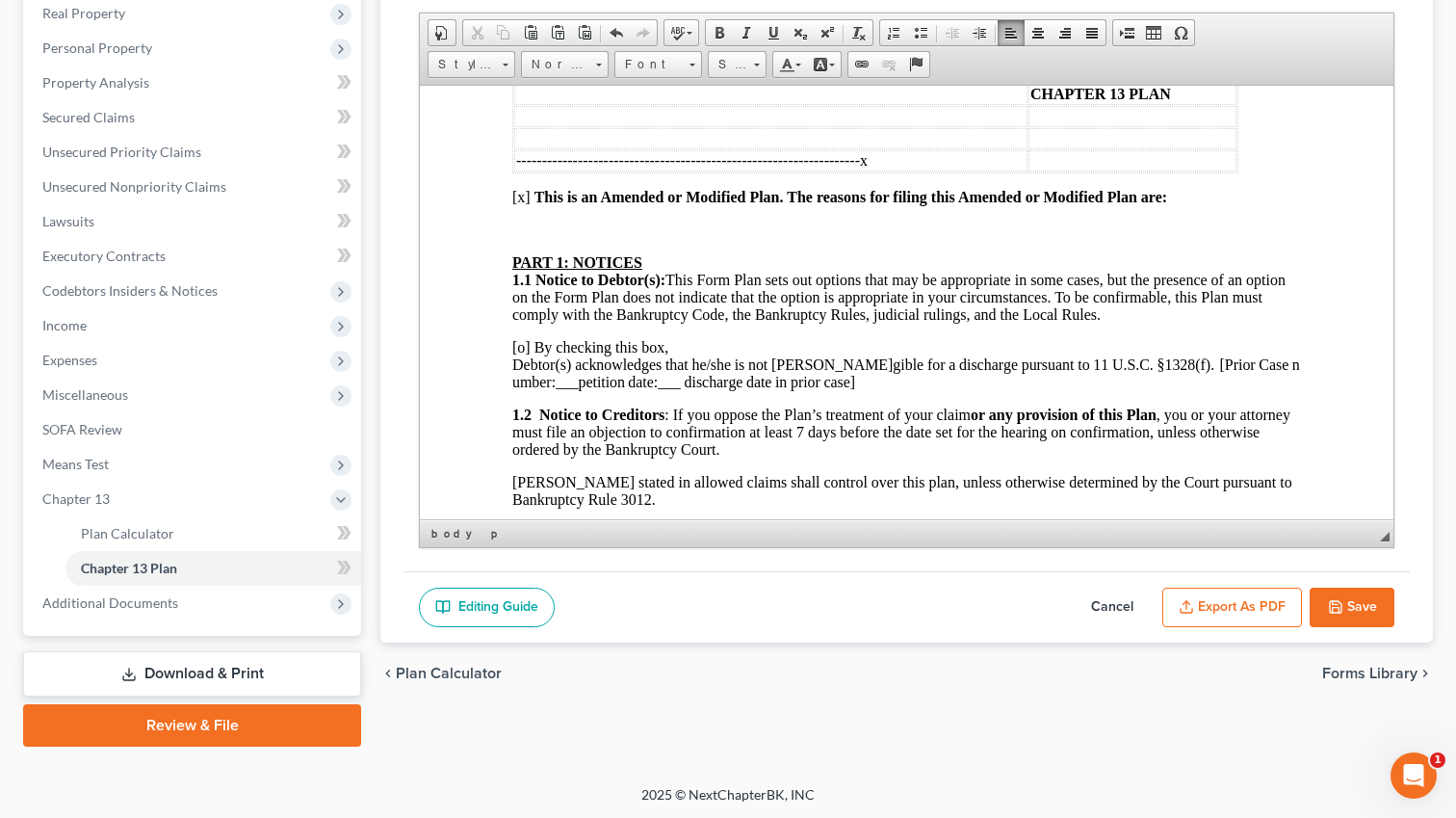
scroll to position [232, 0]
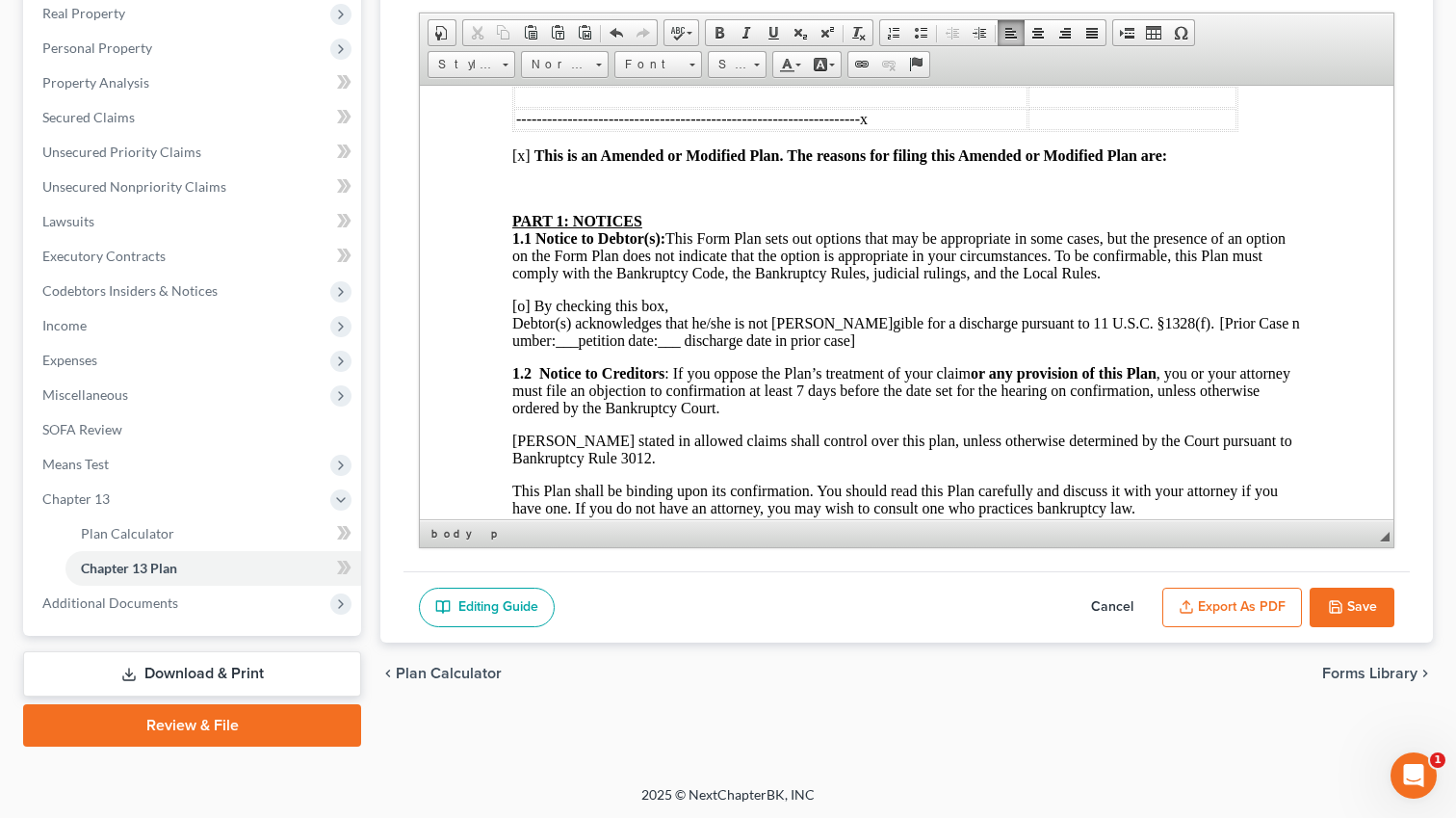
click at [1232, 611] on button "Export as PDF" at bounding box center [1233, 607] width 140 height 40
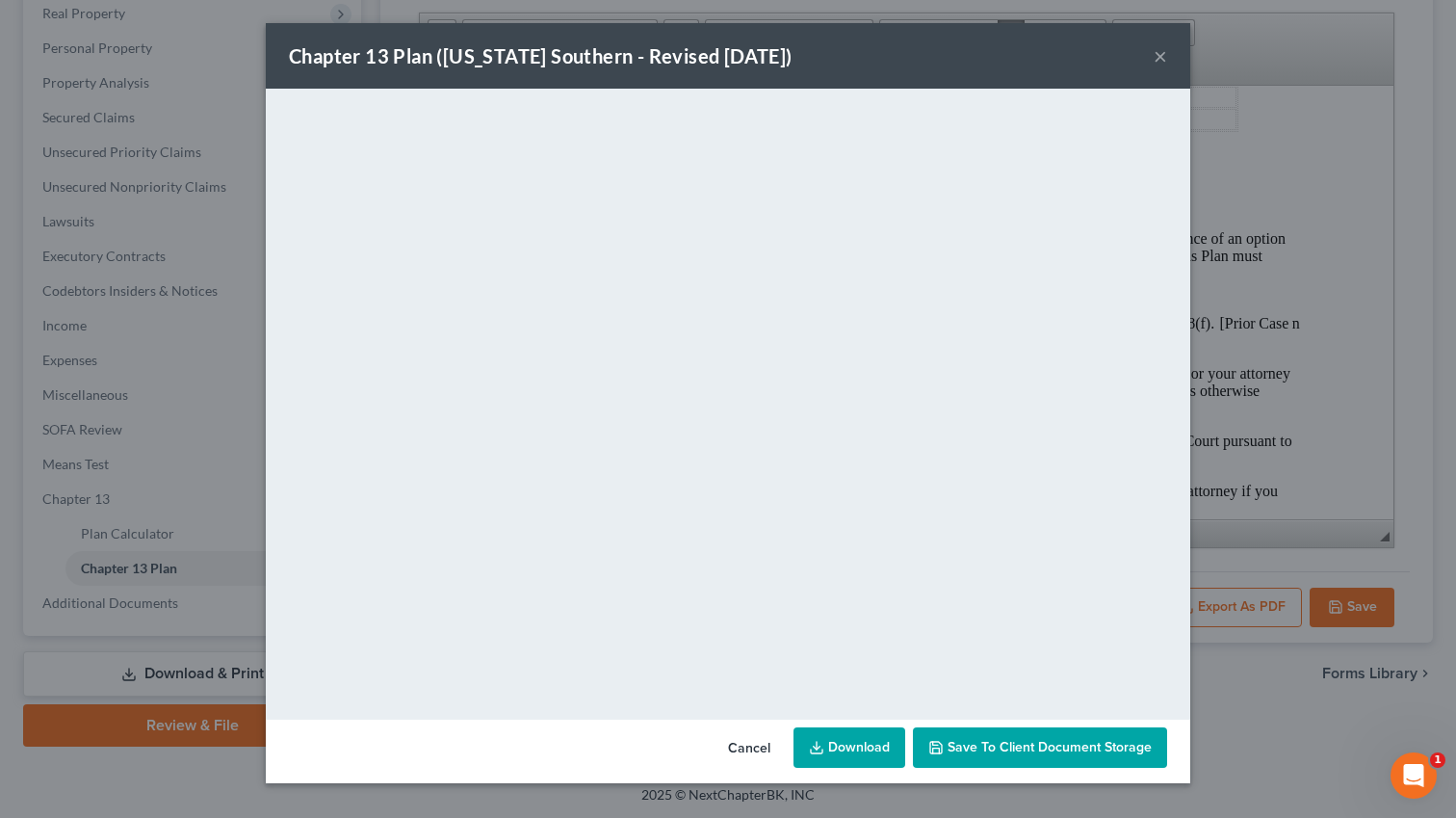
click at [1230, 433] on div "Chapter 13 Plan ([US_STATE] Southern - Revised [DATE]) × <object ng-attr-data='…" at bounding box center [728, 409] width 1456 height 818
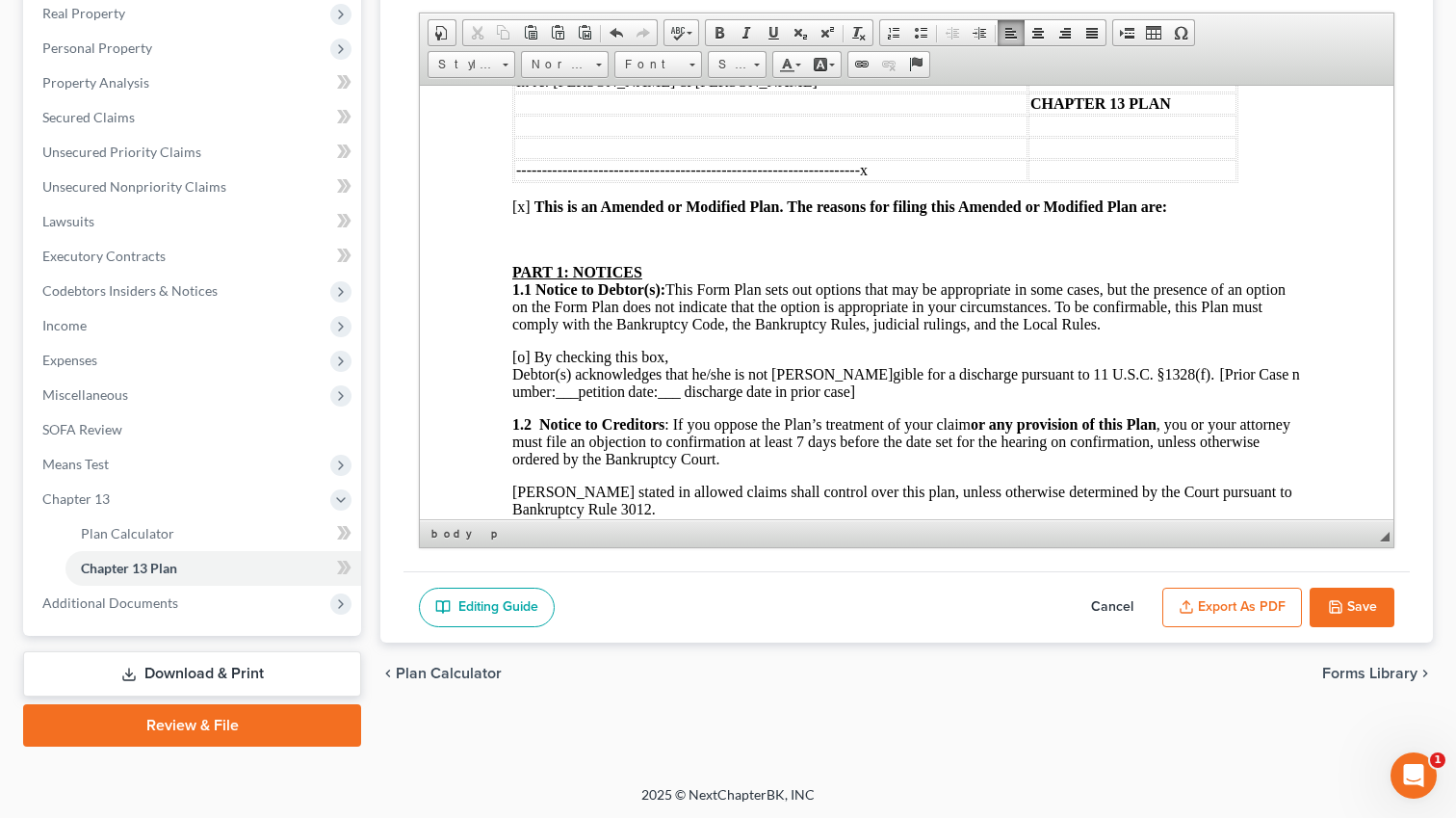
scroll to position [107, 0]
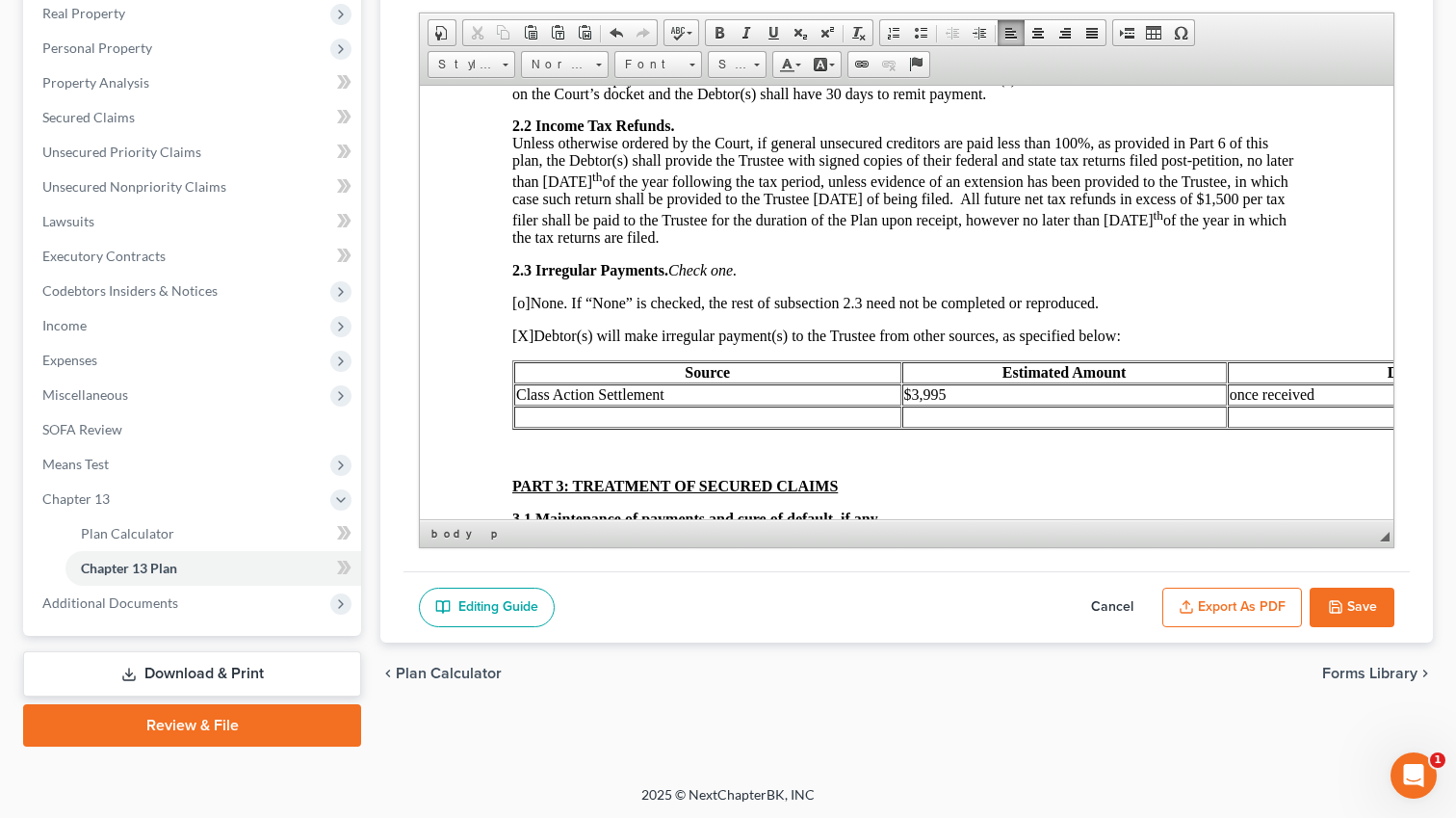
scroll to position [1382, 0]
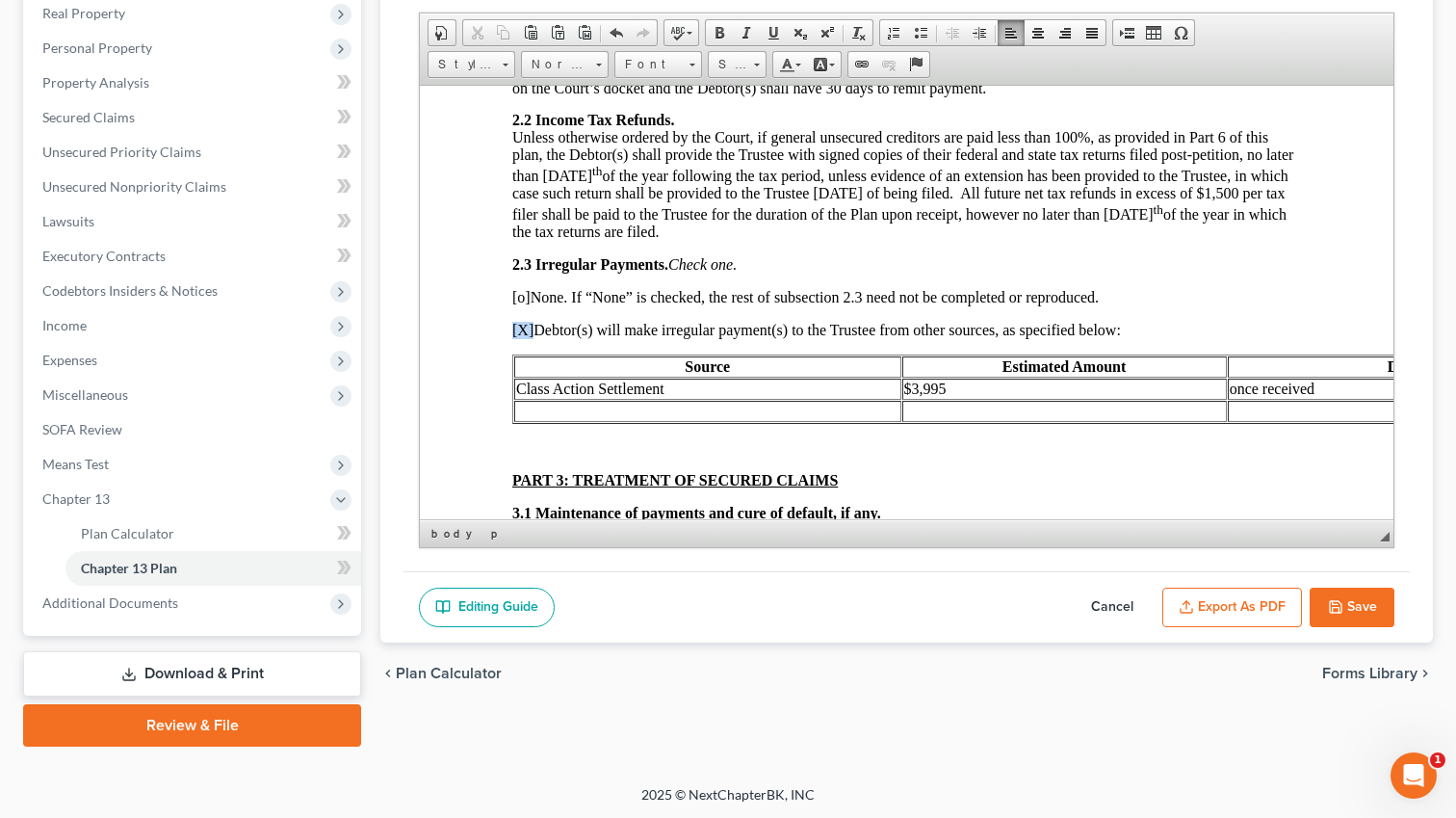
drag, startPoint x: 534, startPoint y: 355, endPoint x: 513, endPoint y: 354, distance: 21.0
click at [513, 337] on span "[X] Debtor(s) will make irregular payment(s) to the Trustee from other sources,…" at bounding box center [816, 328] width 608 height 17
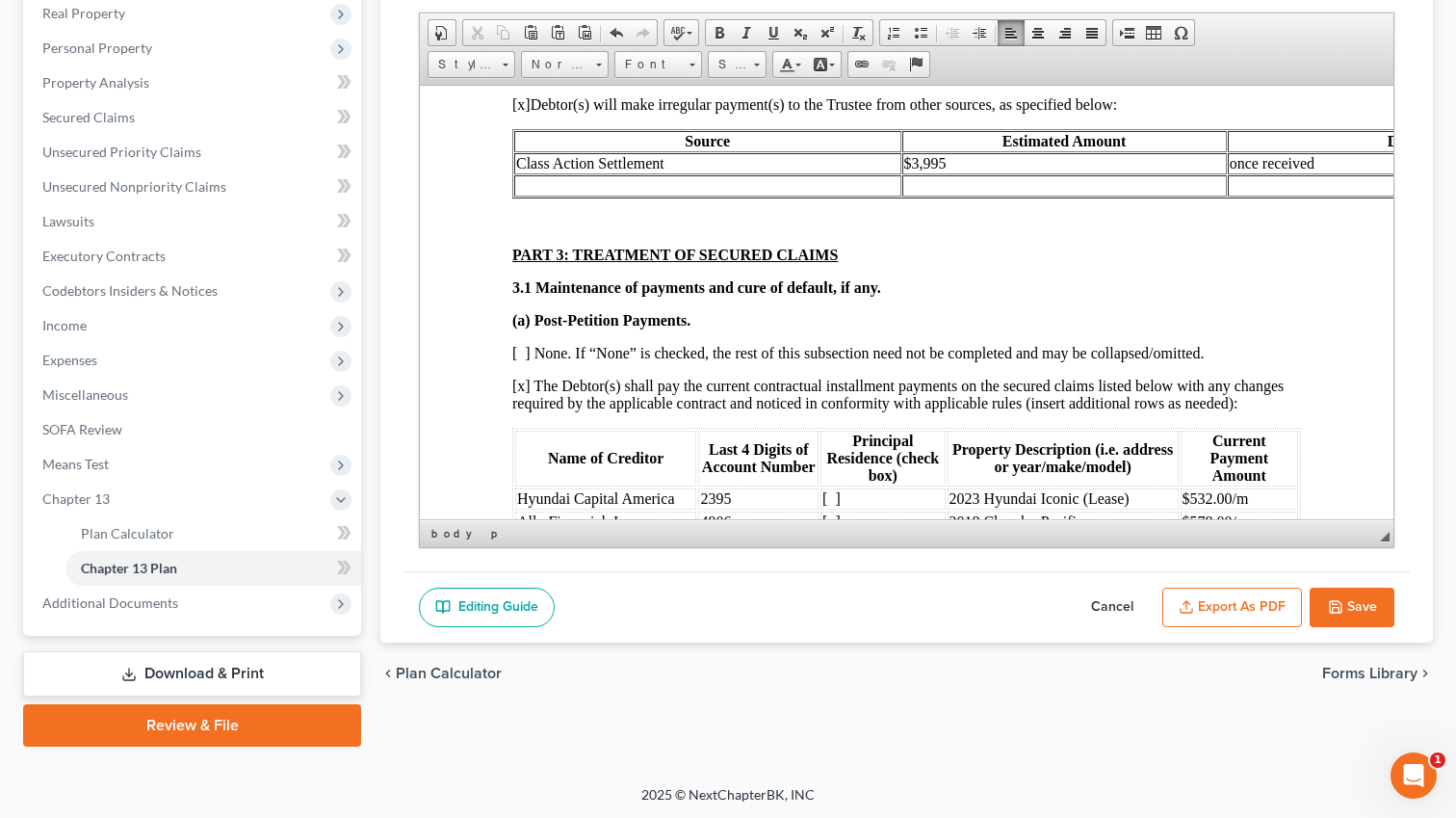
scroll to position [1616, 0]
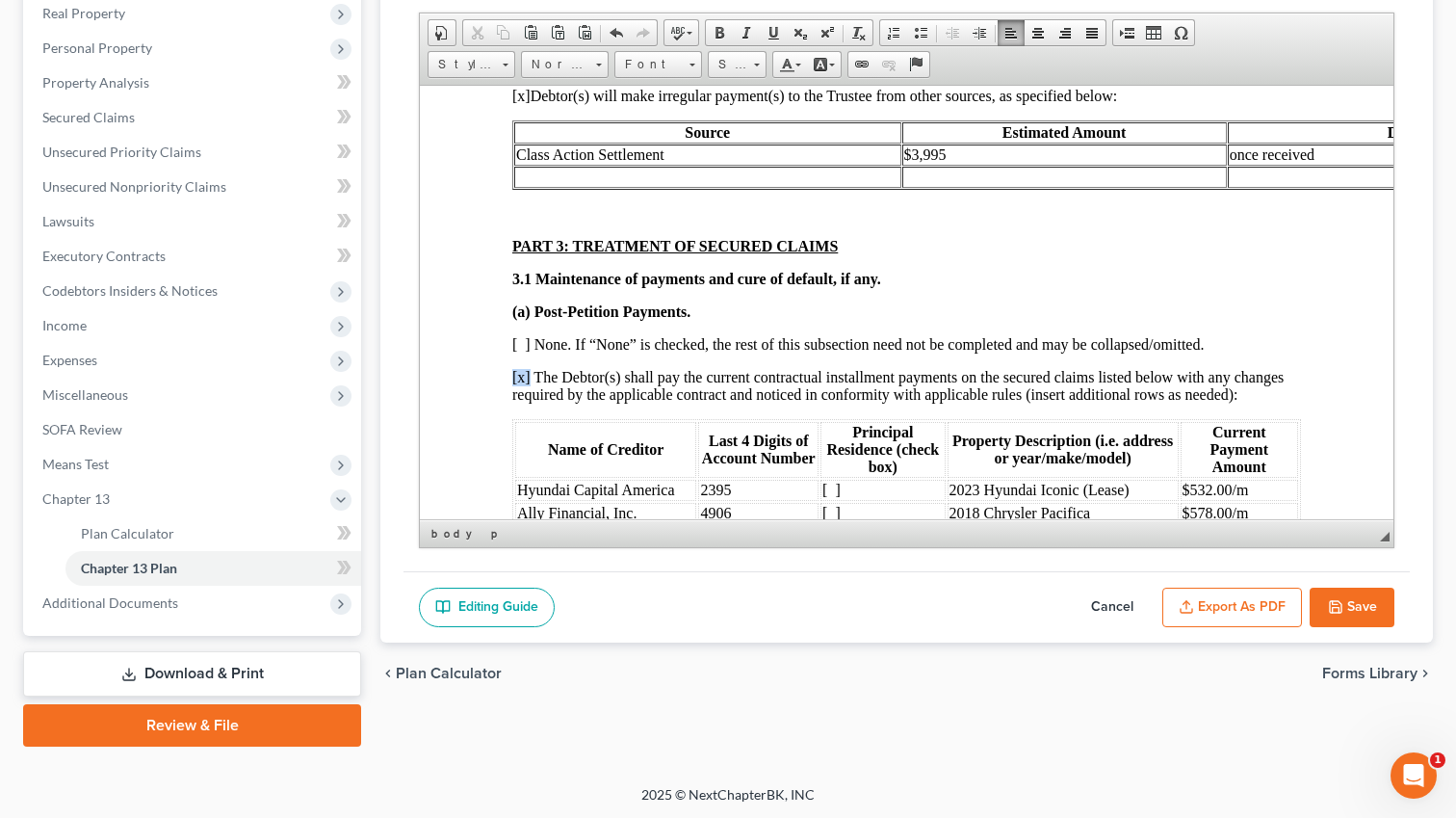
drag, startPoint x: 531, startPoint y: 407, endPoint x: 511, endPoint y: 407, distance: 20.0
click at [512, 402] on span "[x] The Debtor(s) shall pay the current contractual installment payments on the…" at bounding box center [898, 385] width 771 height 33
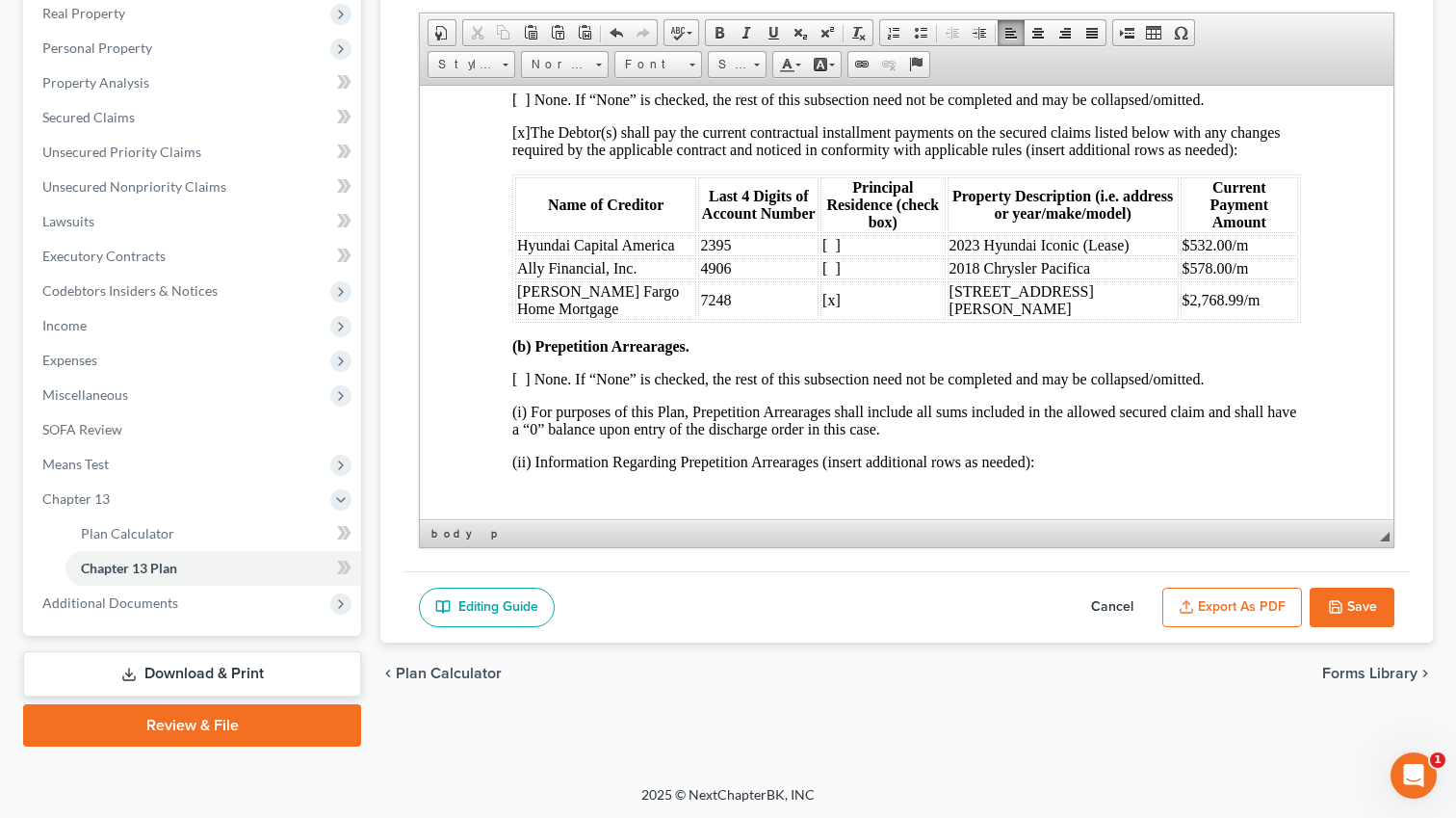
scroll to position [1872, 0]
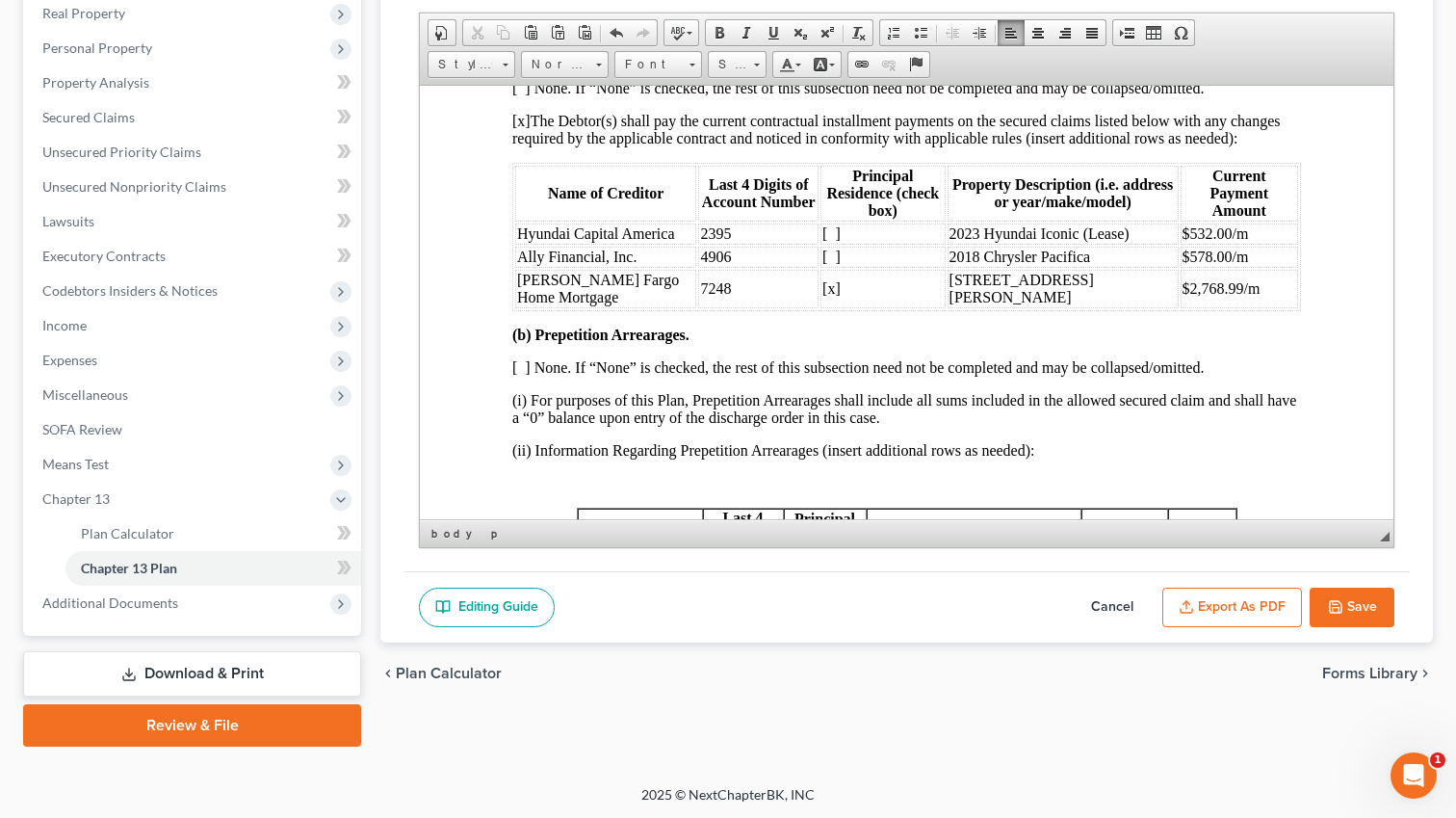
click at [1263, 608] on button "Export as PDF" at bounding box center [1233, 607] width 140 height 40
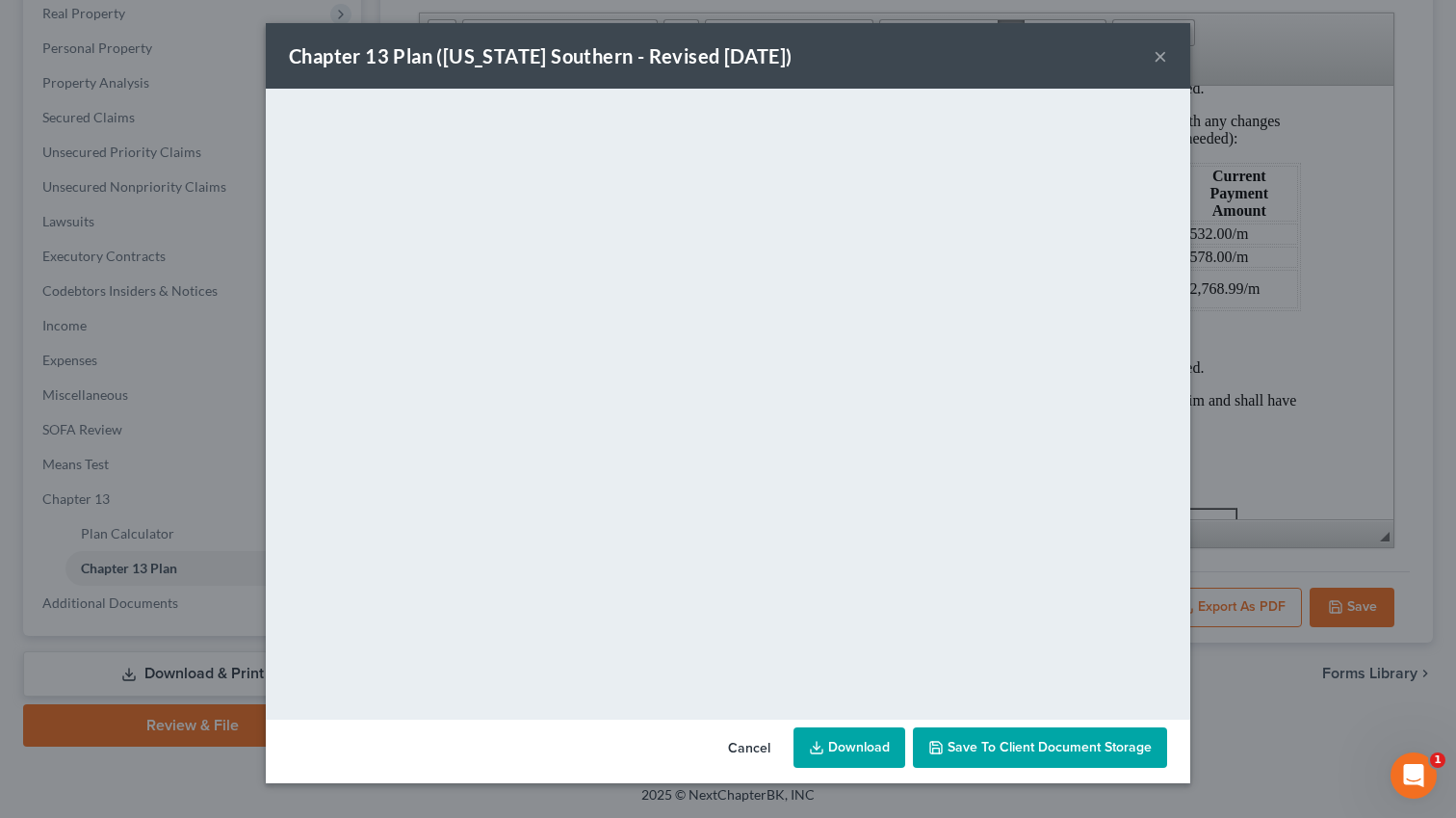
click at [1223, 330] on div "Chapter 13 Plan ([US_STATE] Southern - Revised [DATE]) × <object ng-attr-data='…" at bounding box center [728, 409] width 1456 height 818
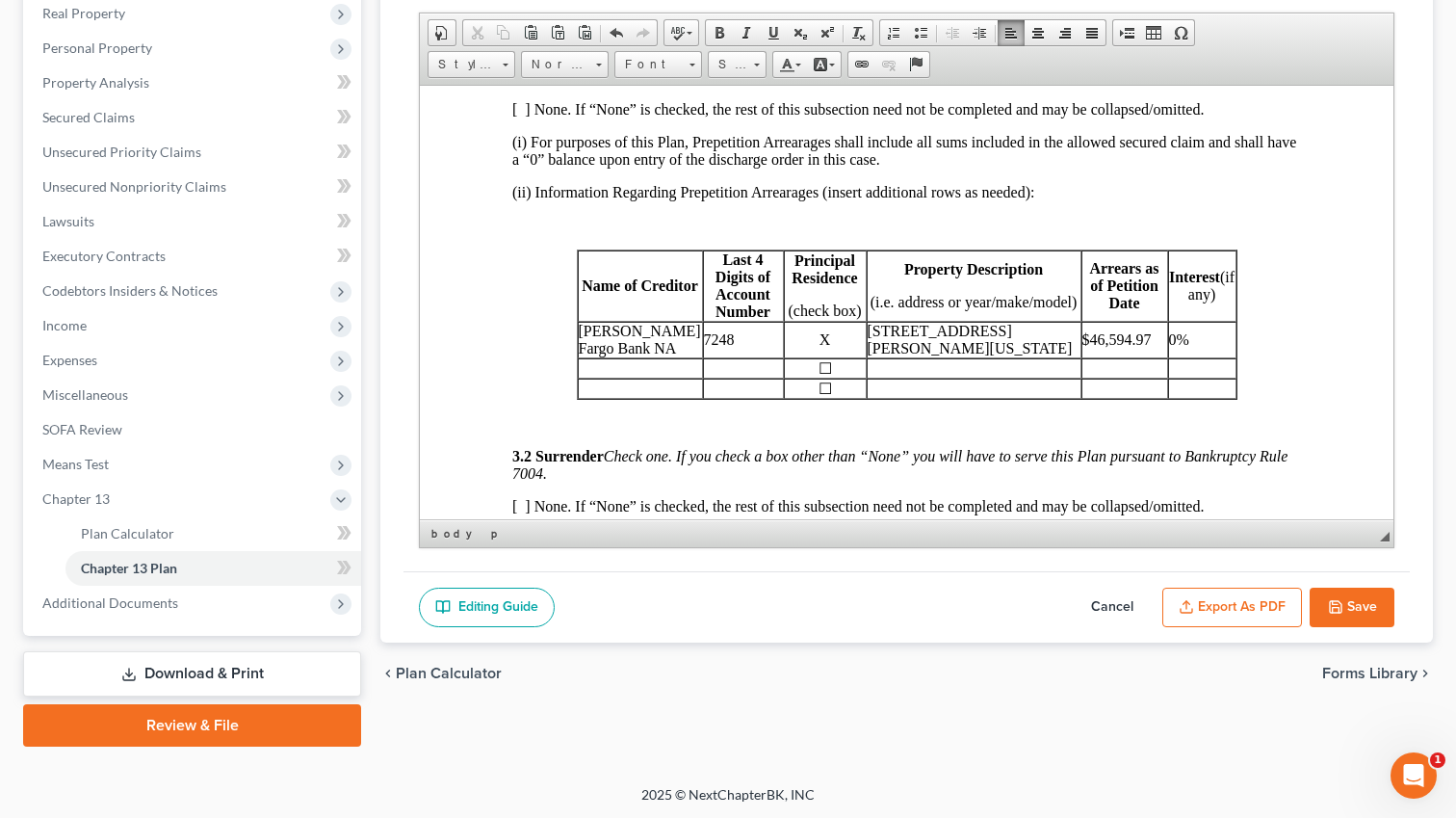
scroll to position [2166, 0]
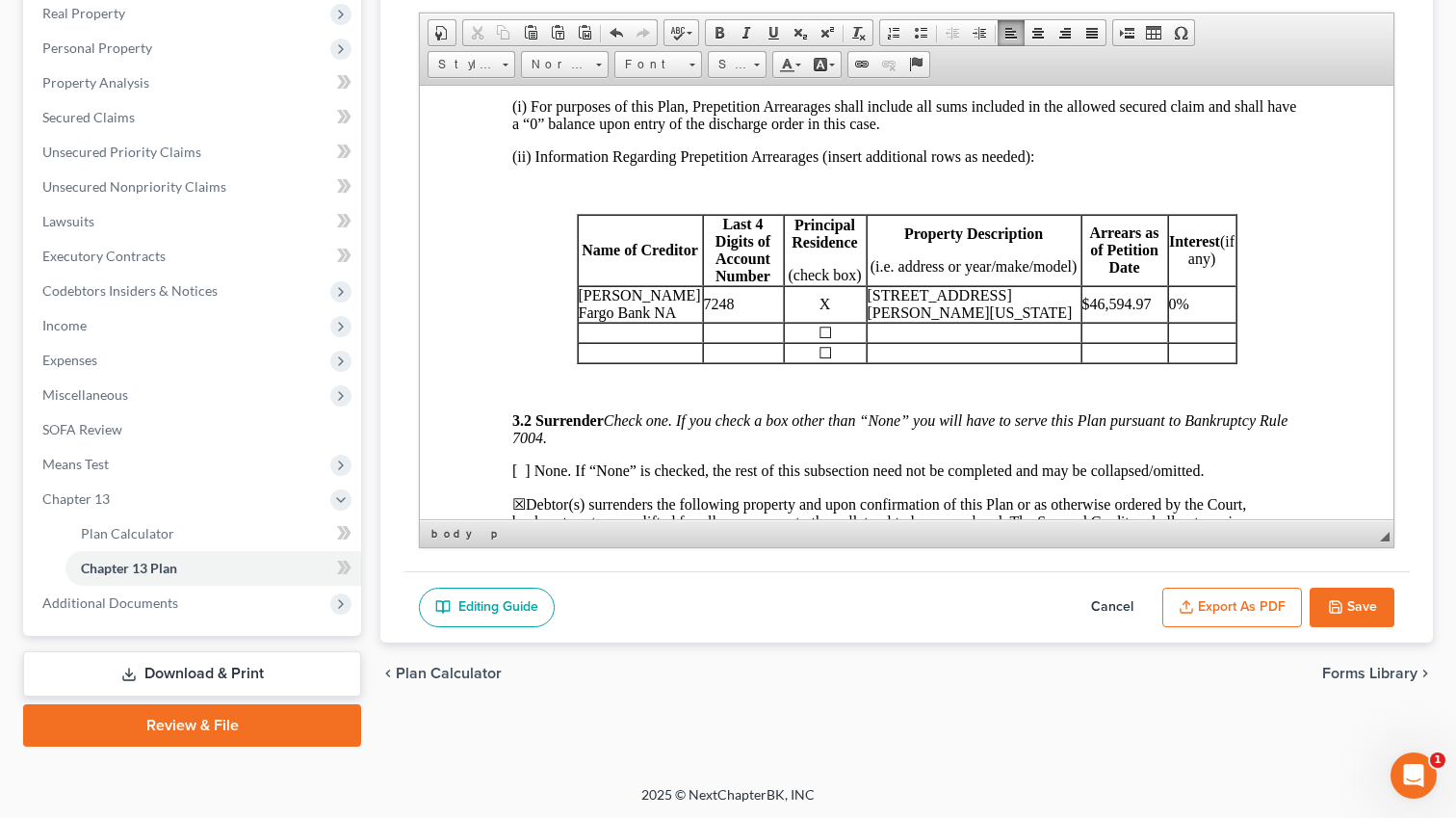
drag, startPoint x: 955, startPoint y: 366, endPoint x: 871, endPoint y: 348, distance: 85.9
click at [871, 320] on p "[STREET_ADDRESS][PERSON_NAME][US_STATE]" at bounding box center [974, 303] width 213 height 34
copy p "[STREET_ADDRESS][PERSON_NAME][US_STATE]"
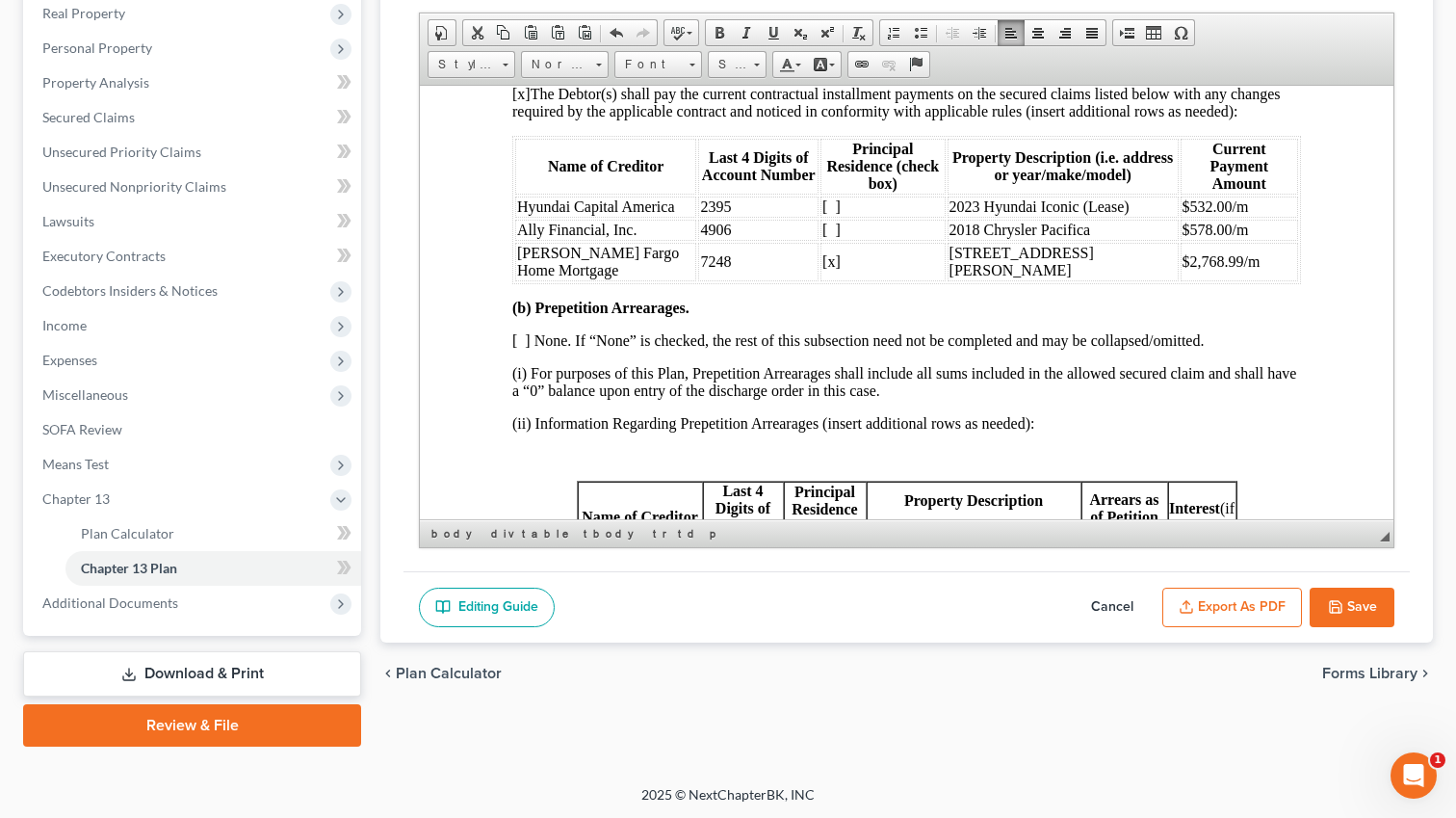
scroll to position [1830, 0]
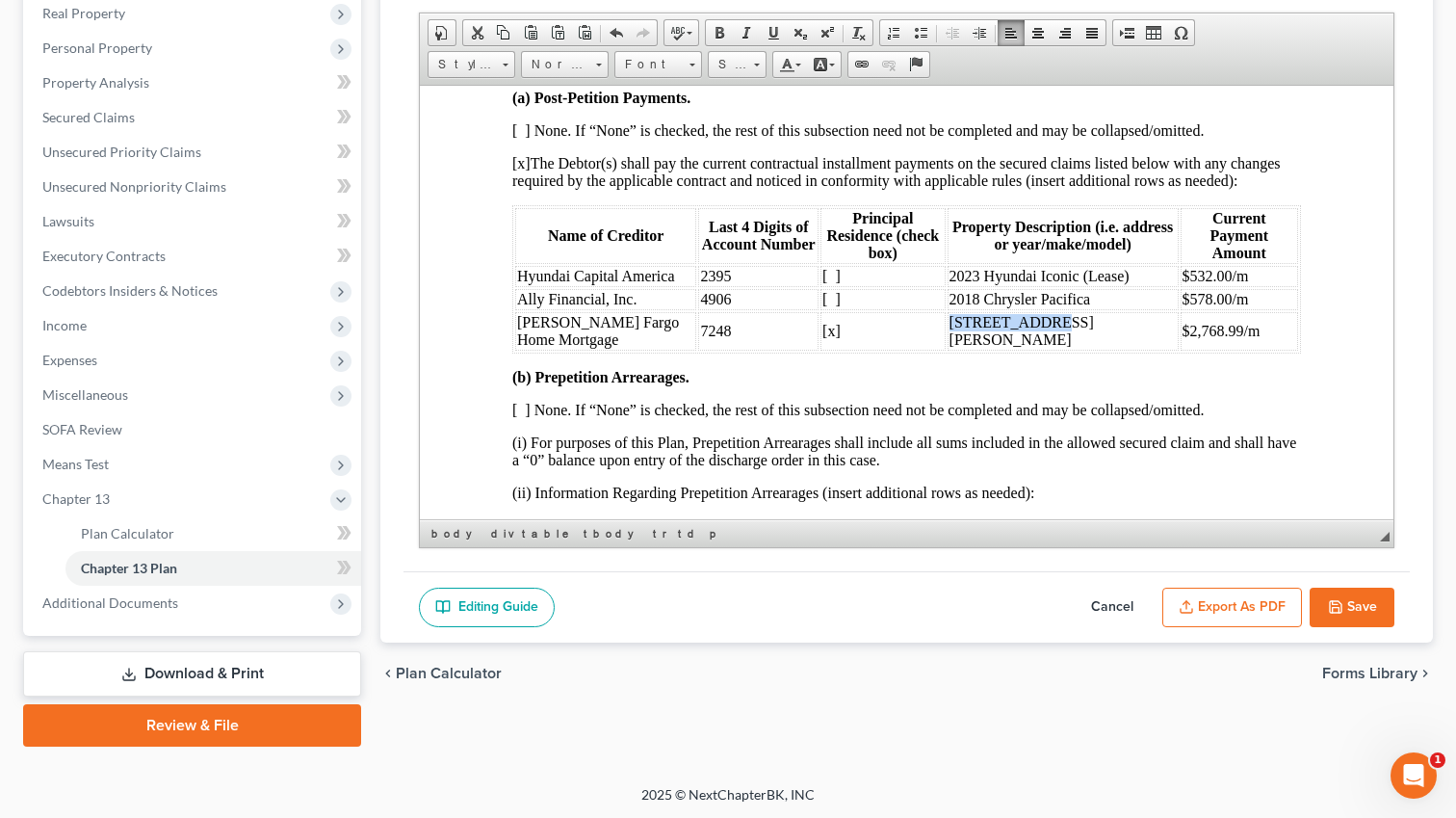
drag, startPoint x: 1037, startPoint y: 377, endPoint x: 924, endPoint y: 377, distance: 113.0
click at [947, 350] on td "[STREET_ADDRESS][PERSON_NAME]" at bounding box center [1063, 330] width 231 height 38
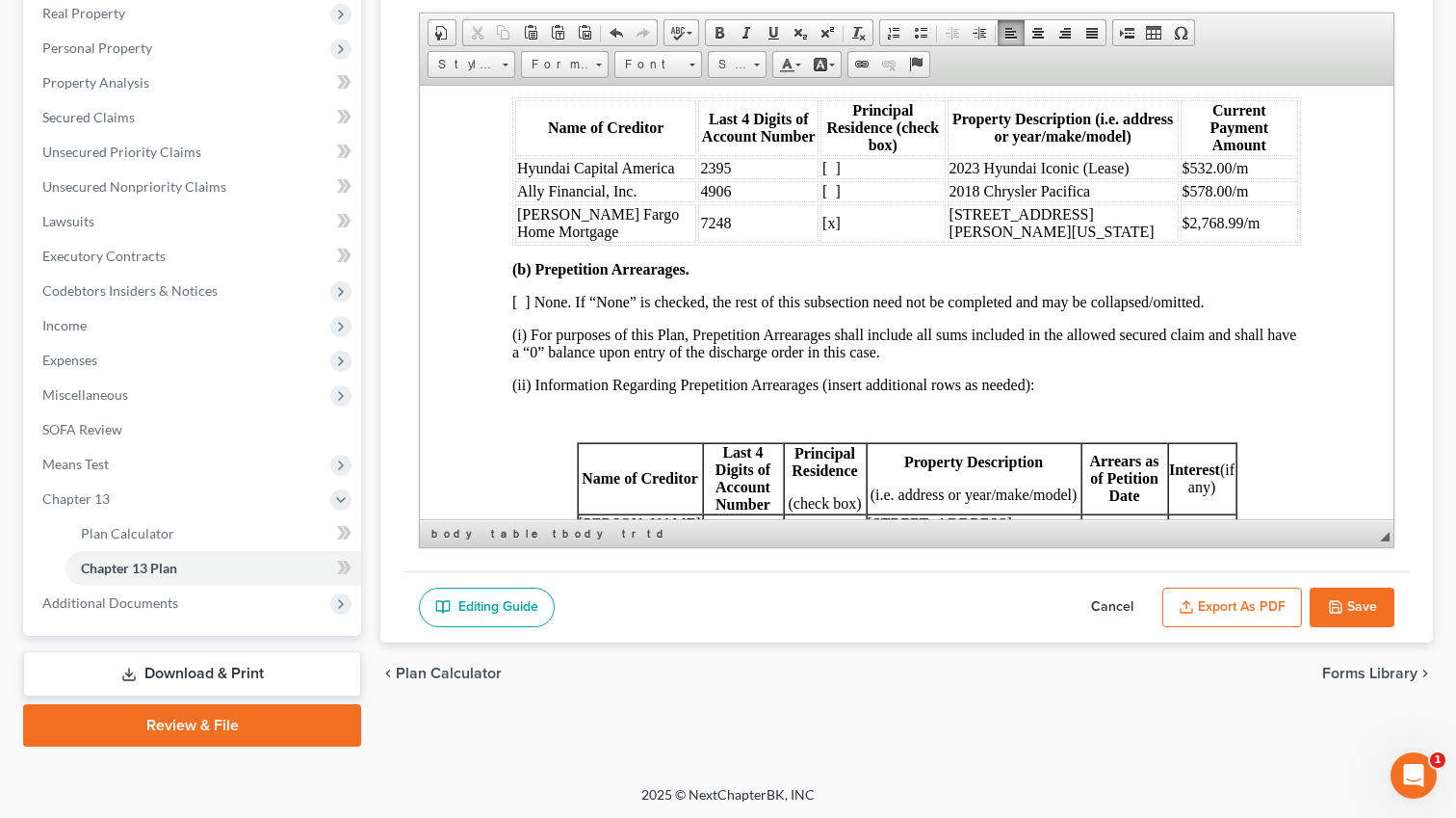
scroll to position [1940, 0]
drag, startPoint x: 803, startPoint y: 267, endPoint x: 781, endPoint y: 270, distance: 22.2
click at [821, 240] on td "[x]" at bounding box center [883, 219] width 124 height 38
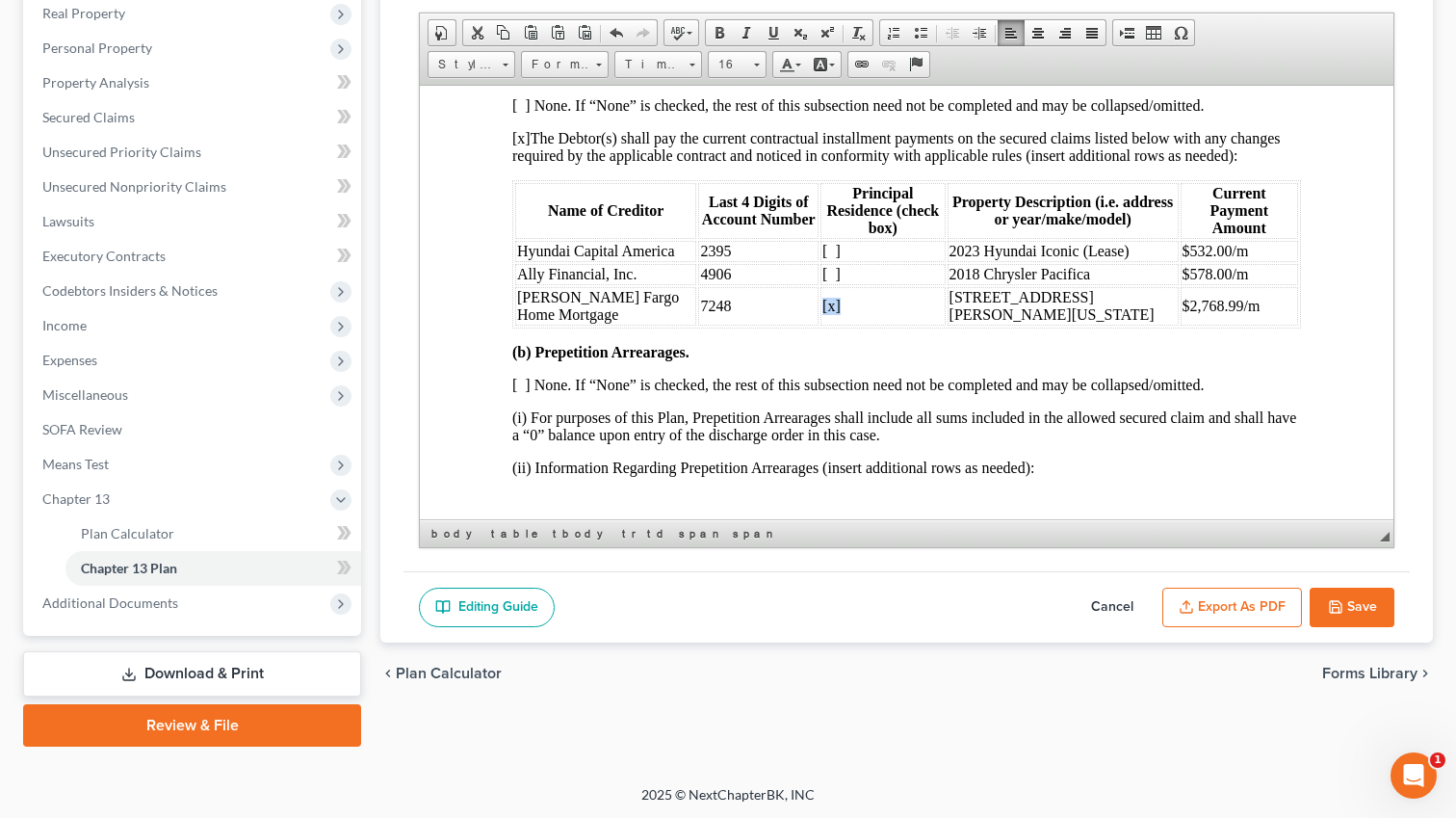
scroll to position [1801, 0]
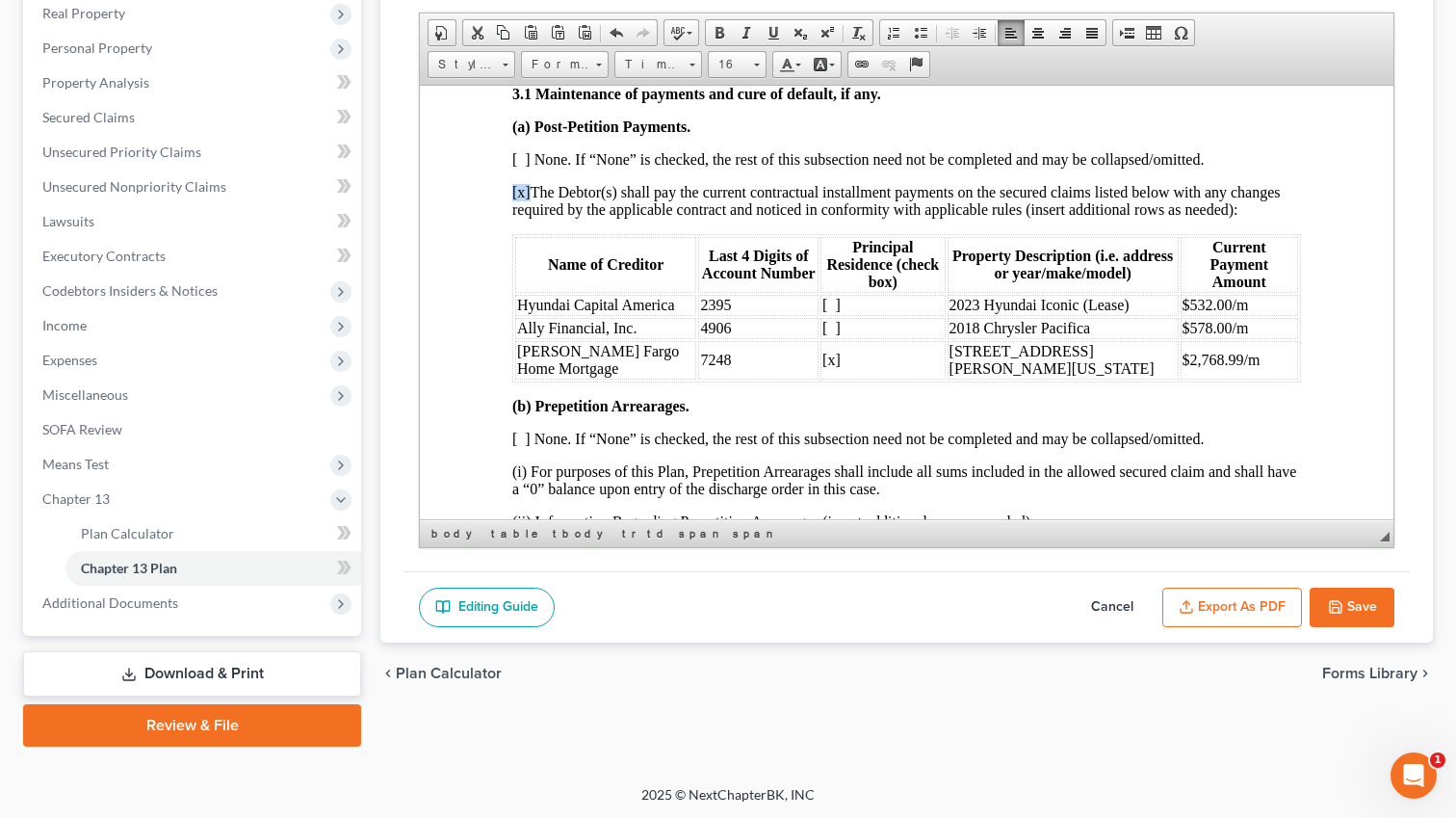
drag, startPoint x: 529, startPoint y: 219, endPoint x: 512, endPoint y: 220, distance: 17.0
click at [512, 217] on p "[x] The Debtor(s) shall pay the current contractual installment payments on the…" at bounding box center [906, 200] width 789 height 34
copy p "[x]"
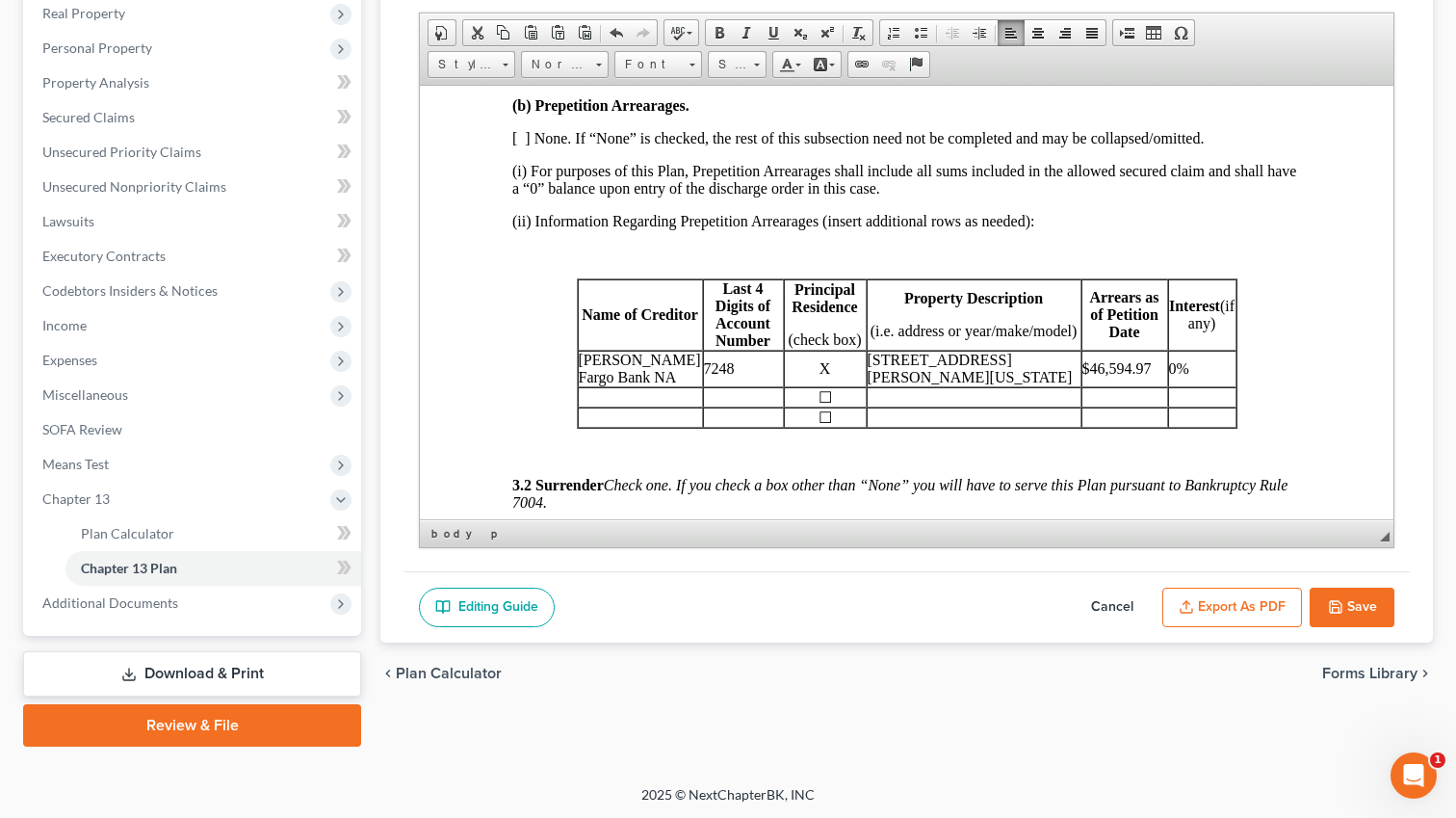
scroll to position [2112, 0]
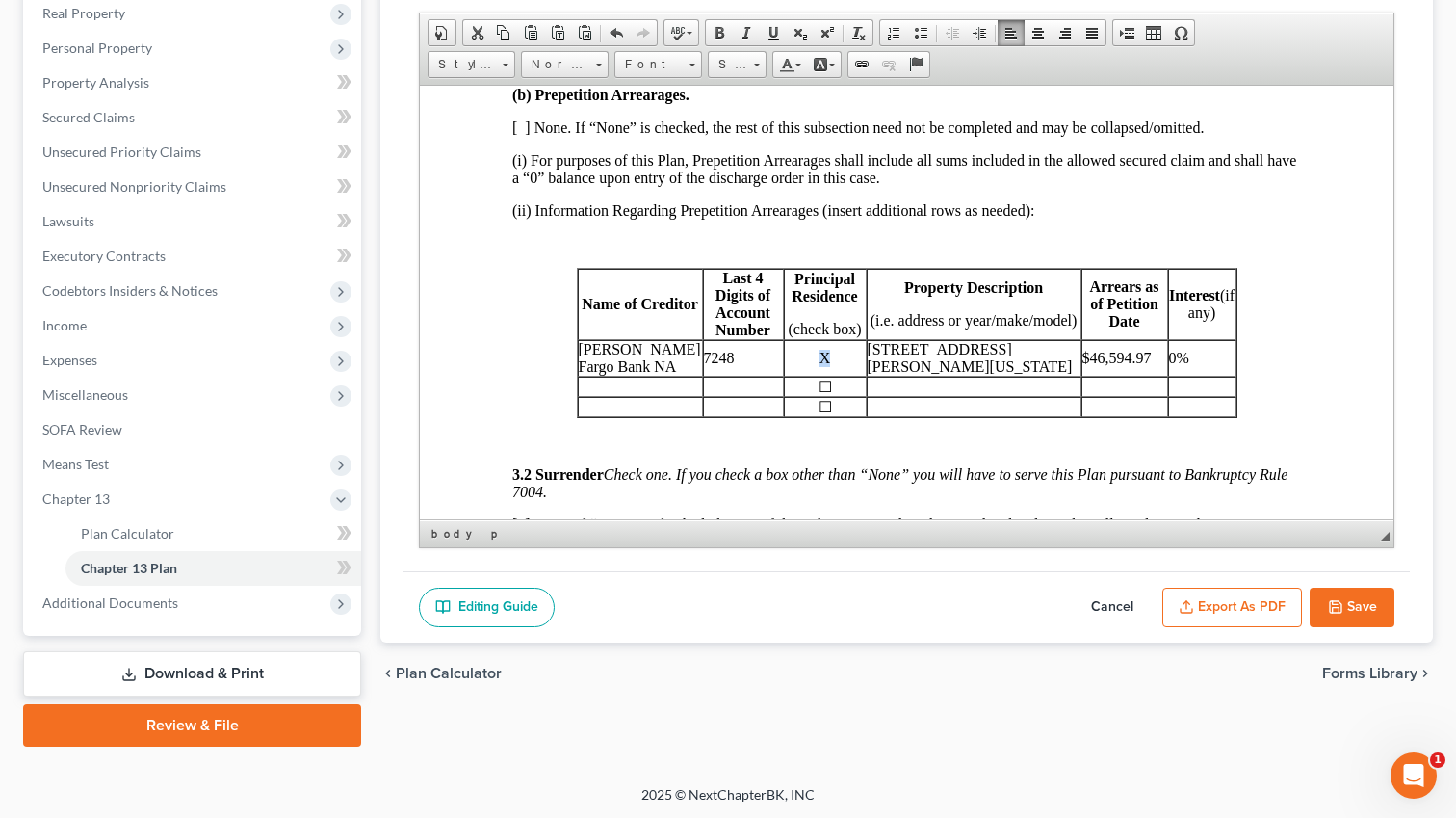
drag, startPoint x: 828, startPoint y: 415, endPoint x: 816, endPoint y: 415, distance: 12.0
click at [816, 366] on p "X" at bounding box center [825, 358] width 81 height 18
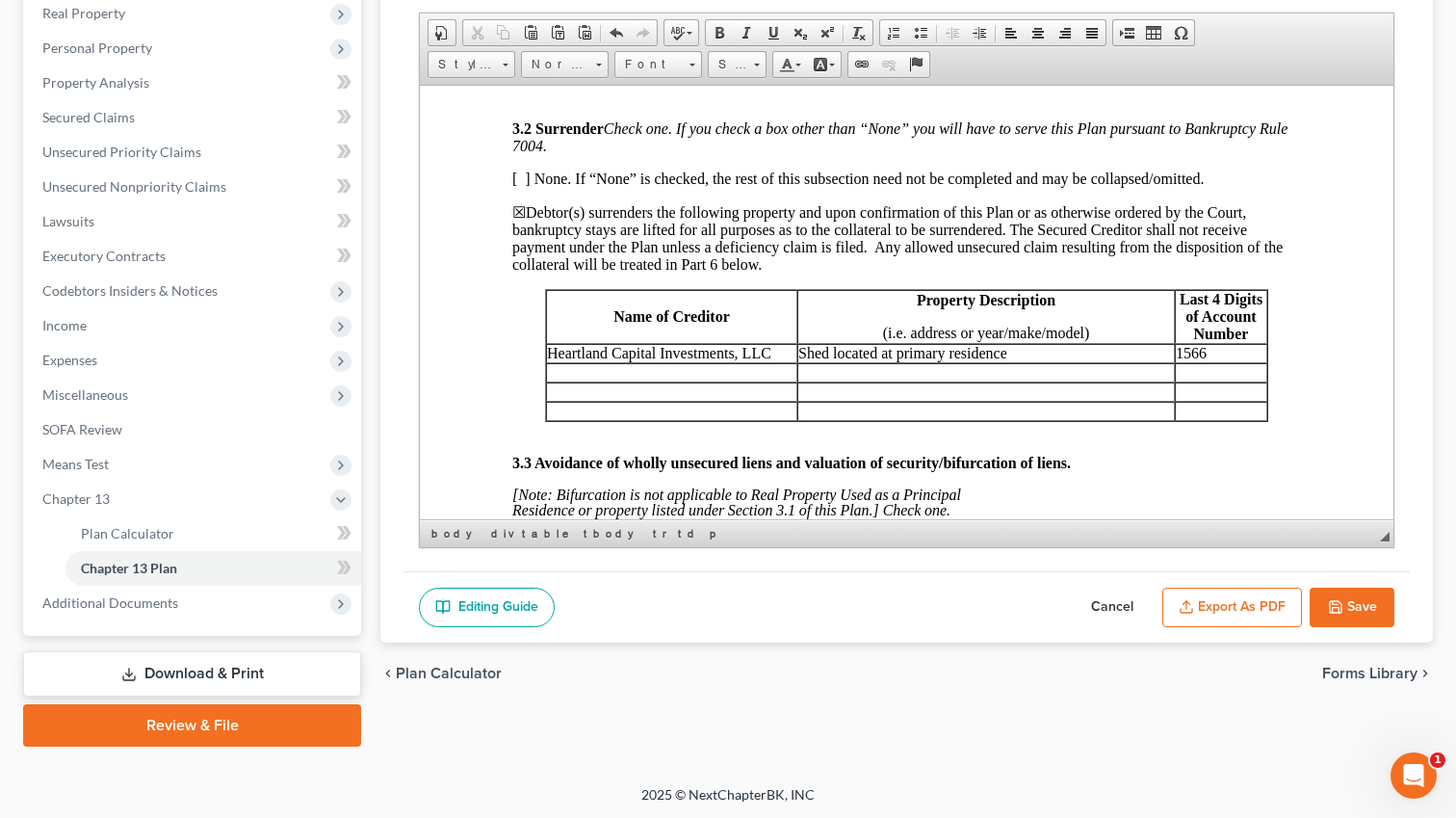
scroll to position [2473, 0]
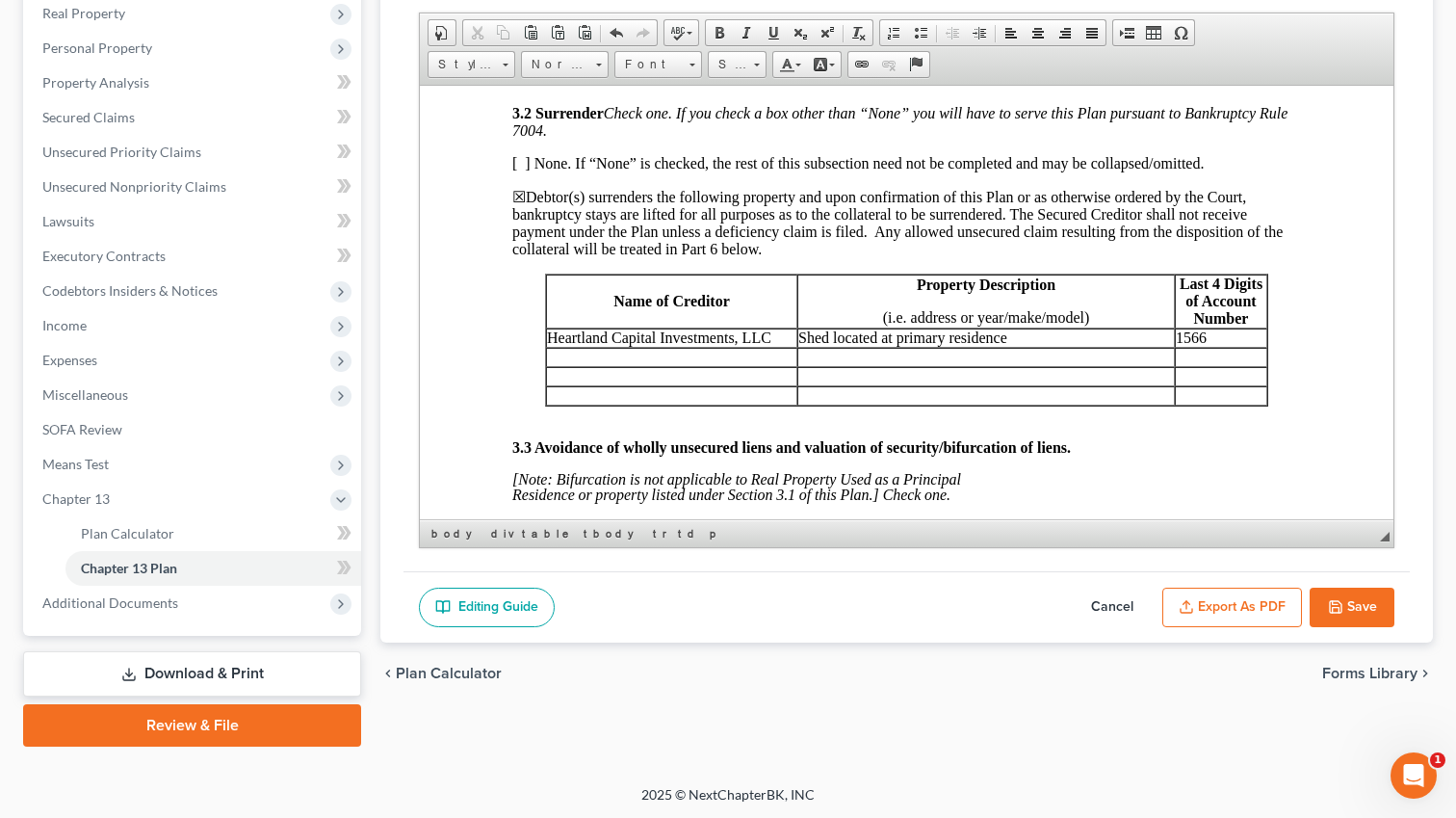
click at [1202, 603] on button "Export as PDF" at bounding box center [1233, 607] width 140 height 40
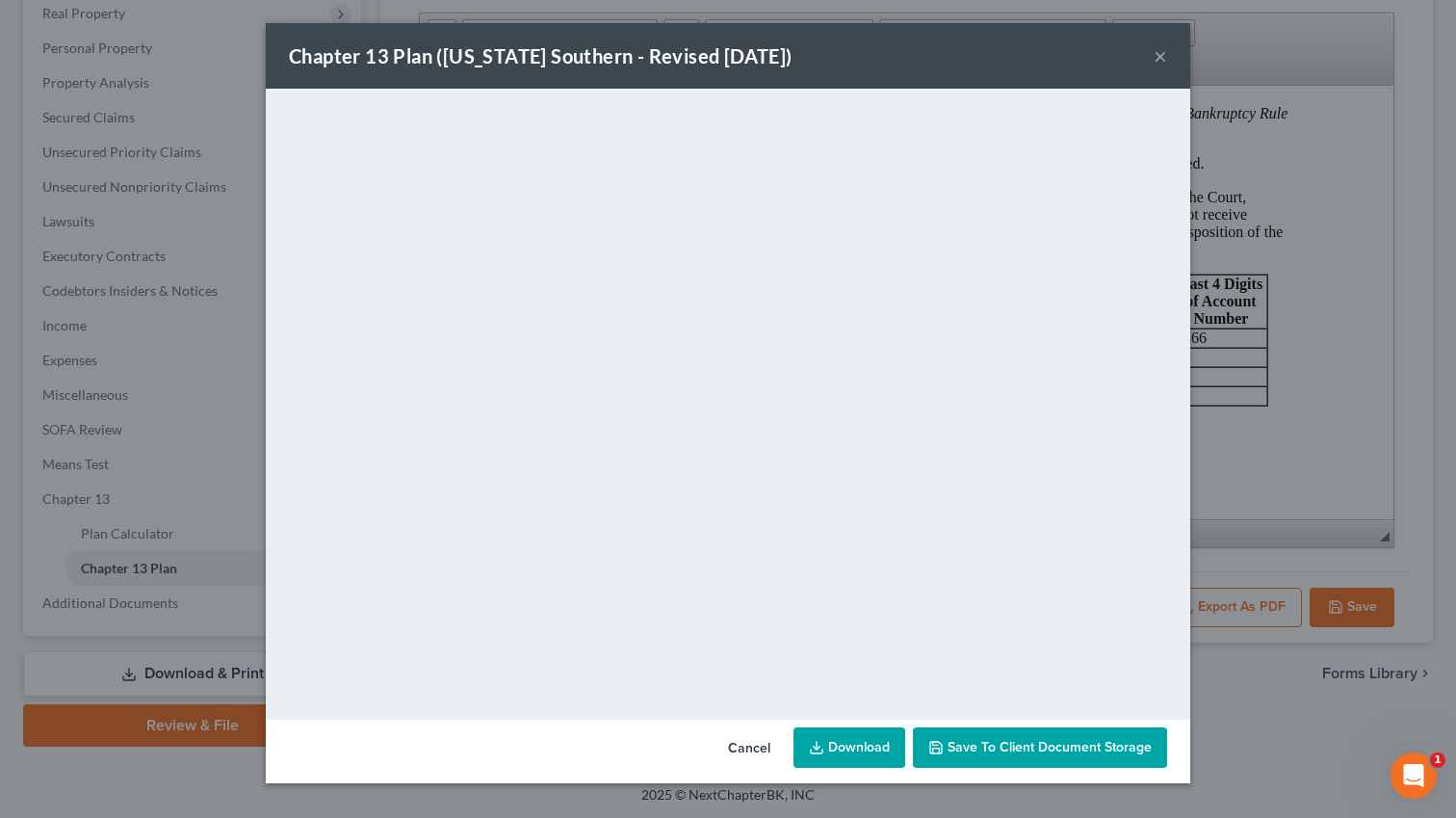
click at [1273, 311] on div "Chapter 13 Plan ([US_STATE] Southern - Revised [DATE]) × <object ng-attr-data='…" at bounding box center [728, 409] width 1456 height 818
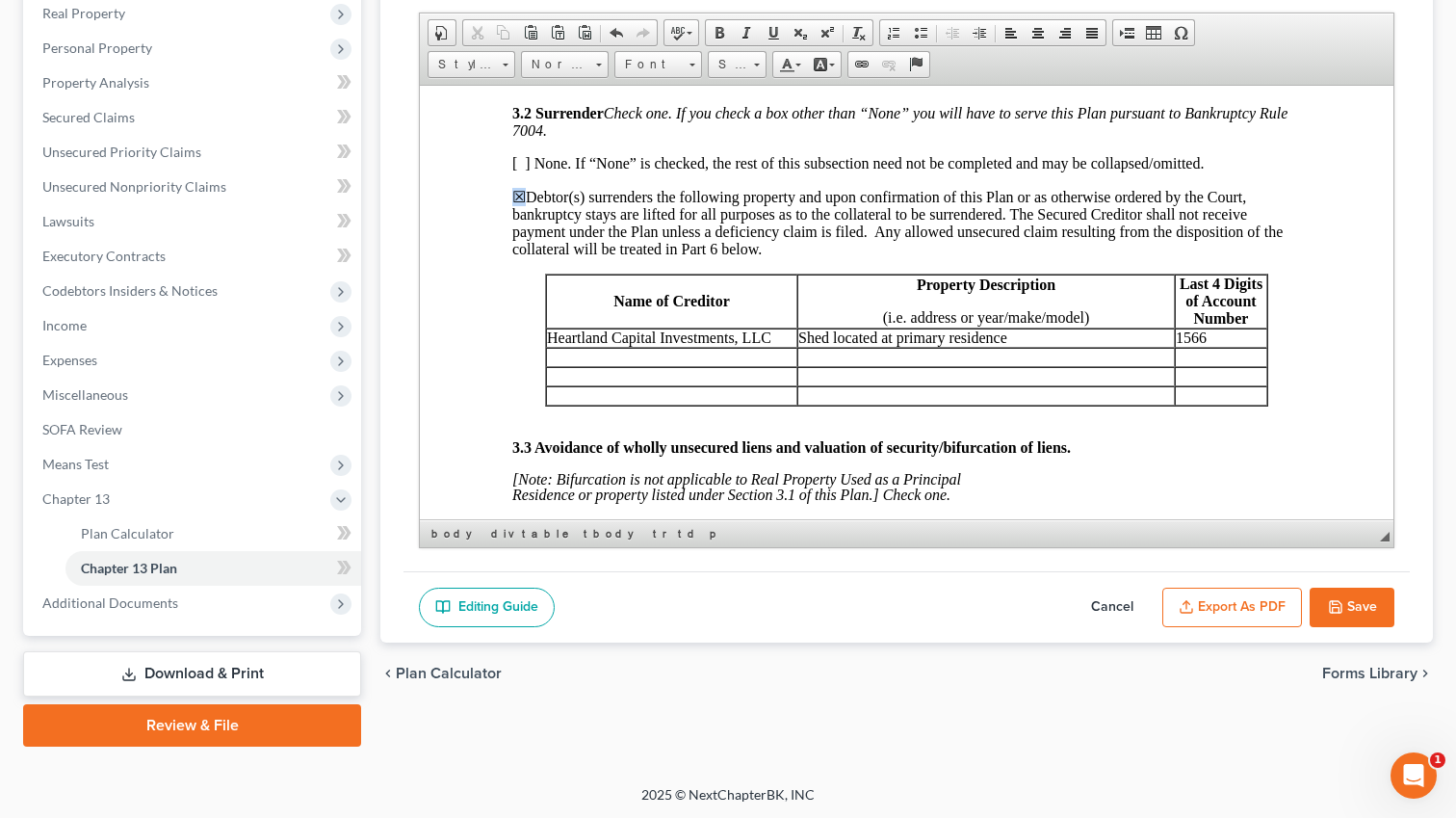
drag, startPoint x: 522, startPoint y: 255, endPoint x: 511, endPoint y: 255, distance: 11.0
click at [512, 255] on p "☒Debtor(s) surrenders the following property and upon confirmation of this Plan…" at bounding box center [906, 222] width 789 height 71
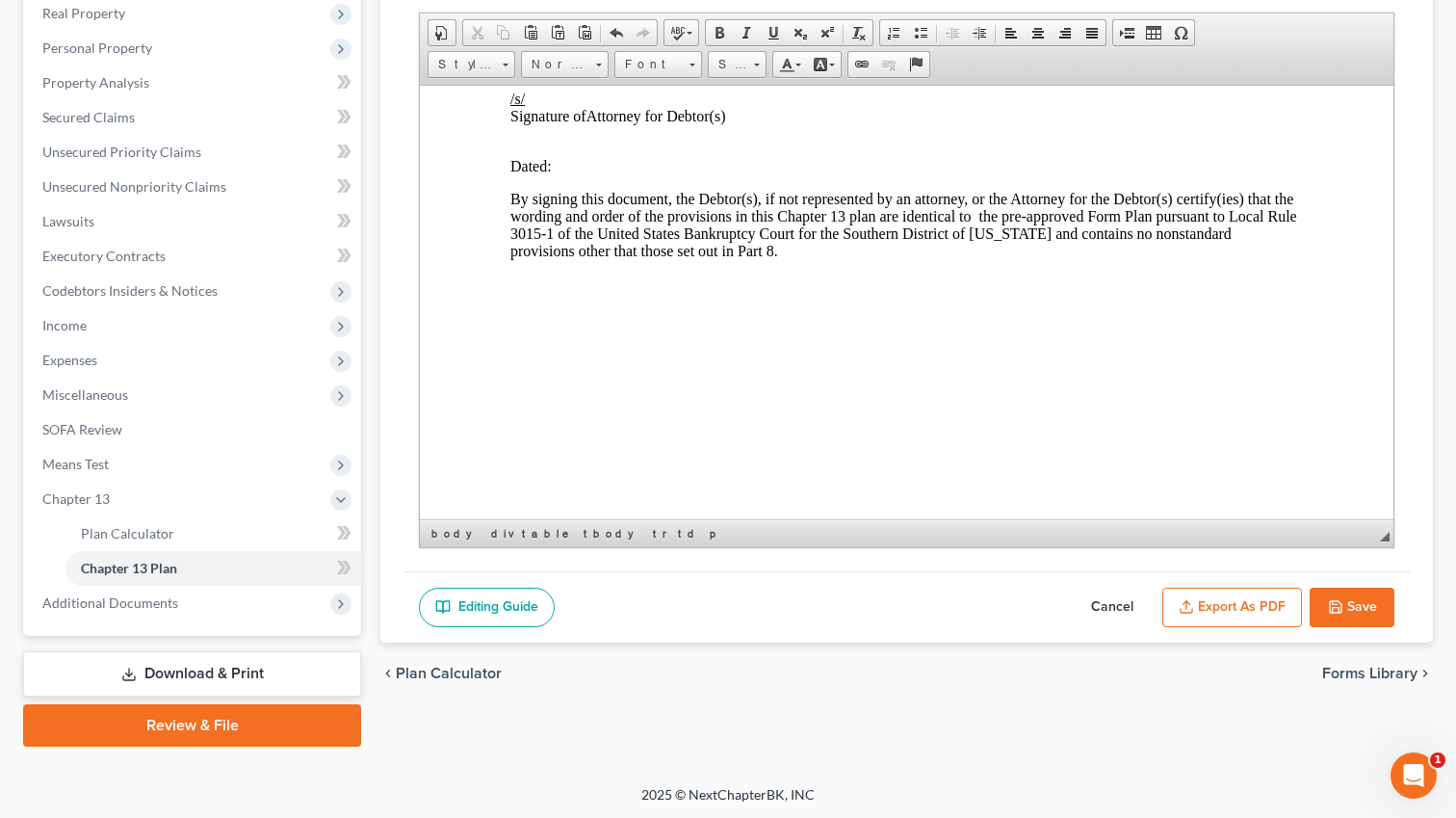
scroll to position [5796, 2]
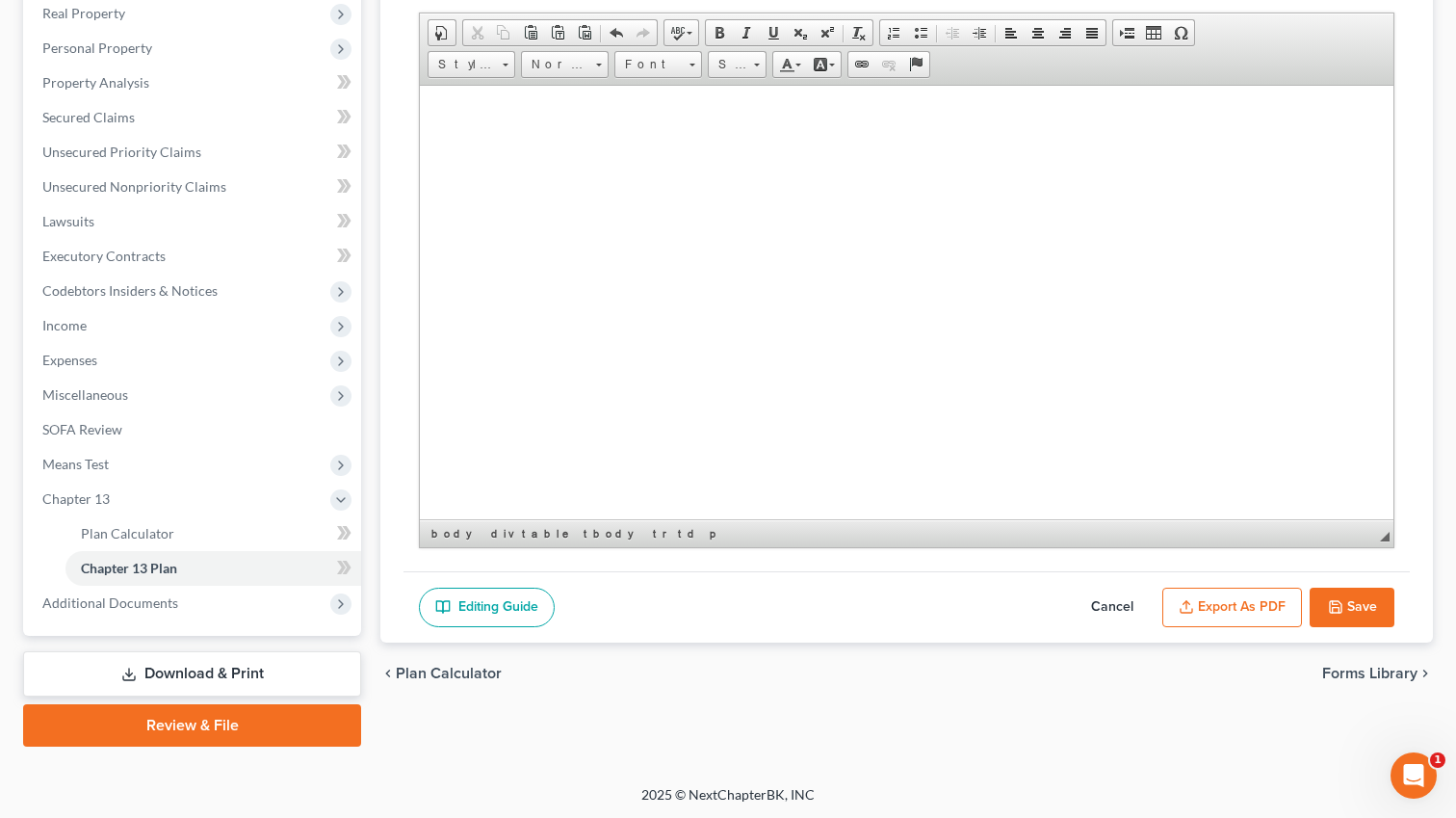
click at [1267, 590] on button "Export as PDF" at bounding box center [1233, 607] width 140 height 40
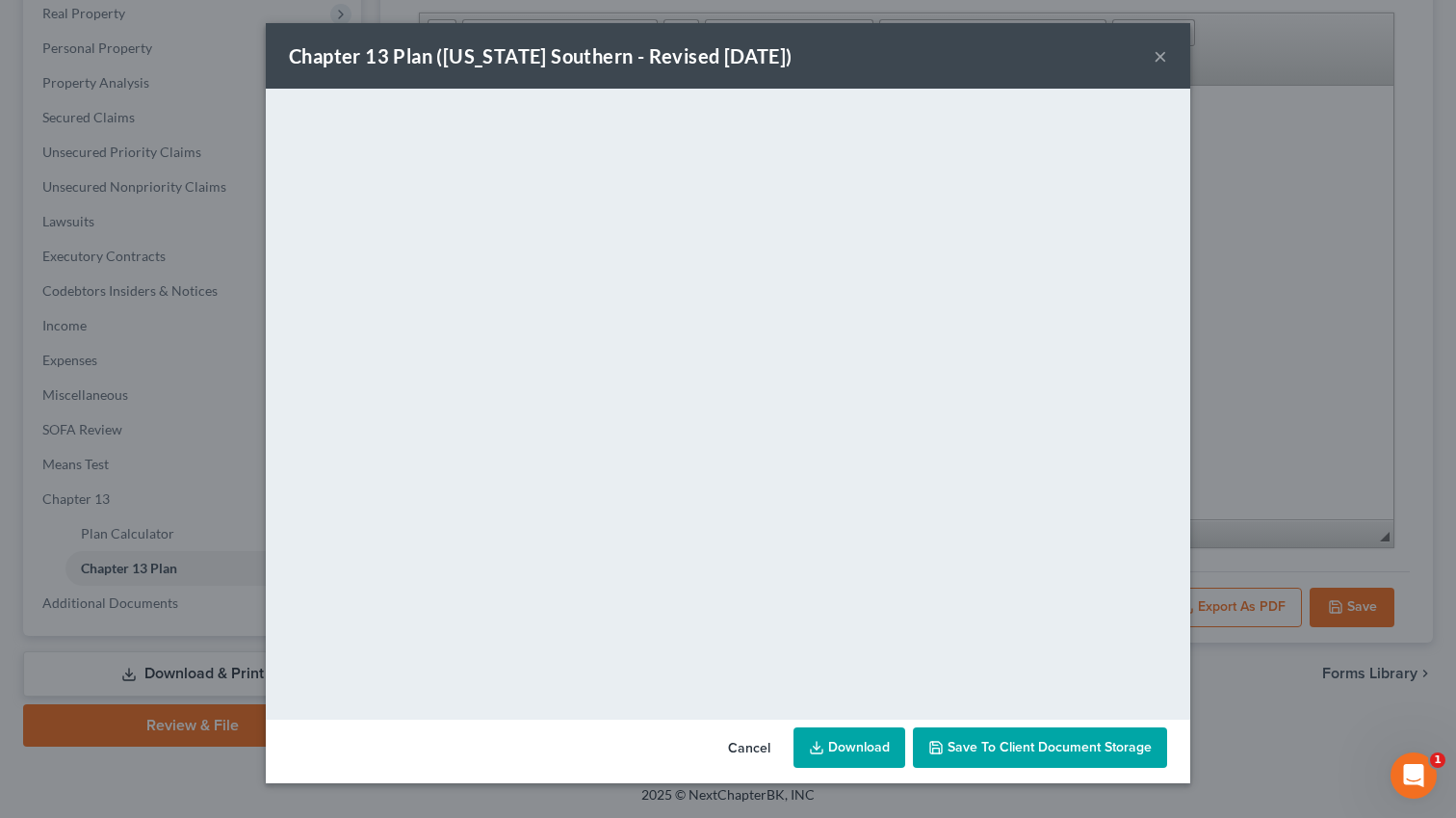
click at [1247, 370] on div "Chapter 13 Plan ([US_STATE] Southern - Revised [DATE]) × <object ng-attr-data='…" at bounding box center [728, 409] width 1456 height 818
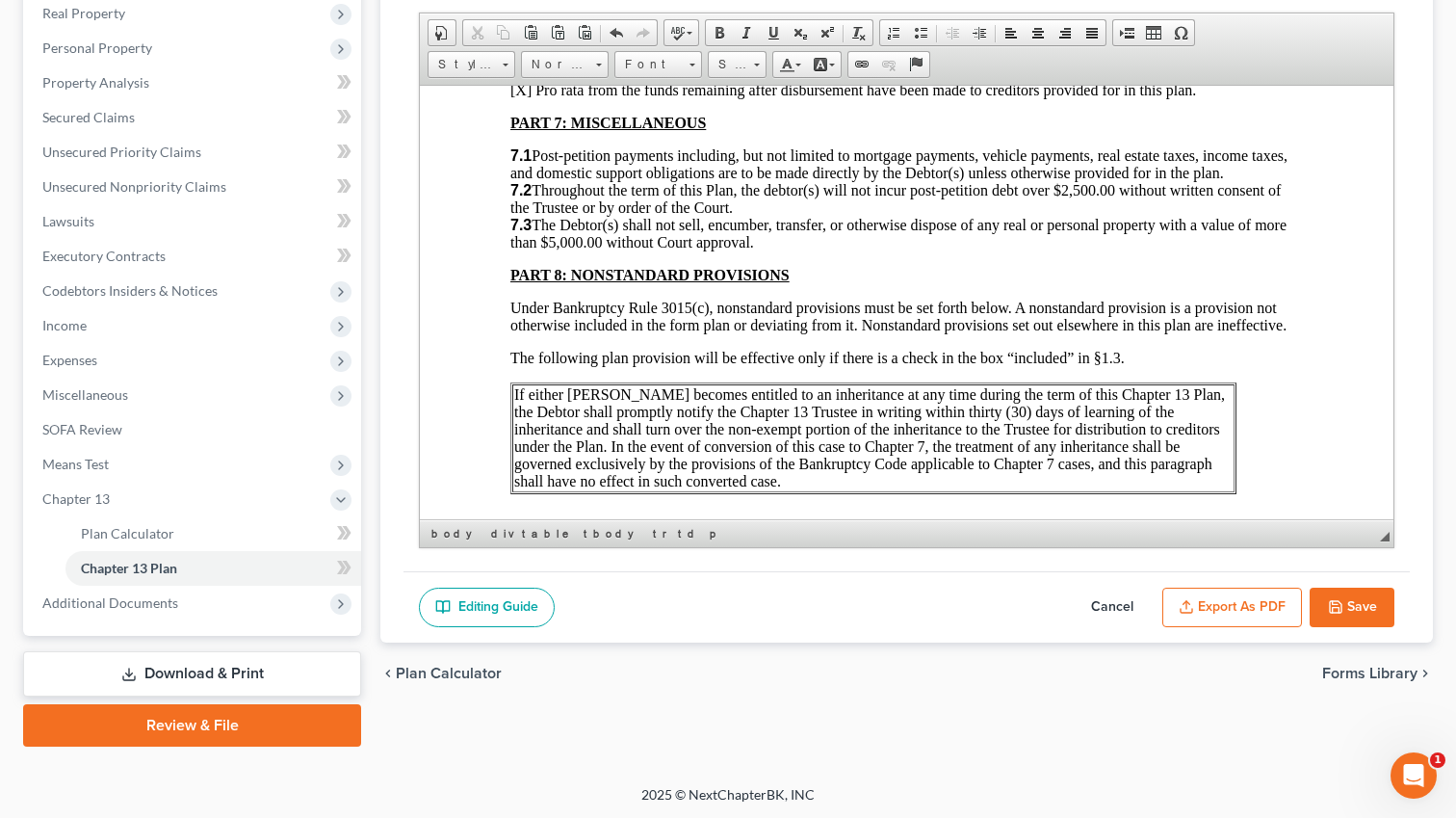
scroll to position [4959, 2]
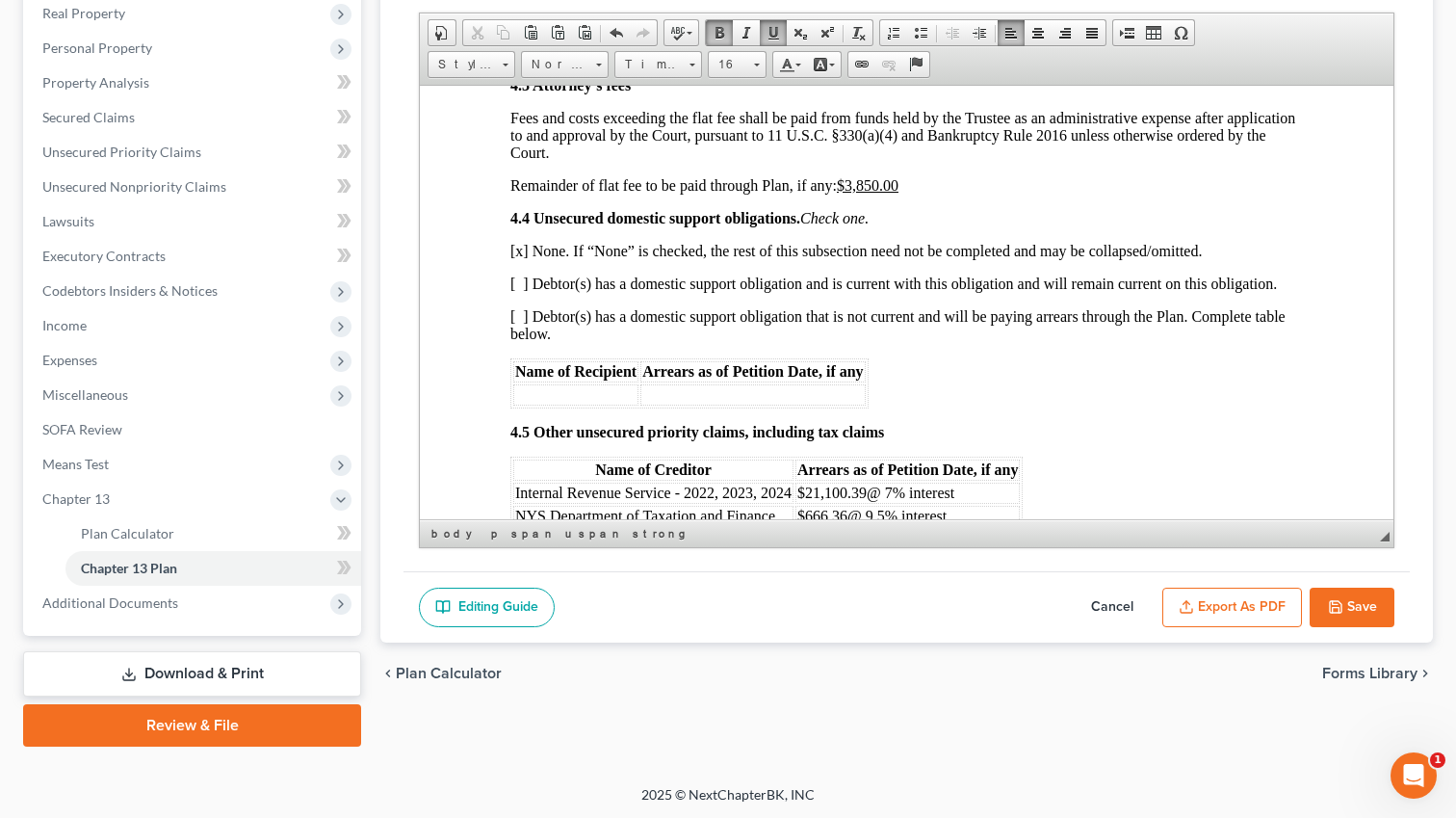
scroll to position [3951, 2]
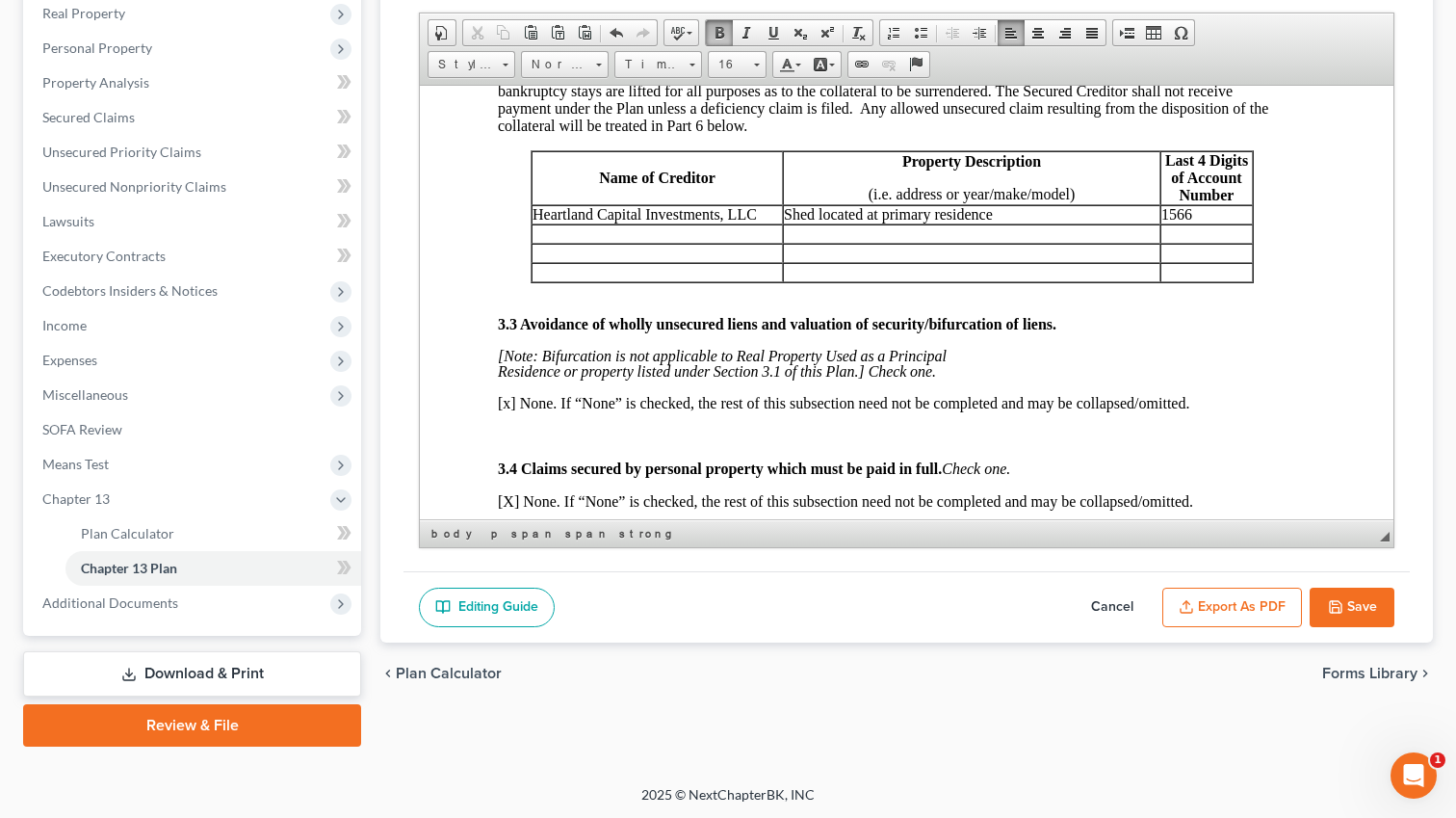
scroll to position [2593, 15]
click at [1198, 598] on button "Export as PDF" at bounding box center [1233, 607] width 140 height 40
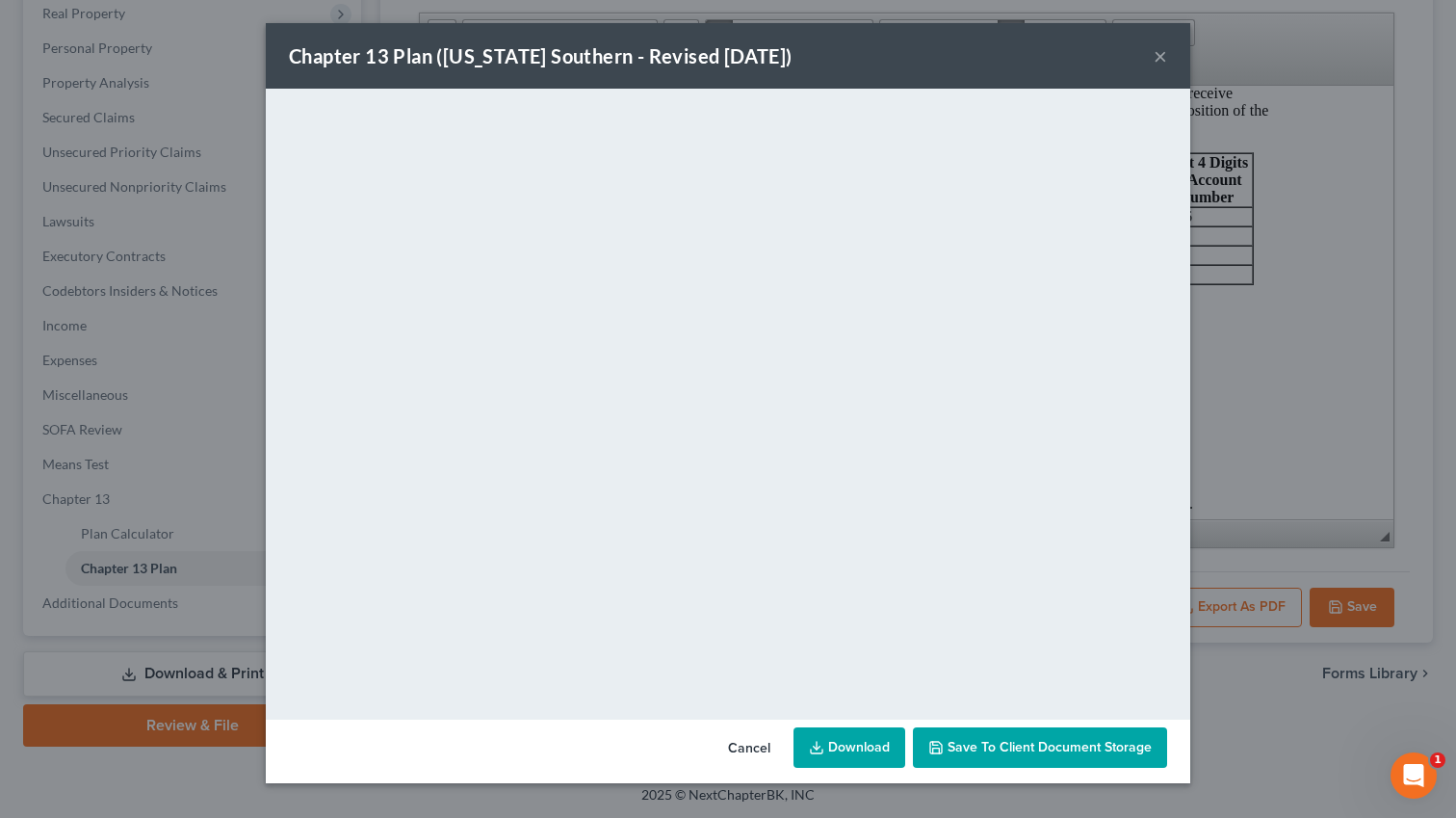
click at [879, 740] on link "Download" at bounding box center [849, 746] width 112 height 40
click at [1269, 150] on div "Chapter 13 Plan ([US_STATE] Southern - Revised [DATE]) × <object ng-attr-data='…" at bounding box center [728, 409] width 1456 height 818
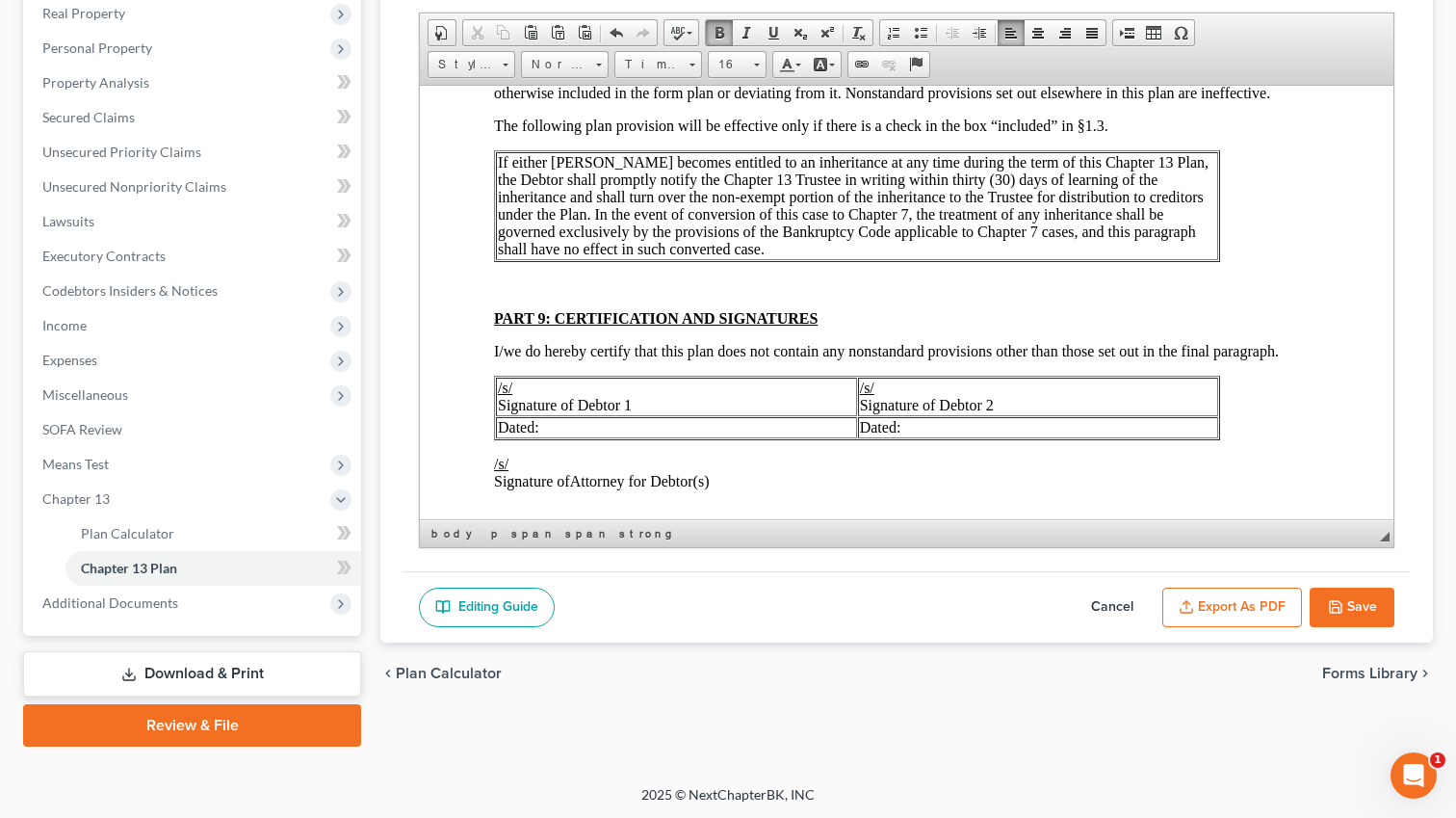
scroll to position [5276, 19]
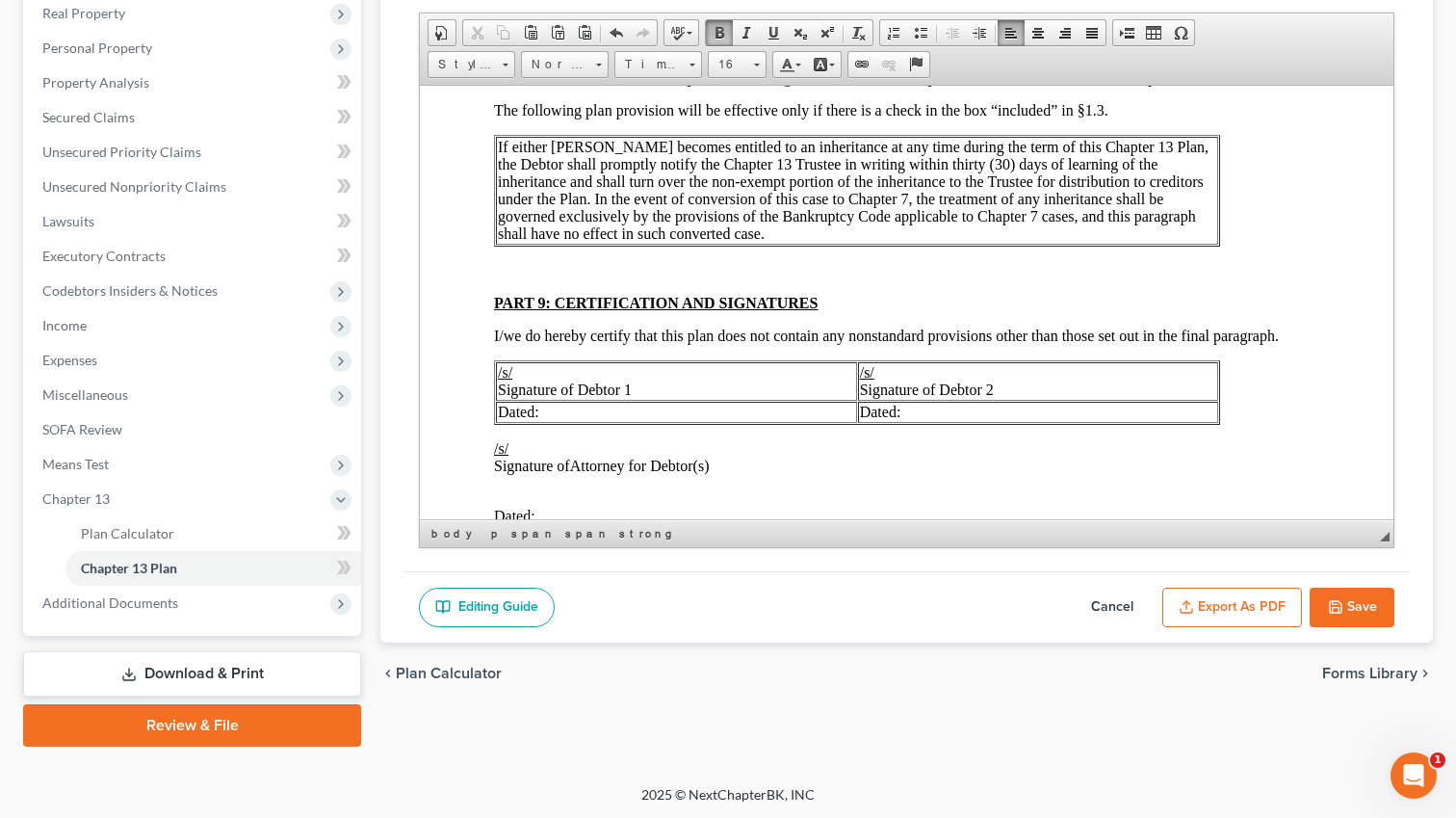
click at [1173, 244] on td "If either [PERSON_NAME] becomes entitled to an inheritance at any time during t…" at bounding box center [856, 190] width 722 height 108
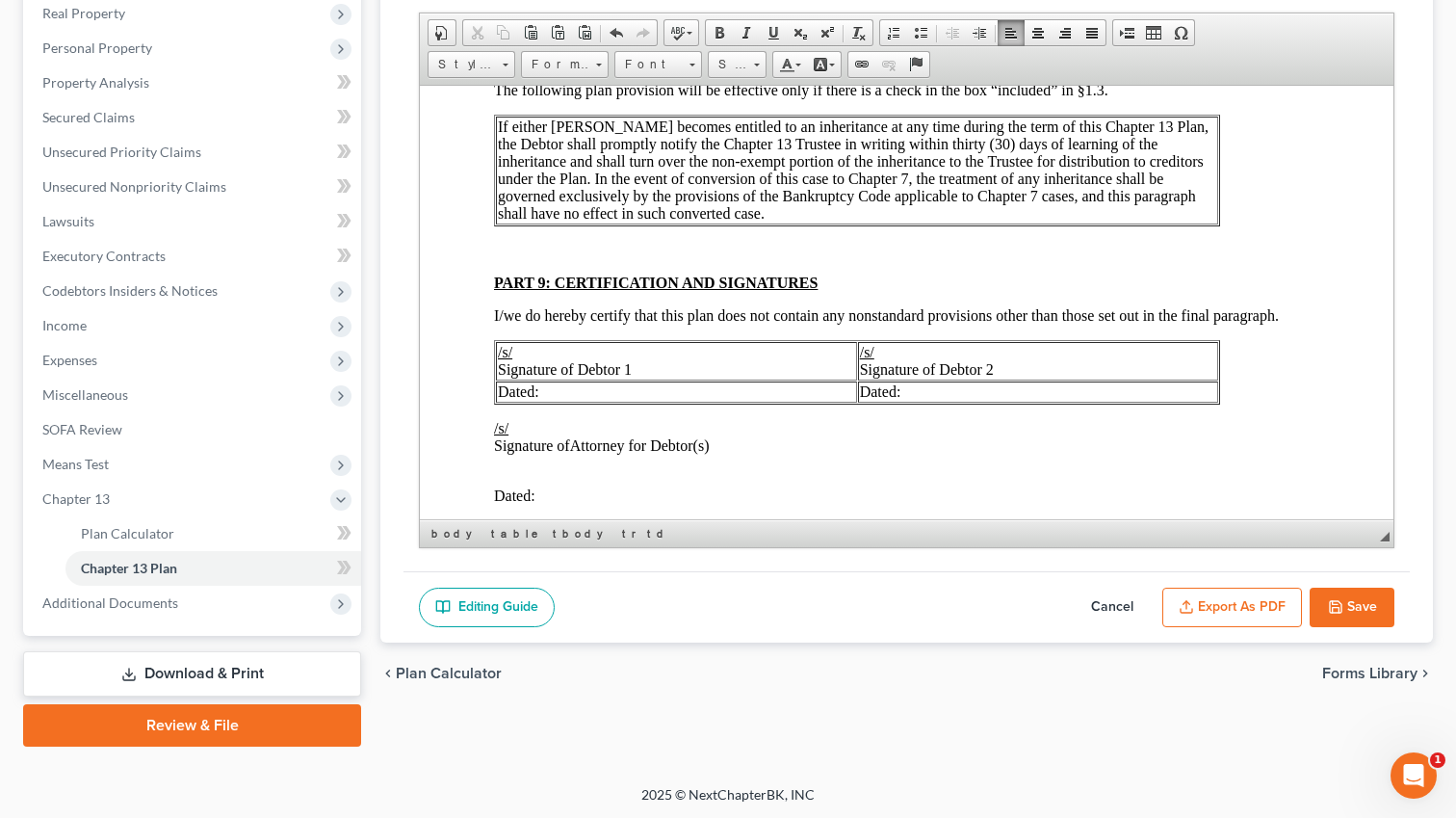
scroll to position [5302, 19]
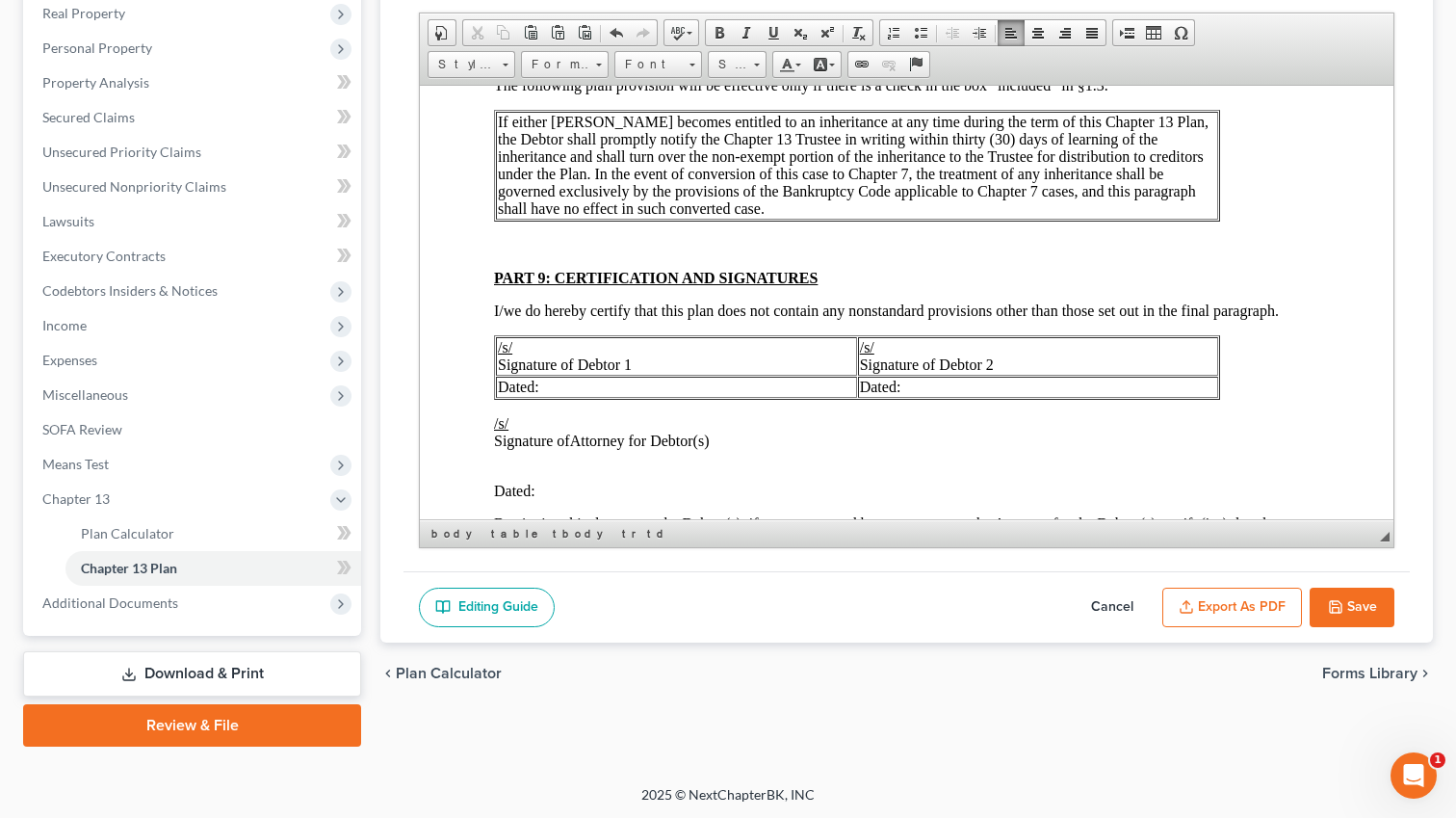
click at [499, 355] on u "/s/" at bounding box center [505, 346] width 15 height 17
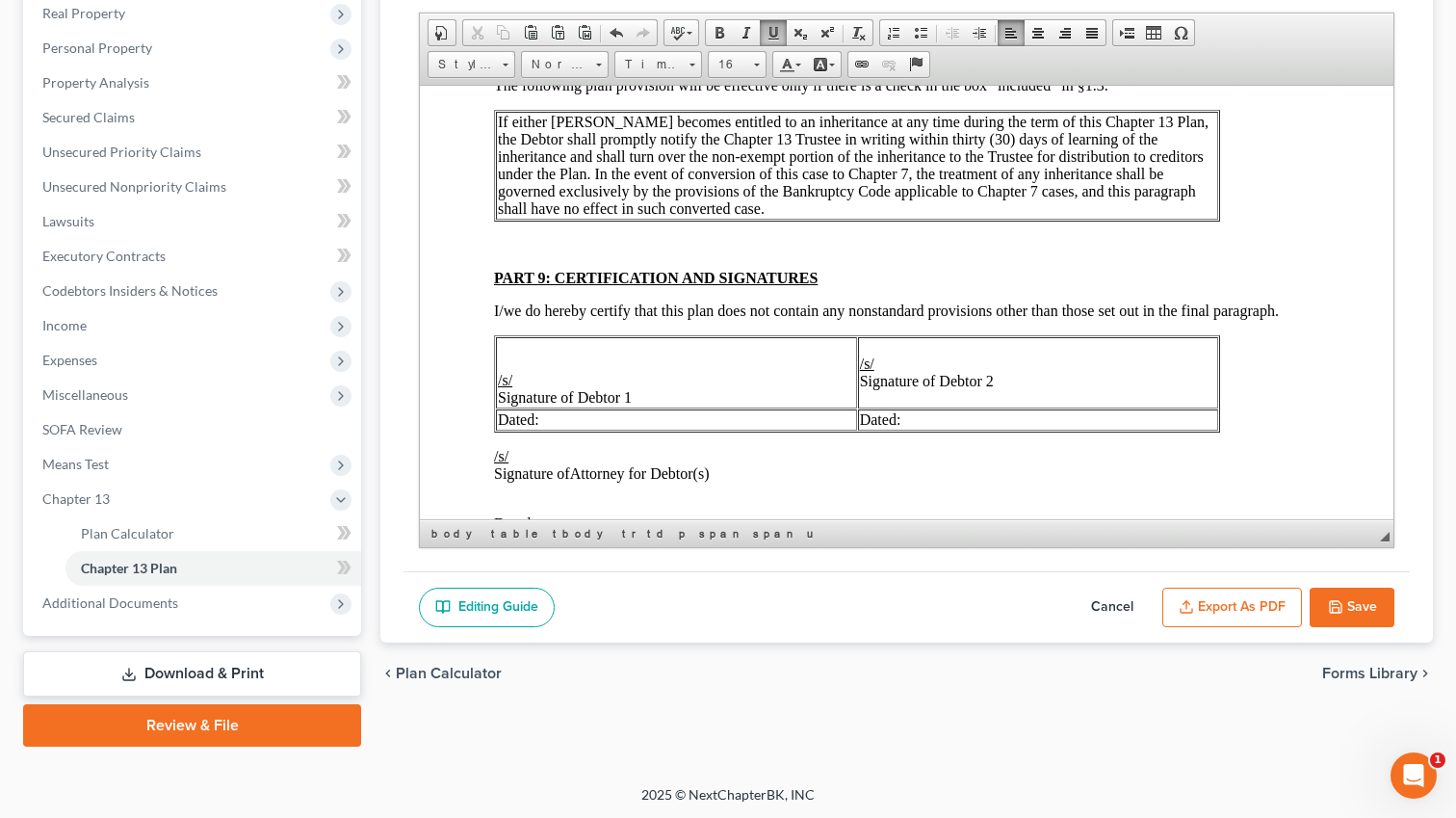
click at [847, 408] on td "/s/ Signature of Debtor 1" at bounding box center [676, 371] width 362 height 72
click at [860, 370] on u "/s/" at bounding box center [867, 362] width 15 height 17
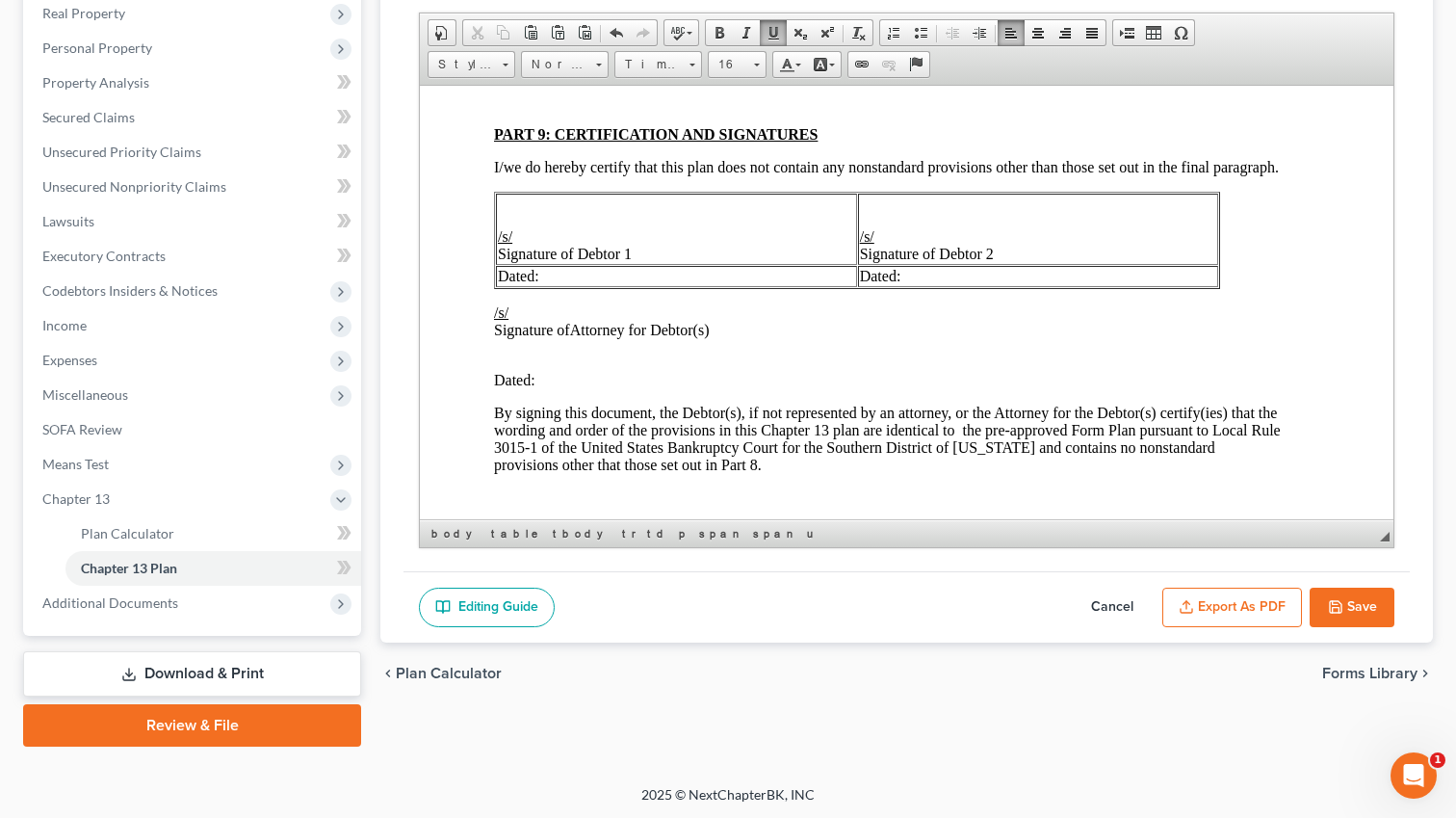
scroll to position [5446, 19]
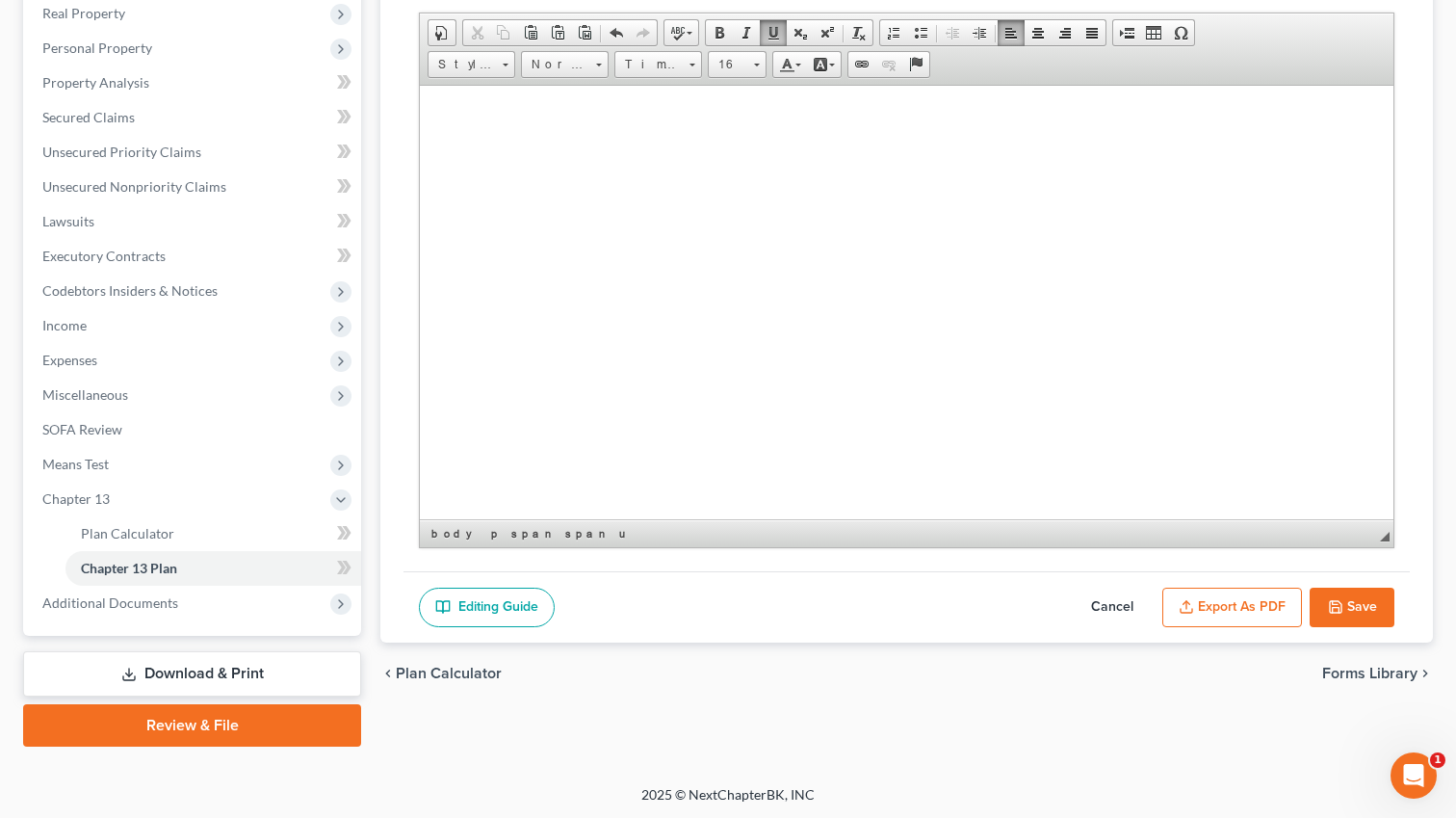
scroll to position [6102, 18]
click at [1206, 605] on button "Export as PDF" at bounding box center [1233, 607] width 140 height 40
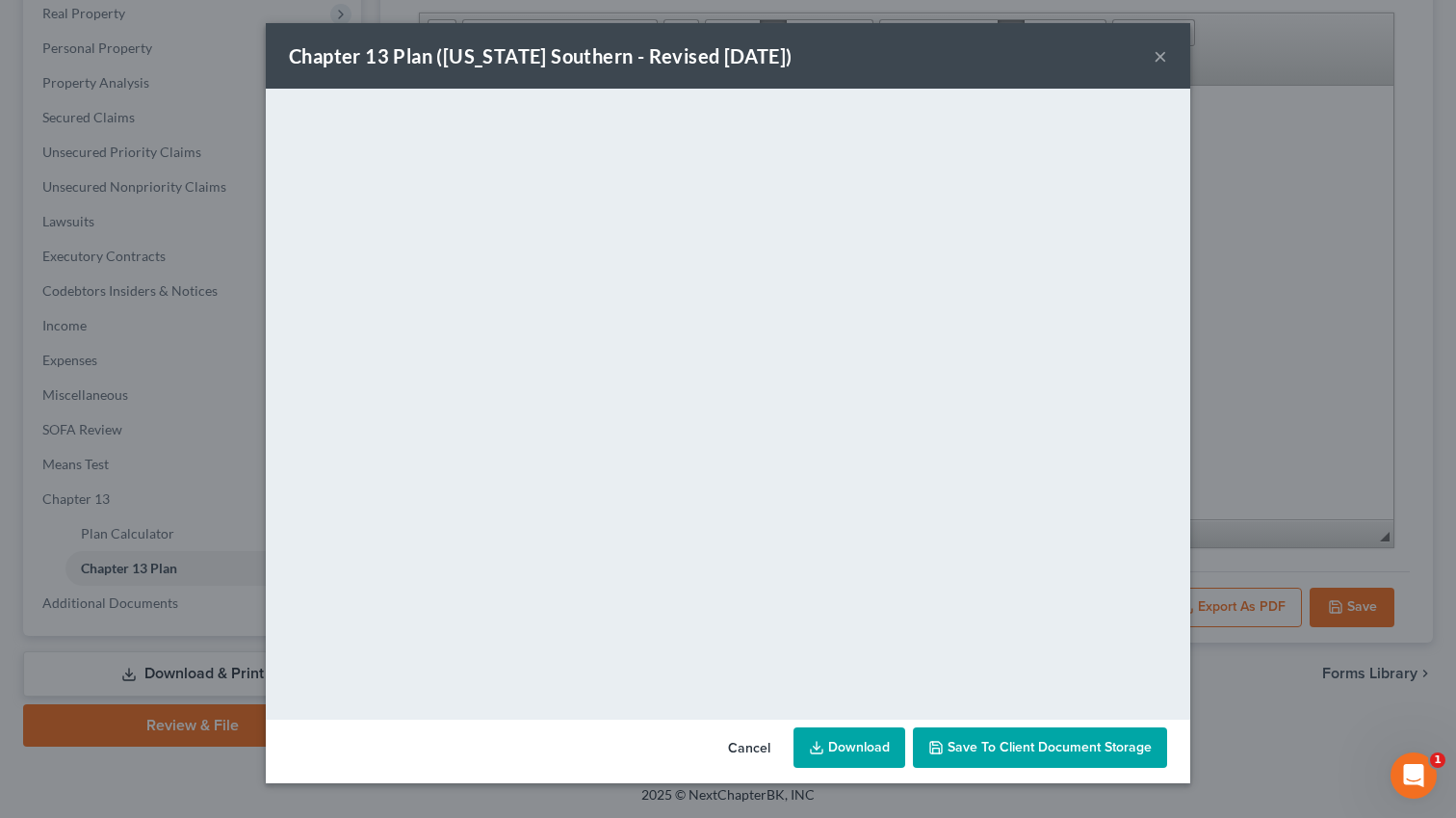
click at [1250, 361] on div "Chapter 13 Plan ([US_STATE] Southern - Revised [DATE]) × <object ng-attr-data='…" at bounding box center [728, 409] width 1456 height 818
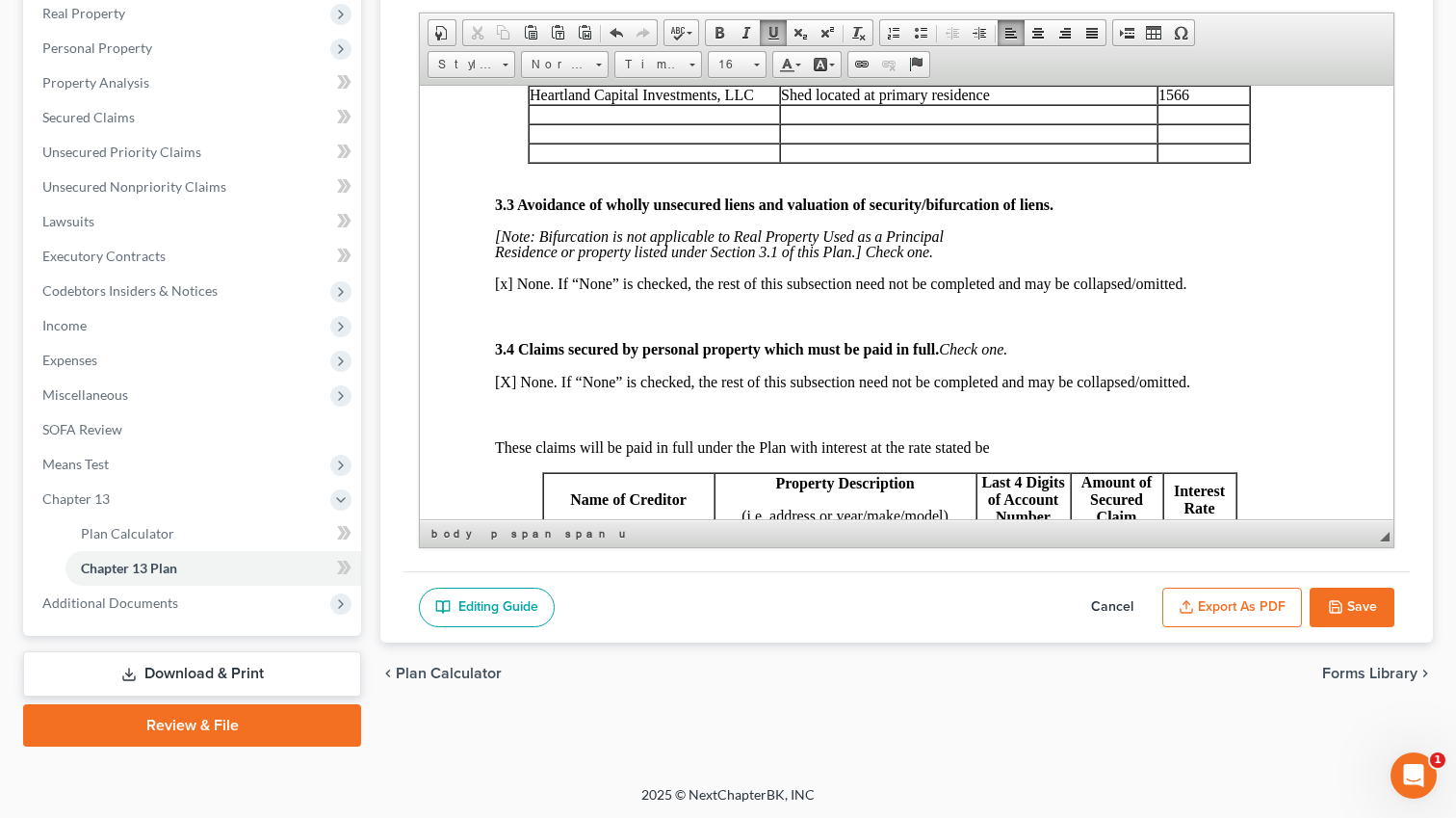
scroll to position [2702, 19]
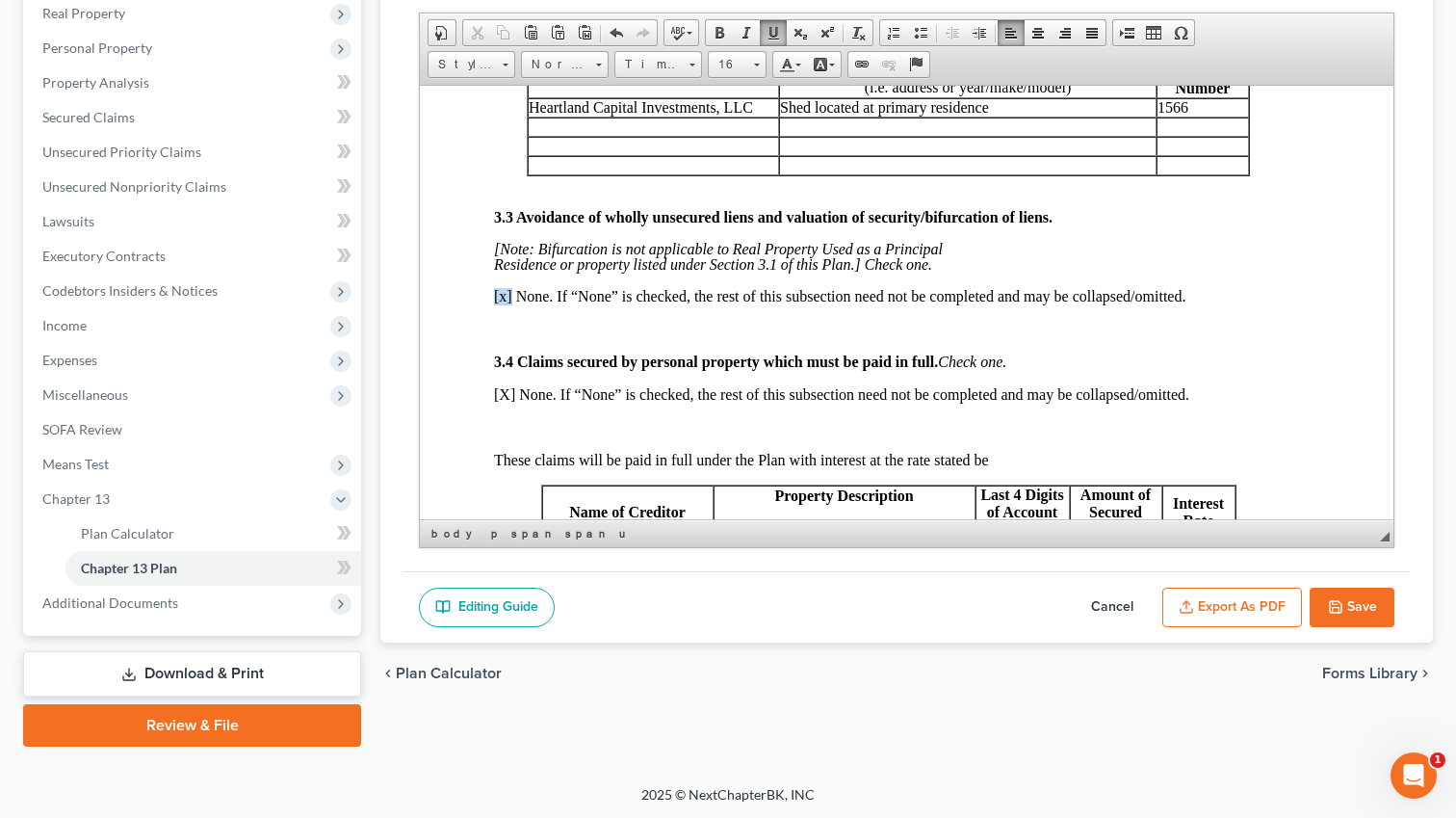
drag, startPoint x: 511, startPoint y: 360, endPoint x: 493, endPoint y: 360, distance: 18.0
click at [494, 305] on p "[x] None. If “None” is checked, the rest of this subsection need not be complet…" at bounding box center [888, 296] width 789 height 18
copy p "[x]"
drag, startPoint x: 514, startPoint y: 458, endPoint x: 493, endPoint y: 457, distance: 21.0
click at [493, 457] on html "UNITED STATES BANKRUPTCY COURT SOUTHERN DISTRICT OF [US_STATE] ----------------…" at bounding box center [889, 606] width 974 height 6449
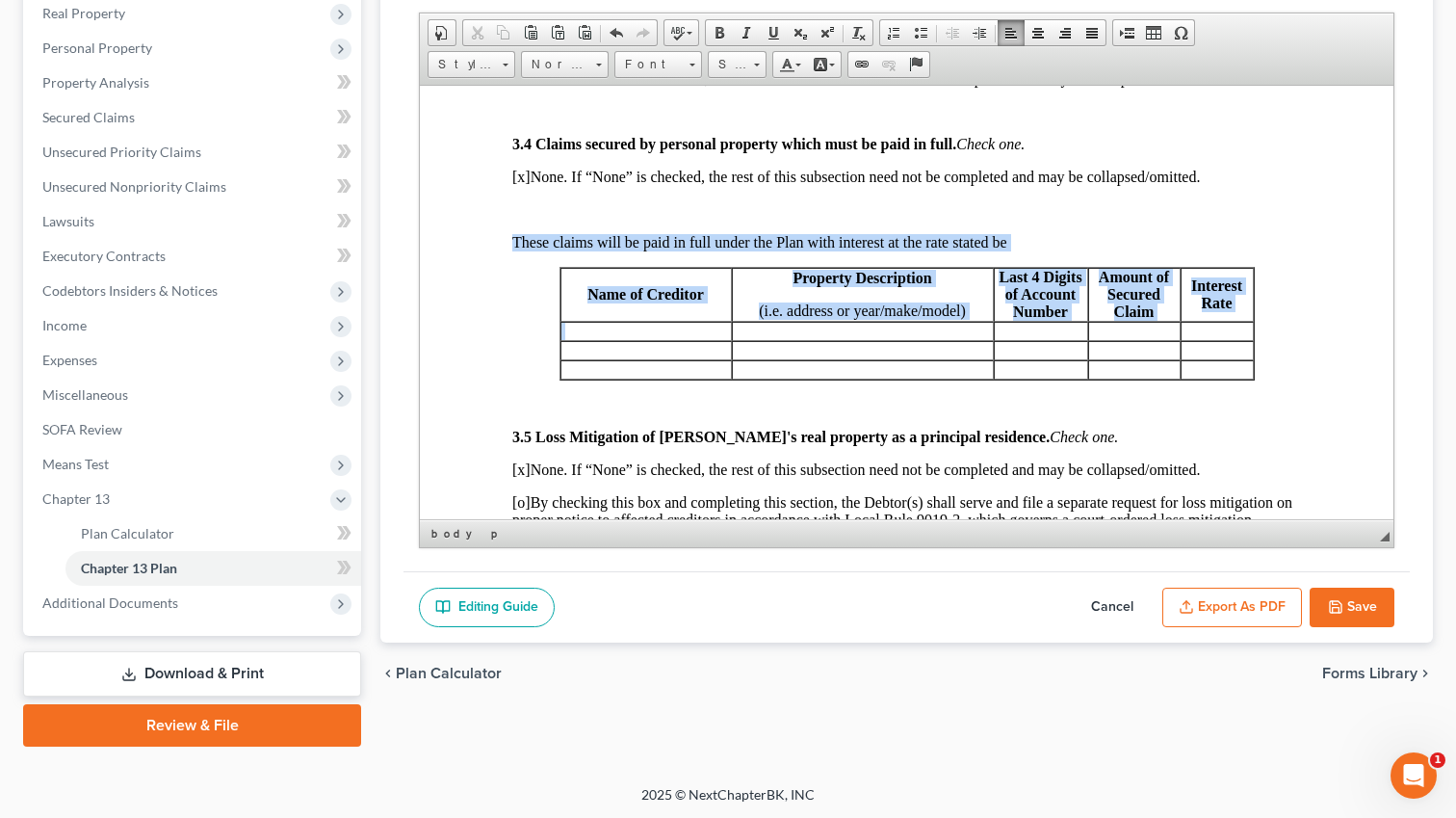
scroll to position [2955, 0]
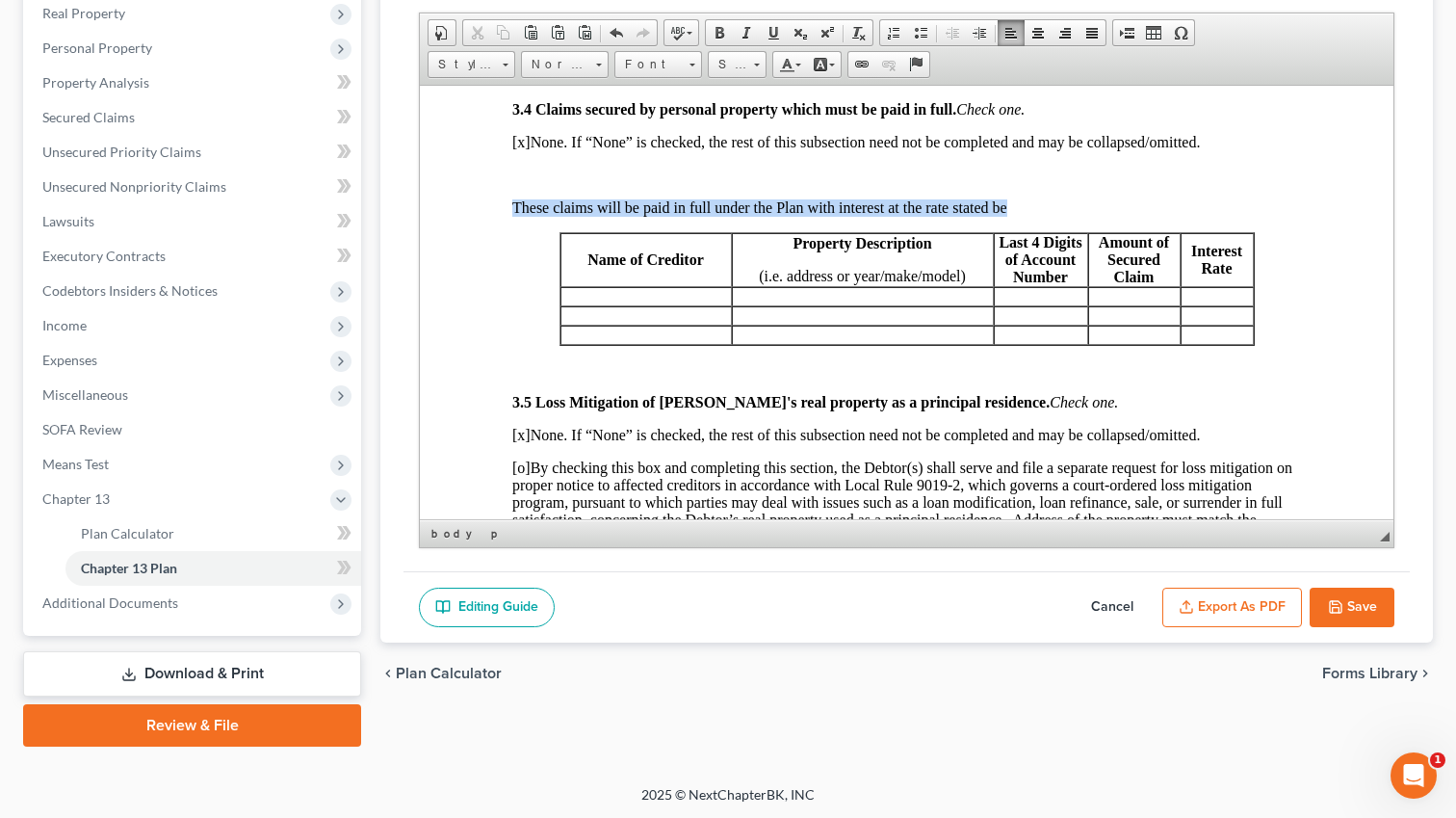
drag, startPoint x: 504, startPoint y: 374, endPoint x: 1310, endPoint y: 386, distance: 806.1
click at [1312, 386] on html "UNITED STATES BANKRUPTCY COURT SOUTHERN DISTRICT OF [US_STATE] ----------------…" at bounding box center [907, 355] width 974 height 6449
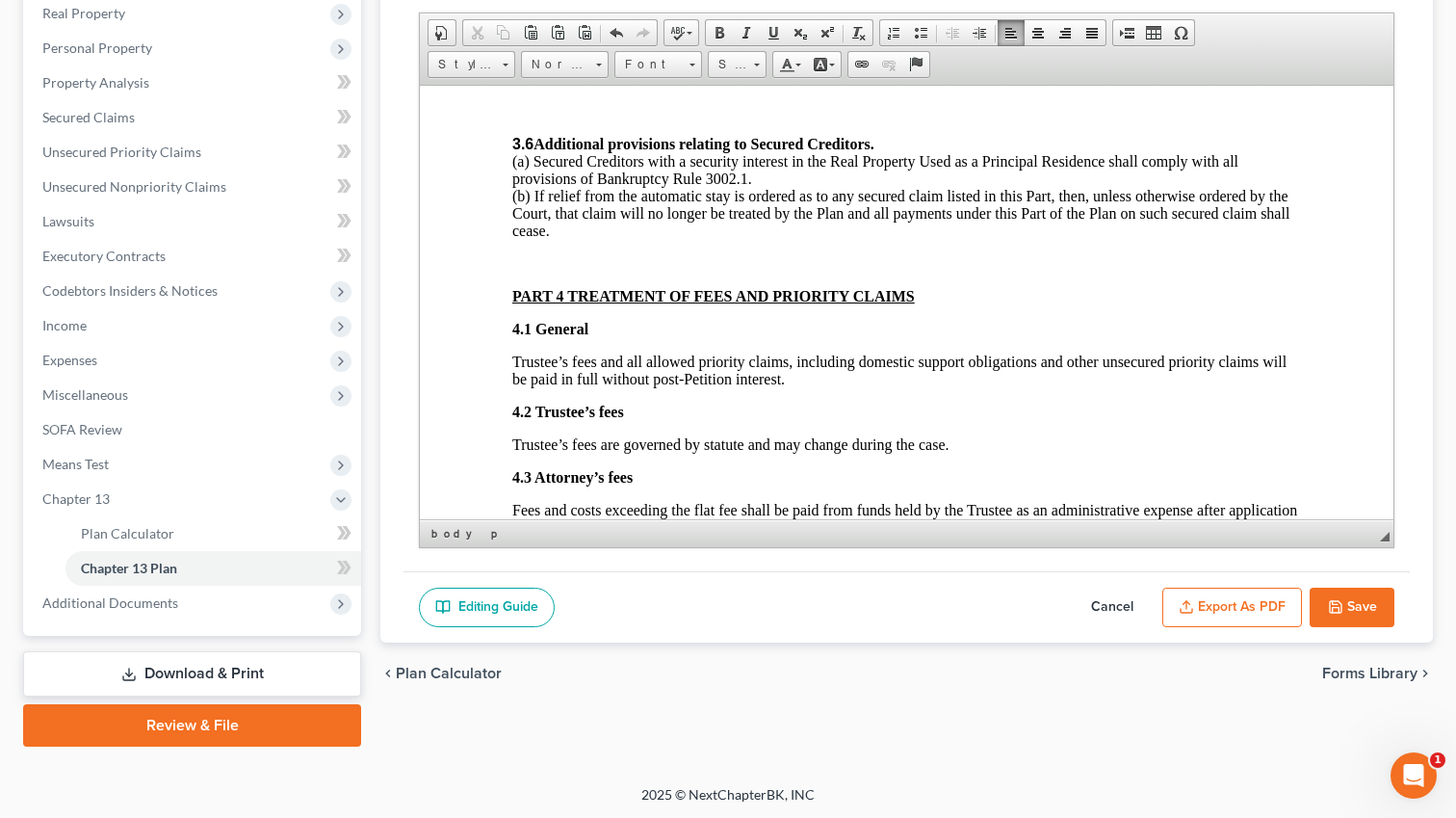
scroll to position [3475, 0]
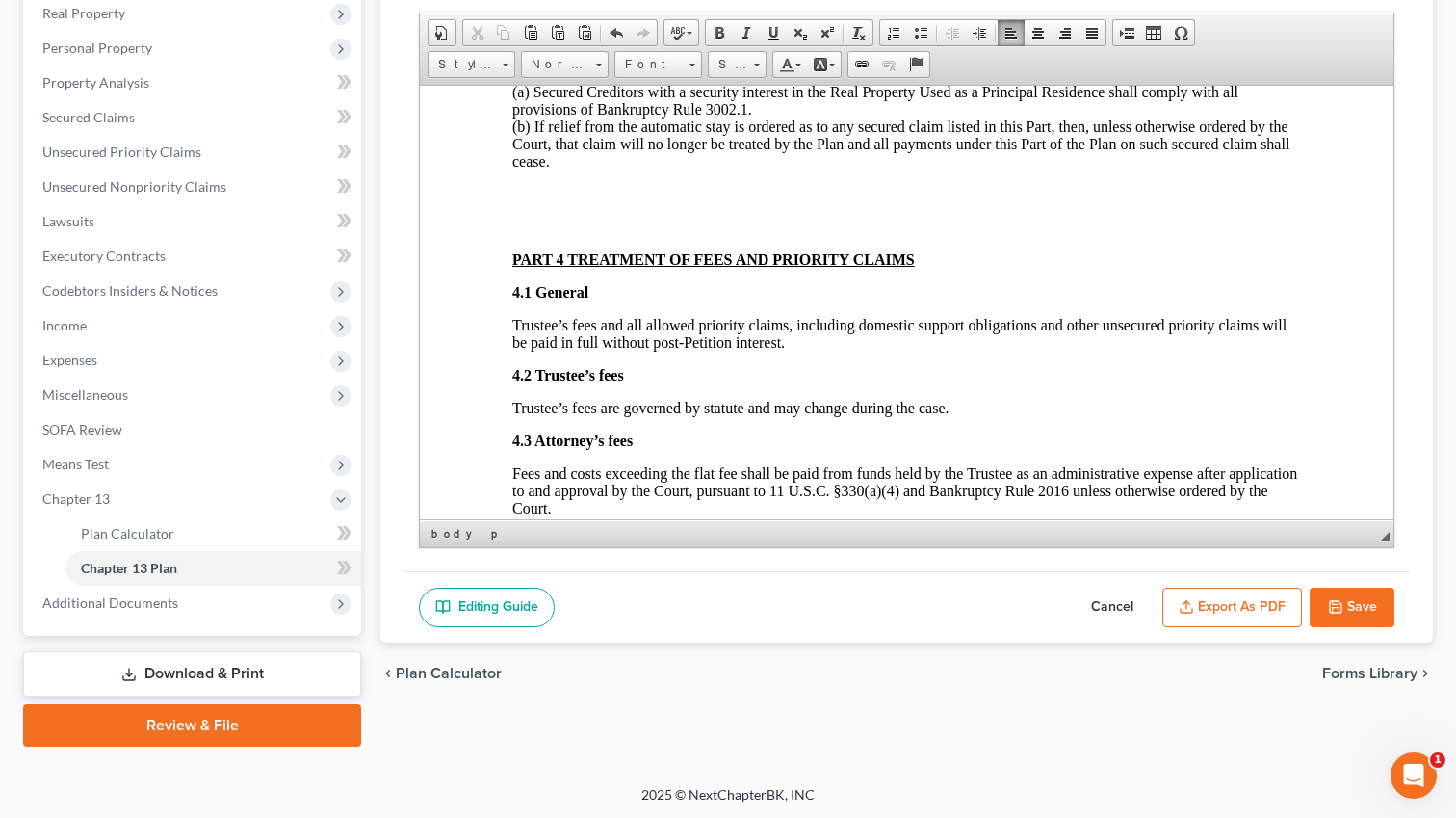
click at [1215, 602] on button "Export as PDF" at bounding box center [1233, 607] width 140 height 40
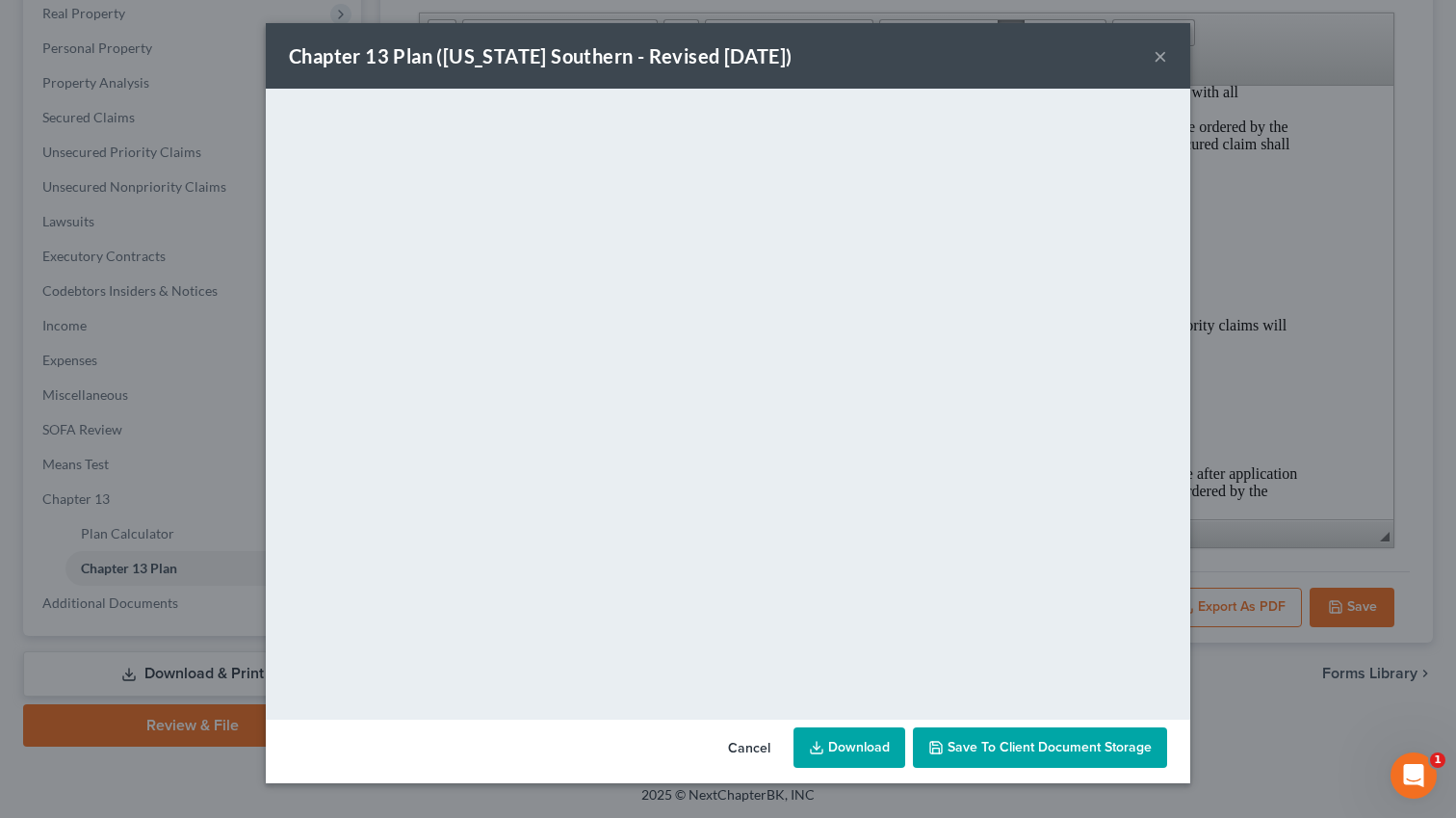
click at [851, 749] on link "Download" at bounding box center [849, 746] width 112 height 40
click at [249, 416] on div "Chapter 13 Plan ([US_STATE] Southern - Revised [DATE]) × <object ng-attr-data='…" at bounding box center [728, 409] width 1456 height 818
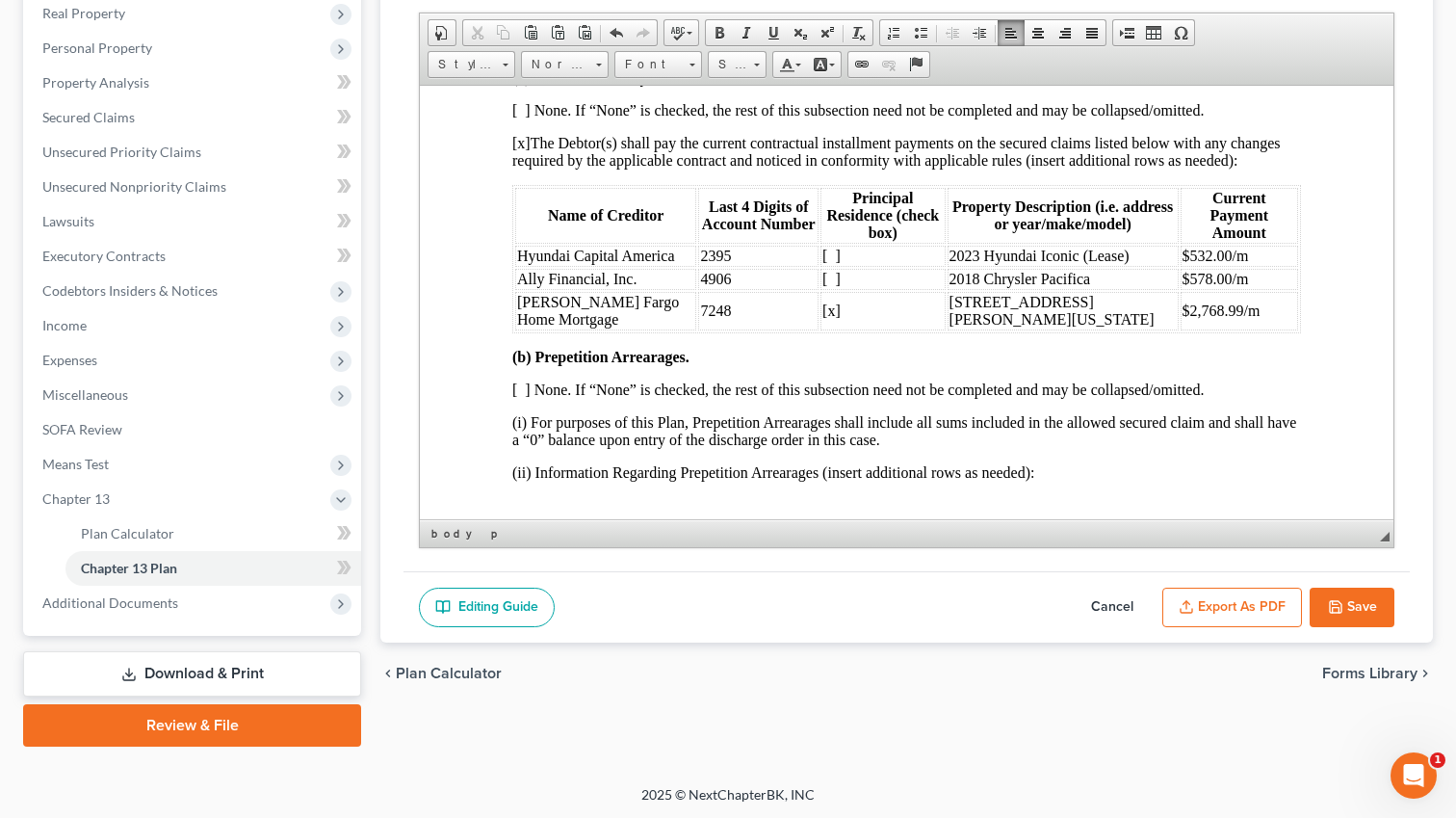
scroll to position [1874, 0]
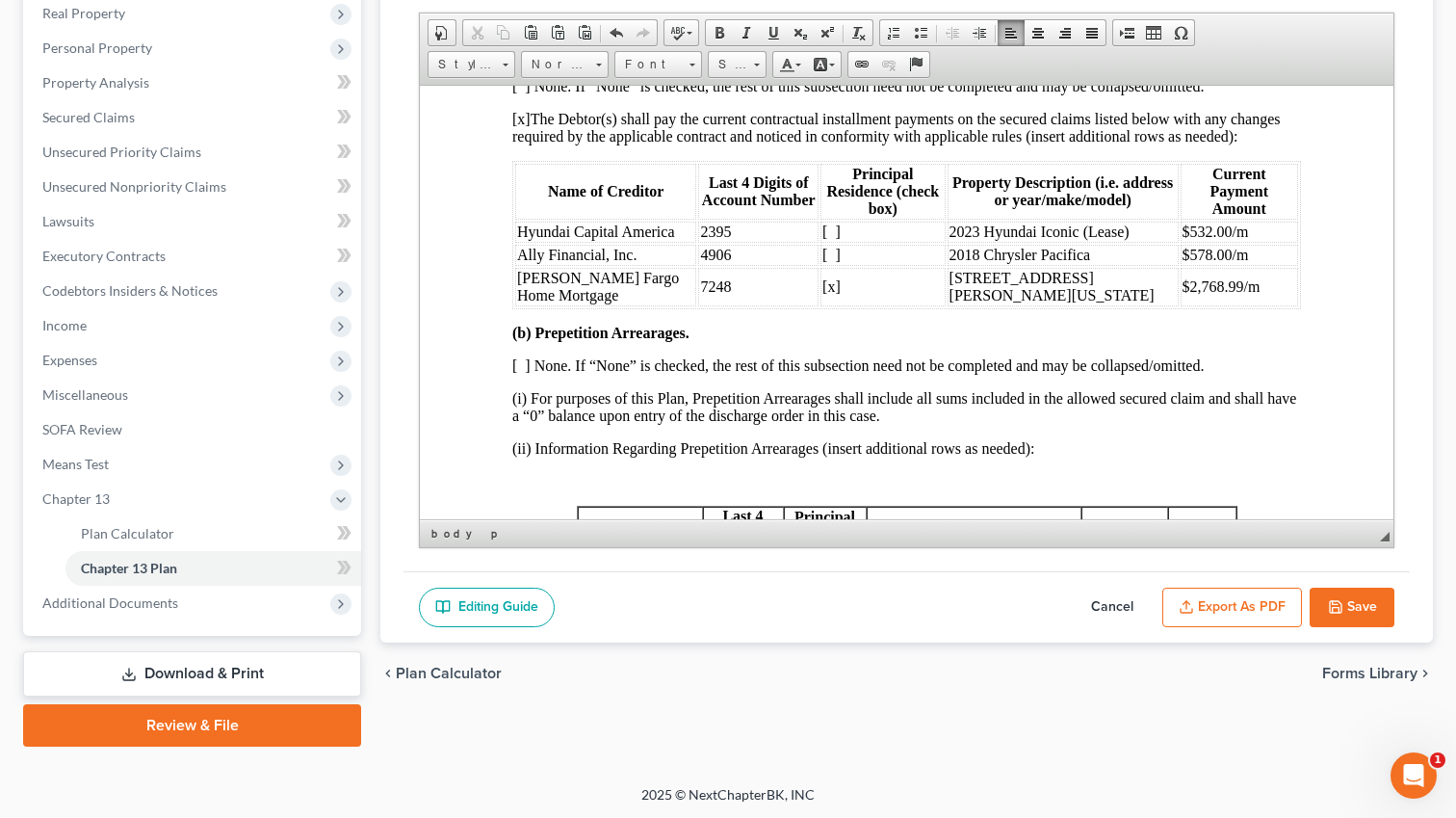
click at [1015, 239] on span "2023 Hyundai Iconic (Lease)" at bounding box center [1040, 230] width 180 height 17
click at [1033, 239] on span "2023 Hyundai Iconic (Lease)" at bounding box center [1040, 230] width 180 height 17
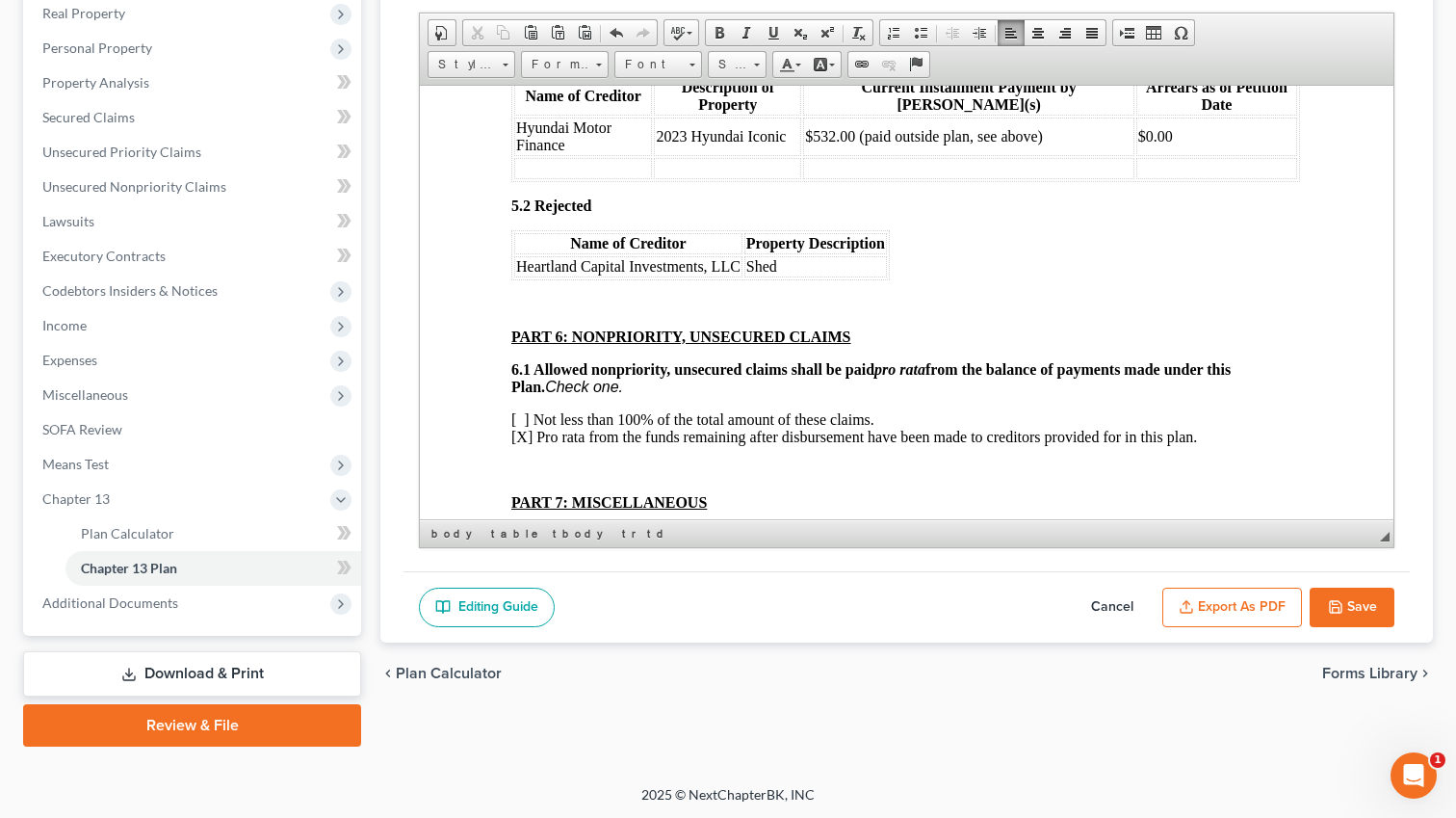
scroll to position [4469, 1]
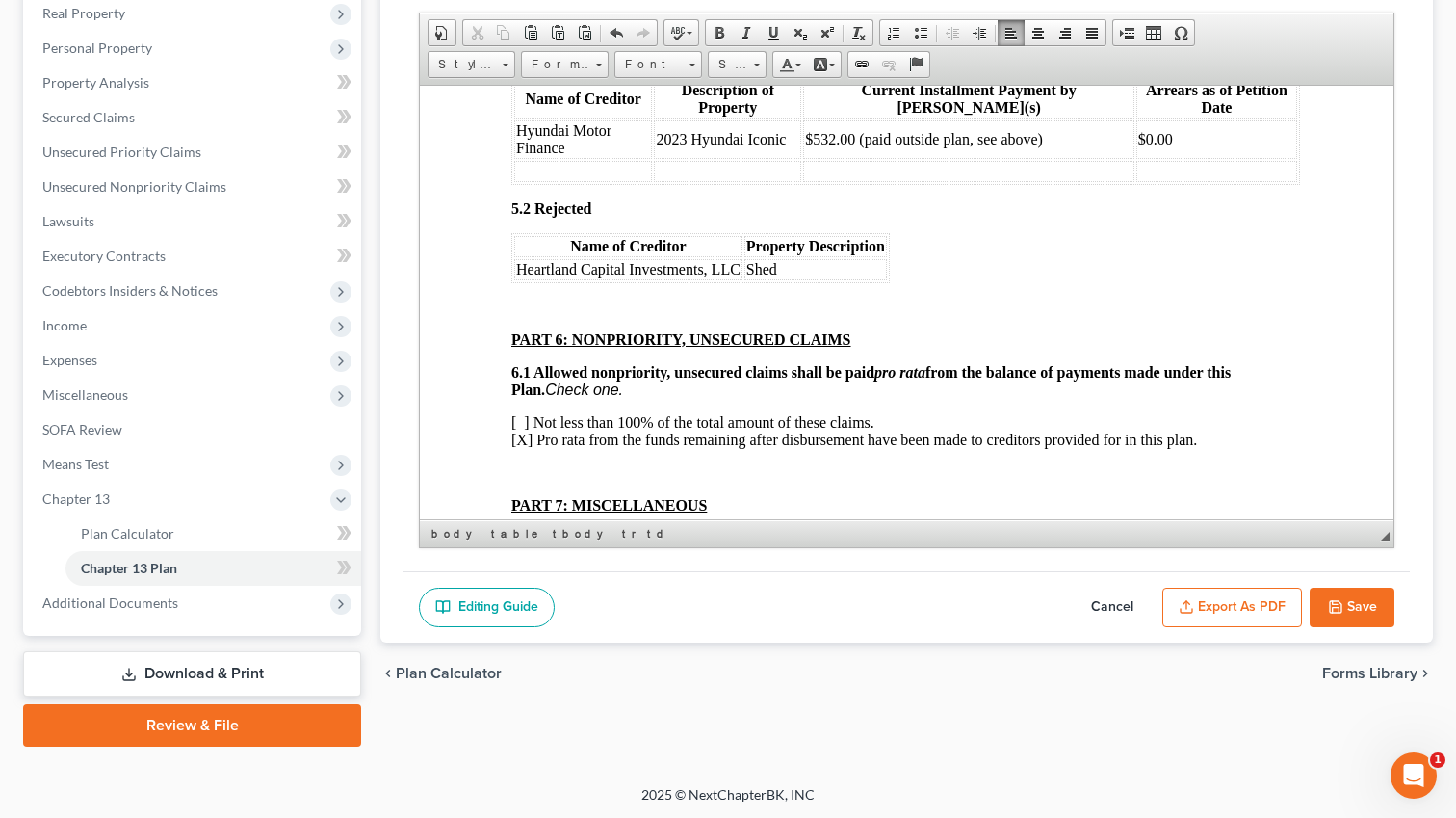
click at [779, 146] on span "2023 Hyundai Iconic" at bounding box center [720, 138] width 130 height 17
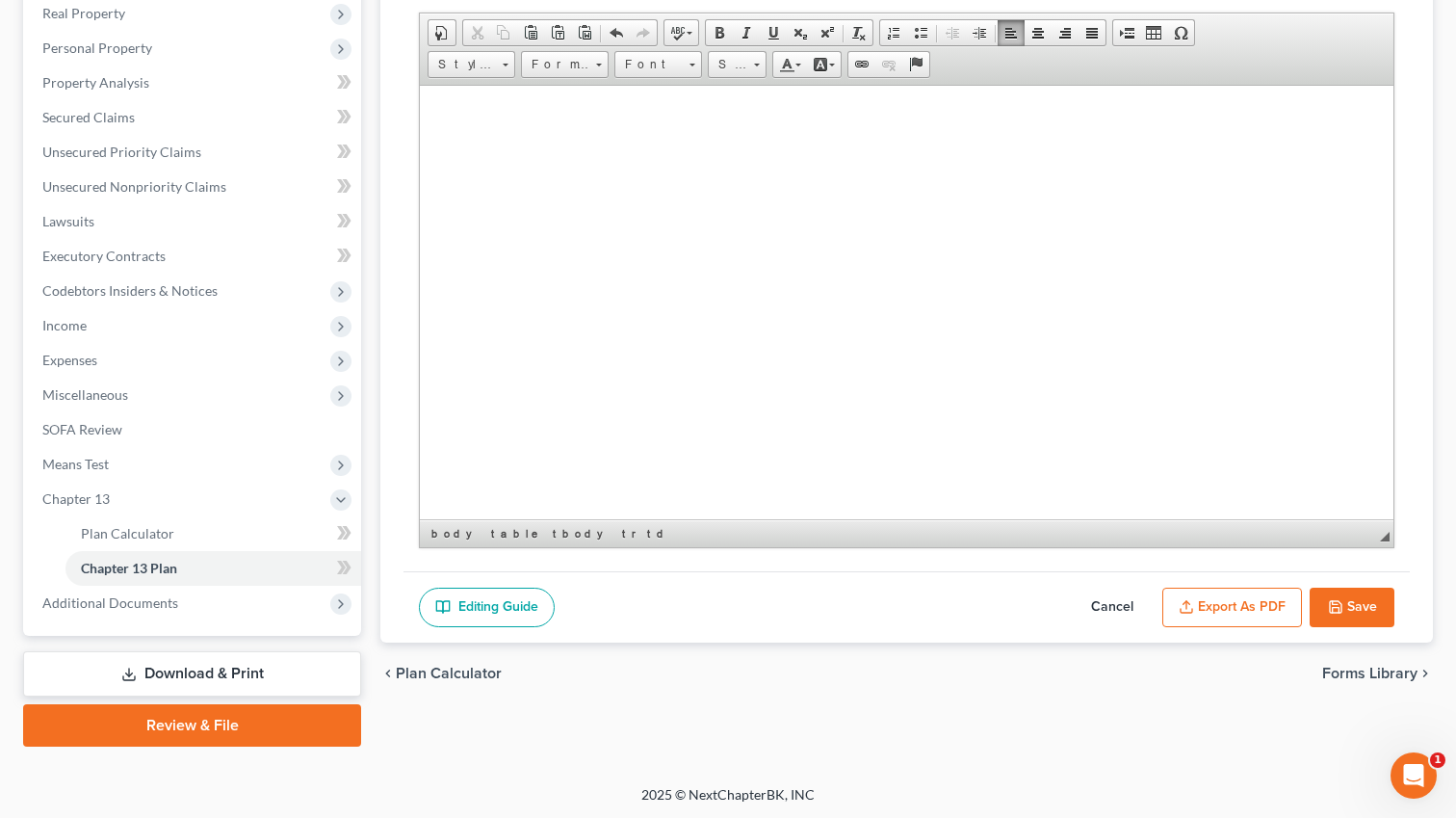
scroll to position [5938, 0]
click at [1230, 610] on button "Export as PDF" at bounding box center [1233, 607] width 140 height 40
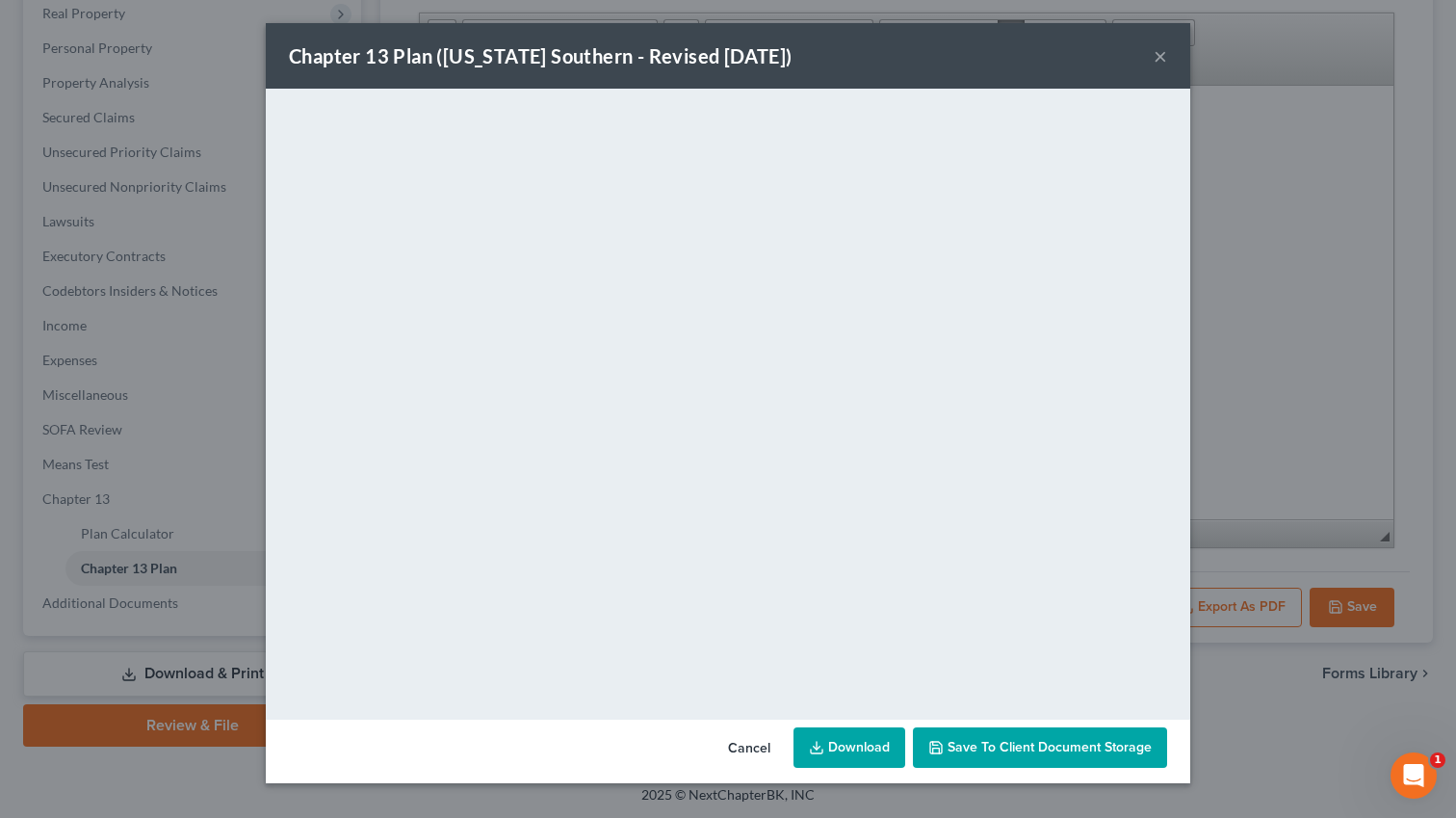
click at [875, 740] on link "Download" at bounding box center [849, 746] width 112 height 40
click at [1053, 744] on span "Save to Client Document Storage" at bounding box center [1049, 746] width 204 height 17
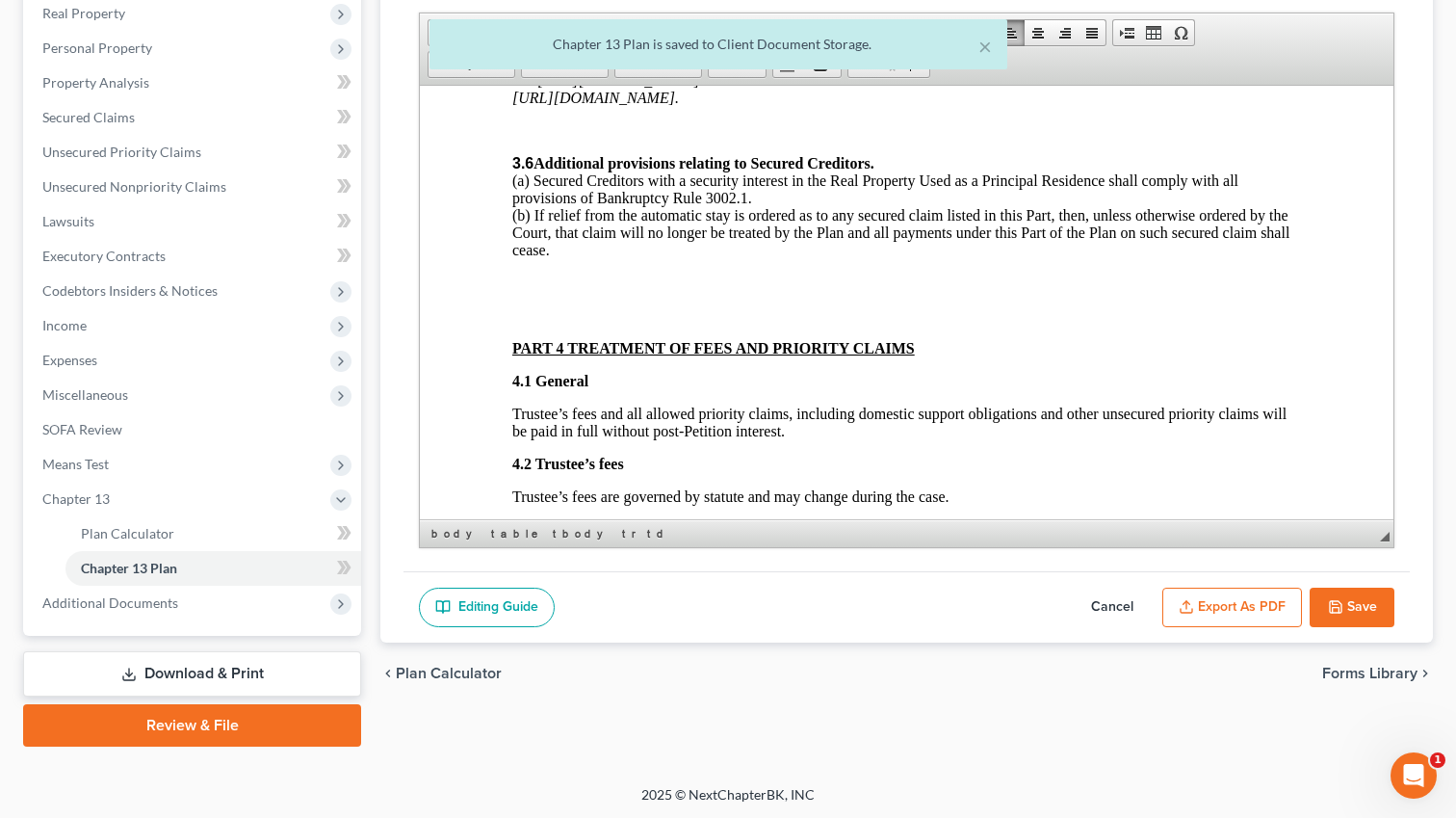
scroll to position [3170, 0]
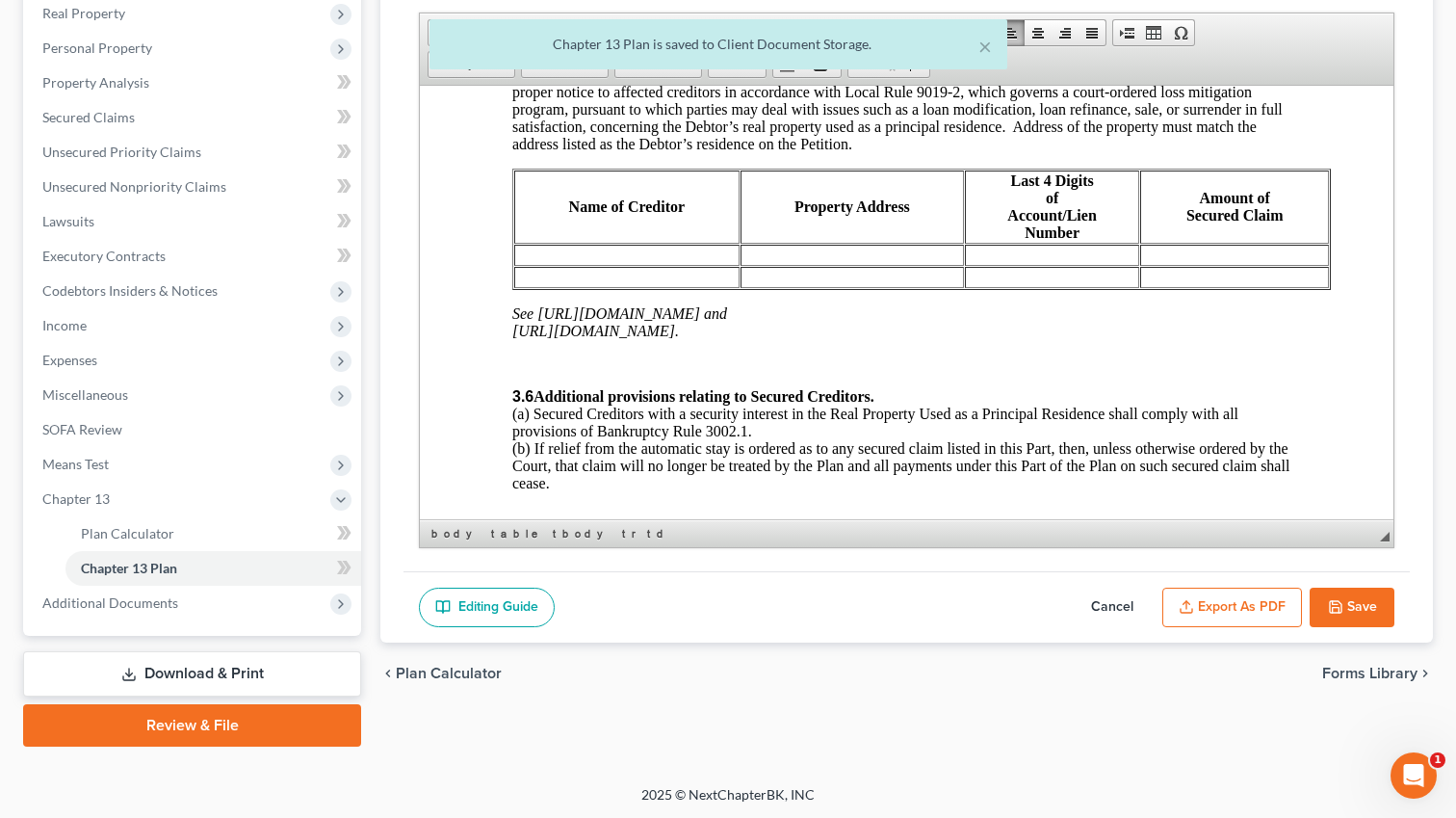
click at [1341, 622] on button "Save" at bounding box center [1352, 607] width 85 height 40
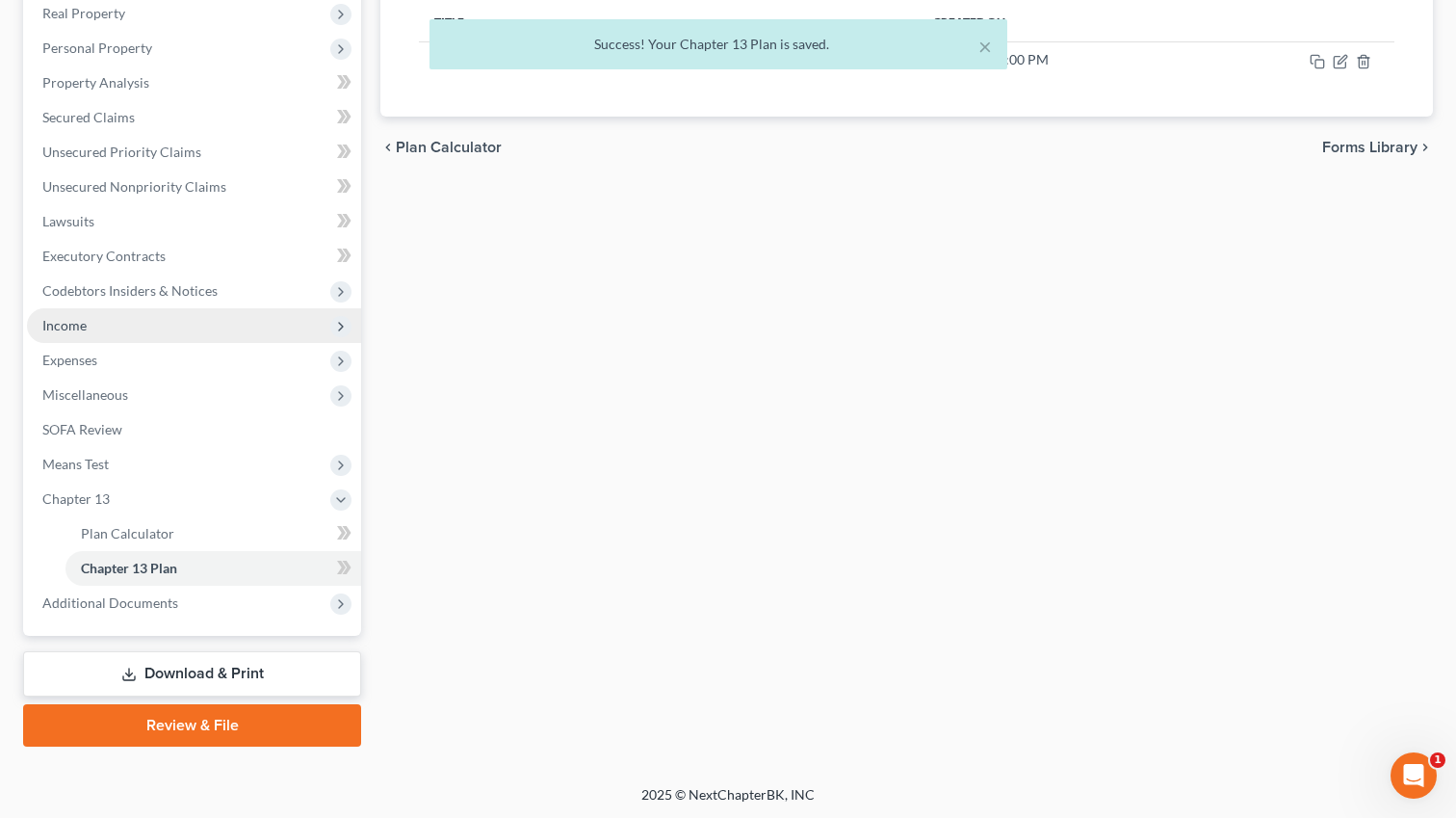
click at [134, 315] on span "Income" at bounding box center [194, 325] width 334 height 34
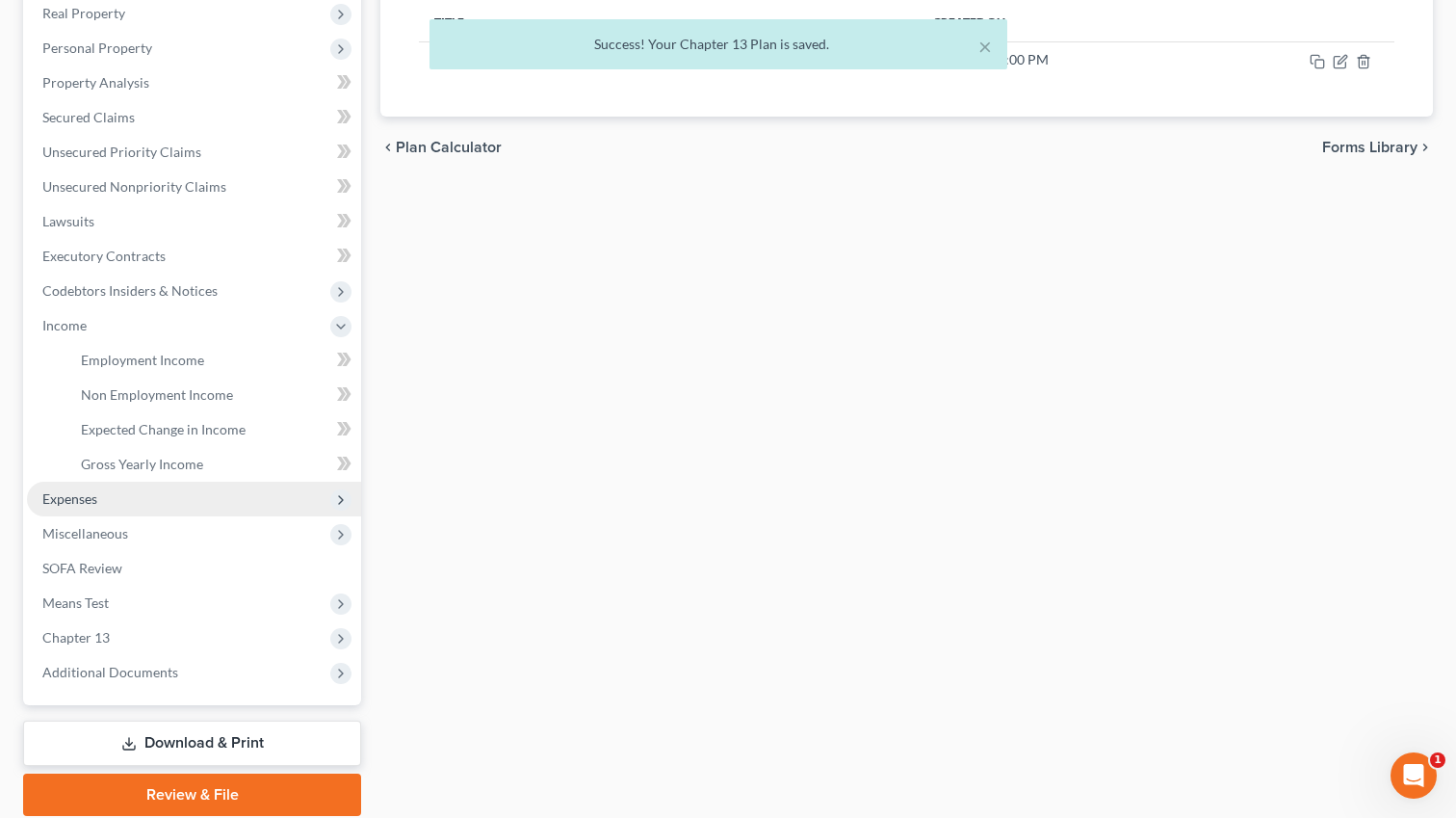
click at [100, 502] on span "Expenses" at bounding box center [194, 499] width 334 height 34
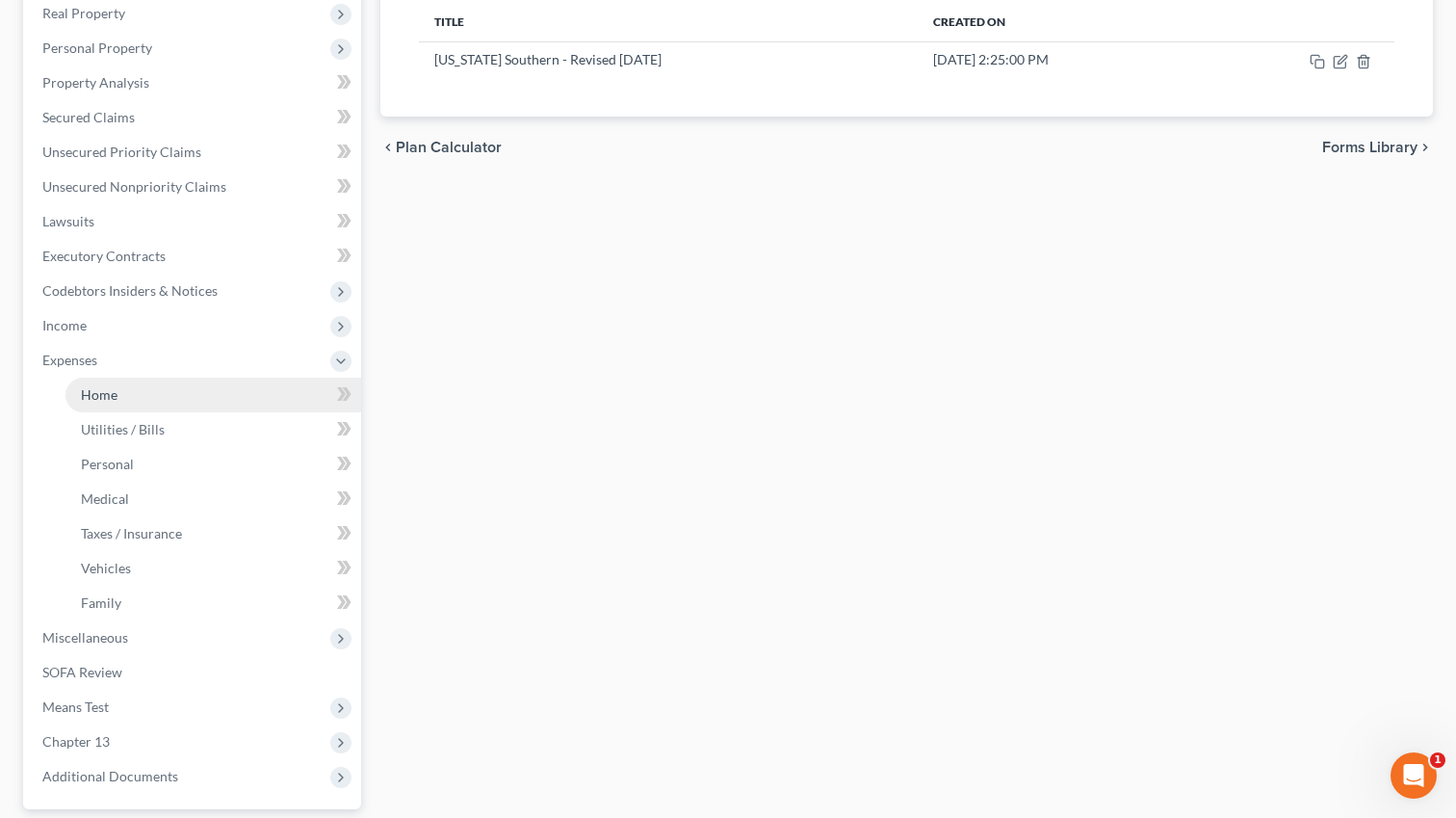
click at [174, 402] on link "Home" at bounding box center [214, 394] width 296 height 34
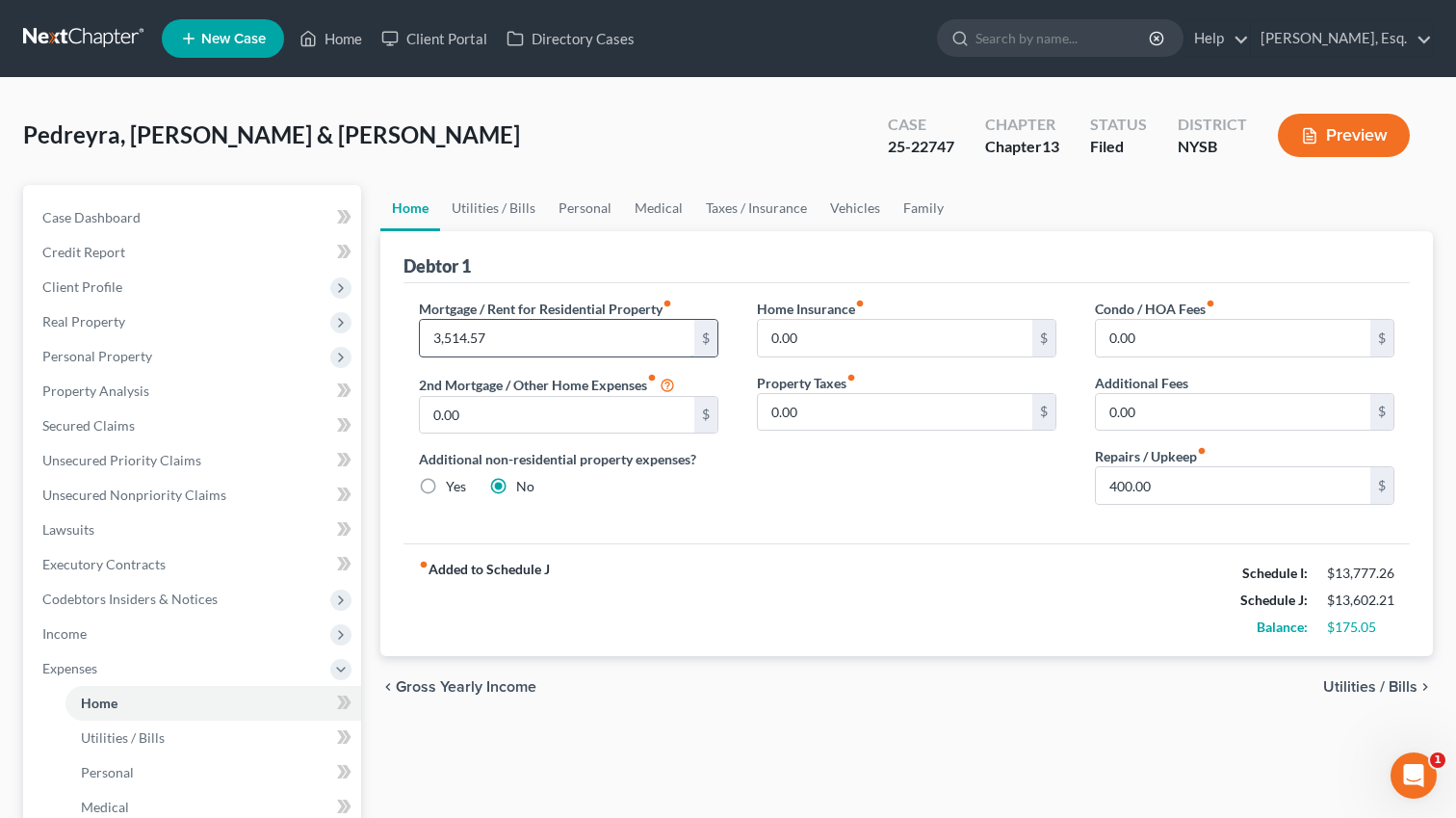
click at [479, 343] on input "3,514.57" at bounding box center [558, 337] width 274 height 36
paste input "2,768.99"
type input "2,768.99"
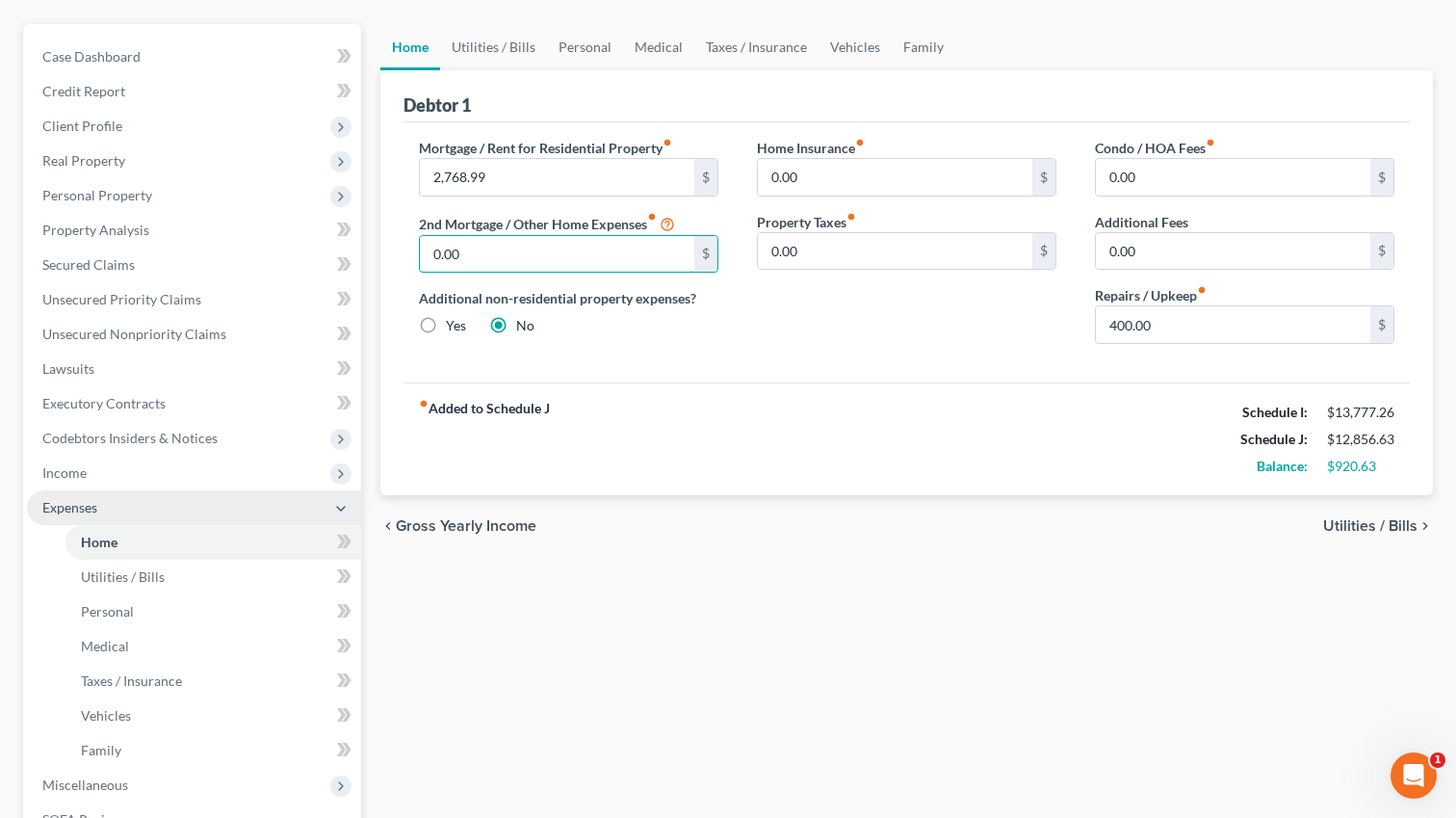
scroll to position [482, 0]
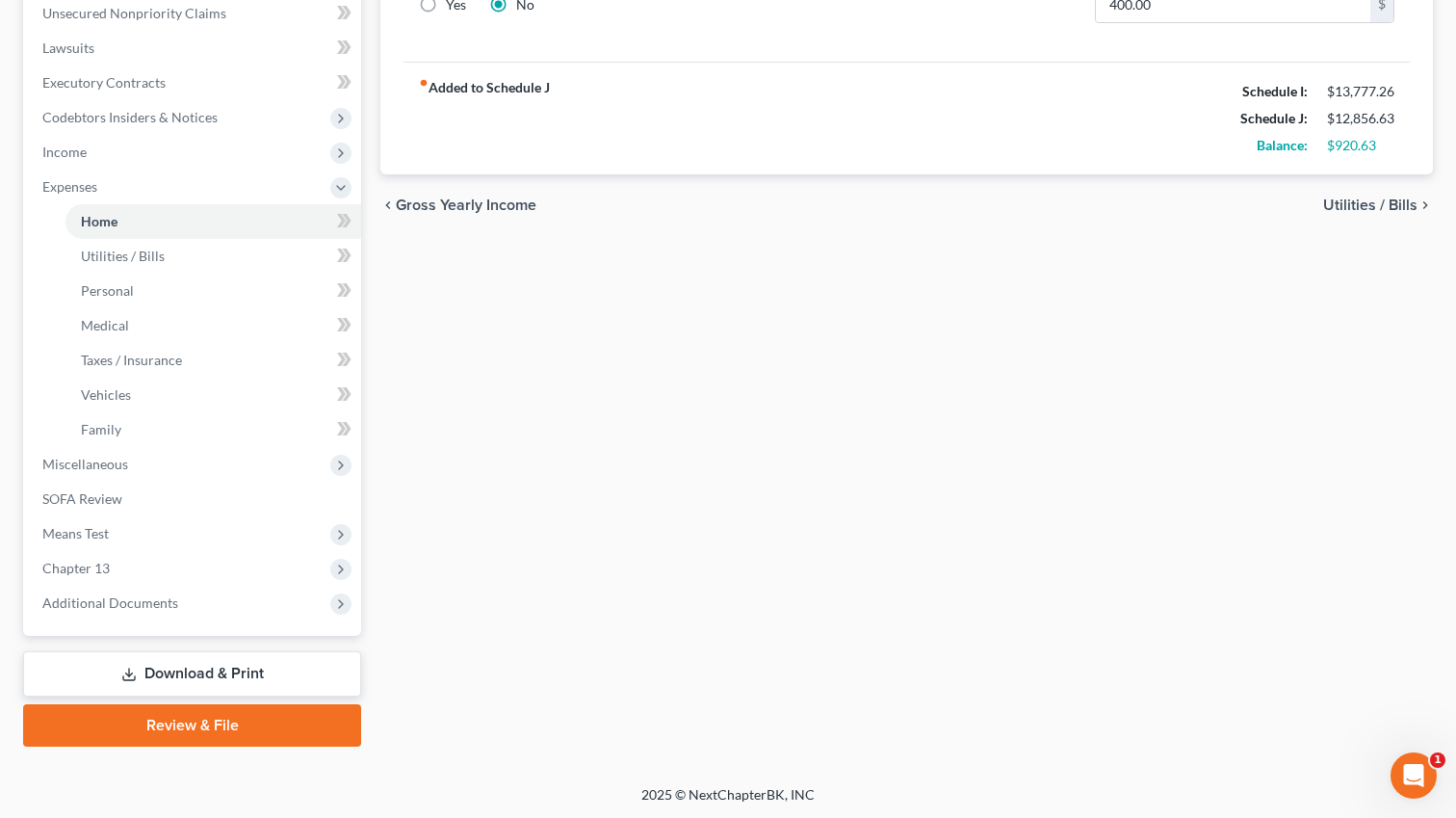
click at [215, 676] on link "Download & Print" at bounding box center [192, 674] width 338 height 45
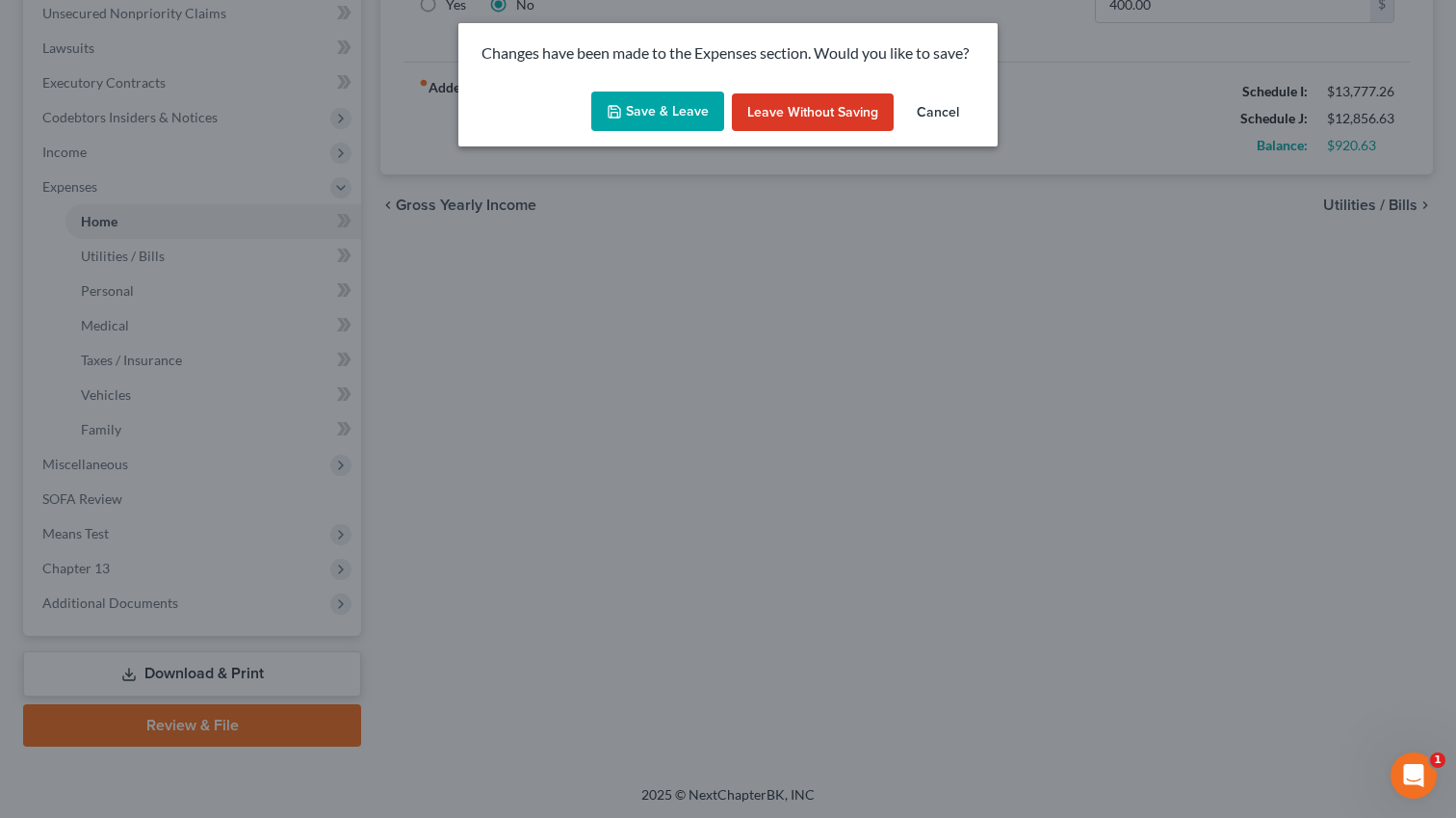
click at [650, 120] on button "Save & Leave" at bounding box center [658, 111] width 133 height 40
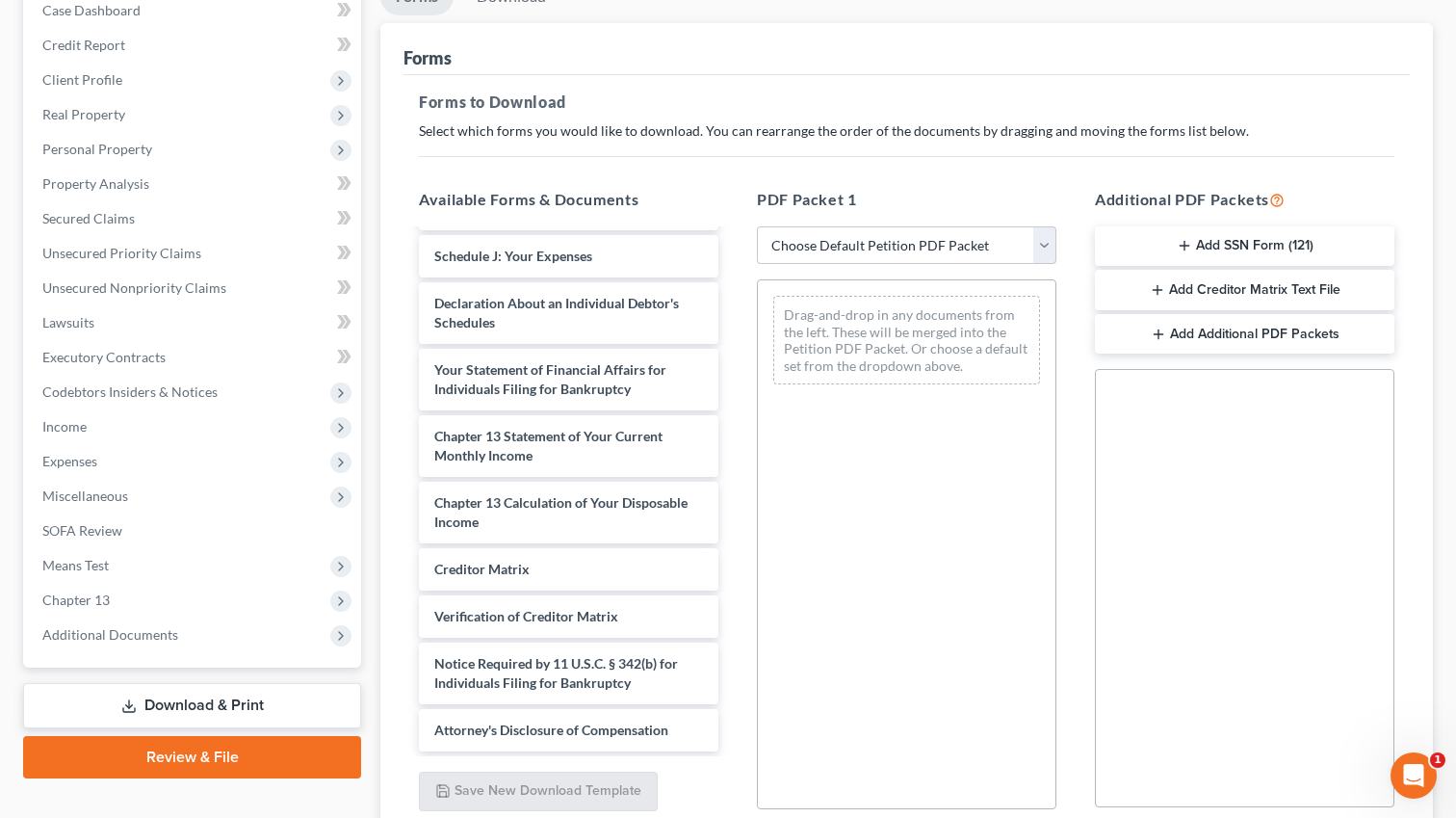
scroll to position [367, 0]
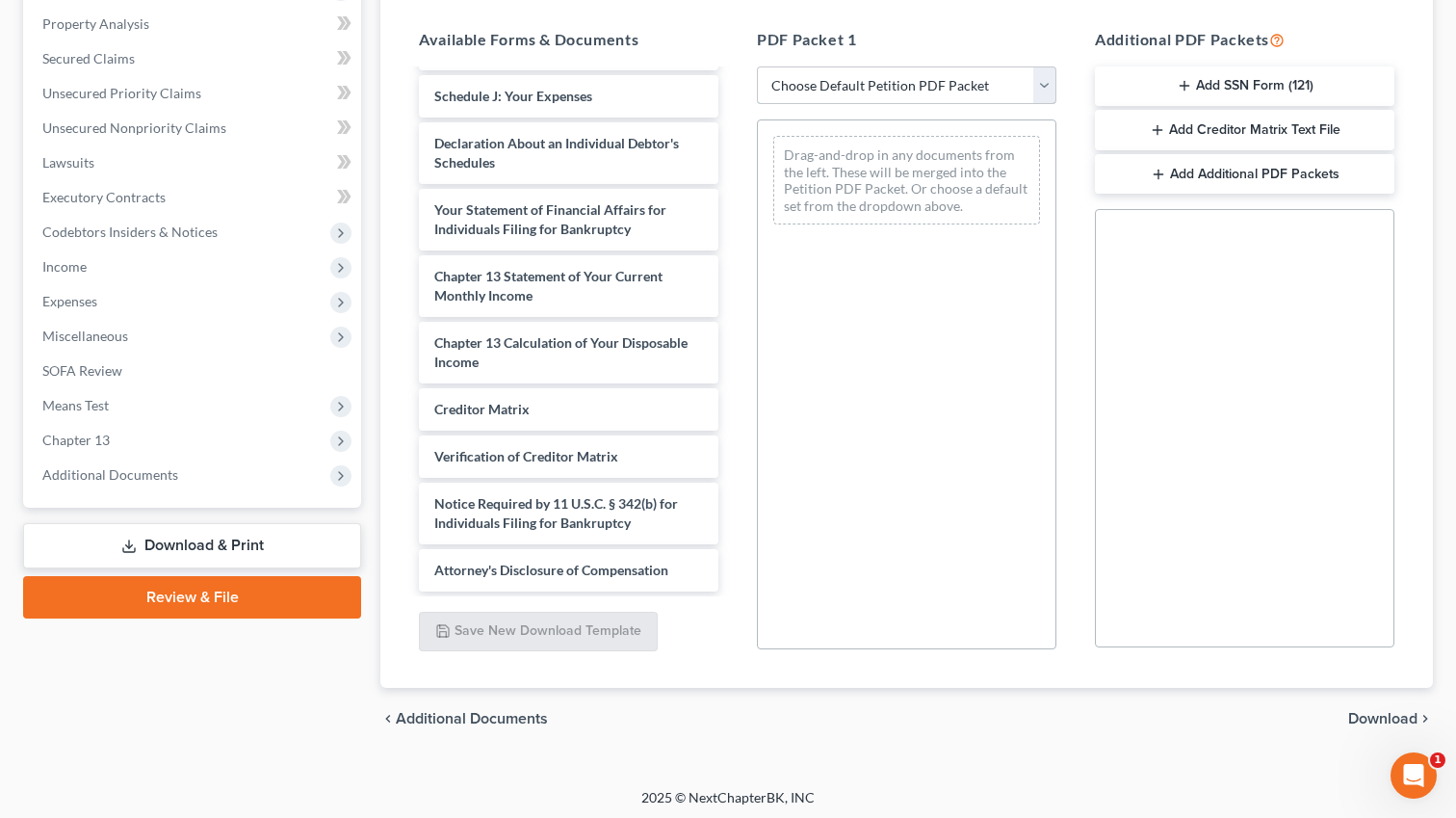
click at [862, 89] on select "Choose Default Petition PDF Packet Complete Bankruptcy Petition (all forms and …" at bounding box center [907, 85] width 300 height 38
select select "2"
click at [757, 67] on select "Choose Default Petition PDF Packet Complete Bankruptcy Petition (all forms and …" at bounding box center [907, 85] width 300 height 38
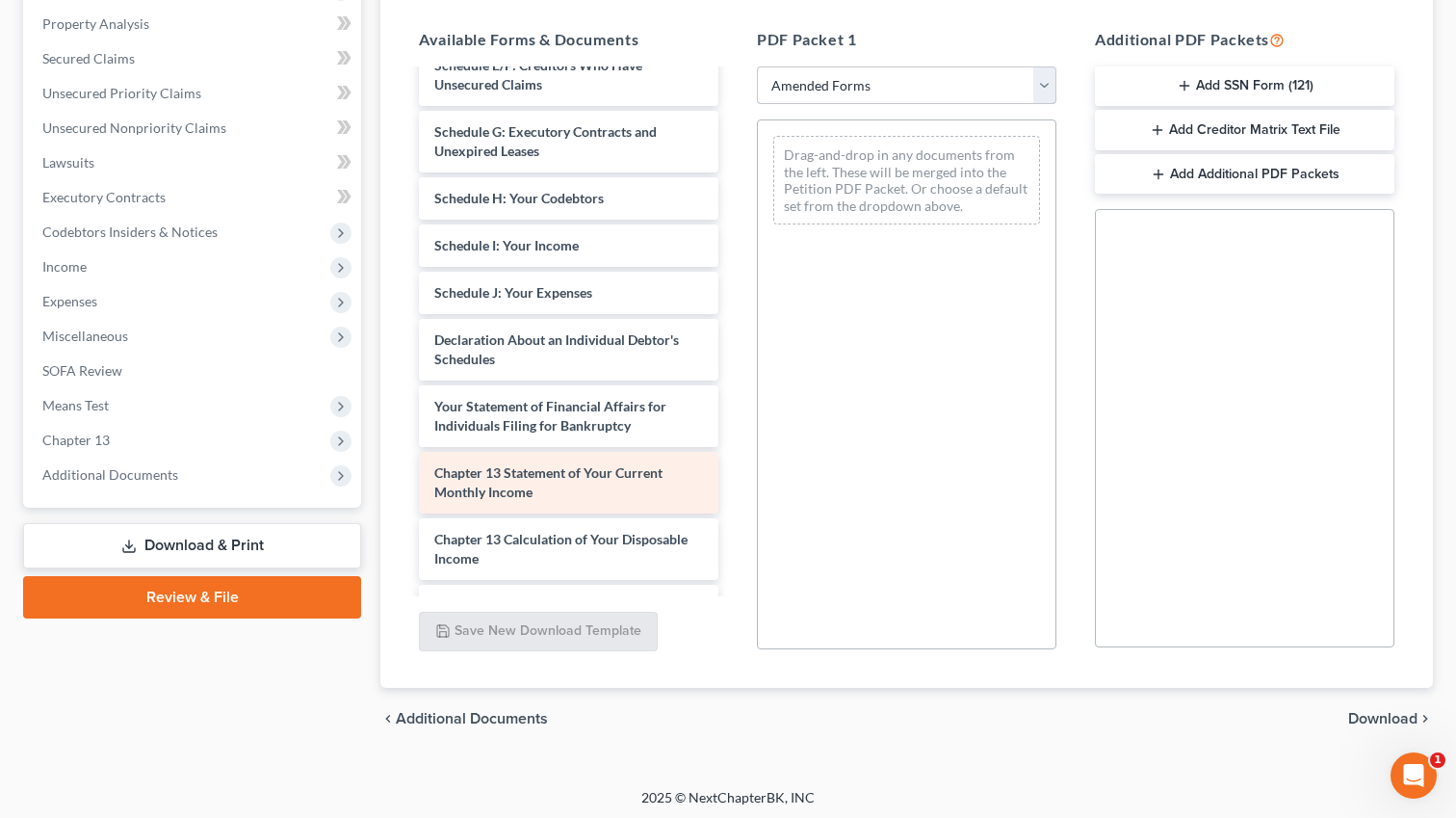
scroll to position [302, 0]
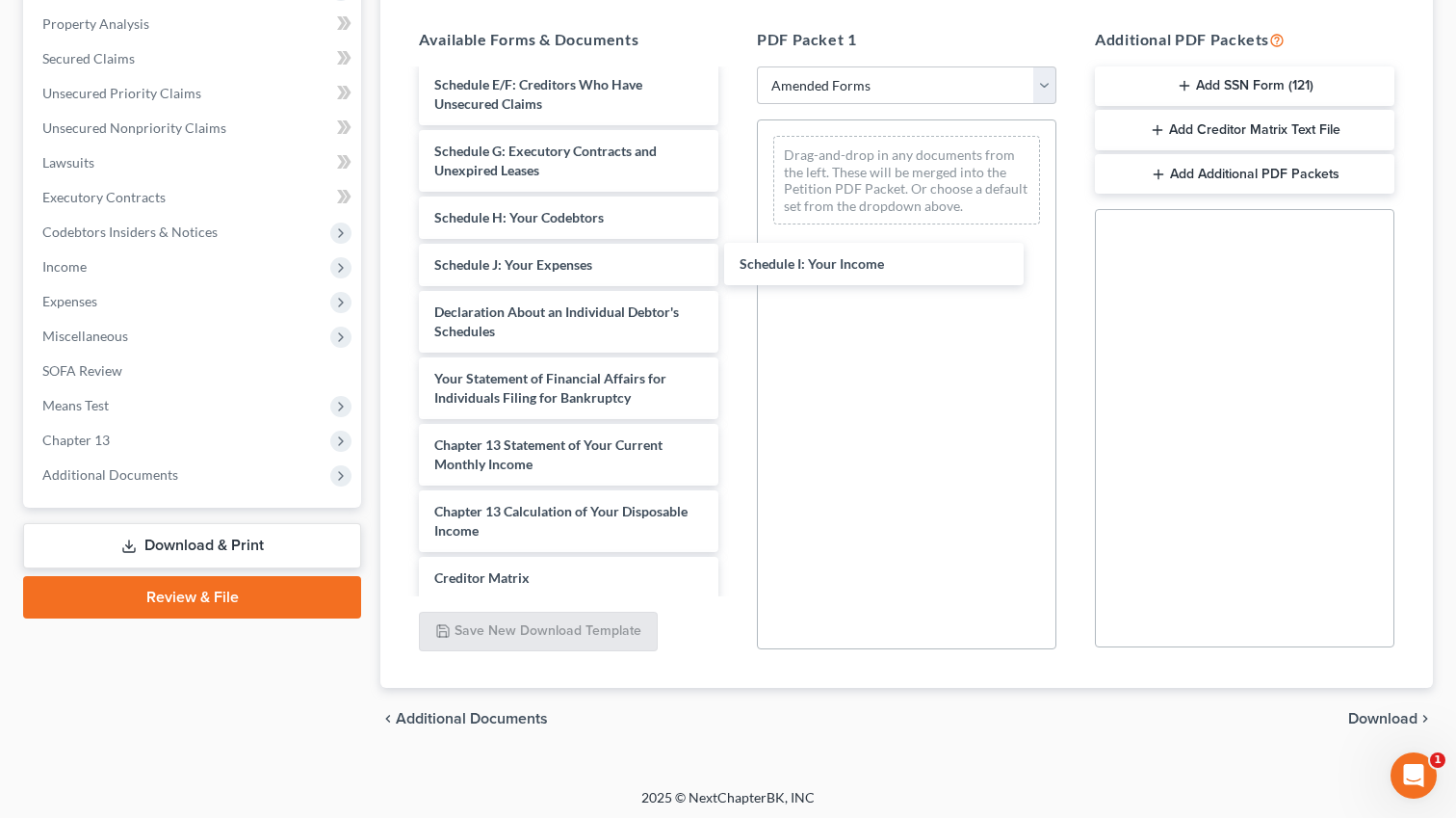
drag, startPoint x: 563, startPoint y: 262, endPoint x: 892, endPoint y: 258, distance: 329.0
click at [734, 258] on div "Schedule I: Your Income Voluntary Petition for Individuals Filing for Bankruptc…" at bounding box center [568, 265] width 330 height 990
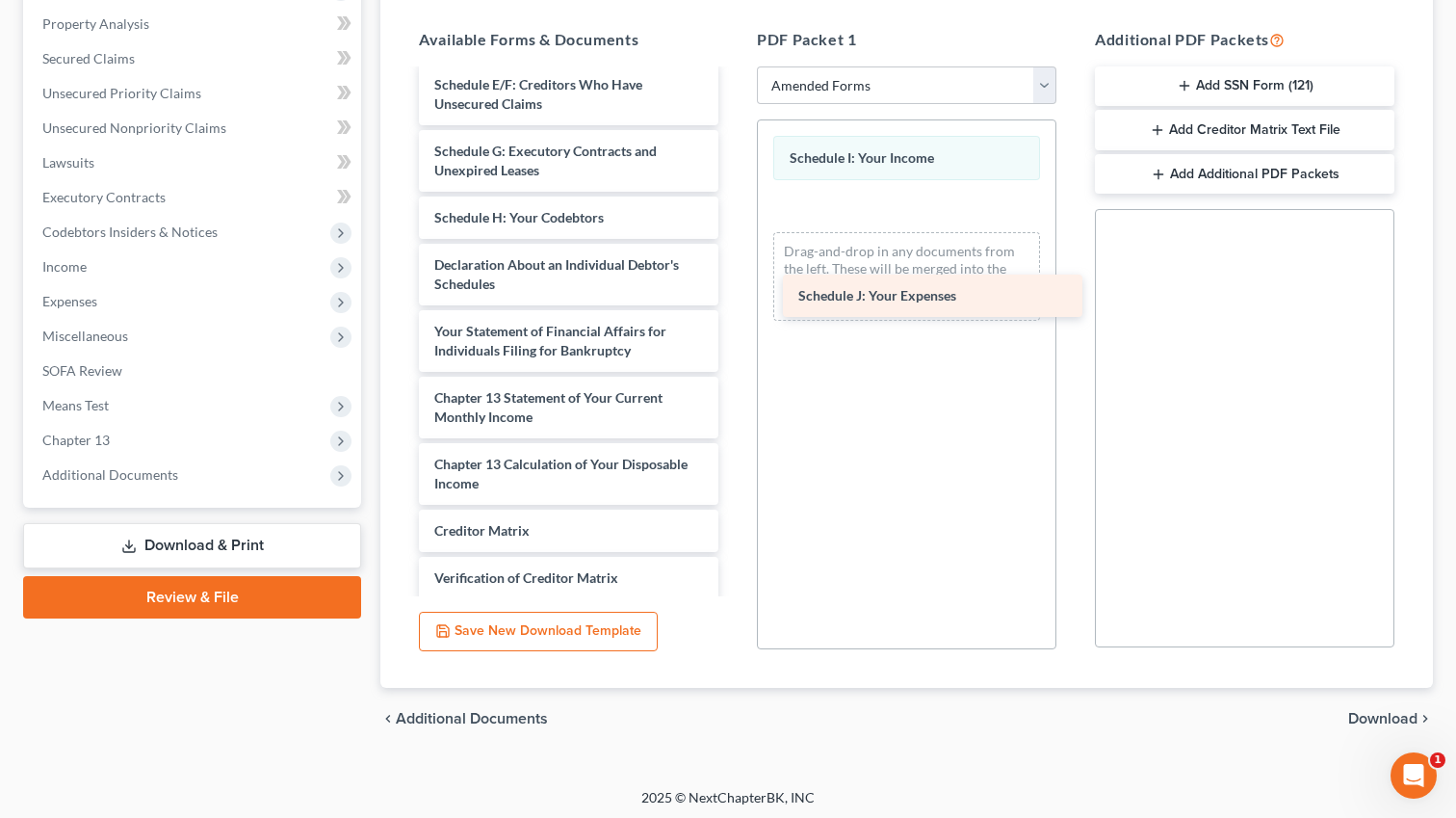
drag, startPoint x: 538, startPoint y: 273, endPoint x: 902, endPoint y: 306, distance: 365.5
click at [734, 306] on div "Schedule J: Your Expenses Voluntary Petition for Individuals Filing for Bankrup…" at bounding box center [568, 241] width 330 height 942
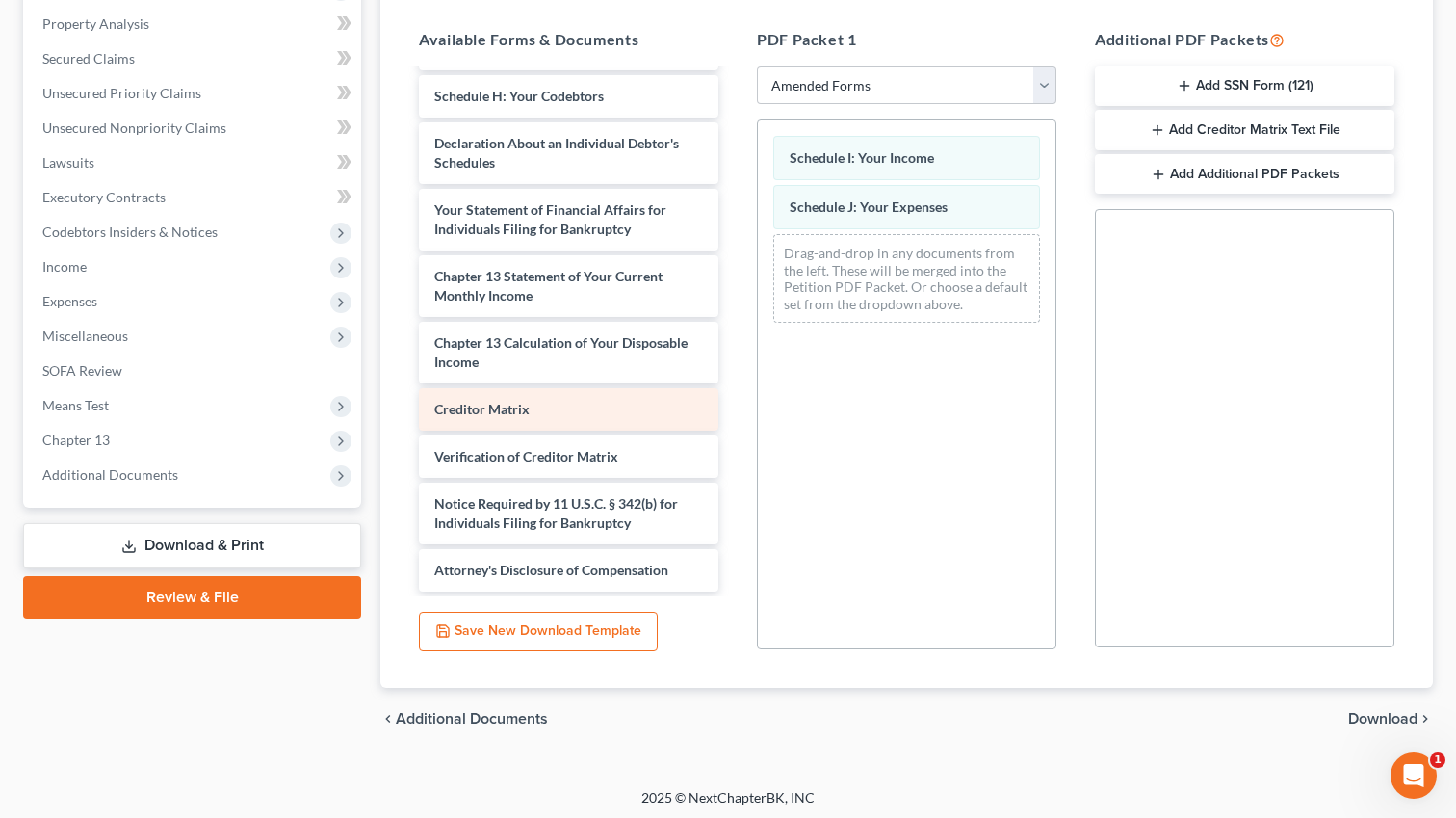
scroll to position [370, 0]
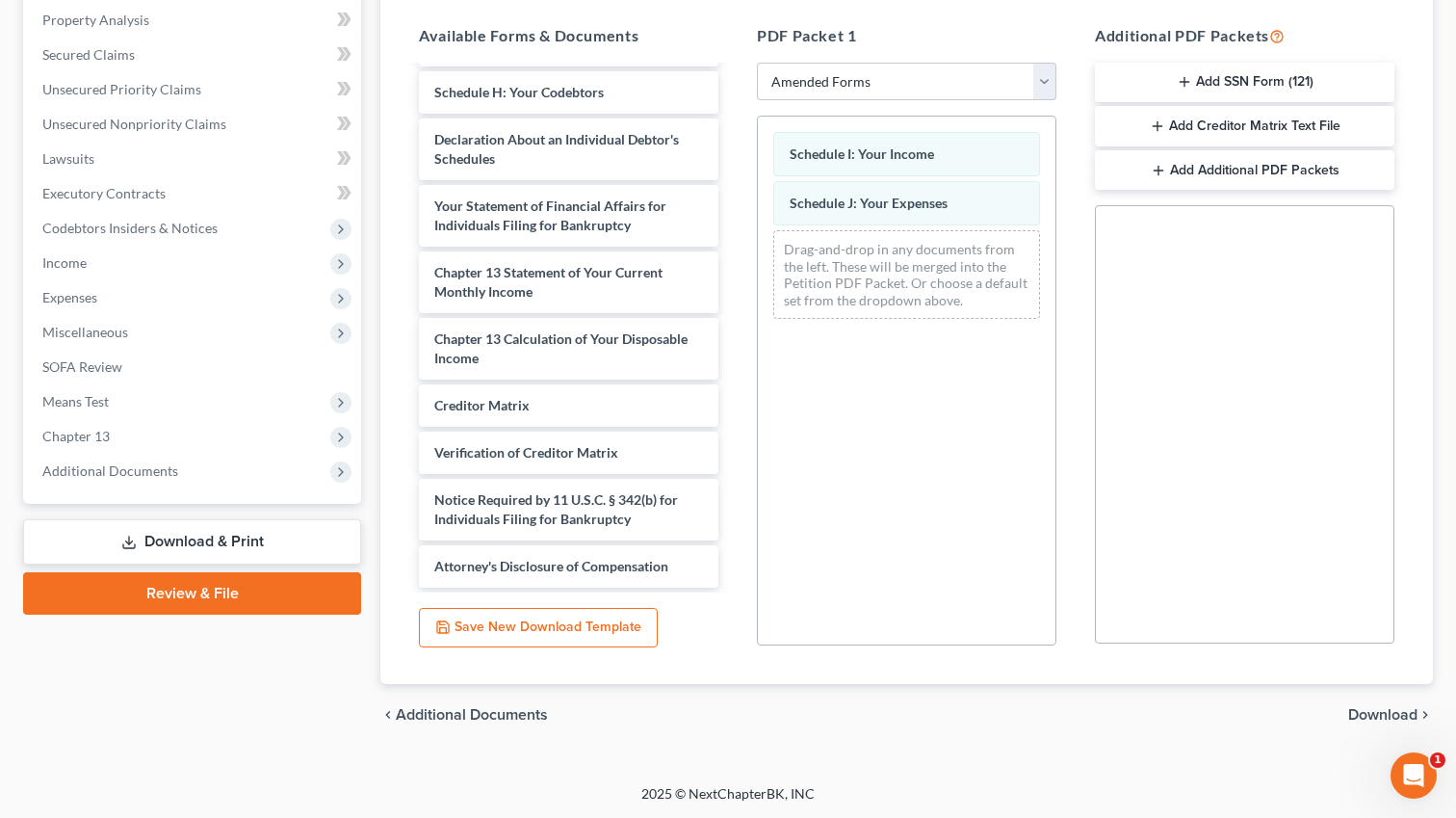
click at [1363, 714] on span "Download" at bounding box center [1383, 715] width 70 height 16
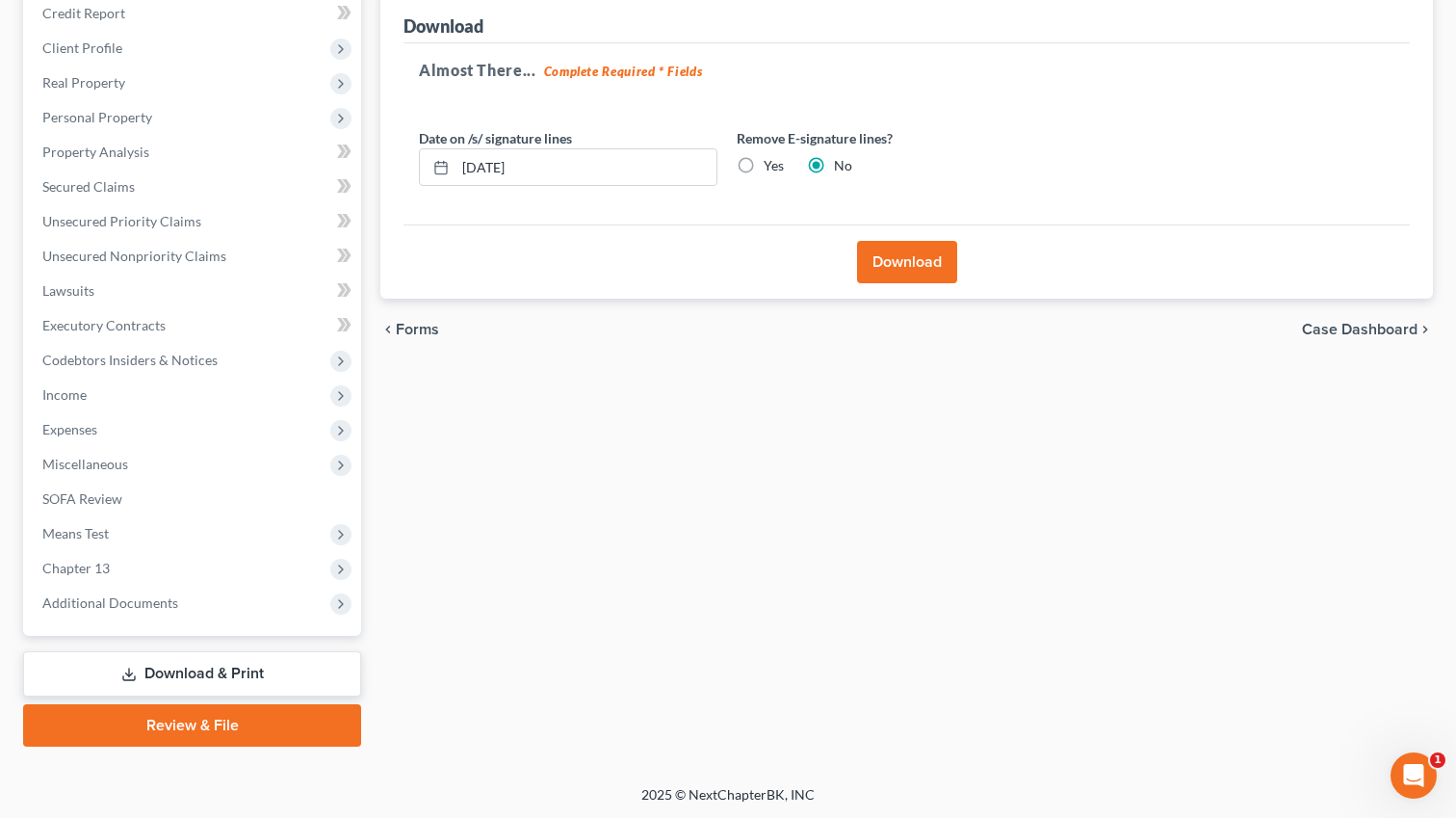
click at [764, 164] on label "Yes" at bounding box center [774, 166] width 21 height 20
click at [771, 164] on input "Yes" at bounding box center [777, 162] width 13 height 13
radio input "true"
radio input "false"
click at [928, 285] on div "Download" at bounding box center [906, 262] width 1006 height 74
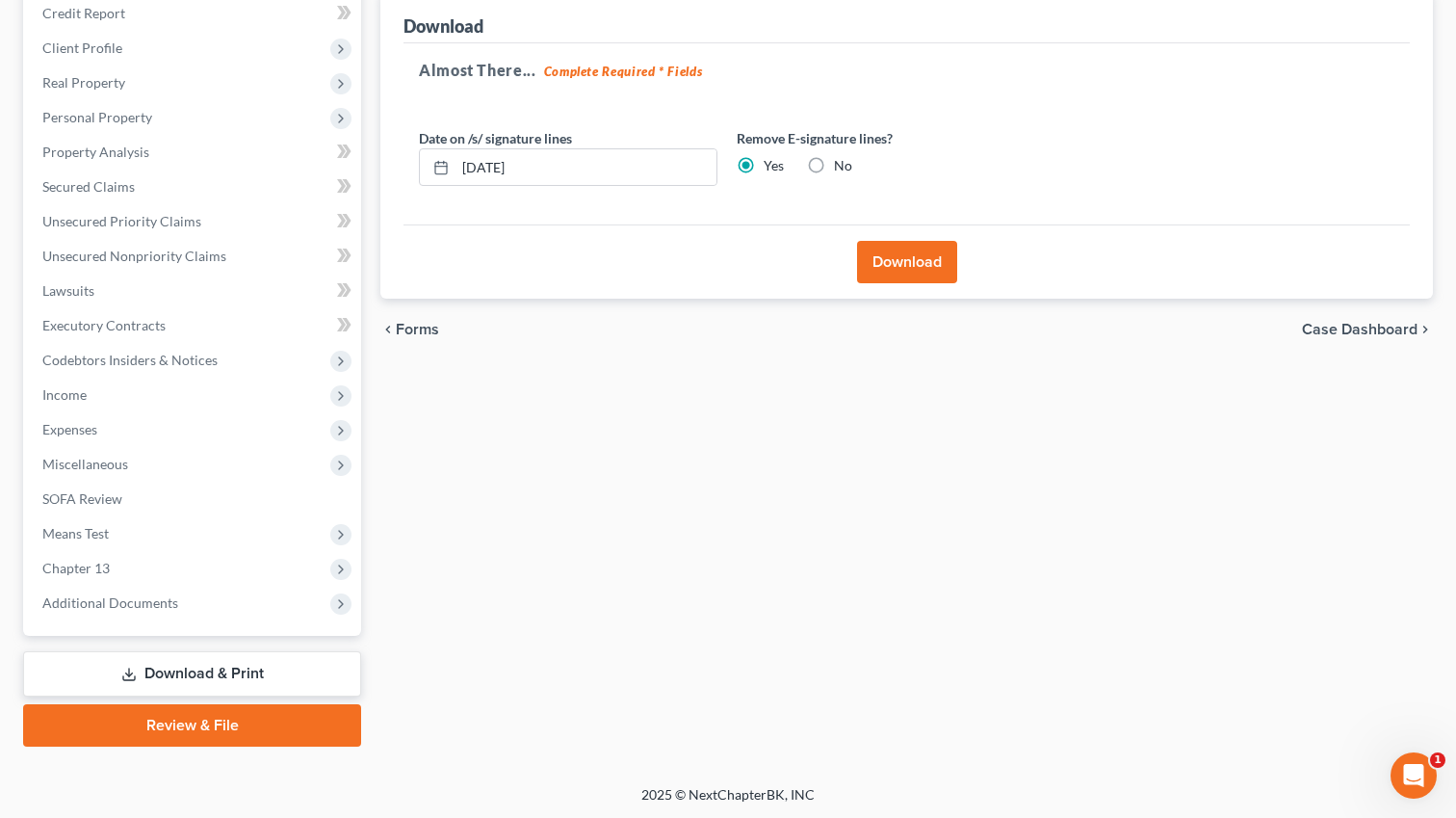
click at [928, 268] on button "Download" at bounding box center [907, 262] width 100 height 42
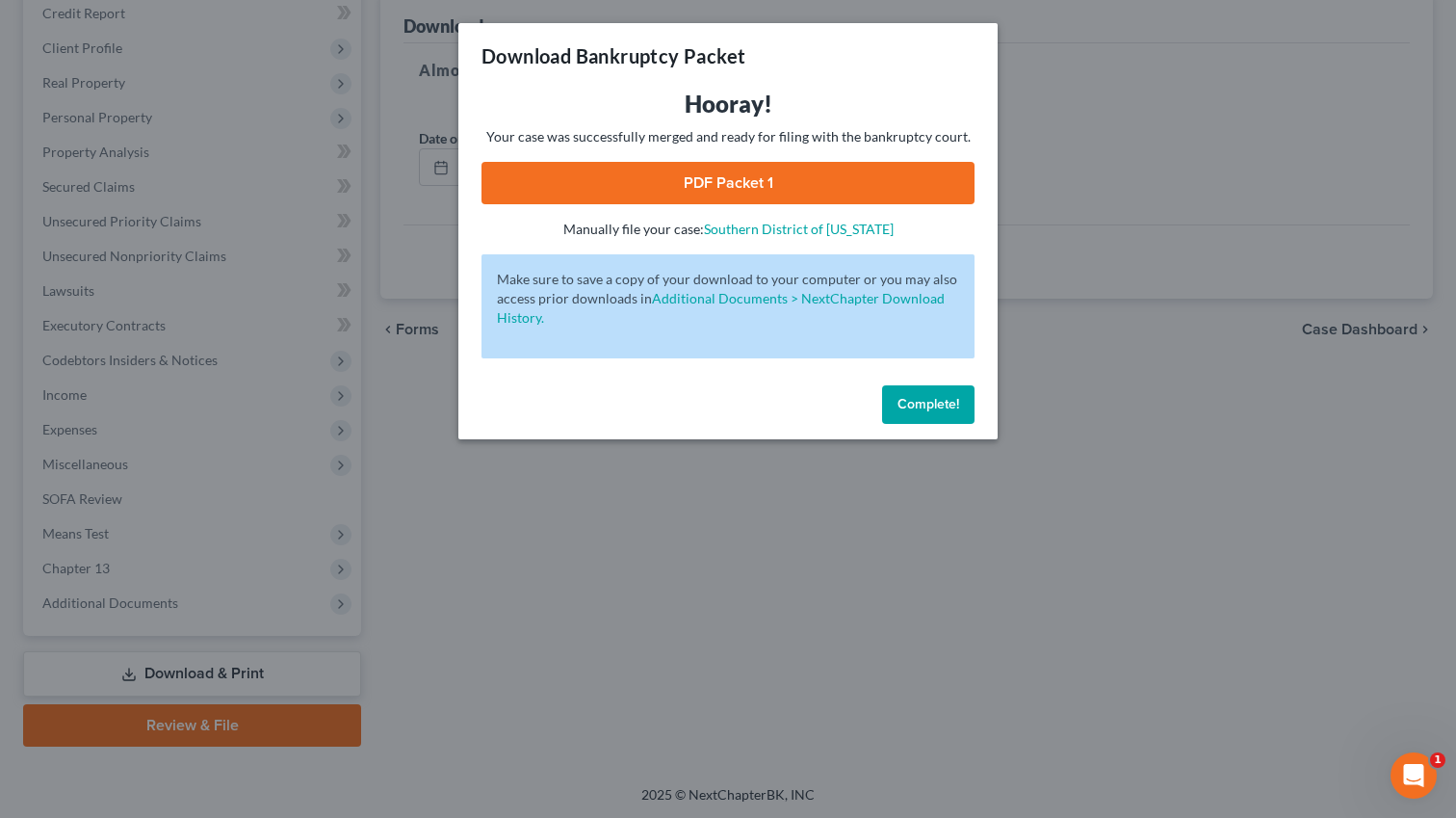
click at [814, 180] on link "PDF Packet 1" at bounding box center [728, 182] width 493 height 42
click at [937, 392] on button "Complete!" at bounding box center [928, 404] width 92 height 38
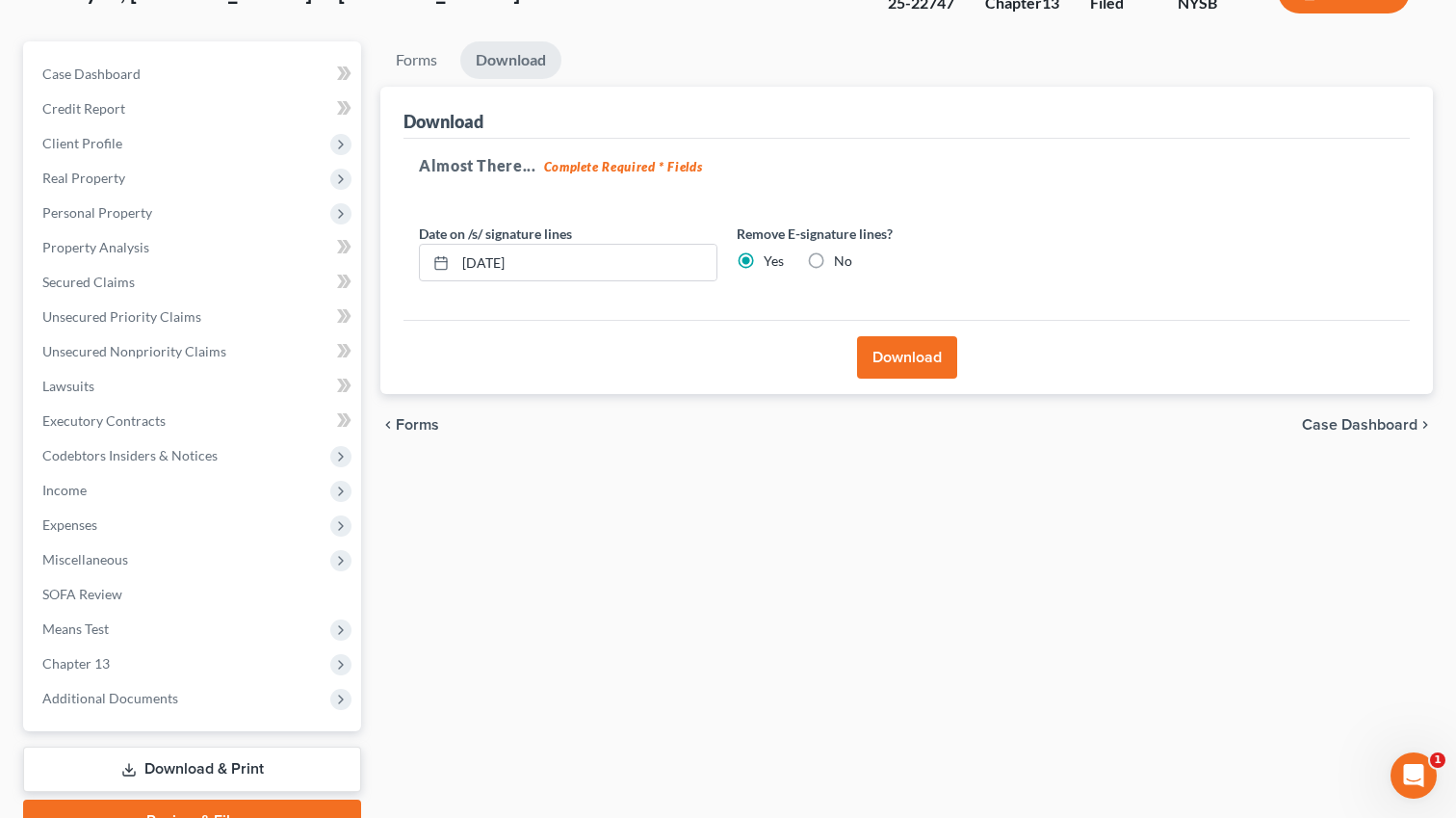
scroll to position [49, 0]
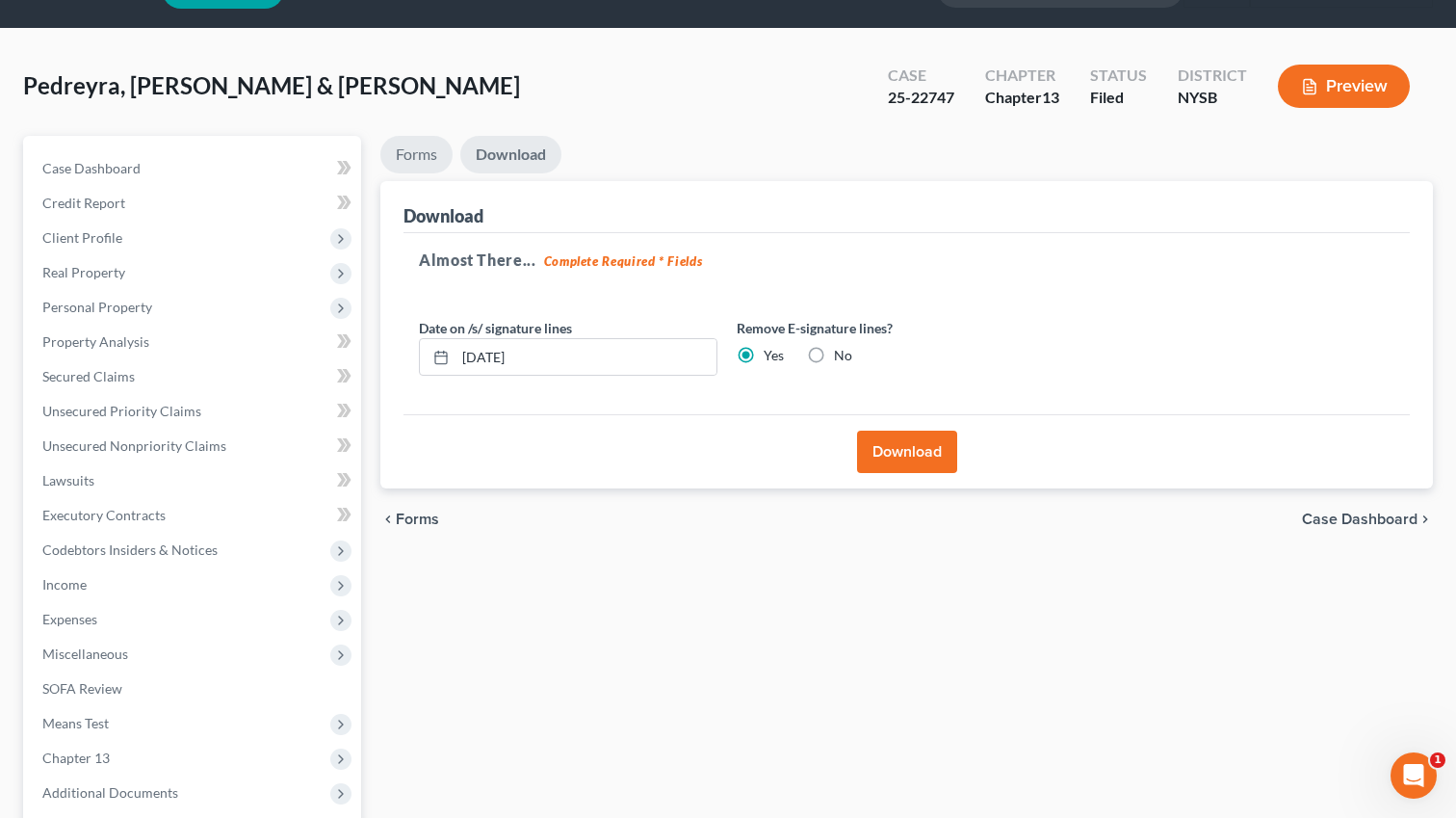
click at [413, 148] on link "Forms" at bounding box center [416, 155] width 73 height 37
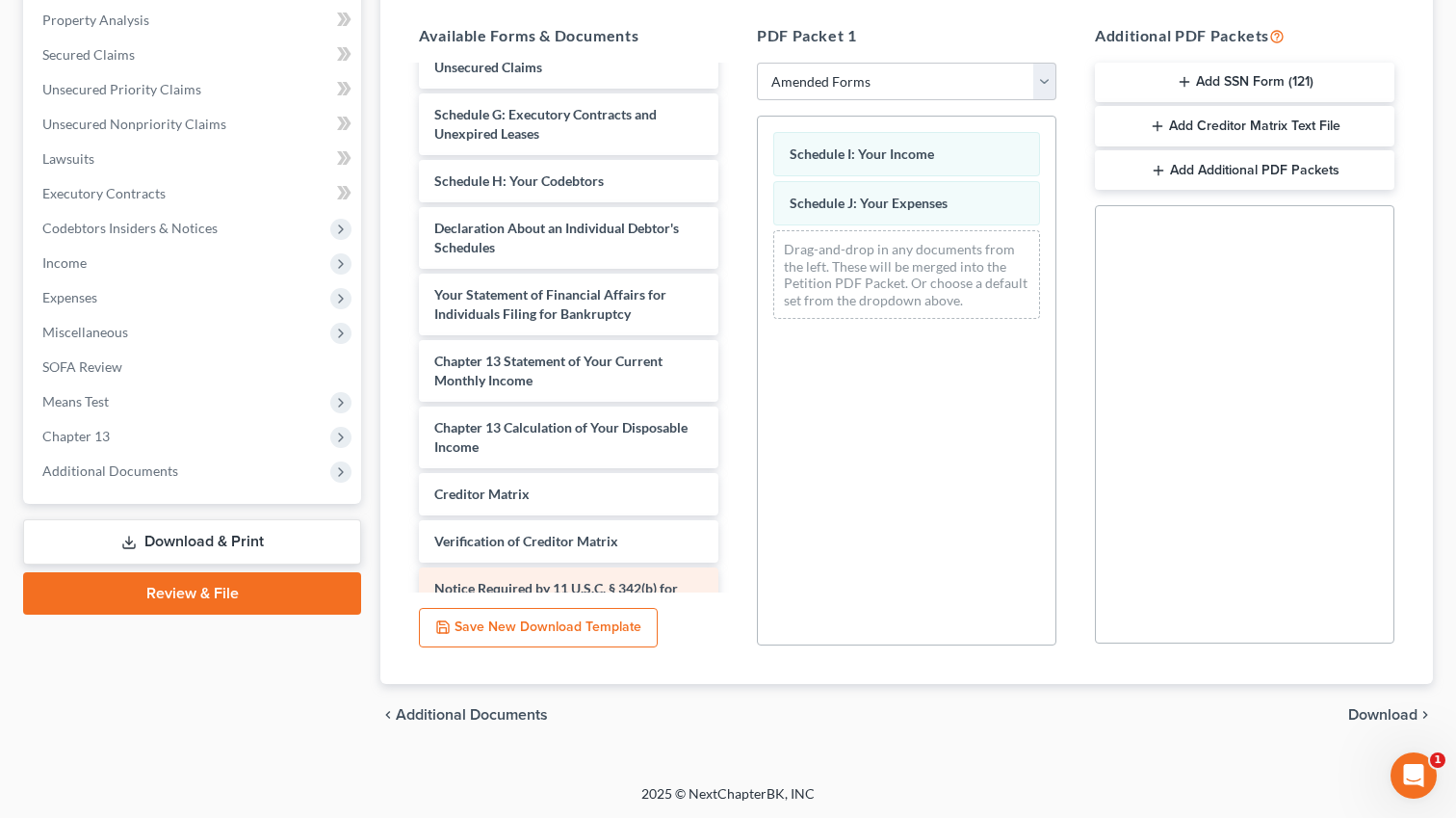
scroll to position [329, 0]
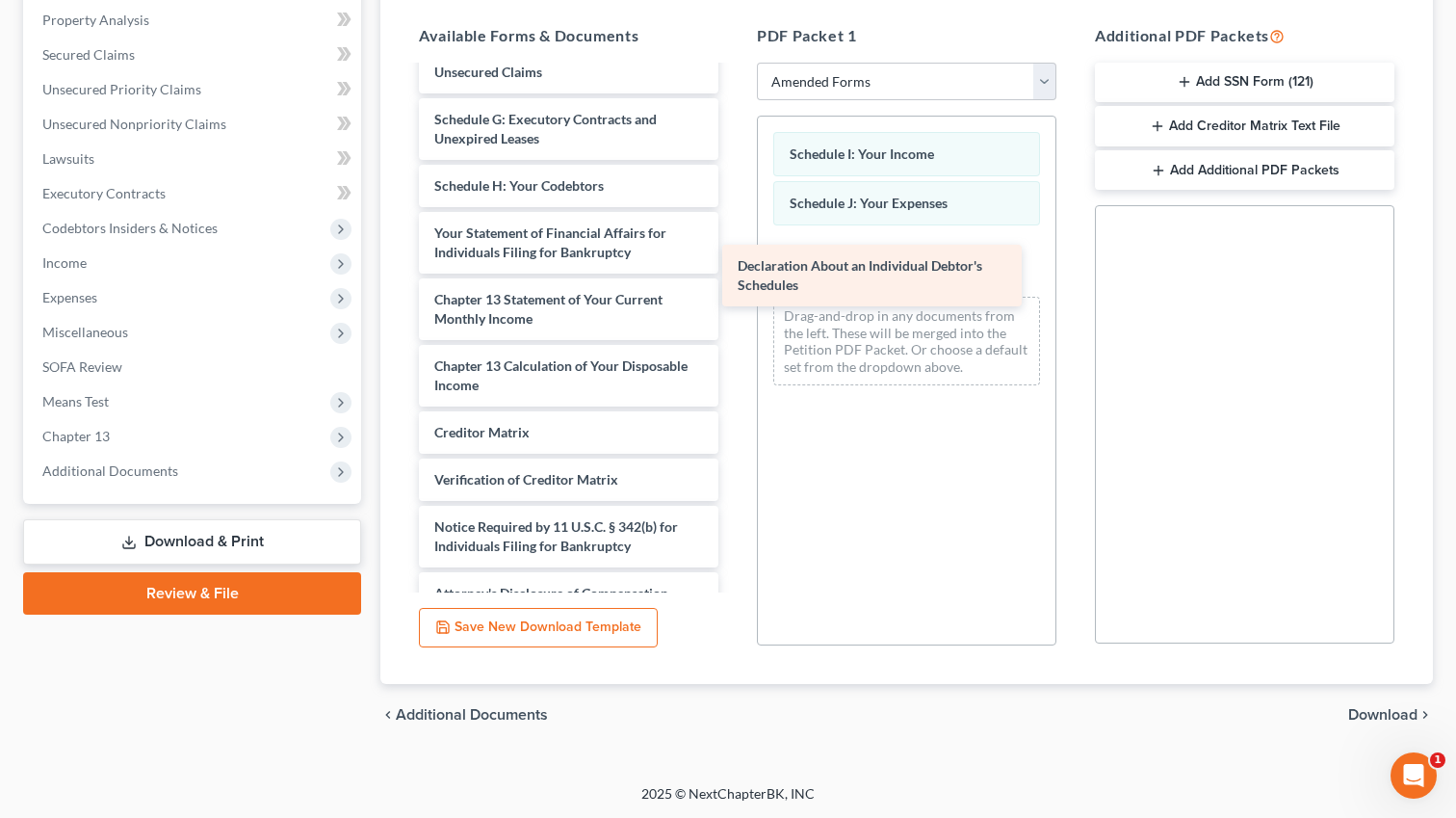
drag, startPoint x: 586, startPoint y: 263, endPoint x: 893, endPoint y: 300, distance: 309.2
click at [734, 300] on div "Declaration About an Individual Debtor's Schedules Voluntary Petition for Indiv…" at bounding box center [568, 176] width 330 height 877
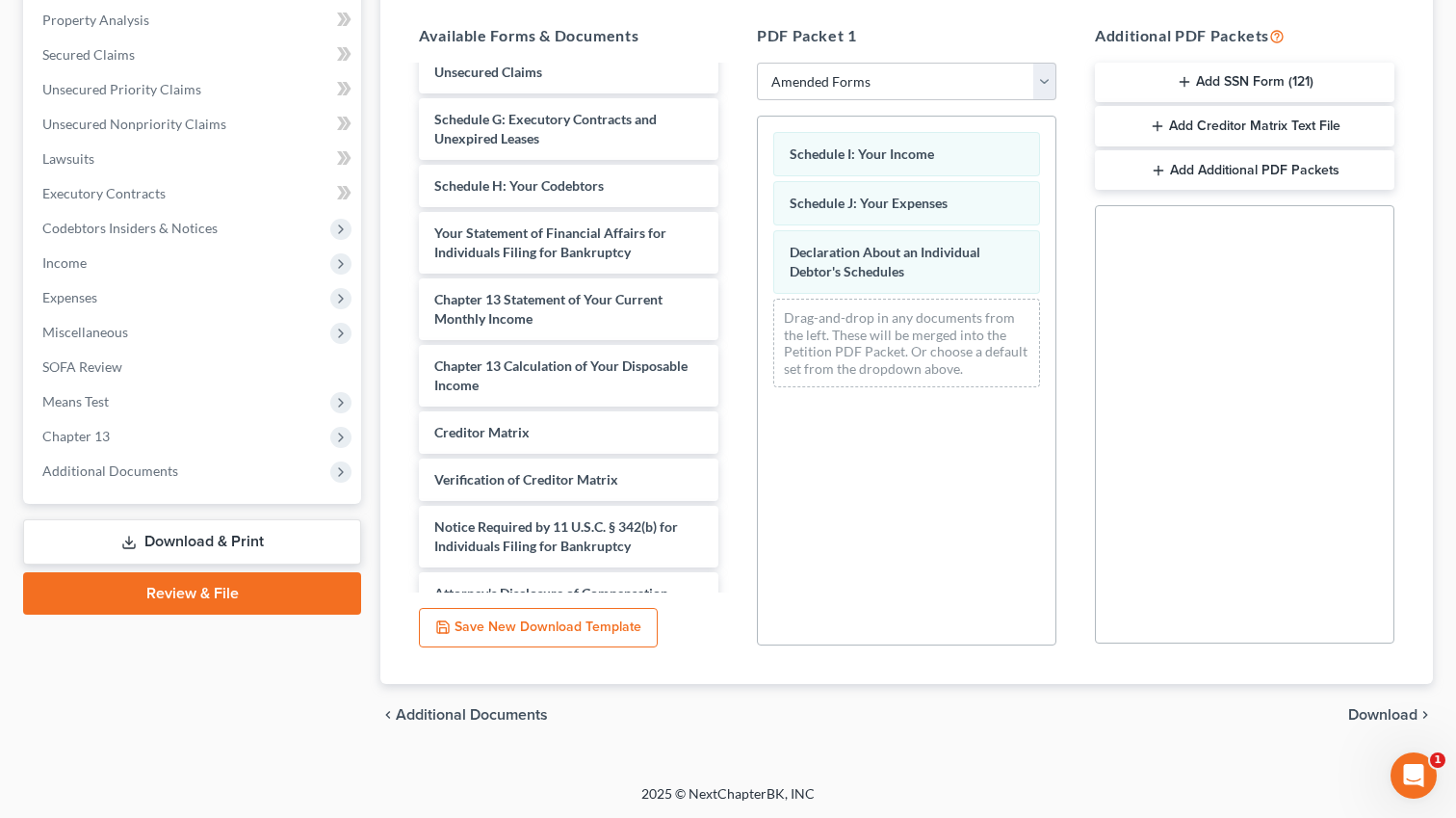
click at [1387, 715] on span "Download" at bounding box center [1383, 715] width 70 height 16
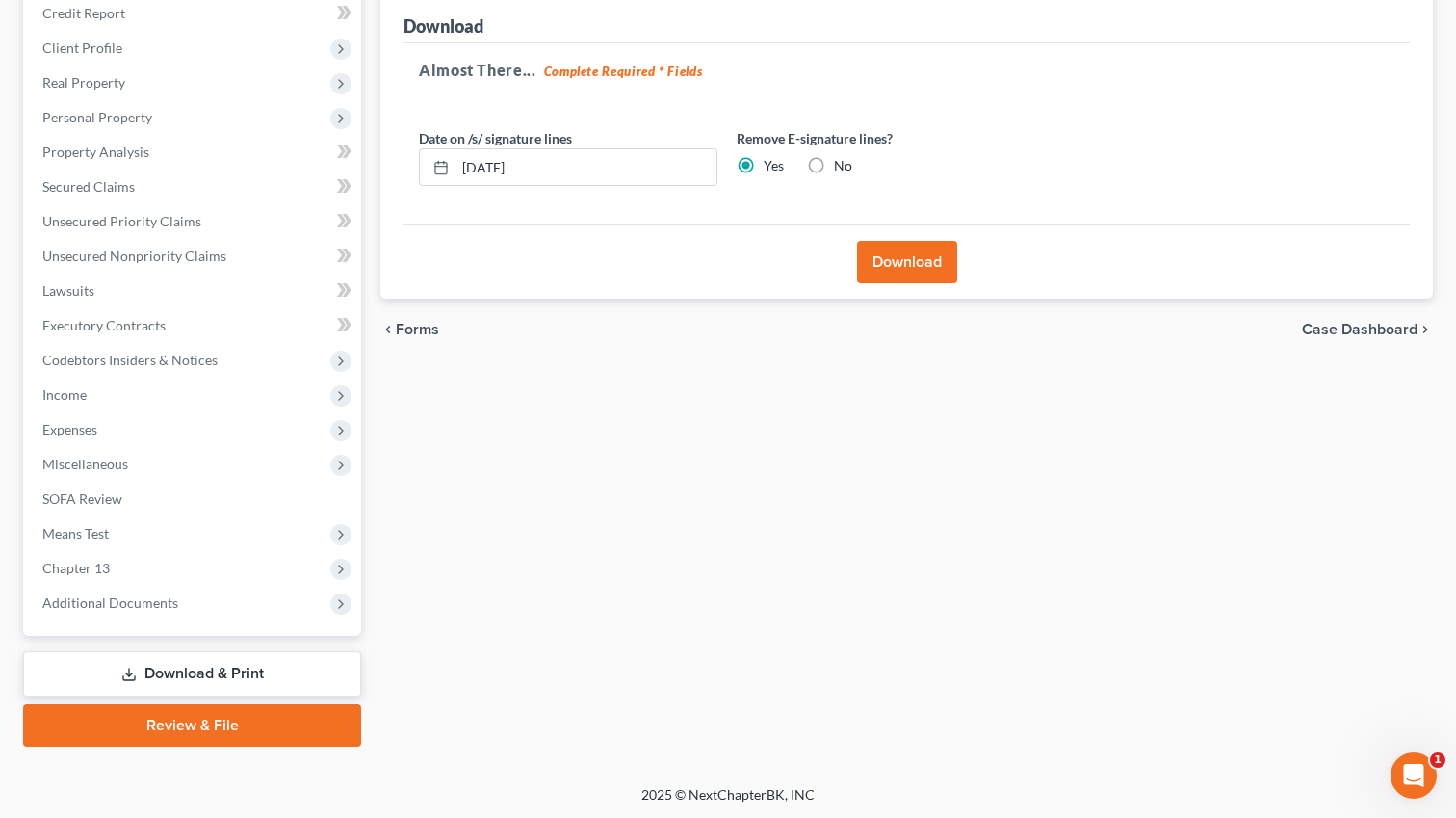
click at [879, 242] on button "Download" at bounding box center [907, 262] width 100 height 42
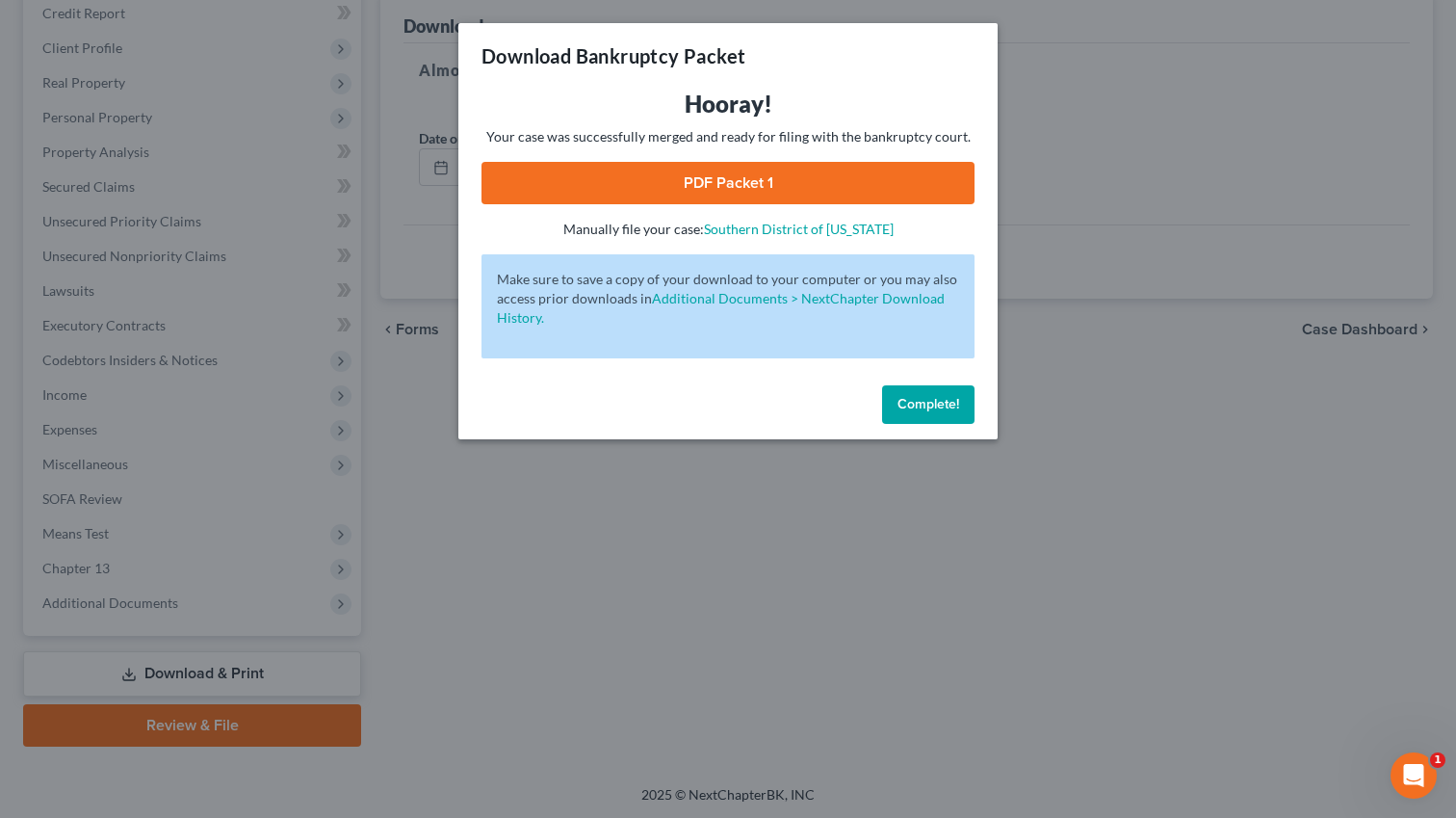
click at [869, 177] on link "PDF Packet 1" at bounding box center [728, 182] width 493 height 42
